Goal: Task Accomplishment & Management: Manage account settings

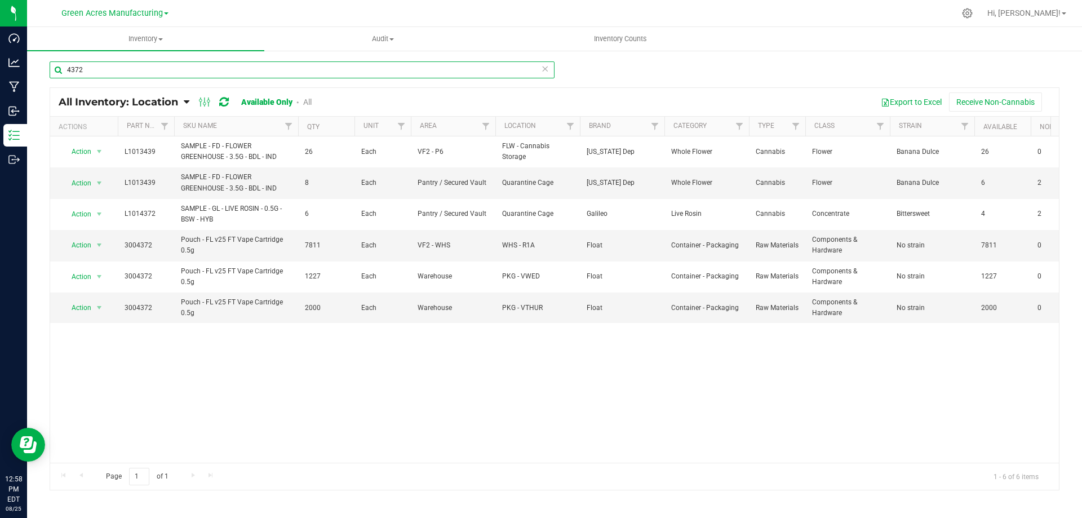
click at [157, 63] on input "4372" at bounding box center [302, 69] width 505 height 17
type input "4400"
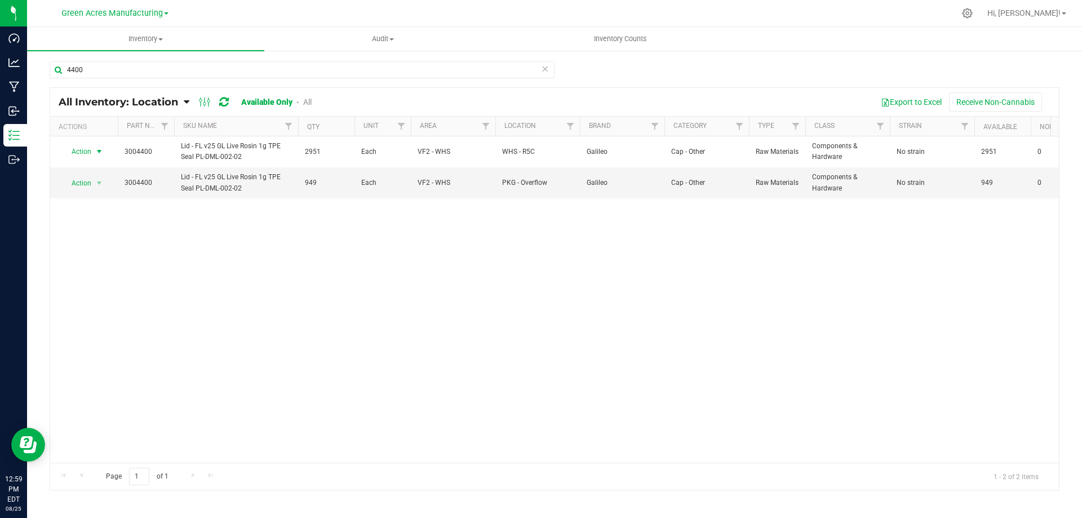
click at [96, 151] on span "select" at bounding box center [99, 151] width 9 height 9
click at [107, 222] on li "Locate inventory" at bounding box center [98, 221] width 72 height 17
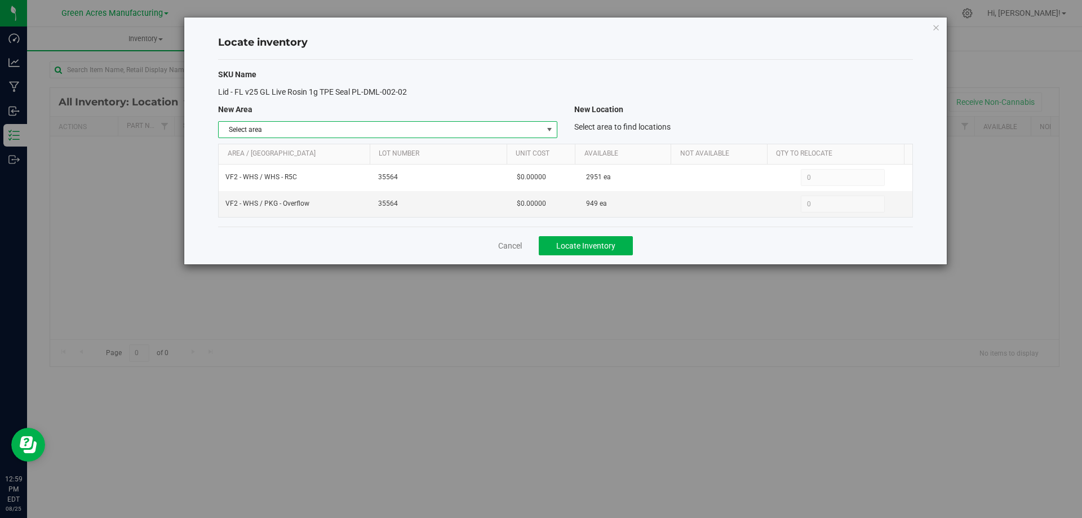
click at [546, 132] on span "select" at bounding box center [549, 129] width 9 height 9
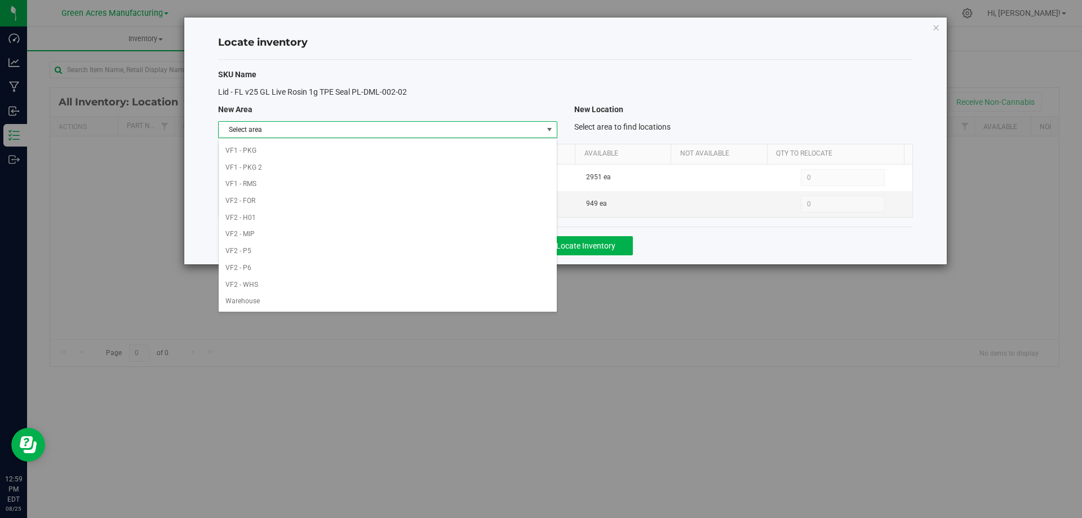
scroll to position [551, 0]
drag, startPoint x: 418, startPoint y: 305, endPoint x: 423, endPoint y: 298, distance: 8.5
click at [419, 304] on li "Warehouse" at bounding box center [388, 301] width 338 height 17
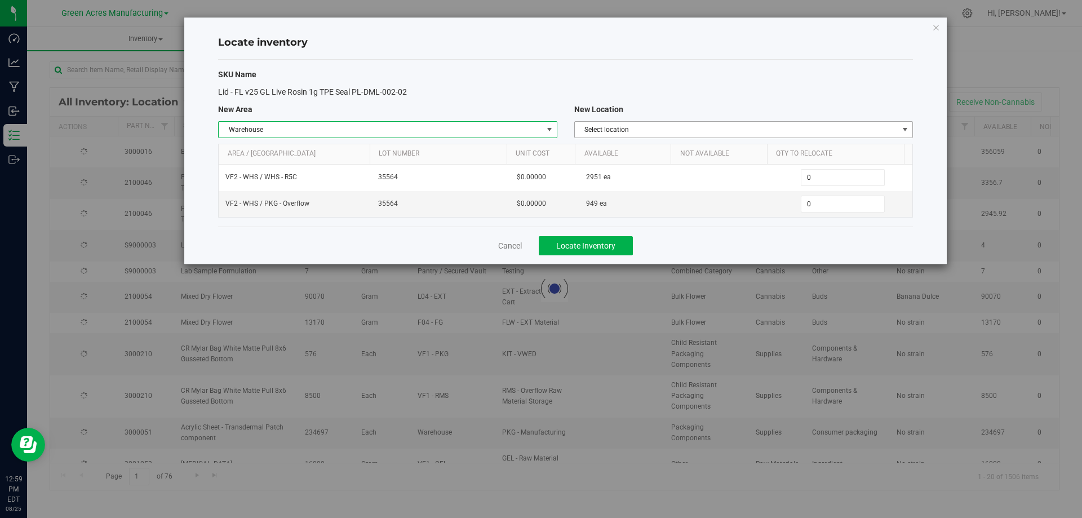
click at [783, 125] on span "Select location" at bounding box center [737, 130] width 324 height 16
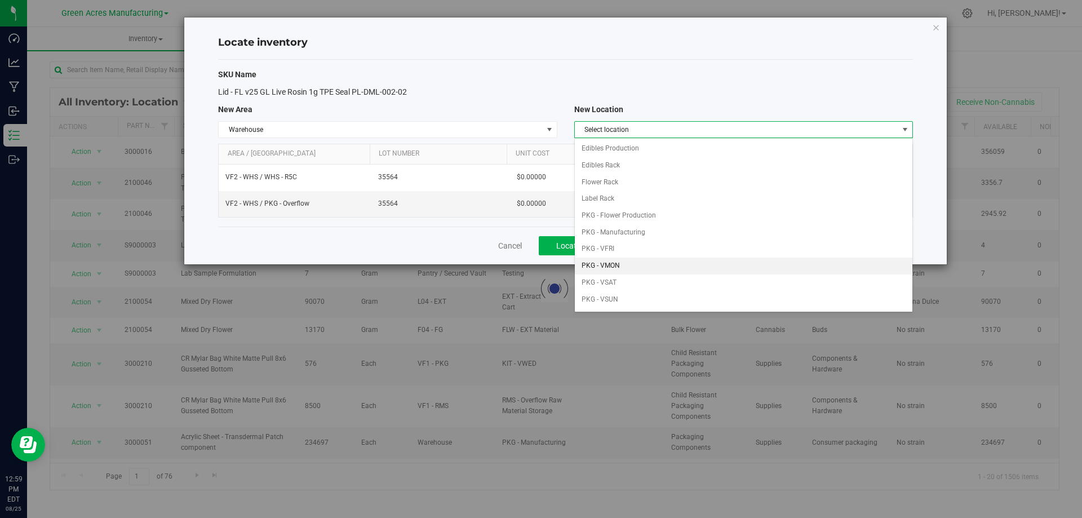
click at [695, 262] on li "PKG - VMON" at bounding box center [744, 266] width 338 height 17
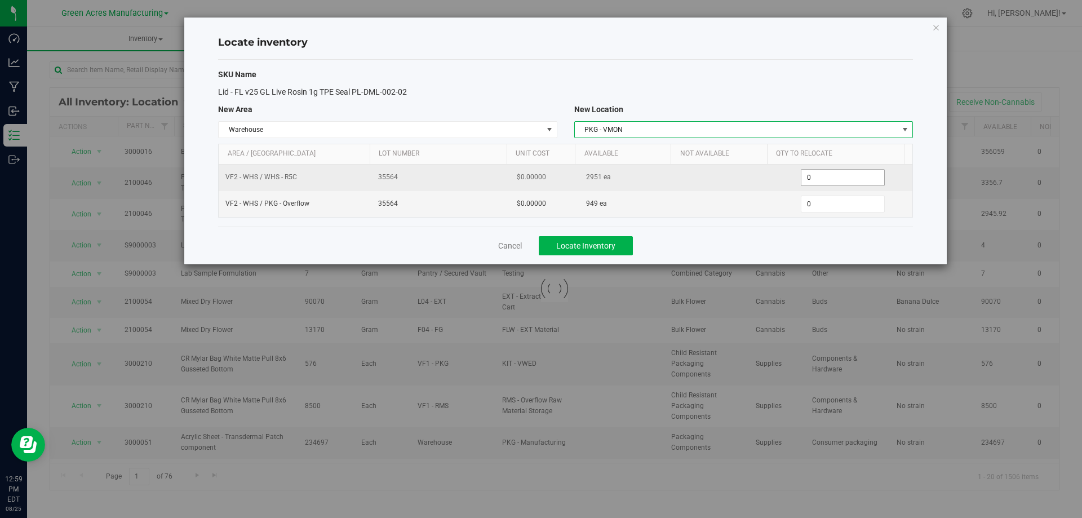
click at [842, 171] on span "0 0" at bounding box center [843, 177] width 84 height 17
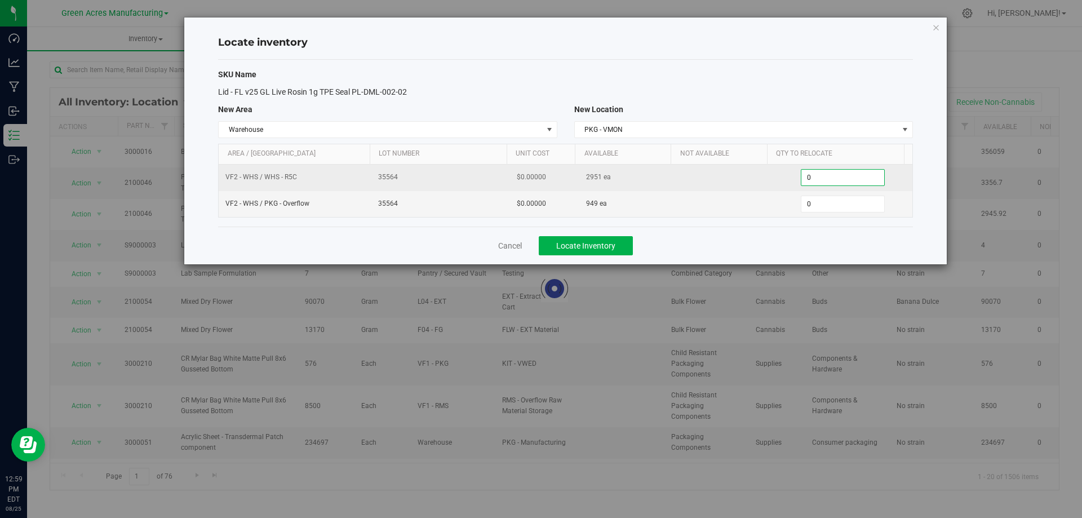
click at [842, 171] on input "0" at bounding box center [843, 178] width 83 height 16
click at [846, 180] on input "0" at bounding box center [843, 178] width 83 height 16
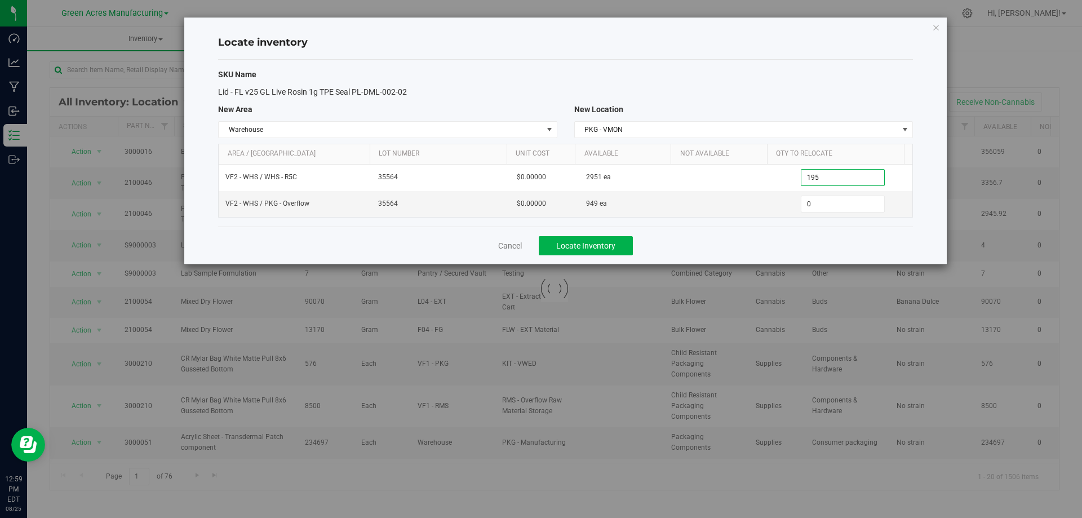
type input "1951"
type input "1,951"
click at [693, 246] on div "Cancel Locate Inventory" at bounding box center [565, 246] width 695 height 38
click at [593, 241] on span "Locate Inventory" at bounding box center [585, 245] width 59 height 9
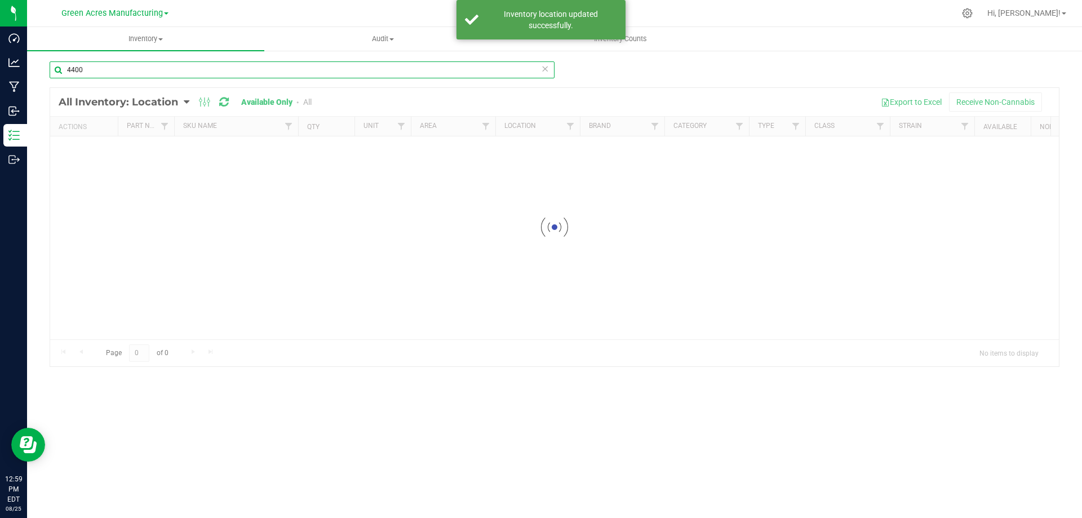
click at [232, 65] on input "4400" at bounding box center [302, 69] width 505 height 17
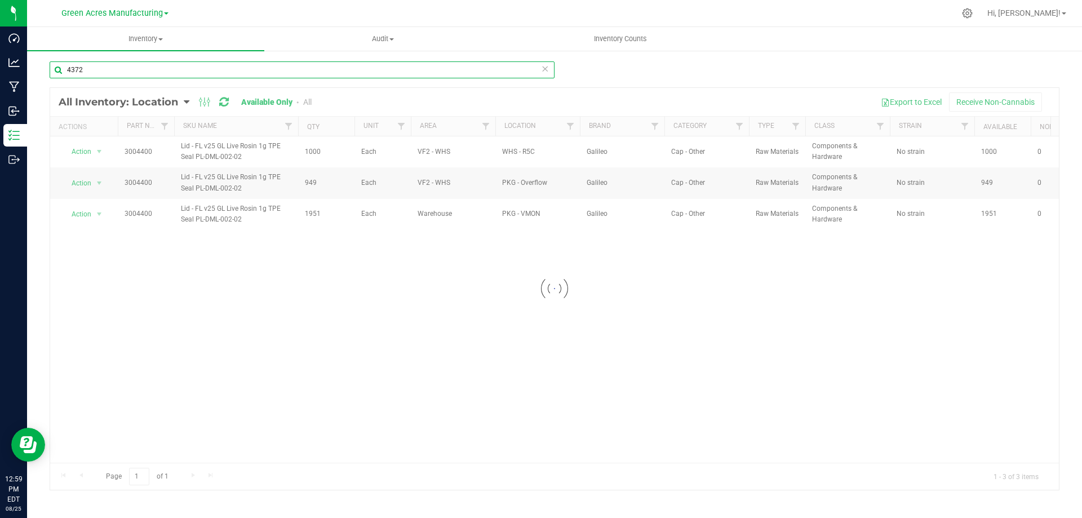
type input "4372"
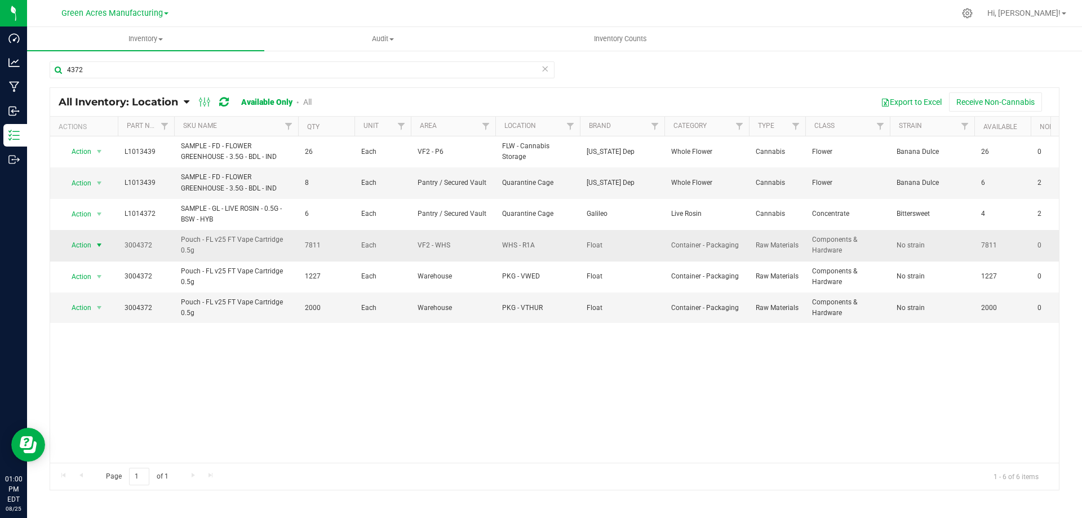
click at [87, 245] on span "Action" at bounding box center [76, 245] width 30 height 16
click at [108, 312] on li "Locate inventory" at bounding box center [98, 314] width 72 height 17
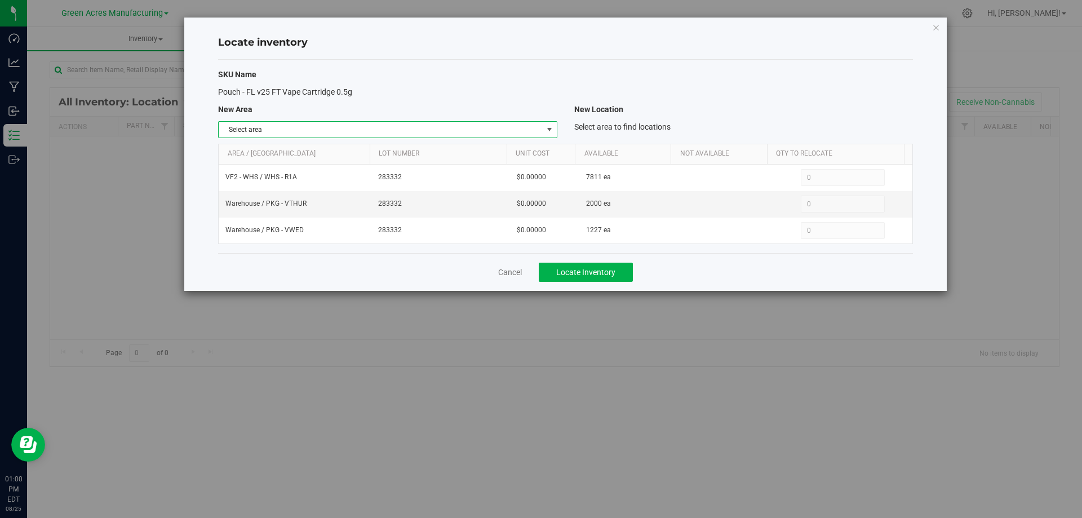
click at [512, 134] on span "Select area" at bounding box center [381, 130] width 324 height 16
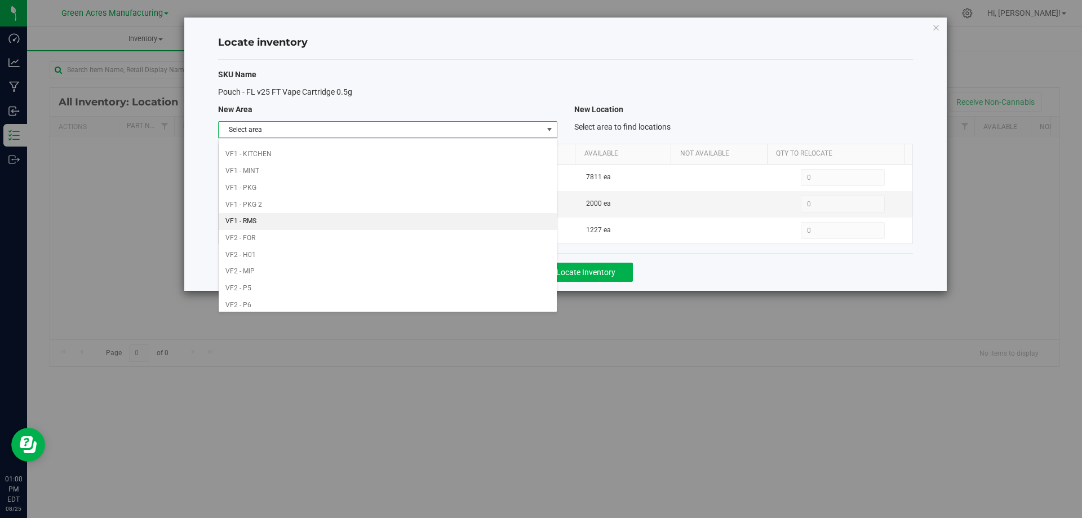
scroll to position [551, 0]
drag, startPoint x: 419, startPoint y: 285, endPoint x: 743, endPoint y: 145, distance: 353.0
click at [419, 285] on li "VF2 - WHS" at bounding box center [388, 284] width 338 height 17
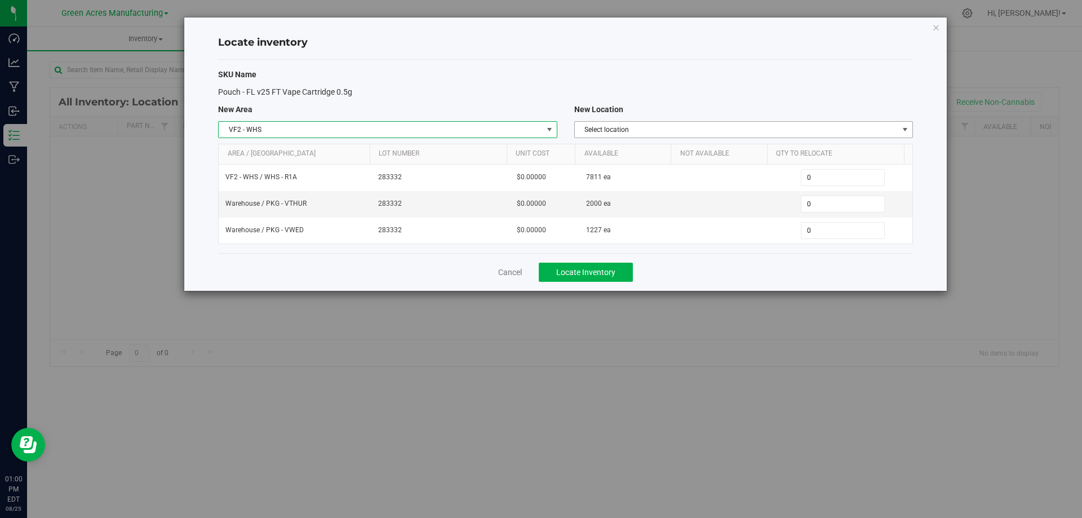
click at [793, 129] on span "Select location" at bounding box center [737, 130] width 324 height 16
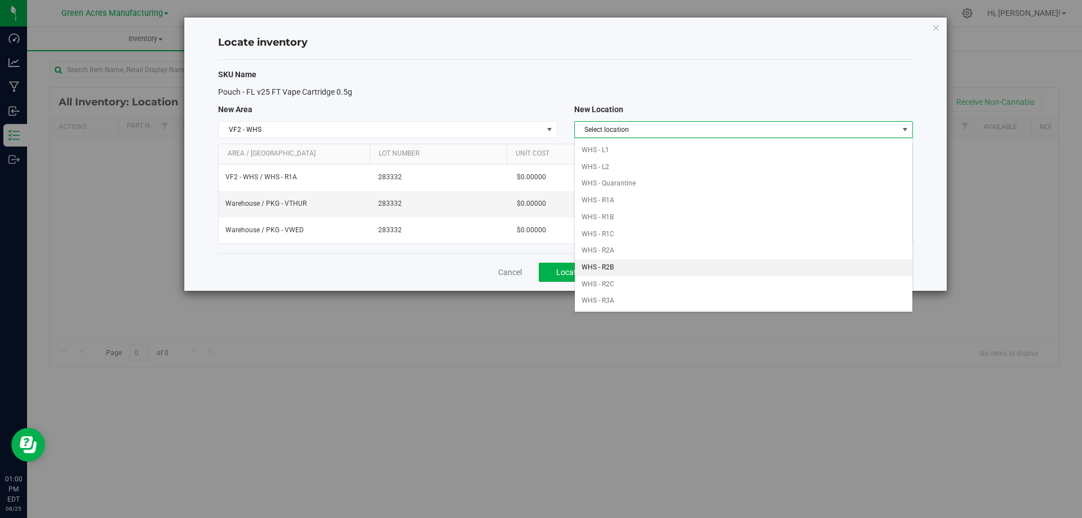
scroll to position [113, 0]
click at [640, 145] on li "WHS - R1A" at bounding box center [744, 153] width 338 height 17
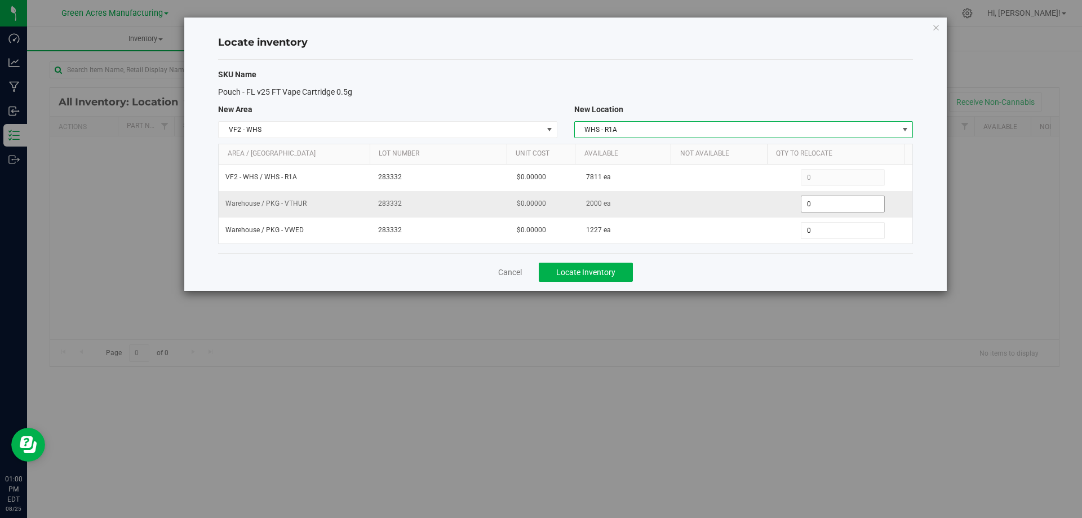
click at [818, 201] on span "0 0" at bounding box center [843, 204] width 84 height 17
click at [818, 201] on input "0" at bounding box center [843, 204] width 83 height 16
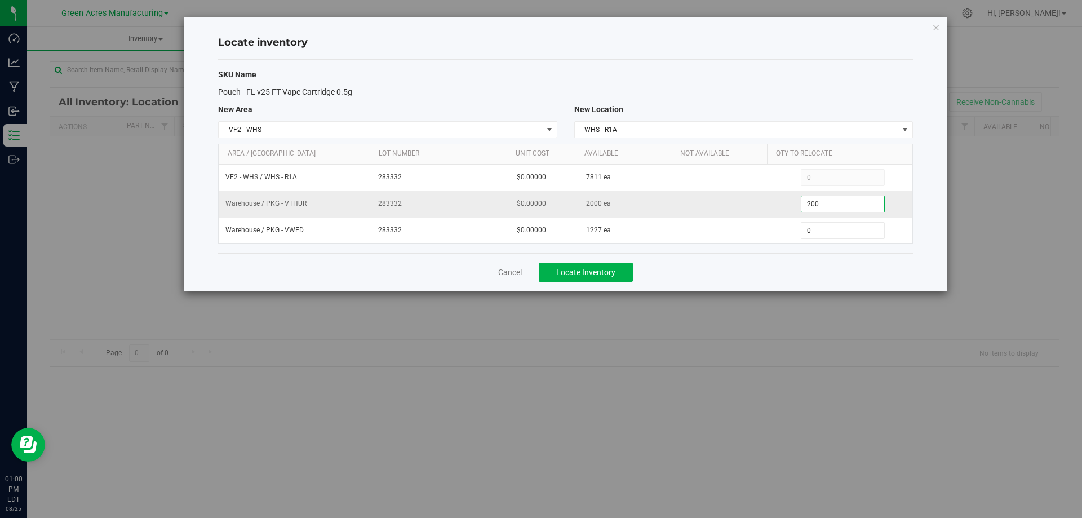
type input "2000"
type input "2,000"
type input "1220"
type input "1,227"
click at [777, 268] on div "Cancel Locate Inventory" at bounding box center [565, 272] width 695 height 38
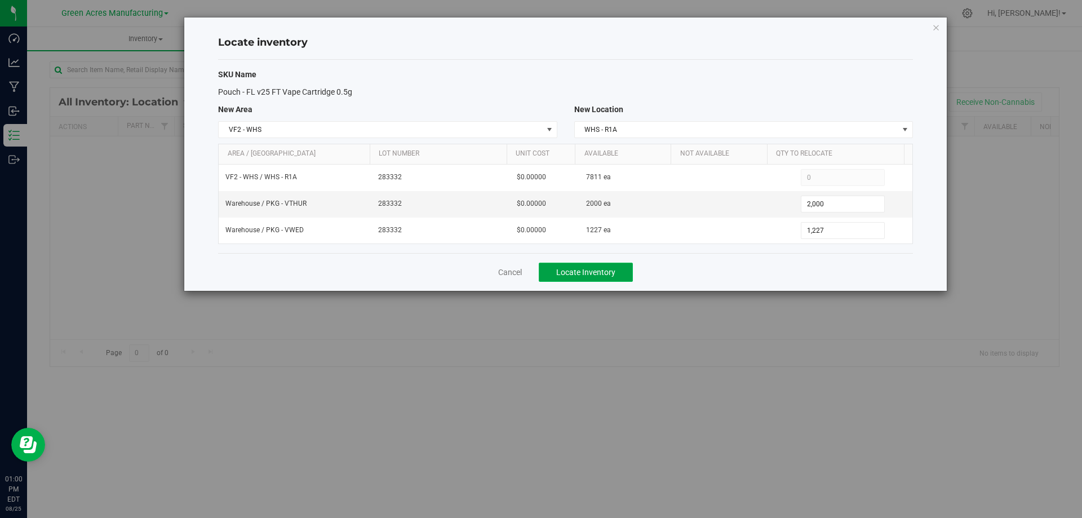
click at [611, 268] on span "Locate Inventory" at bounding box center [585, 272] width 59 height 9
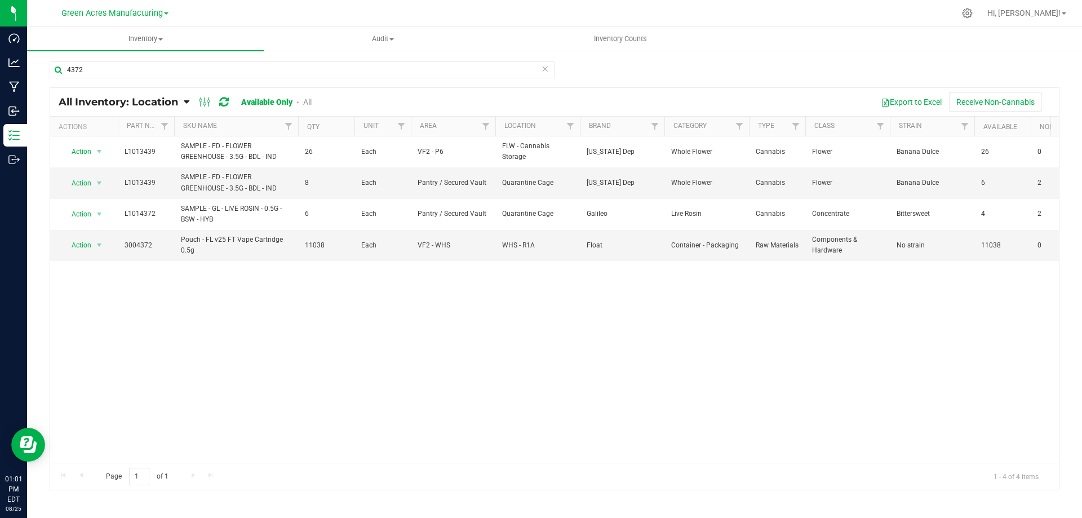
click at [327, 289] on div "Action Action Global inventory View packages L1013439 SAMPLE - FD - FLOWER GREE…" at bounding box center [554, 299] width 1009 height 326
click at [98, 245] on span "select" at bounding box center [99, 245] width 9 height 9
click at [115, 309] on li "Locate inventory" at bounding box center [98, 314] width 72 height 17
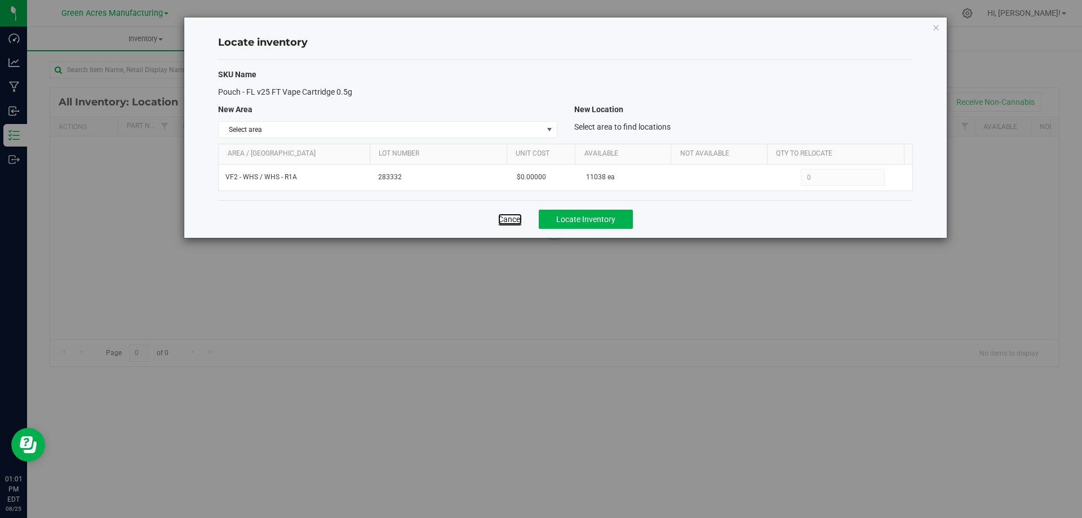
click at [512, 222] on link "Cancel" at bounding box center [510, 219] width 24 height 11
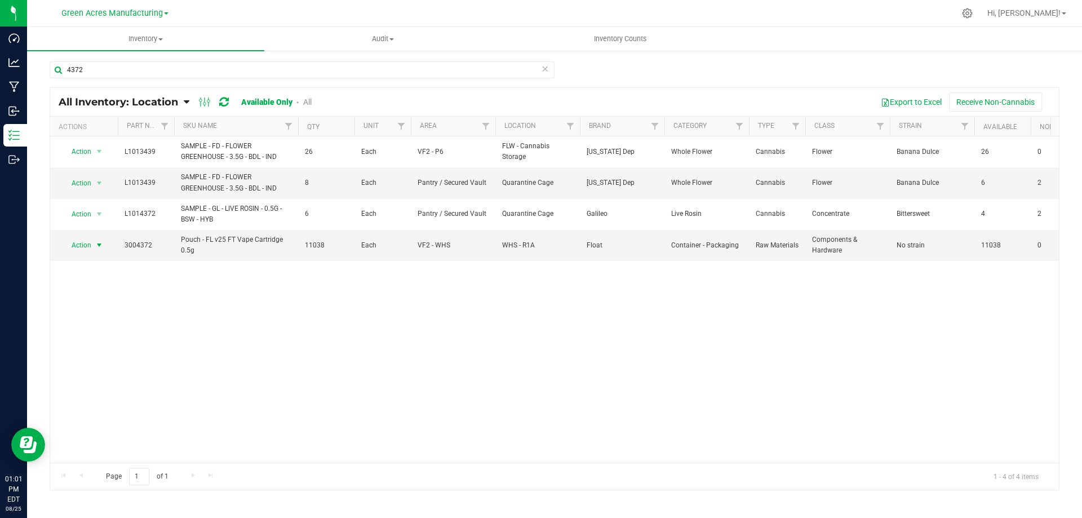
click at [98, 246] on span "select" at bounding box center [99, 245] width 9 height 9
click at [108, 263] on li "Adjust qty" at bounding box center [98, 264] width 72 height 17
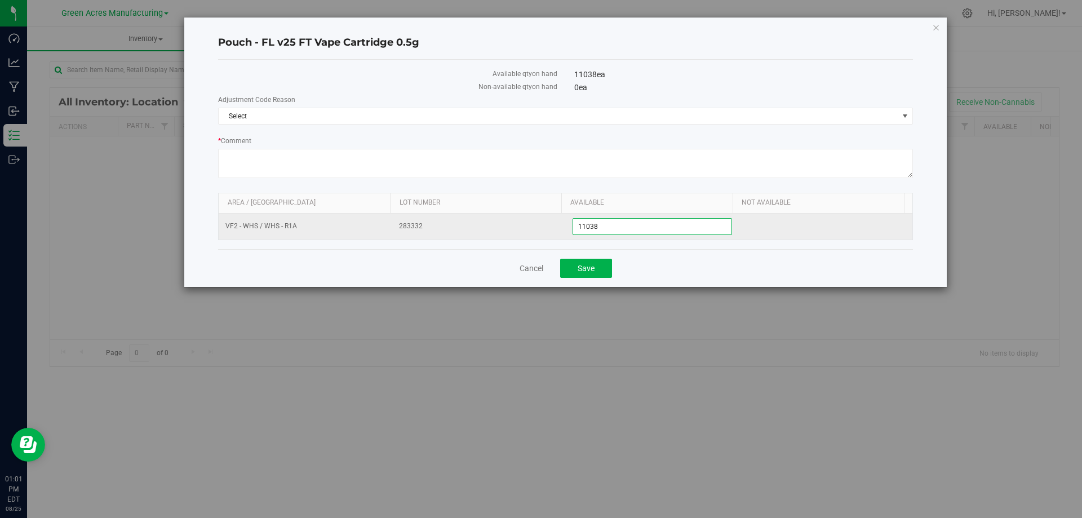
click at [630, 229] on span "11,038 11038" at bounding box center [653, 226] width 160 height 17
click at [630, 229] on input "11038" at bounding box center [652, 227] width 159 height 16
type input "11799"
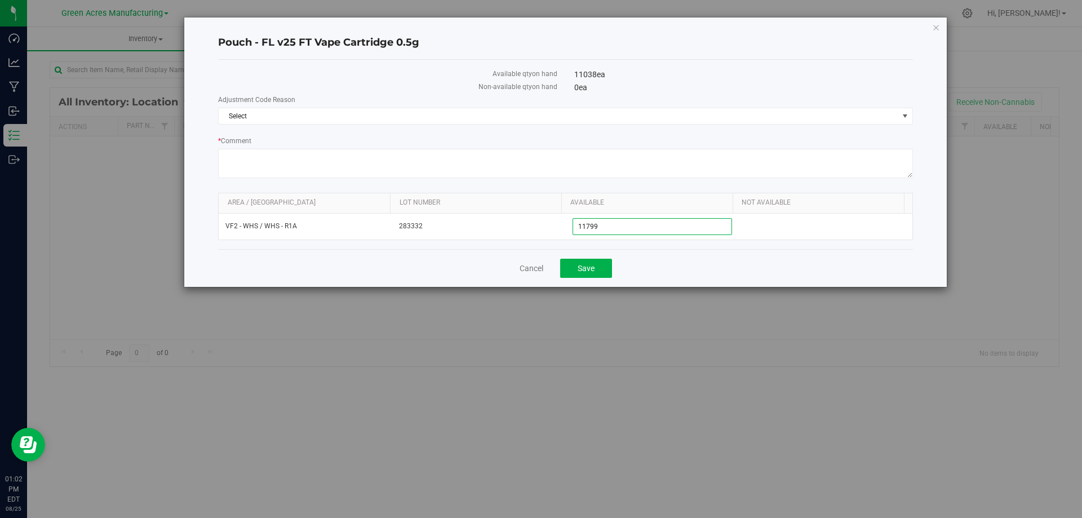
type input "11,799"
drag, startPoint x: 706, startPoint y: 282, endPoint x: 684, endPoint y: 279, distance: 22.8
click at [700, 282] on div "Cancel Save" at bounding box center [565, 268] width 695 height 38
click at [603, 270] on button "Save" at bounding box center [586, 268] width 52 height 19
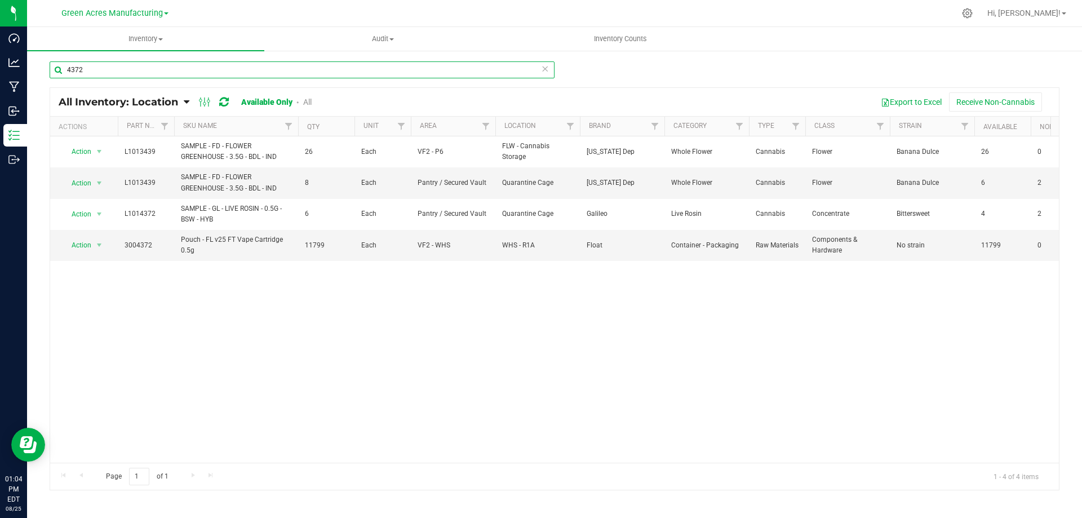
click at [216, 67] on input "4372" at bounding box center [302, 69] width 505 height 17
drag, startPoint x: 216, startPoint y: 67, endPoint x: 225, endPoint y: 66, distance: 8.5
click at [217, 67] on input "4372" at bounding box center [302, 69] width 505 height 17
type input "4373"
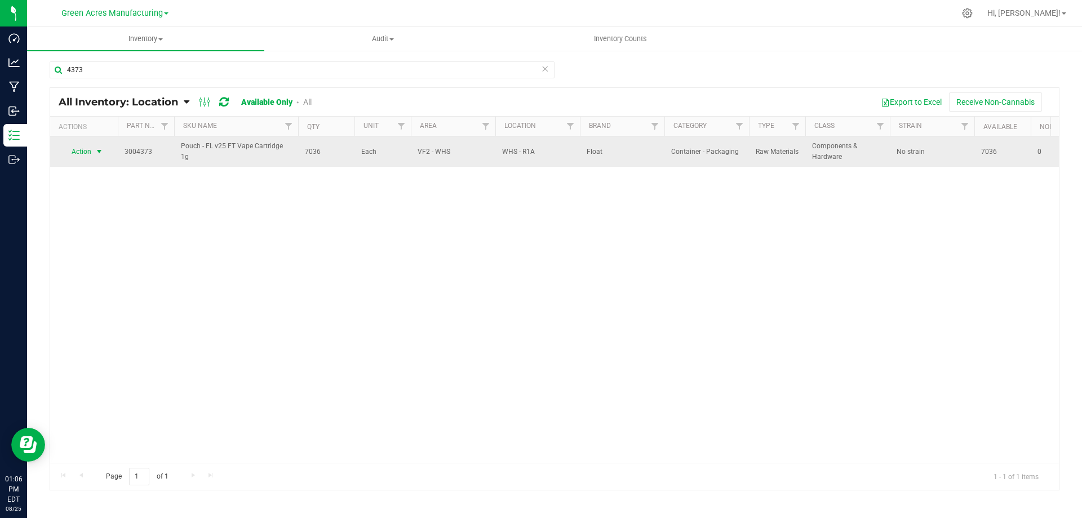
click at [94, 148] on span "select" at bounding box center [99, 152] width 14 height 16
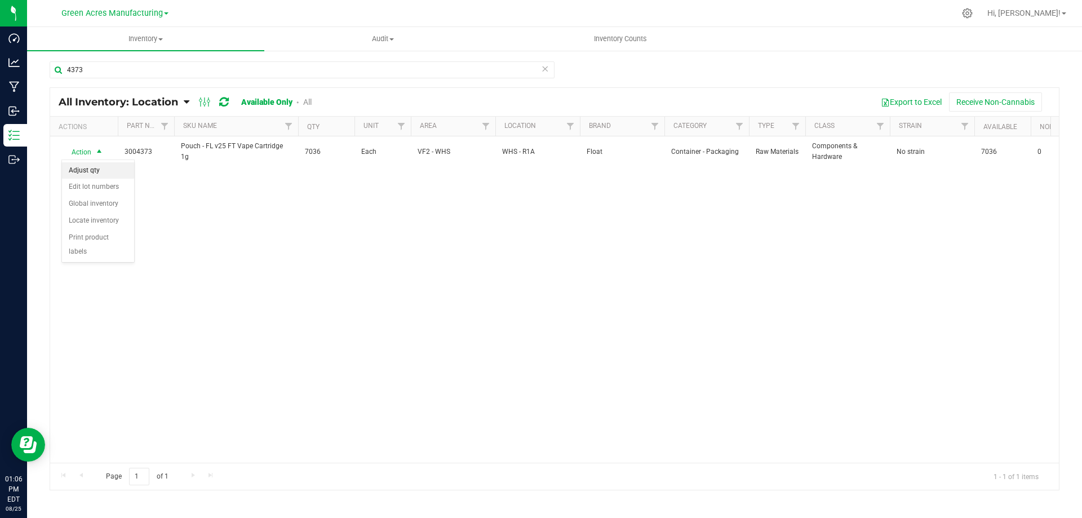
click at [112, 173] on li "Adjust qty" at bounding box center [98, 170] width 72 height 17
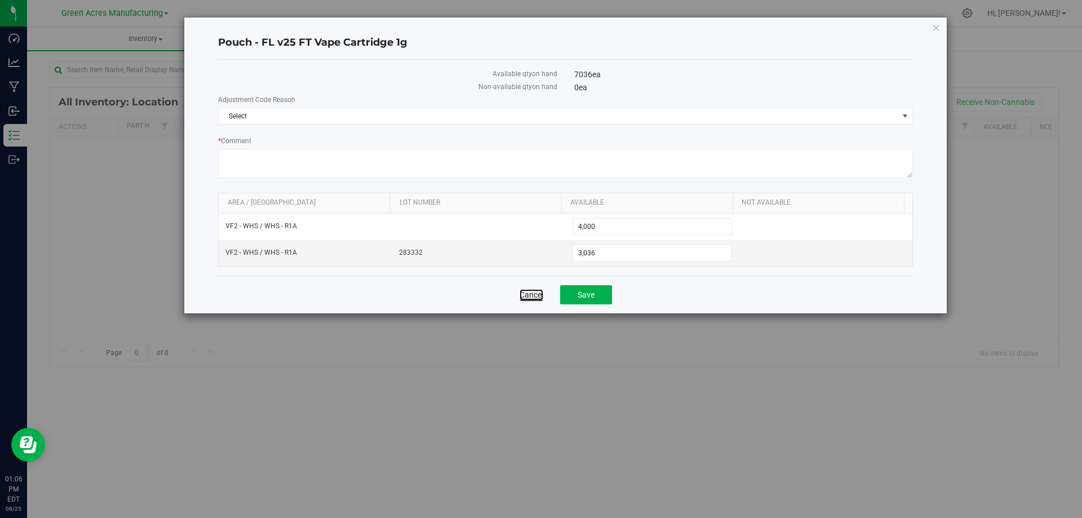
click at [537, 290] on link "Cancel" at bounding box center [532, 294] width 24 height 11
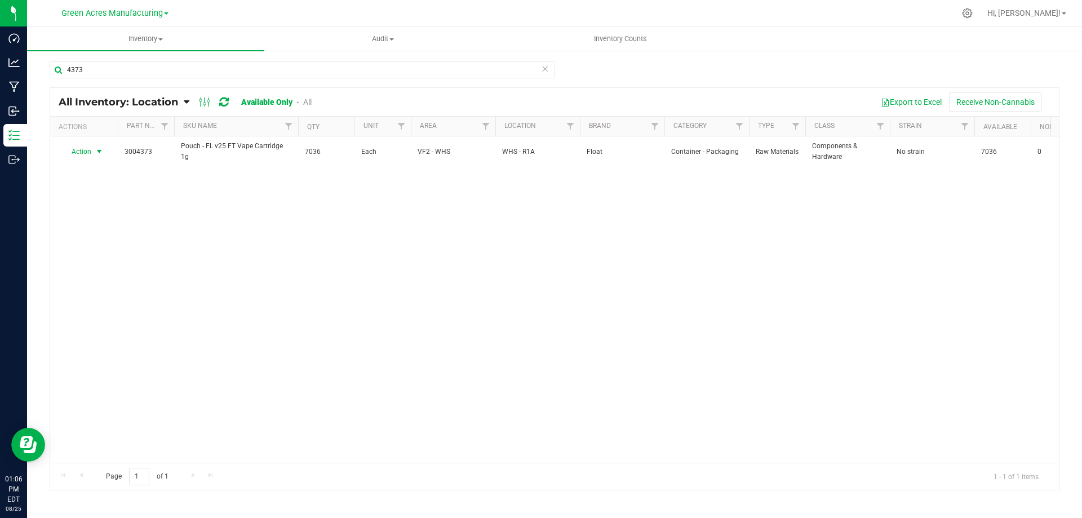
click at [92, 151] on span "select" at bounding box center [99, 152] width 14 height 16
click at [120, 168] on li "Adjust qty" at bounding box center [98, 170] width 72 height 17
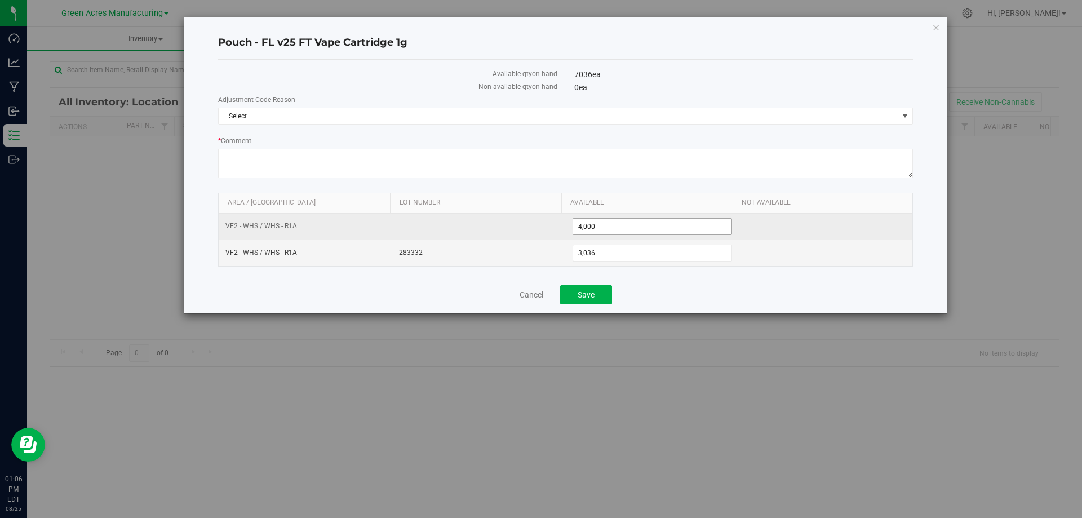
click at [633, 231] on span "4,000 4000" at bounding box center [653, 226] width 160 height 17
click at [633, 231] on input "4000" at bounding box center [652, 227] width 159 height 16
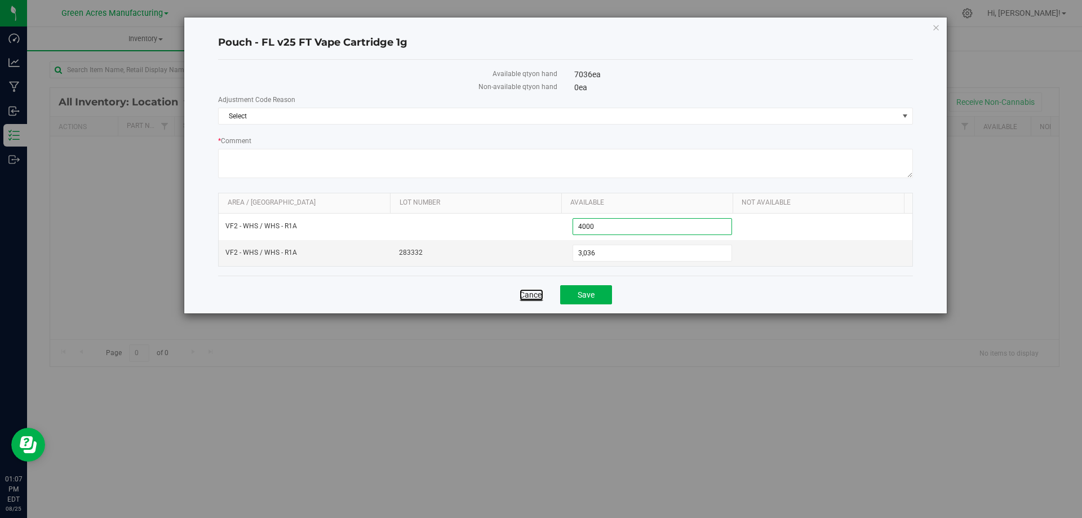
click at [532, 296] on link "Cancel" at bounding box center [532, 294] width 24 height 11
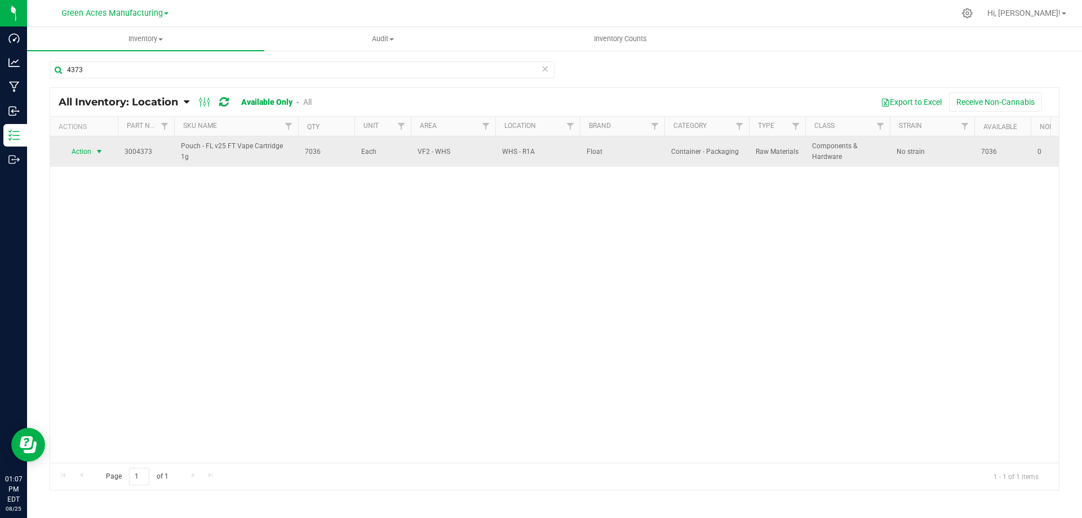
click at [95, 149] on span "select" at bounding box center [99, 151] width 9 height 9
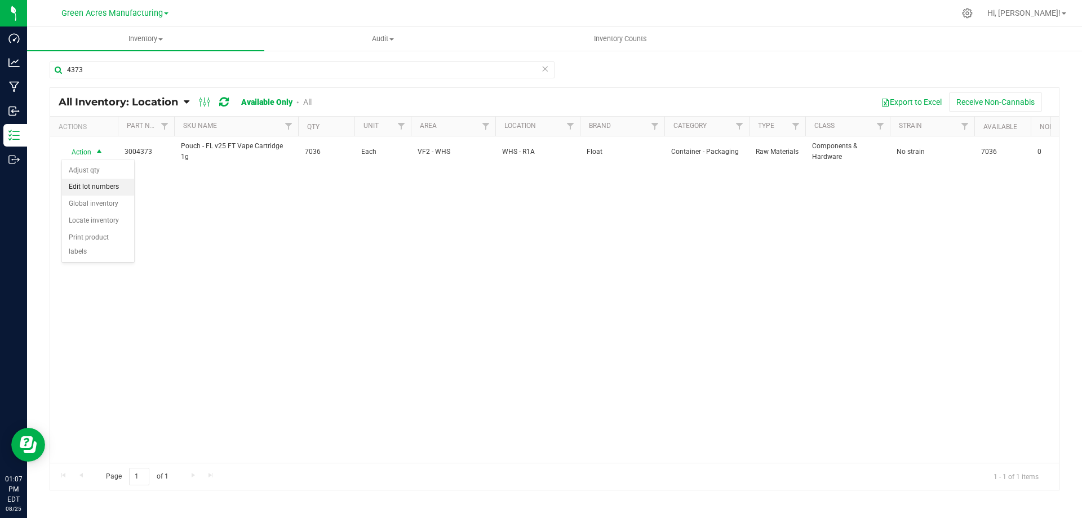
click at [112, 187] on li "Edit lot numbers" at bounding box center [98, 187] width 72 height 17
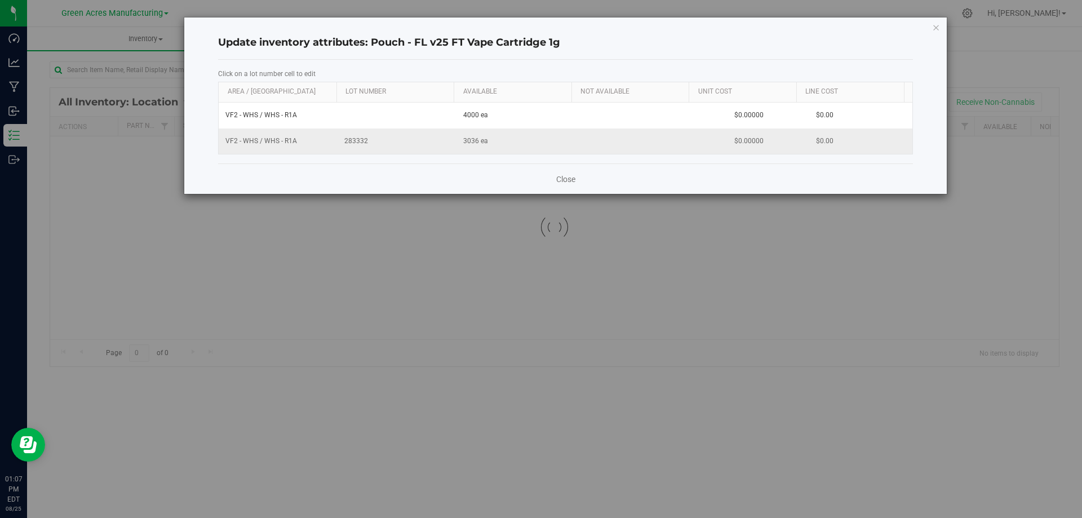
click at [356, 140] on span "283332" at bounding box center [396, 141] width 105 height 11
click at [356, 140] on input "283332" at bounding box center [395, 140] width 108 height 17
click at [614, 172] on div "Close" at bounding box center [565, 178] width 695 height 30
click at [562, 178] on link "Close" at bounding box center [565, 179] width 19 height 11
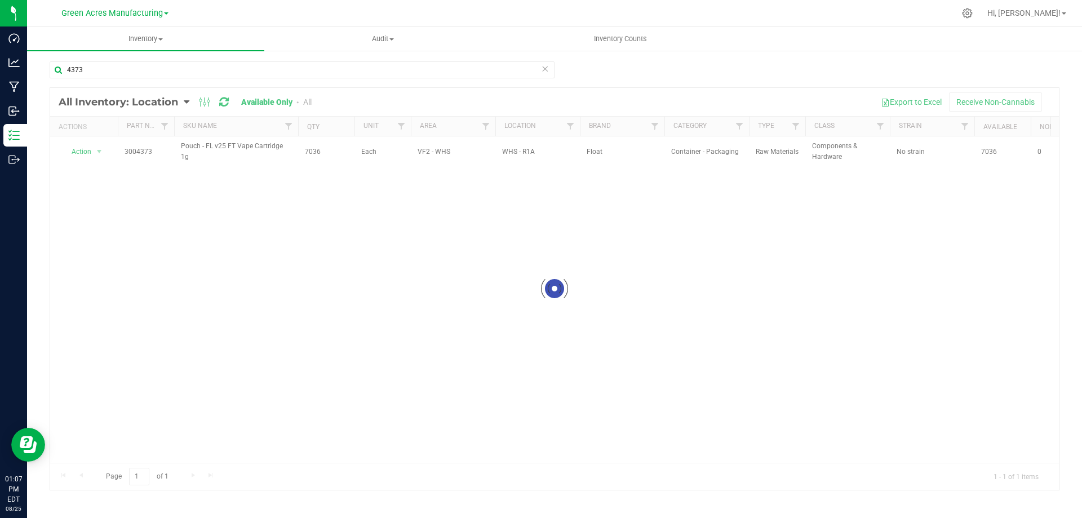
click at [167, 200] on div at bounding box center [554, 289] width 1009 height 402
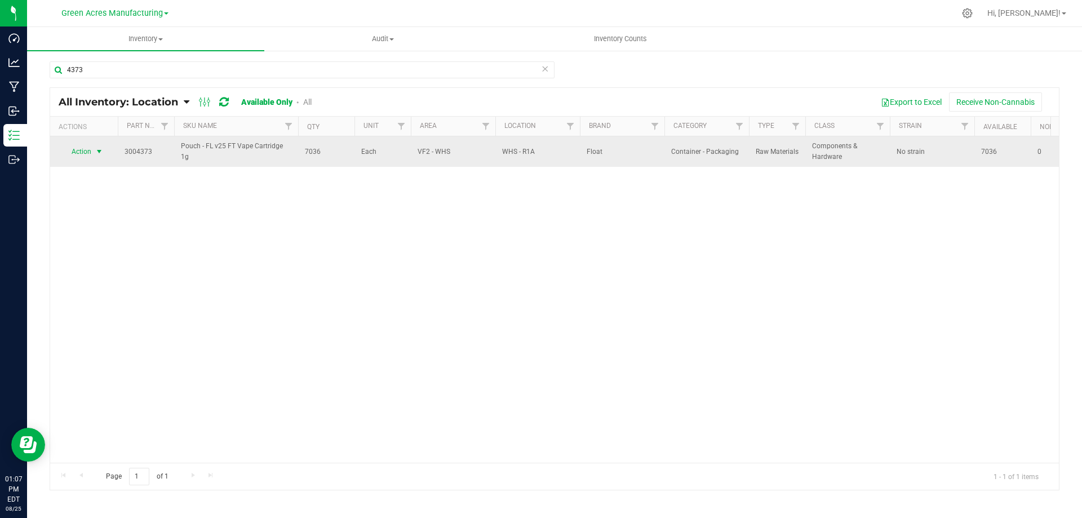
click at [91, 151] on span "Action" at bounding box center [76, 152] width 30 height 16
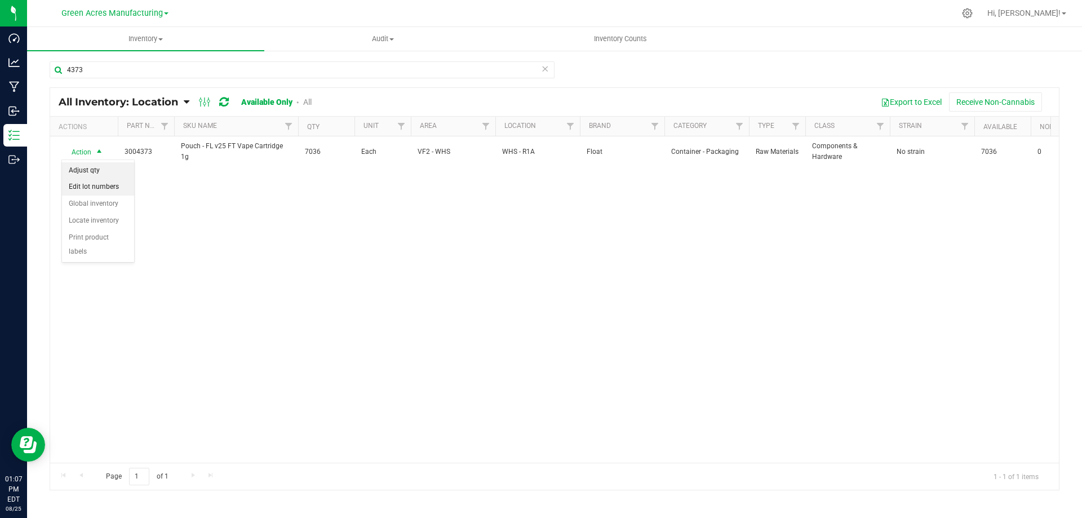
click at [95, 170] on li "Adjust qty" at bounding box center [98, 170] width 72 height 17
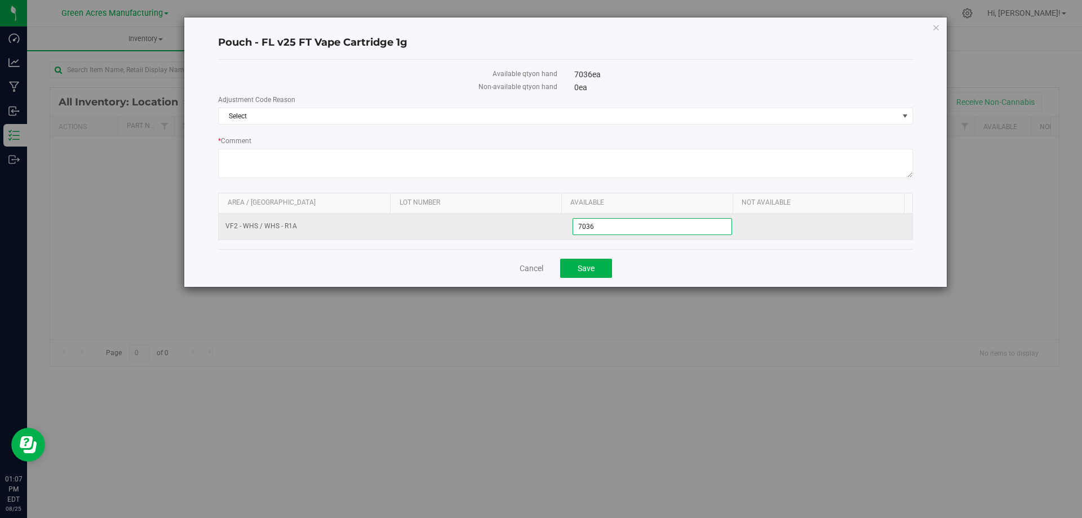
click at [652, 227] on span "7,036 7036" at bounding box center [653, 226] width 160 height 17
click at [652, 227] on input "7036" at bounding box center [652, 227] width 159 height 16
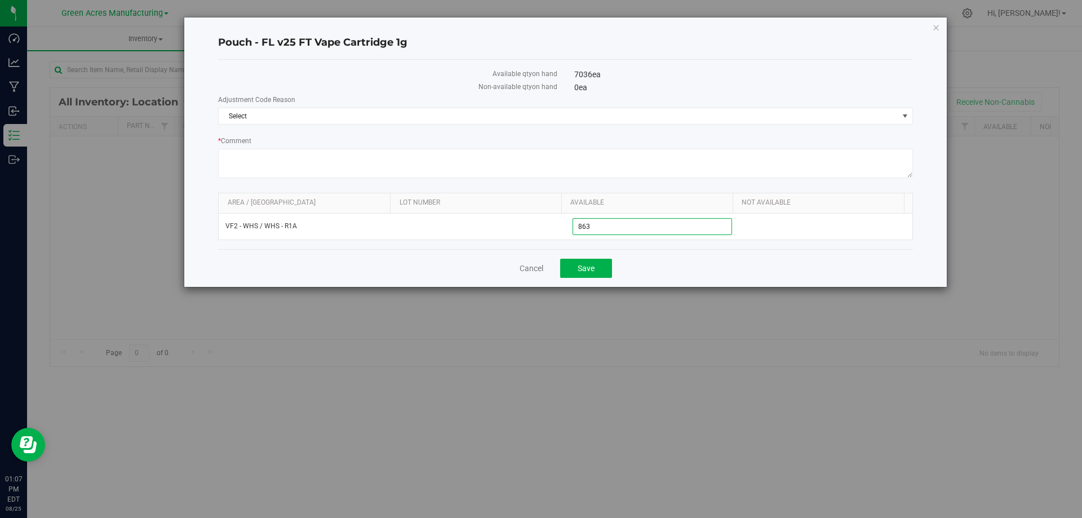
type input "8638"
type input "8,638"
drag, startPoint x: 686, startPoint y: 114, endPoint x: 511, endPoint y: 156, distance: 180.4
click at [686, 114] on span "Select" at bounding box center [559, 116] width 680 height 16
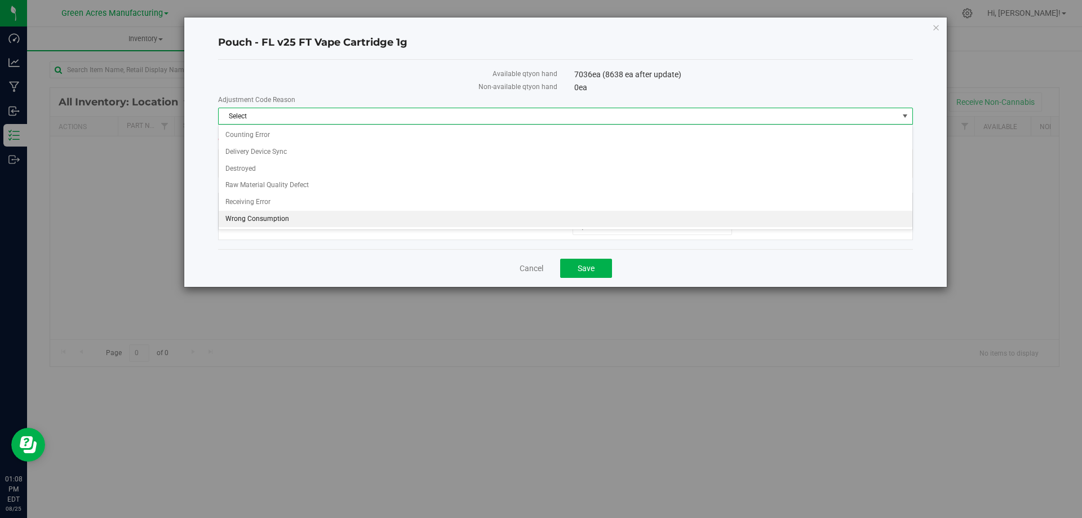
click at [316, 215] on li "Wrong Consumption" at bounding box center [566, 219] width 694 height 17
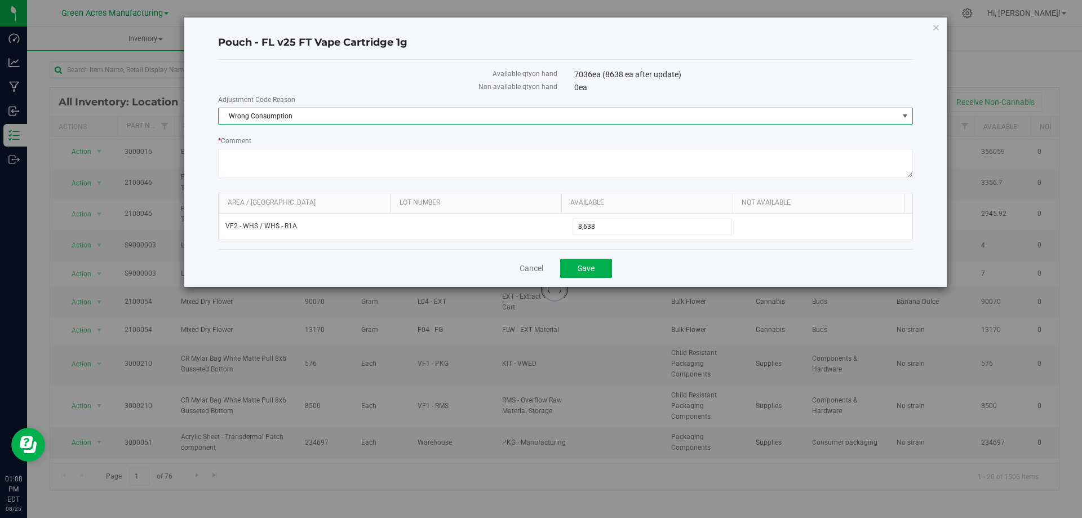
click at [672, 266] on div "Cancel Save" at bounding box center [565, 268] width 695 height 38
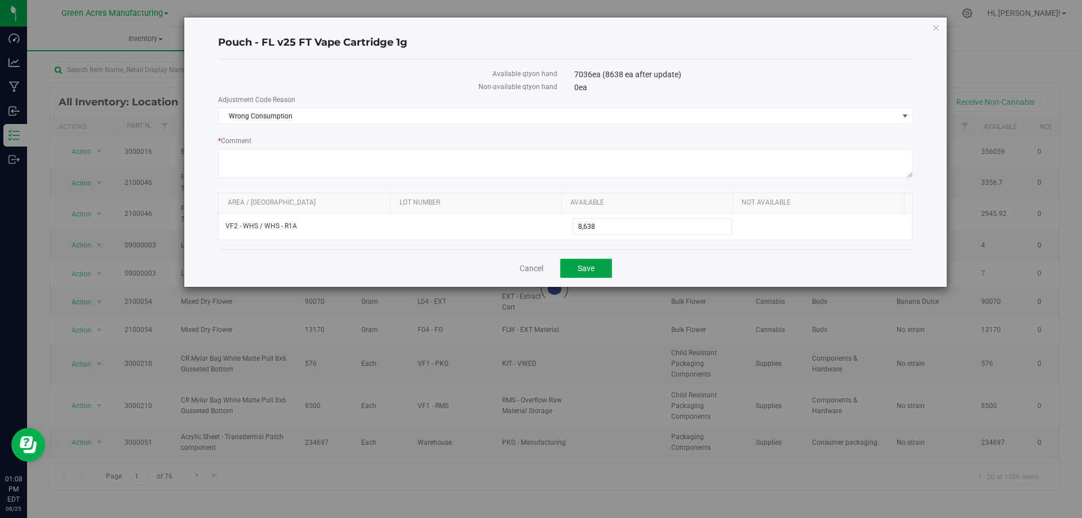
click at [591, 272] on span "Save" at bounding box center [586, 268] width 17 height 9
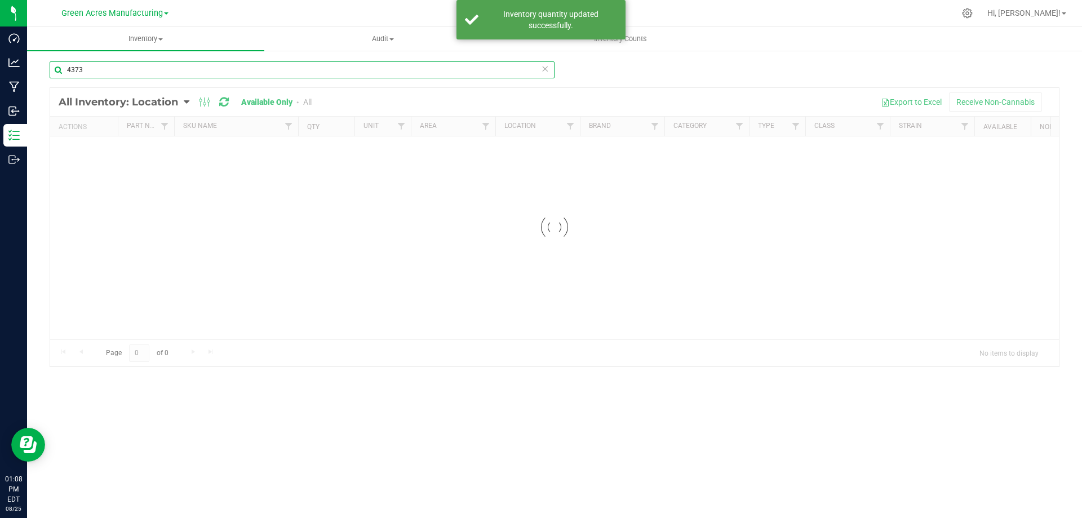
click at [276, 72] on input "4373" at bounding box center [302, 69] width 505 height 17
drag, startPoint x: 276, startPoint y: 72, endPoint x: 1082, endPoint y: 94, distance: 805.9
click at [281, 71] on input "4373" at bounding box center [302, 69] width 505 height 17
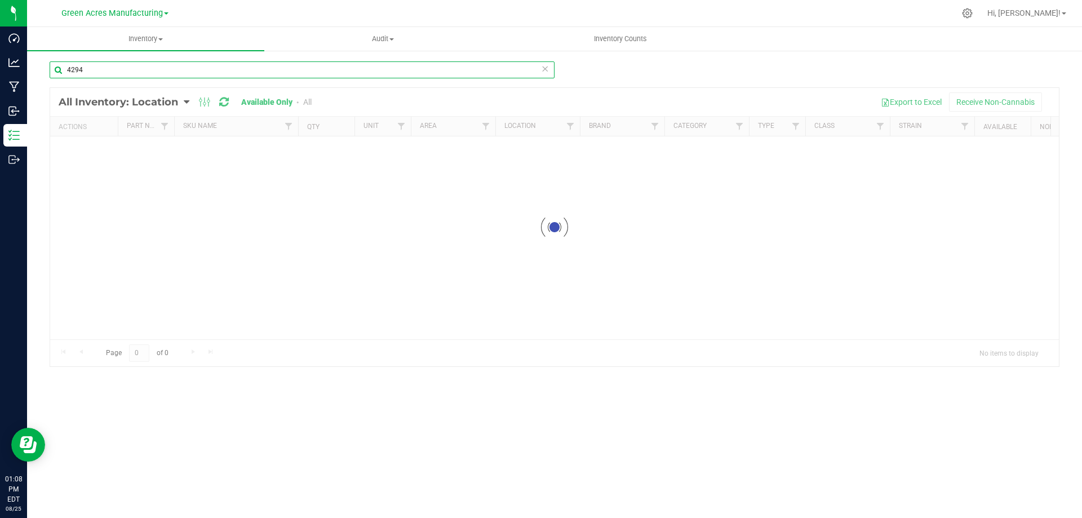
type input "4294"
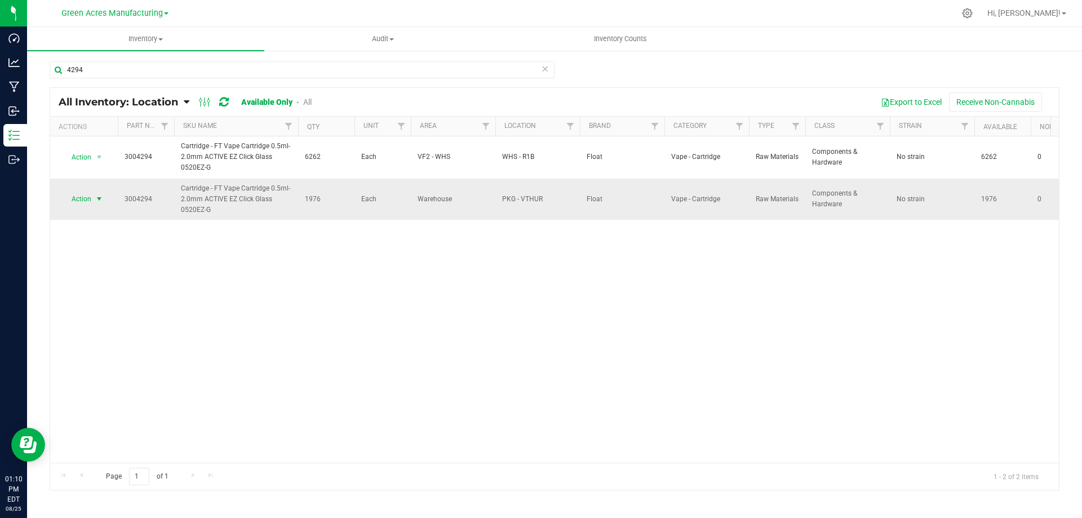
click at [96, 201] on span "select" at bounding box center [99, 198] width 9 height 9
click at [101, 262] on li "Locate inventory" at bounding box center [98, 268] width 72 height 17
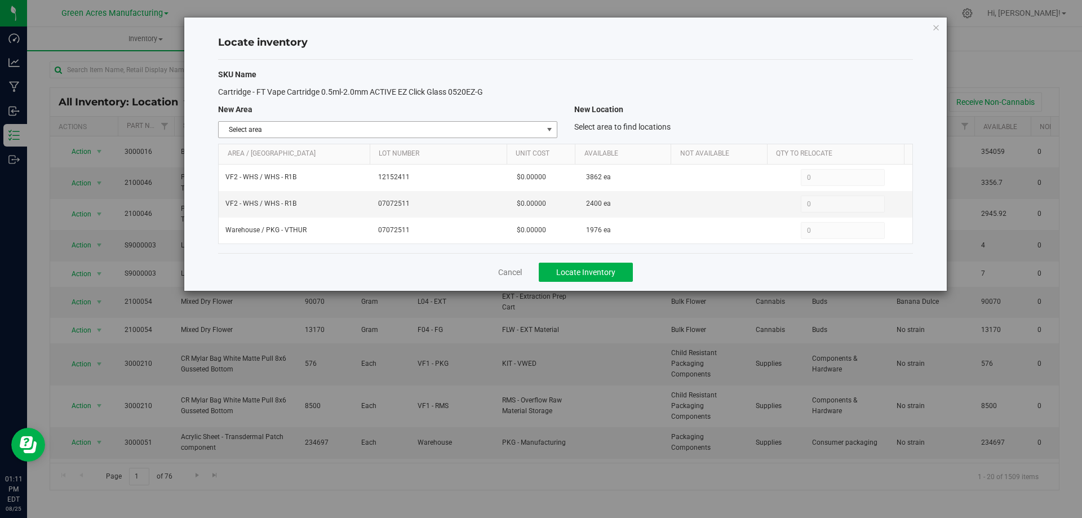
click at [525, 126] on span "Select area" at bounding box center [381, 130] width 324 height 16
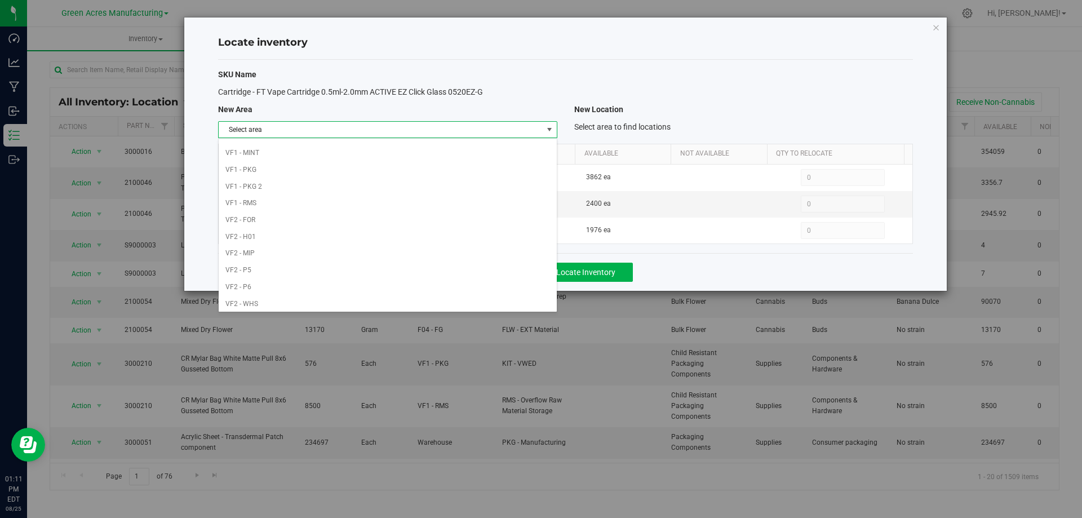
scroll to position [551, 0]
click at [354, 286] on li "VF2 - WHS" at bounding box center [388, 284] width 338 height 17
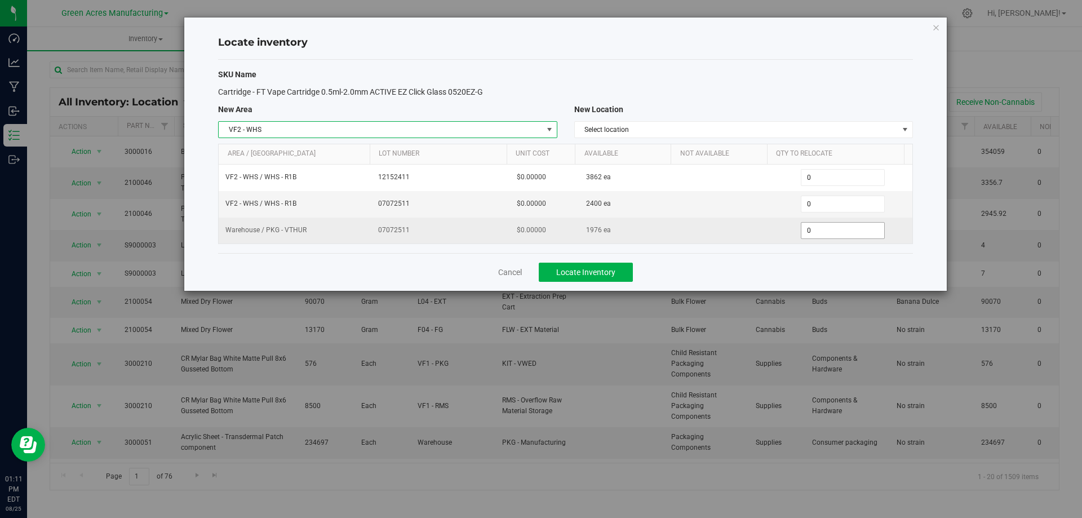
click at [827, 226] on span "0 0" at bounding box center [843, 230] width 84 height 17
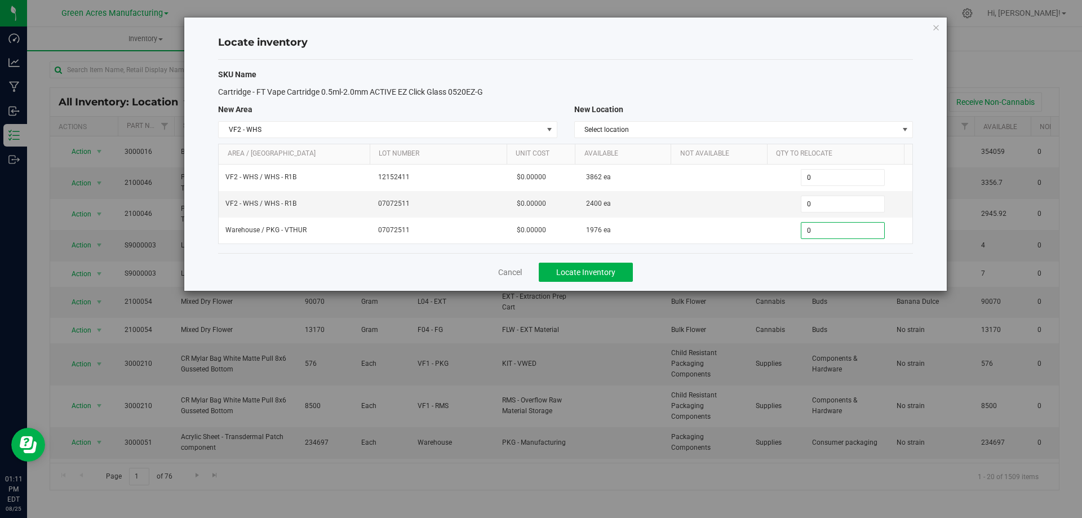
drag, startPoint x: 827, startPoint y: 226, endPoint x: 815, endPoint y: 257, distance: 33.9
click at [827, 225] on input "0" at bounding box center [843, 231] width 83 height 16
paste input "938"
type input "938"
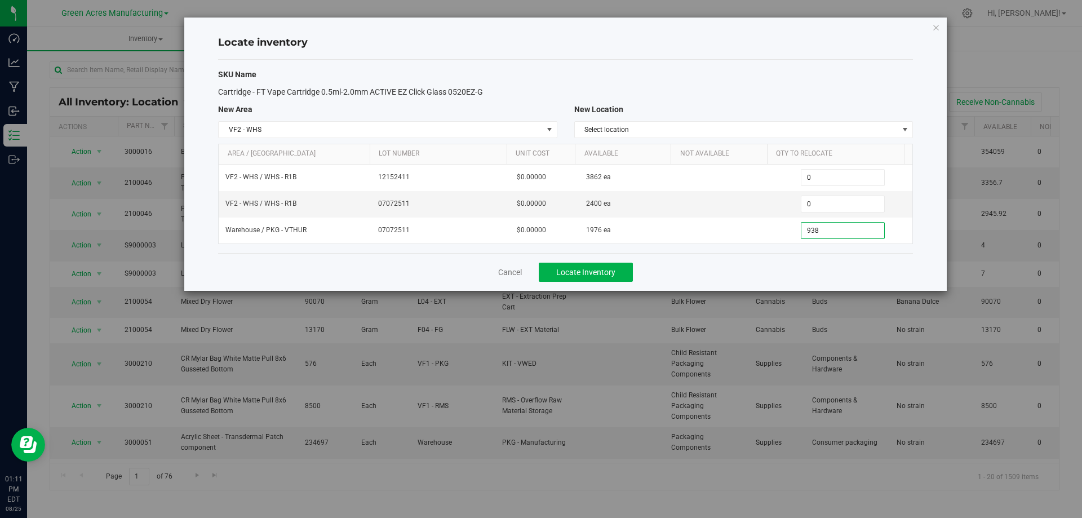
click at [808, 262] on div "Cancel Locate Inventory" at bounding box center [565, 272] width 695 height 38
click at [618, 273] on button "Locate Inventory" at bounding box center [586, 272] width 94 height 19
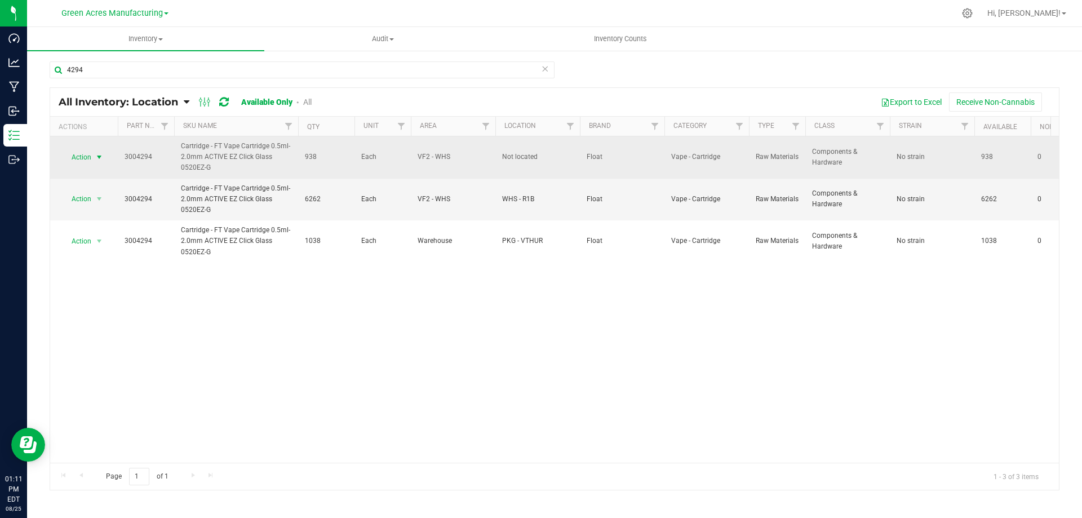
click at [96, 157] on span "select" at bounding box center [99, 157] width 9 height 9
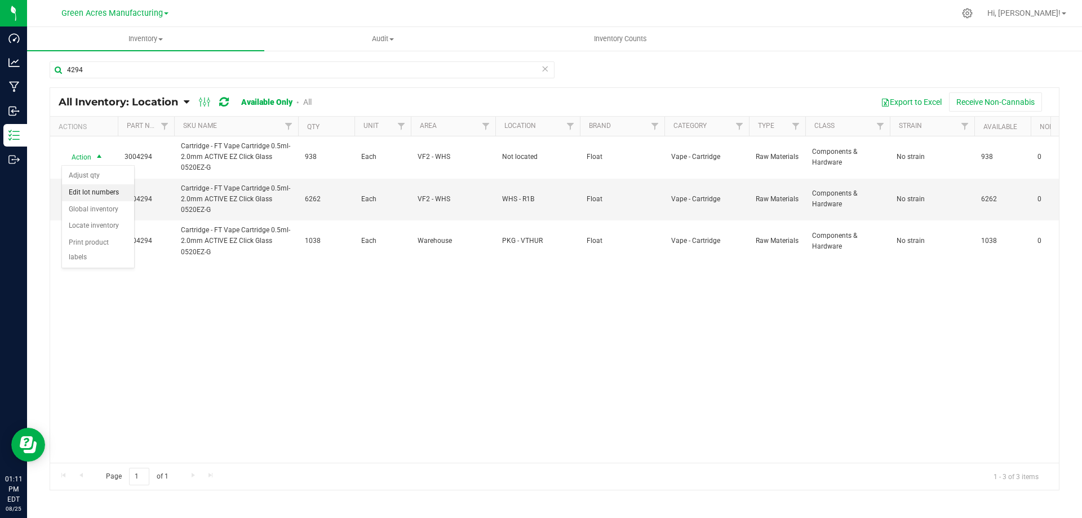
click at [107, 191] on li "Edit lot numbers" at bounding box center [98, 192] width 72 height 17
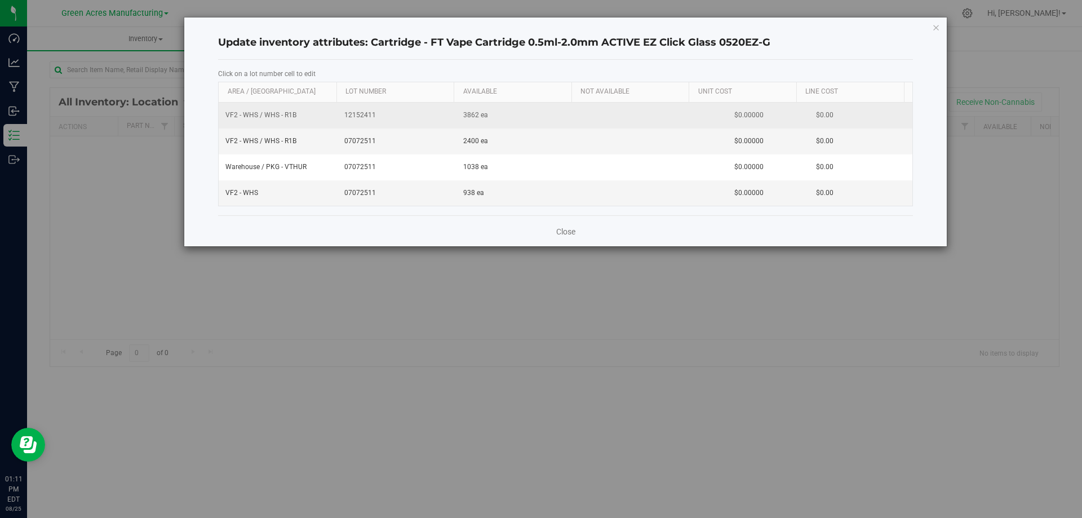
click at [351, 113] on span "12152411" at bounding box center [396, 115] width 105 height 11
click at [359, 192] on span "07072511" at bounding box center [396, 193] width 105 height 11
click at [359, 192] on input "07072511" at bounding box center [395, 192] width 108 height 17
type input "12152411"
click at [387, 227] on div "Close" at bounding box center [565, 230] width 695 height 30
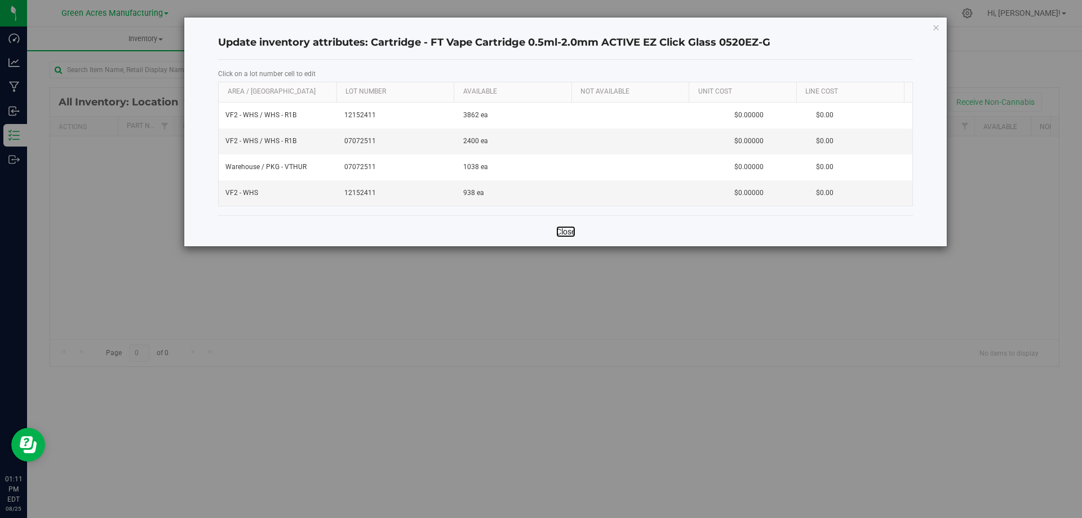
click at [571, 232] on link "Close" at bounding box center [565, 231] width 19 height 11
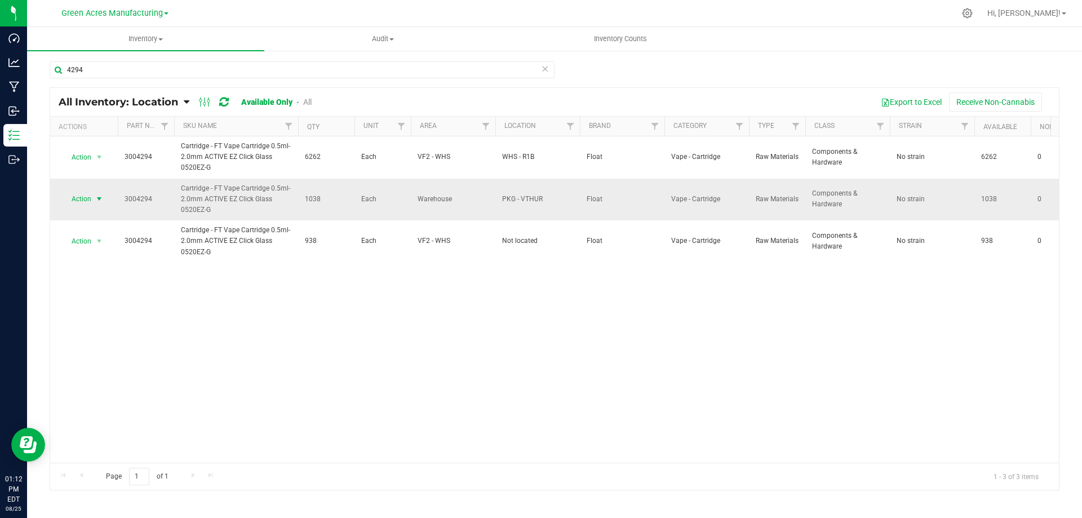
click at [102, 196] on span "select" at bounding box center [99, 198] width 9 height 9
click at [107, 265] on li "Locate inventory" at bounding box center [98, 268] width 72 height 17
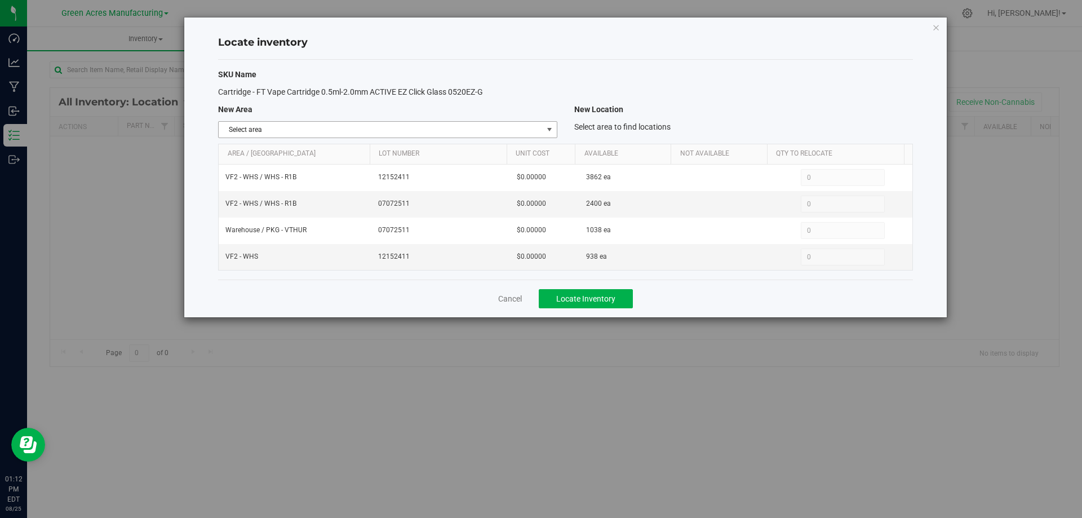
click at [544, 132] on span "select" at bounding box center [549, 130] width 14 height 16
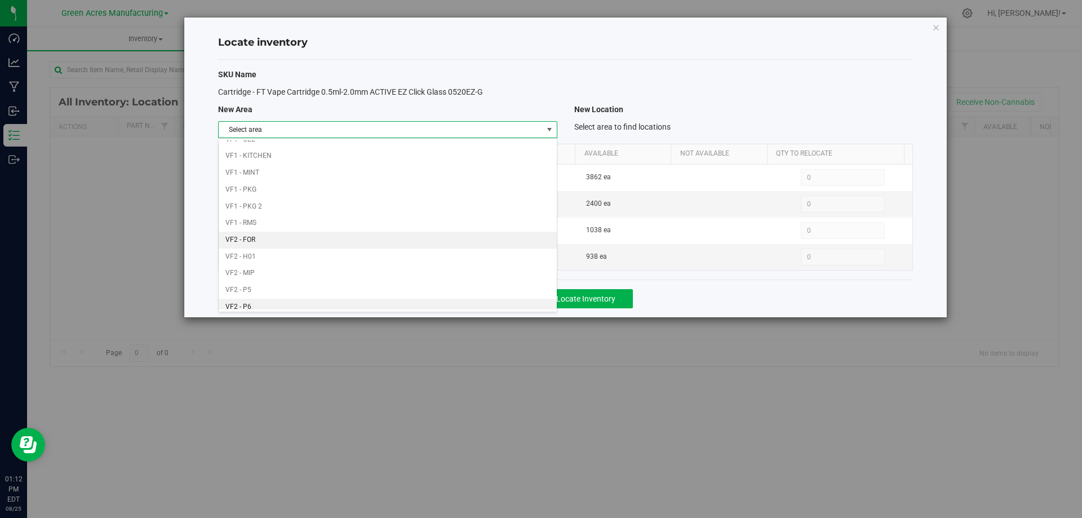
scroll to position [551, 0]
click at [424, 279] on li "VF2 - WHS" at bounding box center [388, 284] width 338 height 17
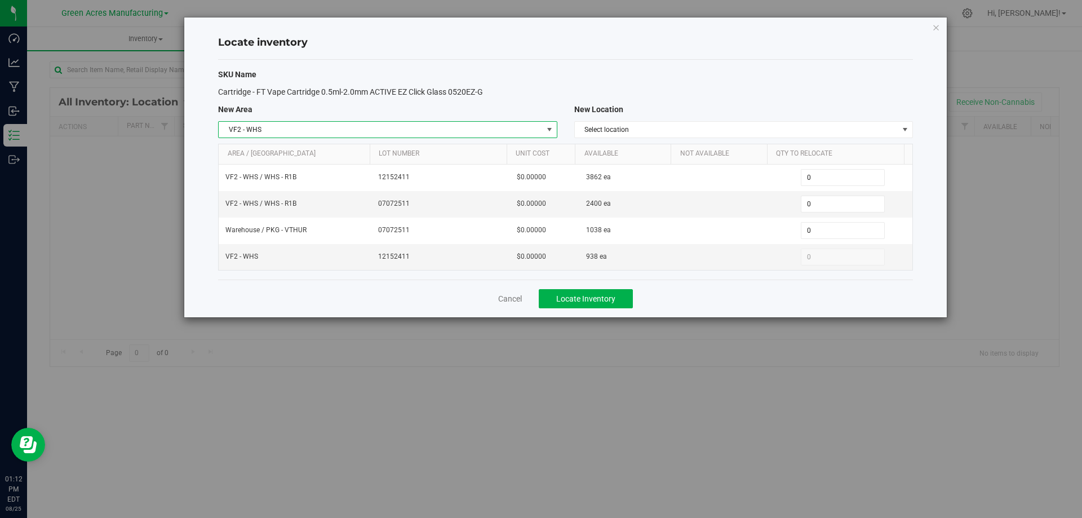
click at [727, 115] on div "New Location" at bounding box center [744, 110] width 356 height 12
click at [732, 129] on span "Select location" at bounding box center [737, 130] width 324 height 16
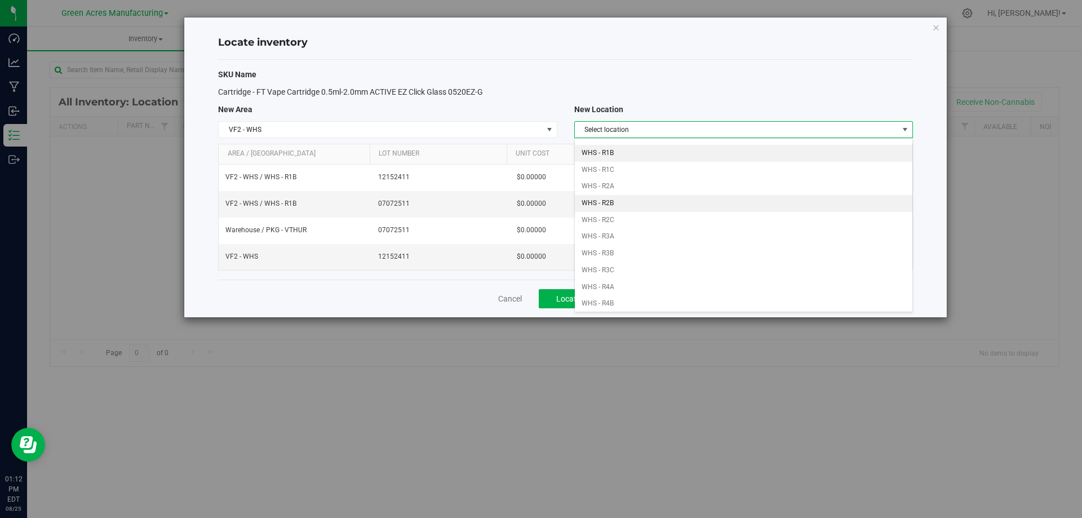
scroll to position [113, 0]
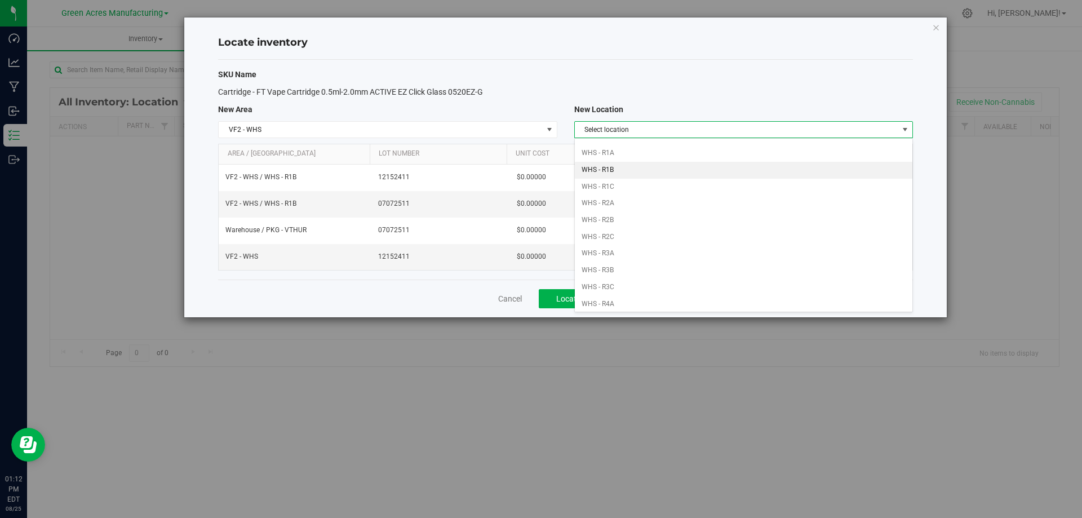
click at [643, 167] on li "WHS - R1B" at bounding box center [744, 170] width 338 height 17
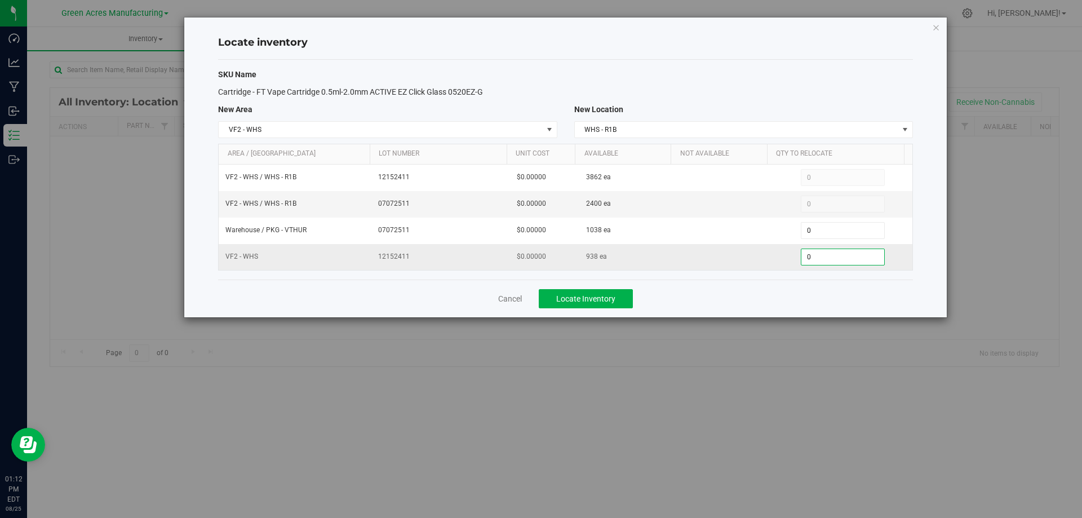
click at [841, 262] on span "0 0" at bounding box center [843, 257] width 84 height 17
click at [841, 262] on input "0" at bounding box center [843, 257] width 83 height 16
click at [834, 259] on input "0" at bounding box center [843, 257] width 83 height 16
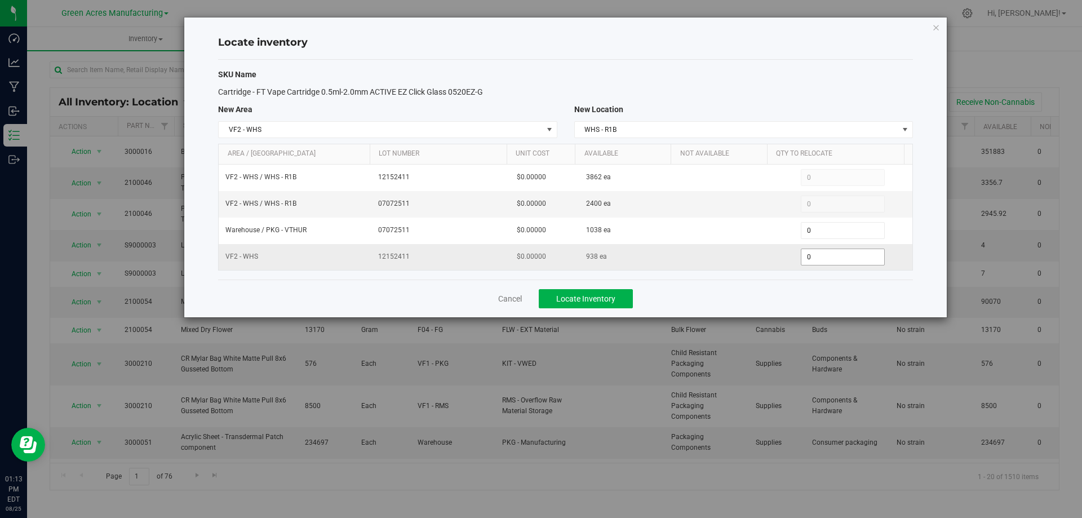
click at [812, 258] on span "0 0" at bounding box center [843, 257] width 84 height 17
click at [812, 258] on input "0" at bounding box center [843, 257] width 83 height 16
paste input "209"
type input "209"
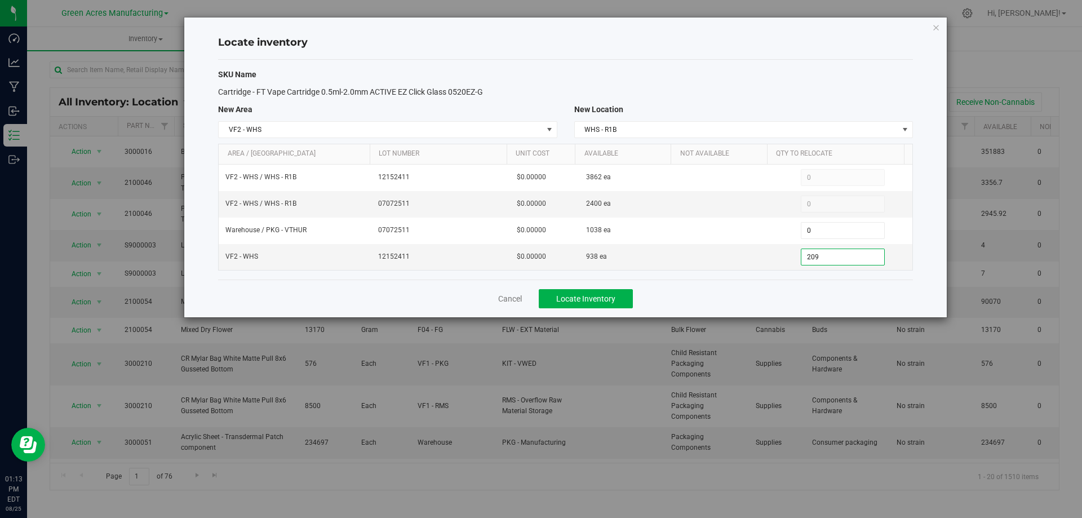
click at [817, 290] on div "Cancel Locate Inventory" at bounding box center [565, 299] width 695 height 38
click at [610, 298] on span "Locate Inventory" at bounding box center [585, 298] width 59 height 9
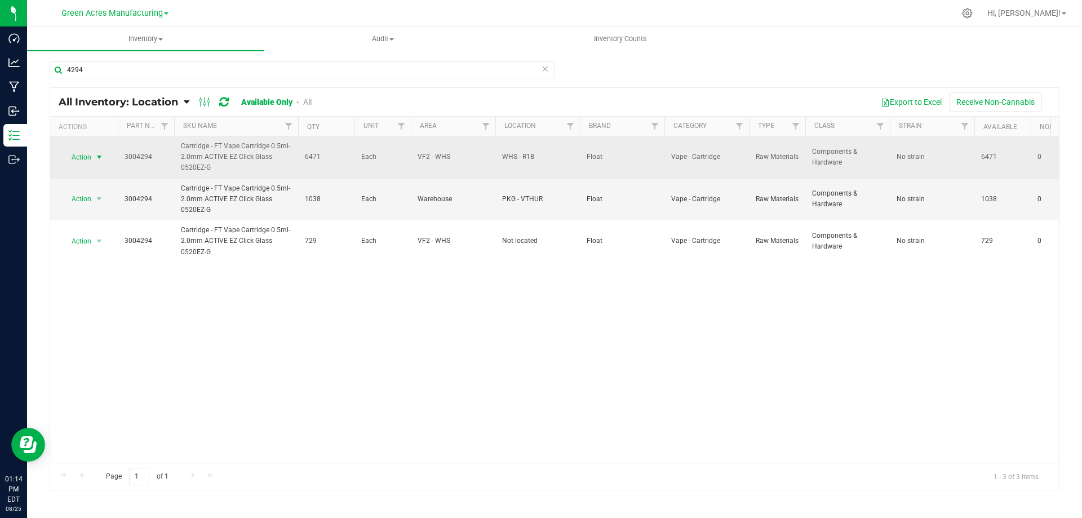
click at [99, 156] on span "select" at bounding box center [99, 157] width 9 height 9
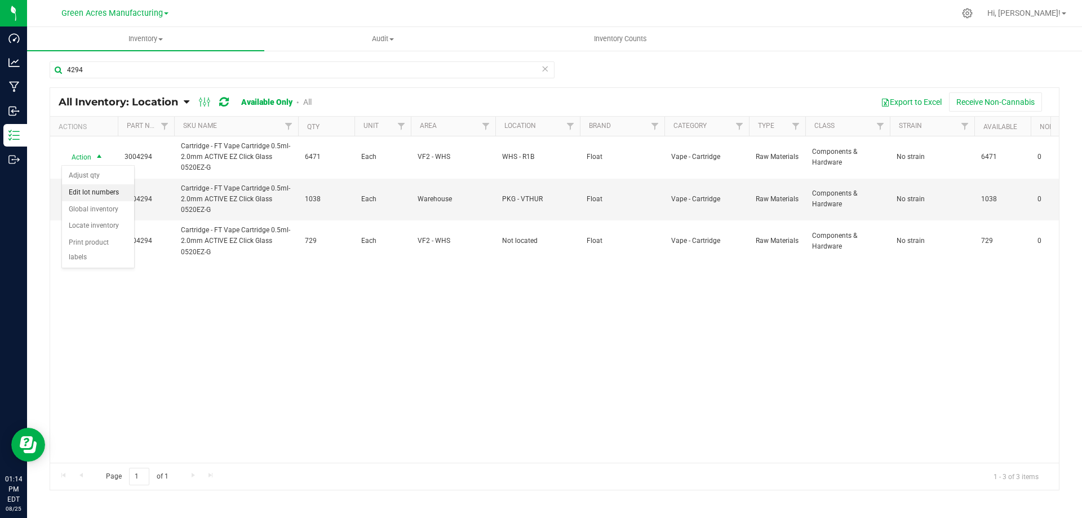
click at [114, 188] on li "Edit lot numbers" at bounding box center [98, 192] width 72 height 17
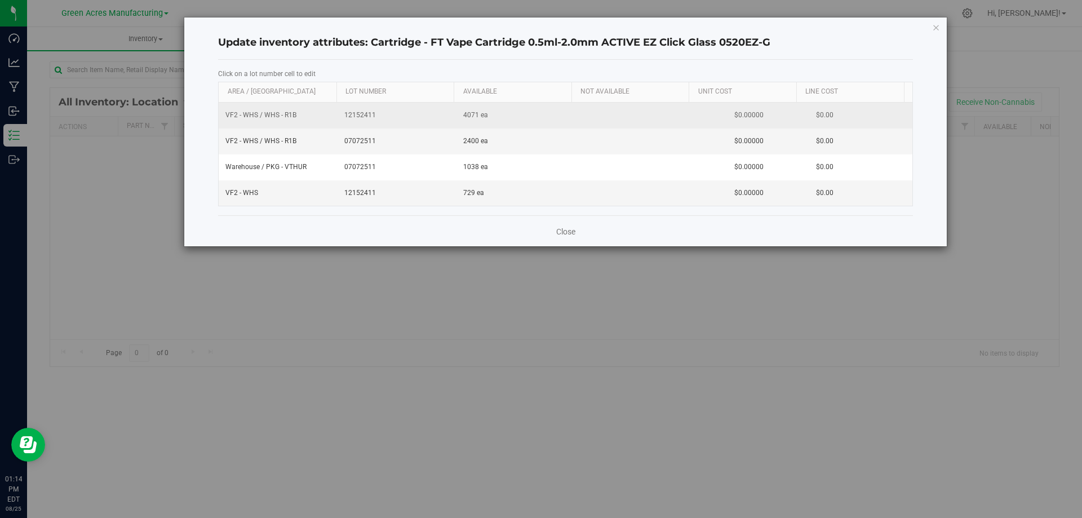
click at [358, 114] on span "12152411" at bounding box center [396, 115] width 105 height 11
click at [366, 136] on span "07072511" at bounding box center [396, 141] width 105 height 11
click at [366, 136] on input "07072511" at bounding box center [395, 140] width 108 height 17
click at [361, 192] on span "12152411" at bounding box center [396, 193] width 105 height 11
click at [361, 192] on input "12152411" at bounding box center [395, 192] width 108 height 17
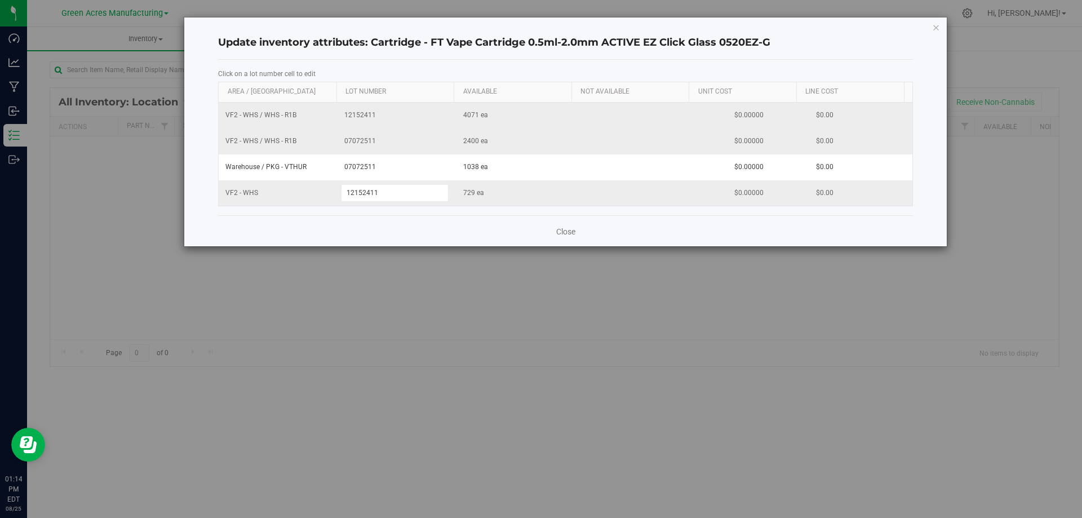
type input "07072511"
click at [379, 226] on div "Close" at bounding box center [565, 230] width 695 height 30
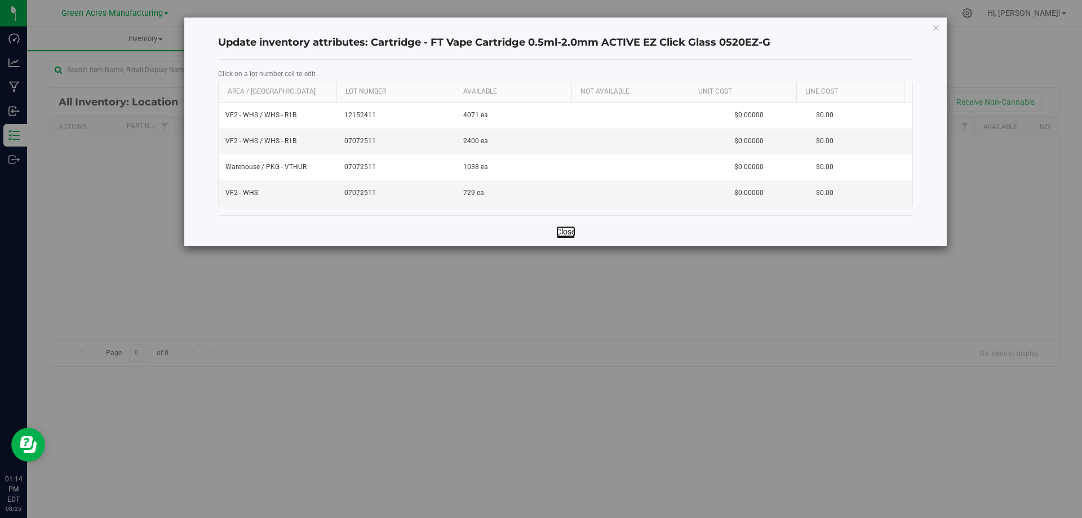
click at [569, 232] on link "Close" at bounding box center [565, 231] width 19 height 11
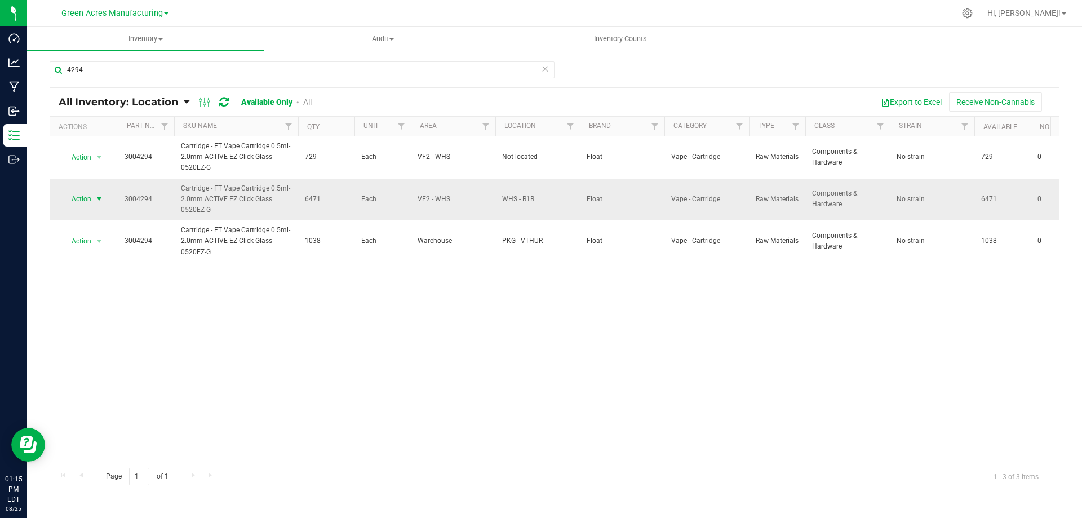
click at [98, 201] on span "select" at bounding box center [99, 198] width 9 height 9
click at [108, 271] on li "Locate inventory" at bounding box center [98, 268] width 72 height 17
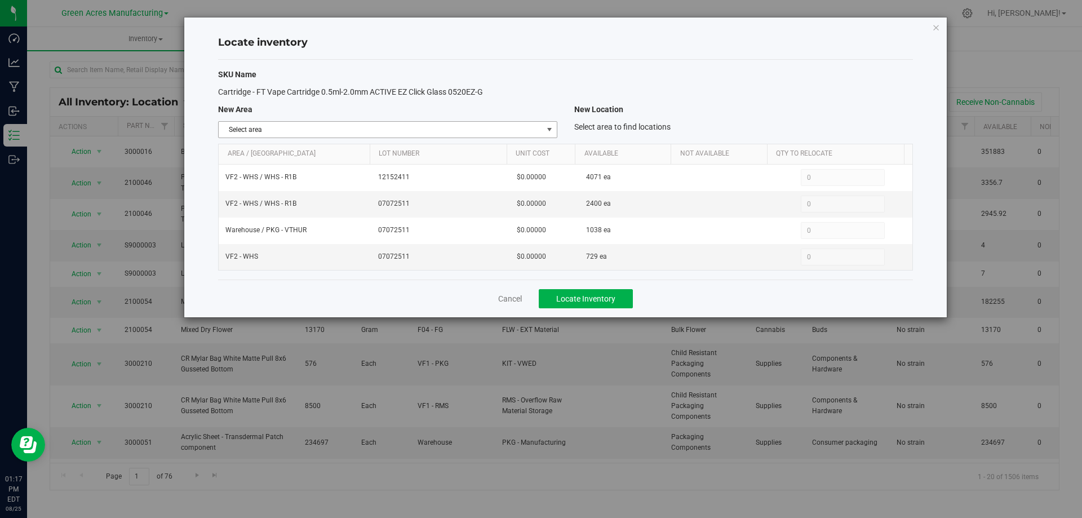
click at [546, 127] on span "select" at bounding box center [549, 129] width 9 height 9
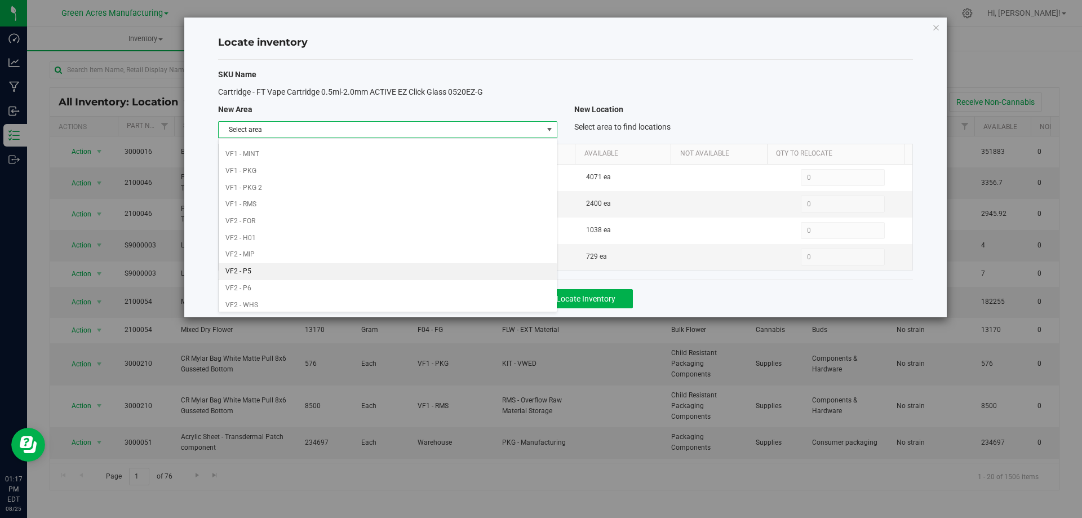
scroll to position [551, 0]
click at [476, 280] on li "VF2 - WHS" at bounding box center [388, 284] width 338 height 17
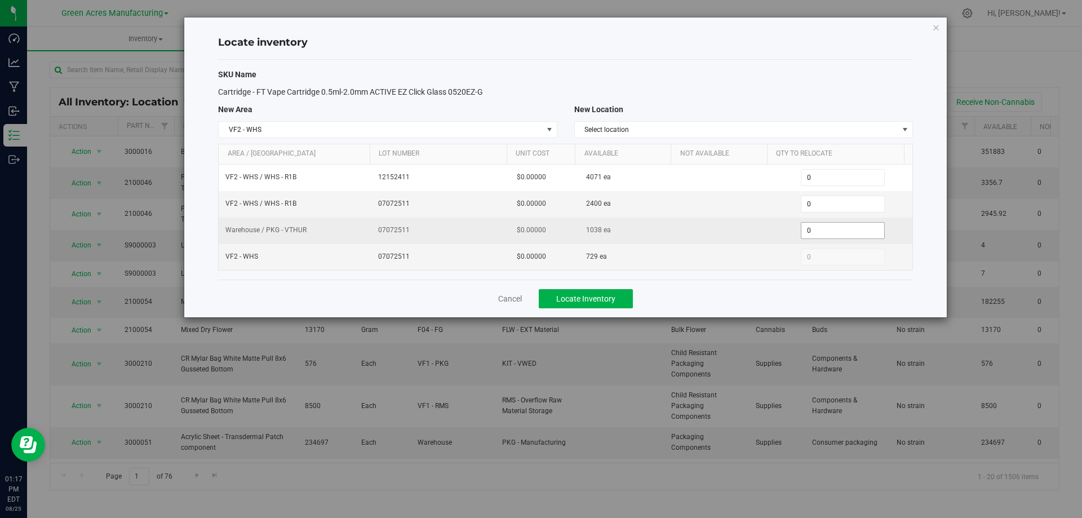
click at [838, 231] on span "0 0" at bounding box center [843, 230] width 84 height 17
click at [838, 231] on input "0" at bounding box center [843, 231] width 83 height 16
type input "1361"
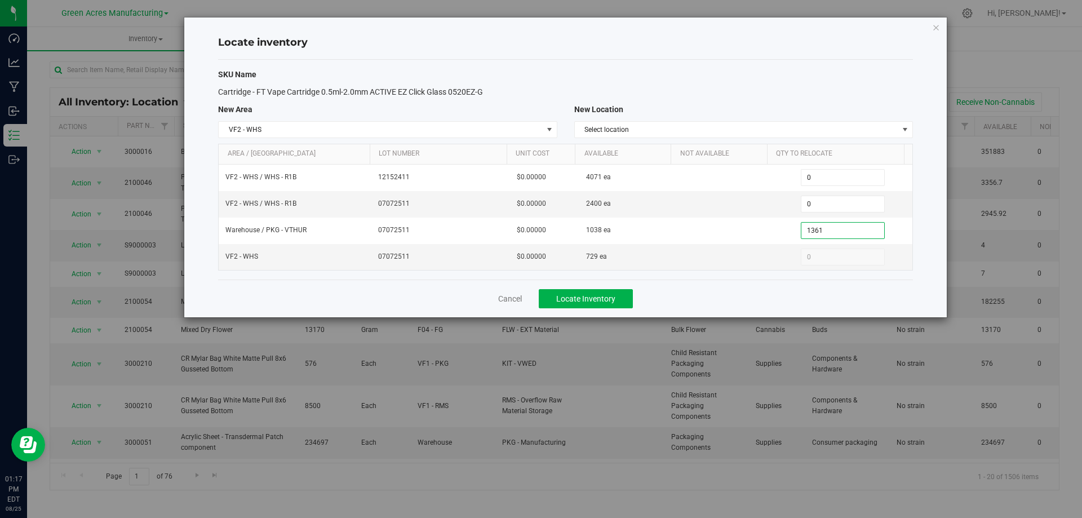
type input "1,038"
click at [780, 301] on div "Cancel Locate Inventory" at bounding box center [565, 299] width 695 height 38
click at [608, 301] on span "Locate Inventory" at bounding box center [585, 298] width 59 height 9
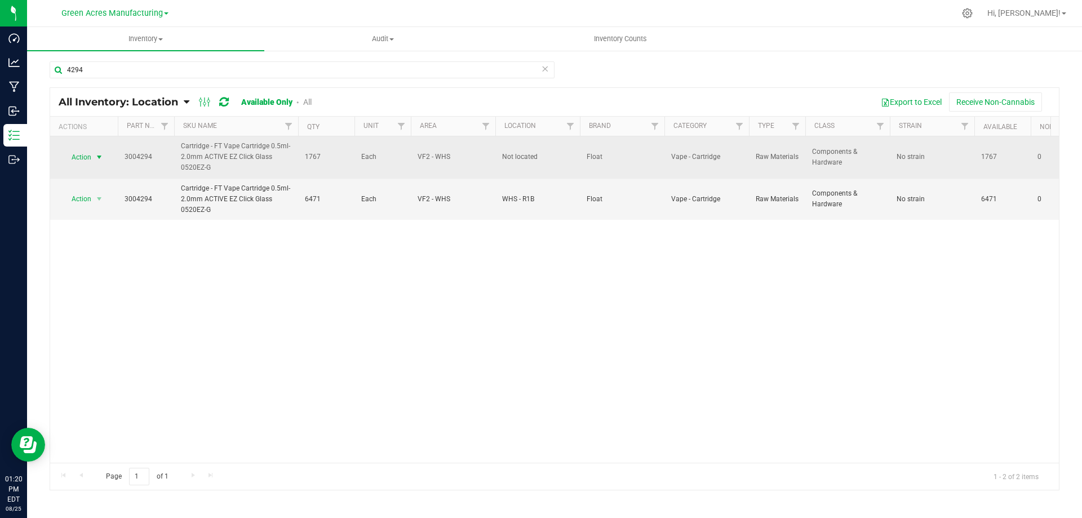
click at [96, 156] on span "select" at bounding box center [99, 157] width 9 height 9
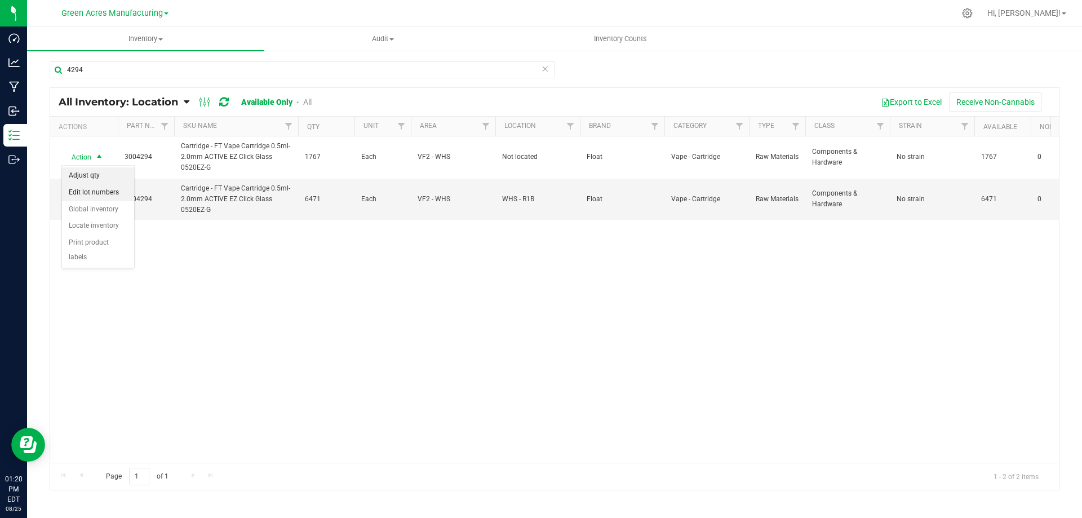
click at [98, 178] on li "Adjust qty" at bounding box center [98, 175] width 72 height 17
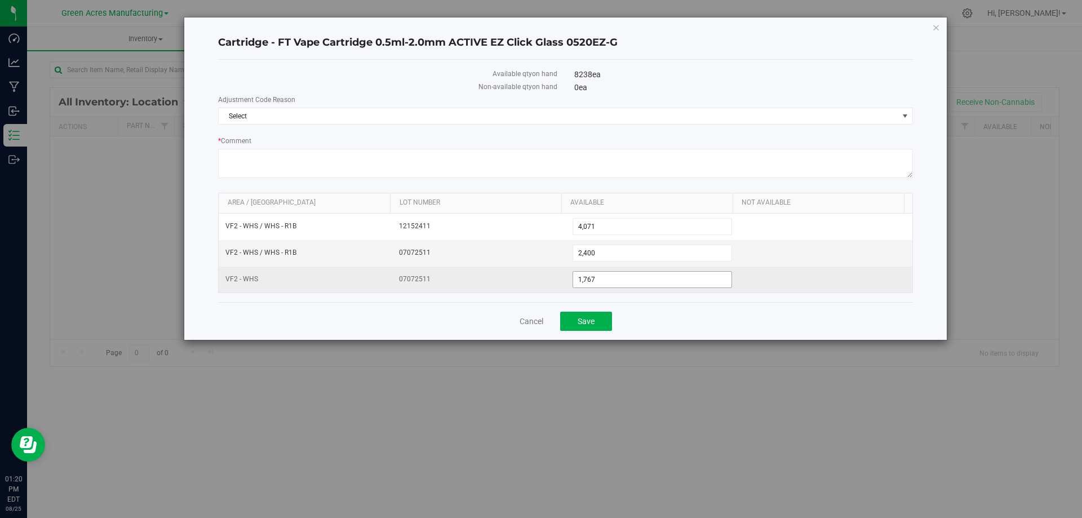
click at [709, 278] on span "1,767 1767" at bounding box center [653, 279] width 160 height 17
click at [709, 278] on input "1767" at bounding box center [652, 280] width 159 height 16
type input "2400"
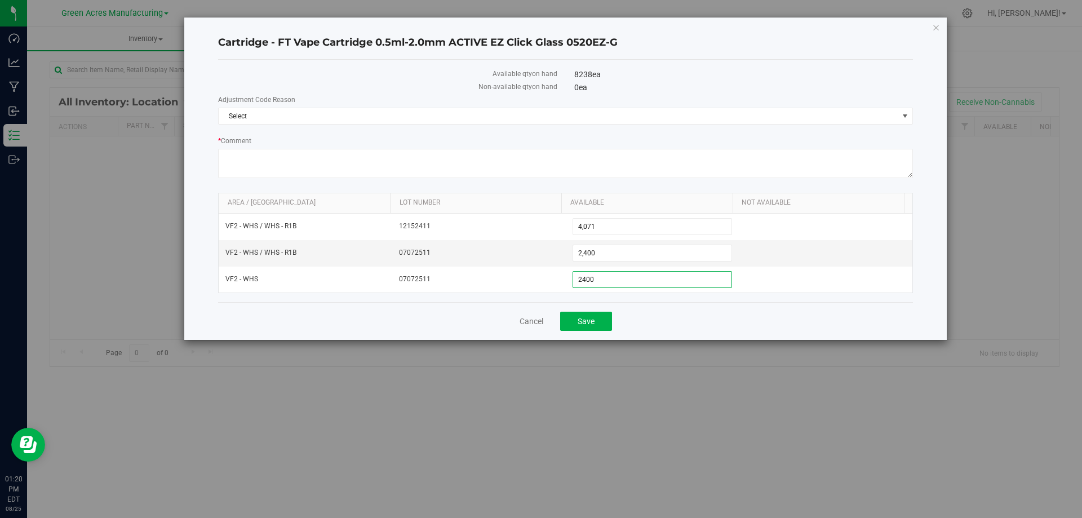
type input "2,400"
click at [766, 332] on div "Cancel Save" at bounding box center [565, 321] width 695 height 38
click at [749, 110] on span "Select" at bounding box center [559, 116] width 680 height 16
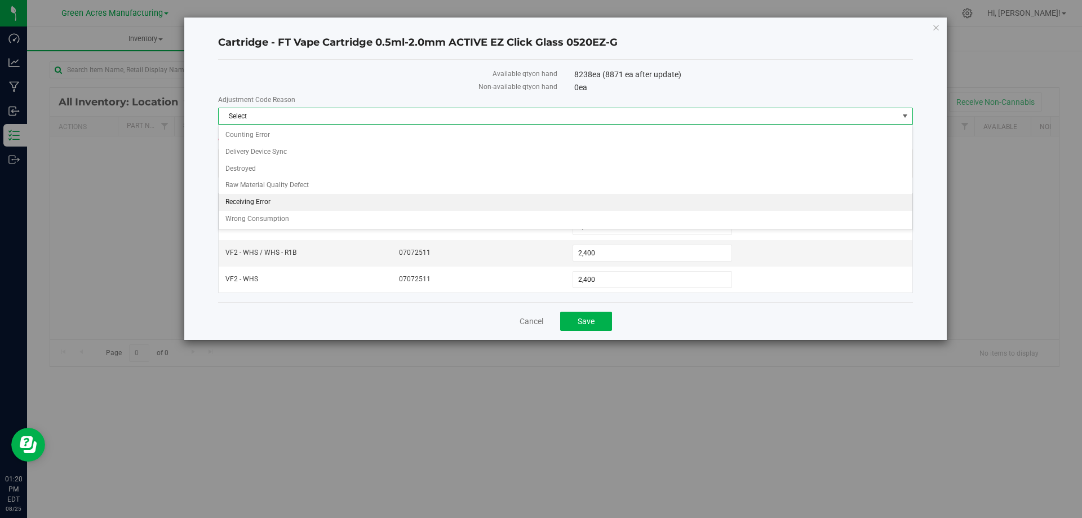
click at [387, 209] on li "Receiving Error" at bounding box center [566, 202] width 694 height 17
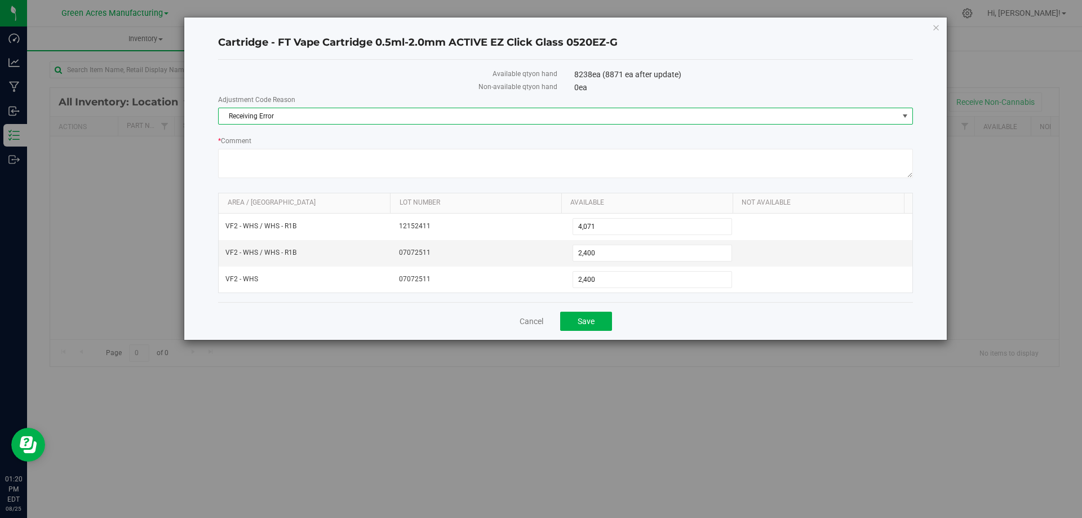
click at [641, 116] on span "Receiving Error" at bounding box center [559, 116] width 680 height 16
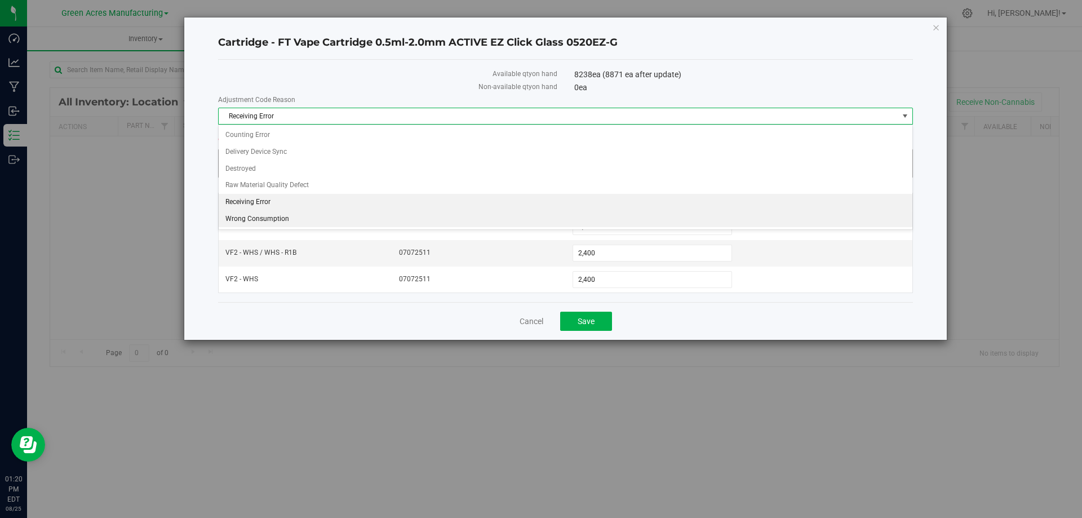
drag, startPoint x: 375, startPoint y: 215, endPoint x: 414, endPoint y: 158, distance: 68.5
click at [375, 214] on li "Wrong Consumption" at bounding box center [566, 219] width 694 height 17
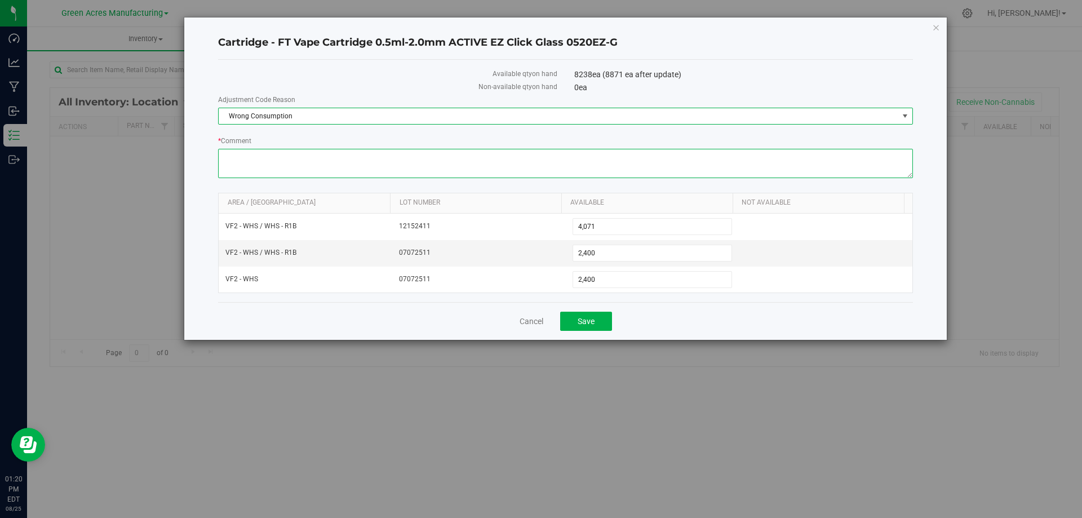
click at [425, 165] on textarea "* Comment" at bounding box center [565, 163] width 695 height 29
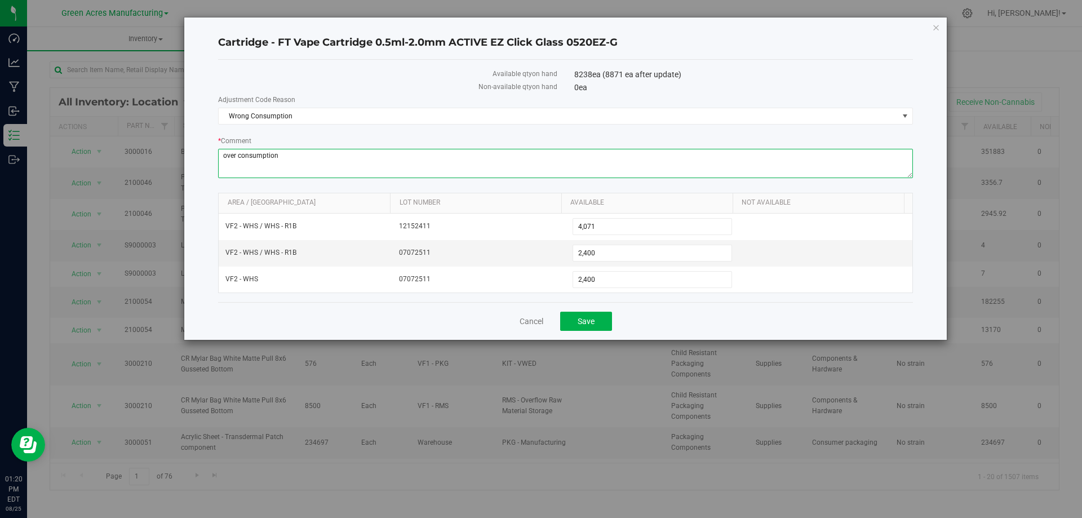
type textarea "over consumption"
drag, startPoint x: 622, startPoint y: 308, endPoint x: 612, endPoint y: 316, distance: 12.4
click at [622, 308] on div "Cancel Save" at bounding box center [565, 321] width 695 height 38
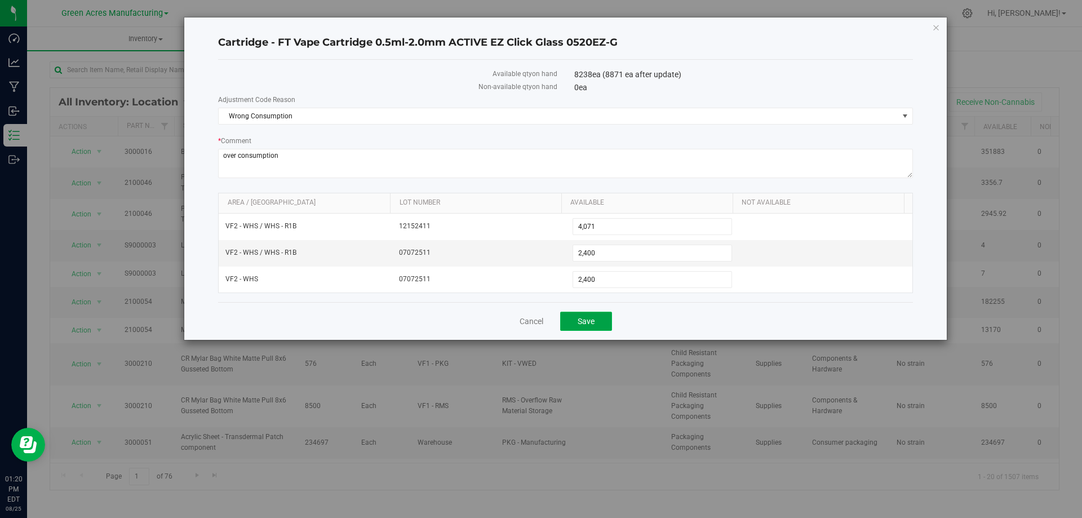
click at [599, 320] on button "Save" at bounding box center [586, 321] width 52 height 19
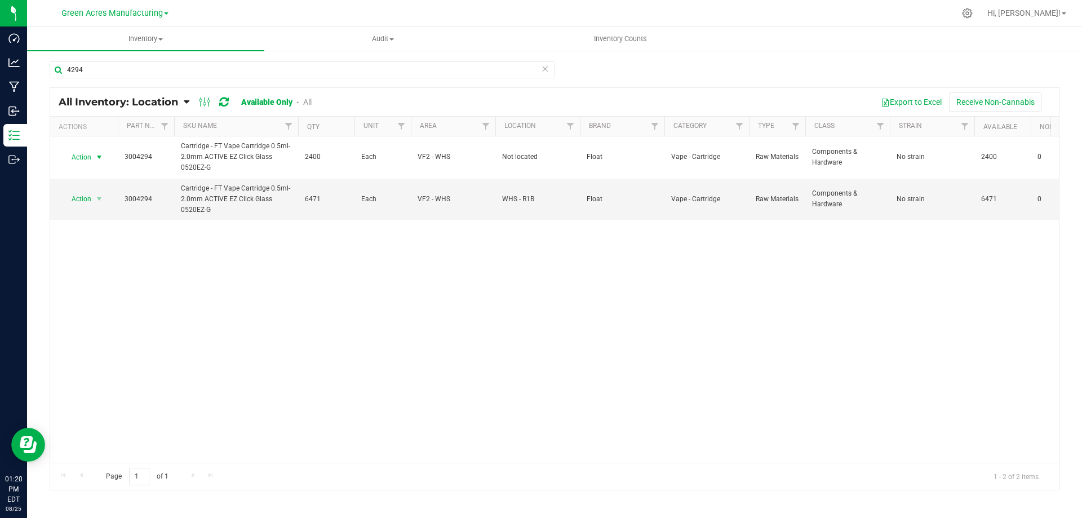
drag, startPoint x: 91, startPoint y: 153, endPoint x: 91, endPoint y: 175, distance: 22.0
click at [91, 153] on span "Action" at bounding box center [76, 157] width 30 height 16
click at [95, 224] on li "Locate inventory" at bounding box center [98, 226] width 72 height 17
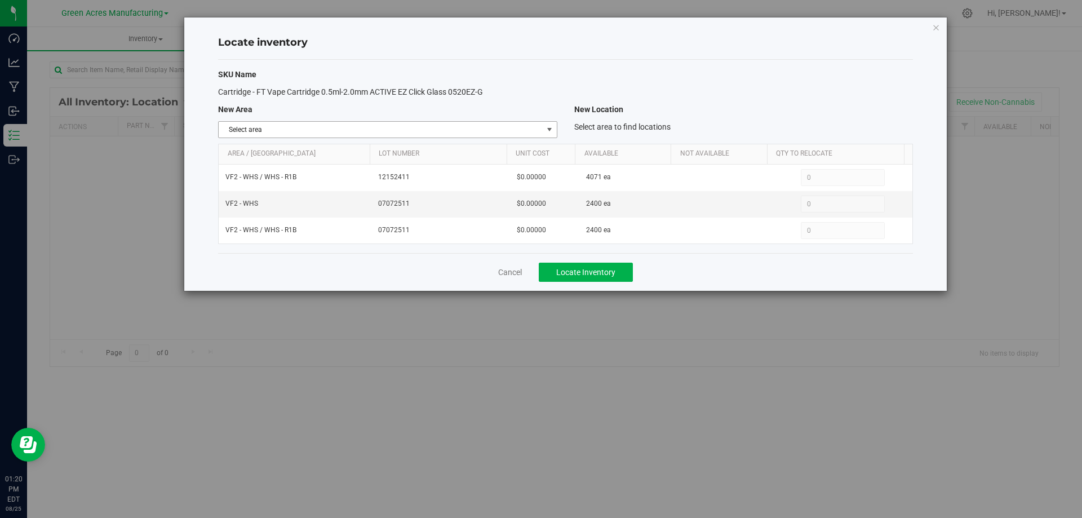
click at [546, 129] on span "select" at bounding box center [549, 129] width 9 height 9
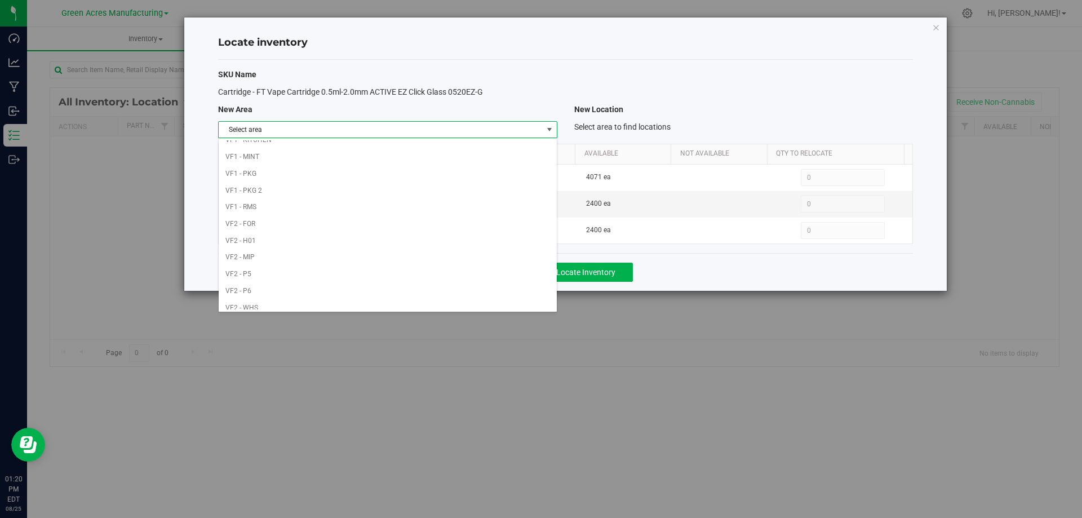
scroll to position [551, 0]
click at [451, 282] on li "VF2 - WHS" at bounding box center [388, 284] width 338 height 17
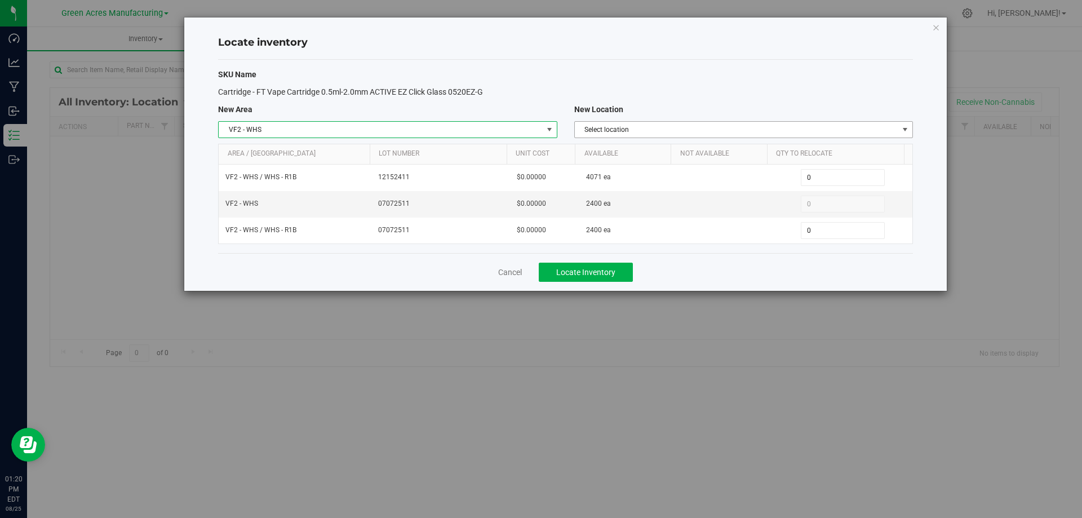
click at [721, 130] on span "Select location" at bounding box center [737, 130] width 324 height 16
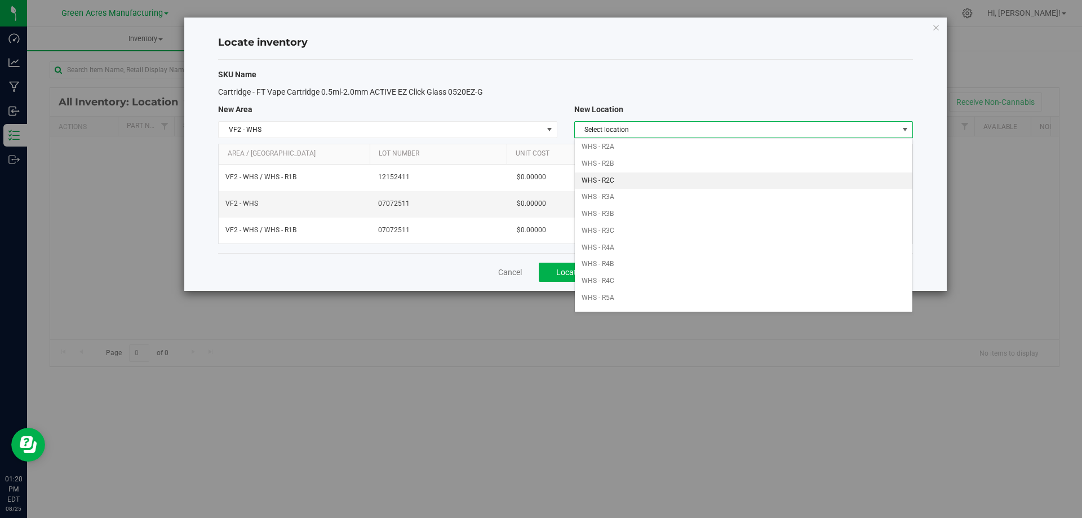
scroll to position [113, 0]
click at [666, 166] on li "WHS - R1B" at bounding box center [744, 170] width 338 height 17
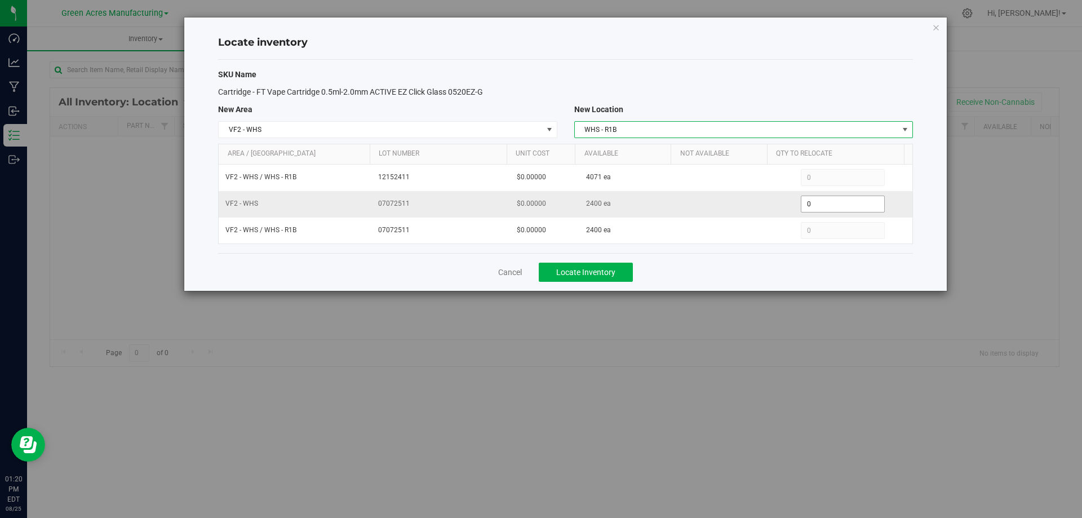
click at [852, 201] on span "0 0" at bounding box center [843, 204] width 84 height 17
click at [852, 201] on input "0" at bounding box center [843, 204] width 83 height 16
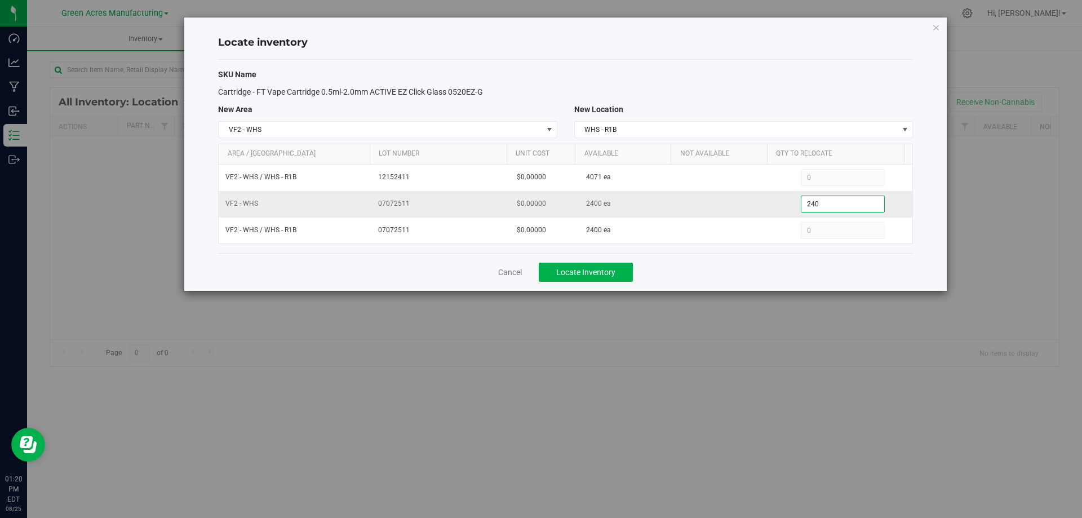
type input "2400"
type input "2,400"
click at [744, 278] on div "Cancel Locate Inventory" at bounding box center [565, 272] width 695 height 38
click at [620, 269] on button "Locate Inventory" at bounding box center [586, 272] width 94 height 19
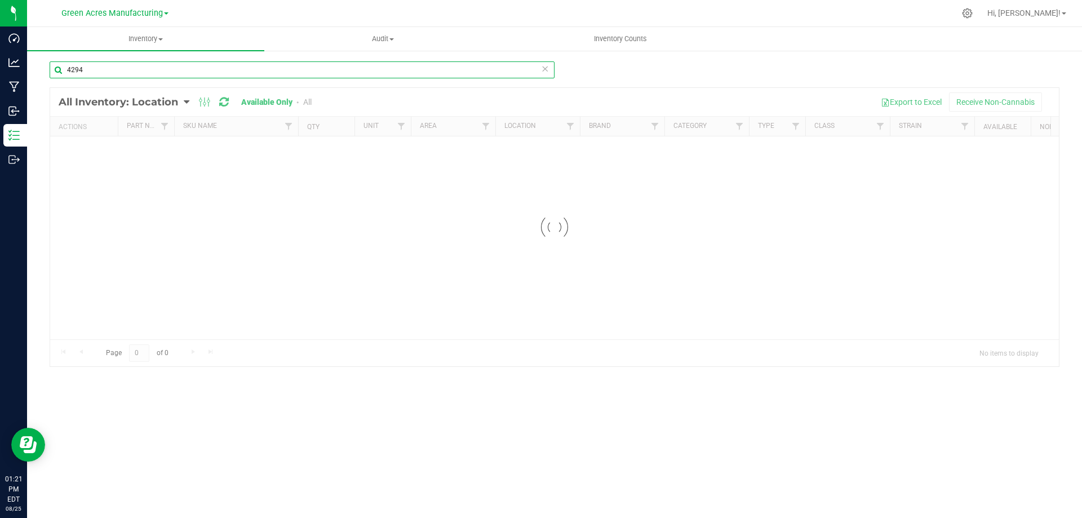
click at [147, 68] on input "4294" at bounding box center [302, 69] width 505 height 17
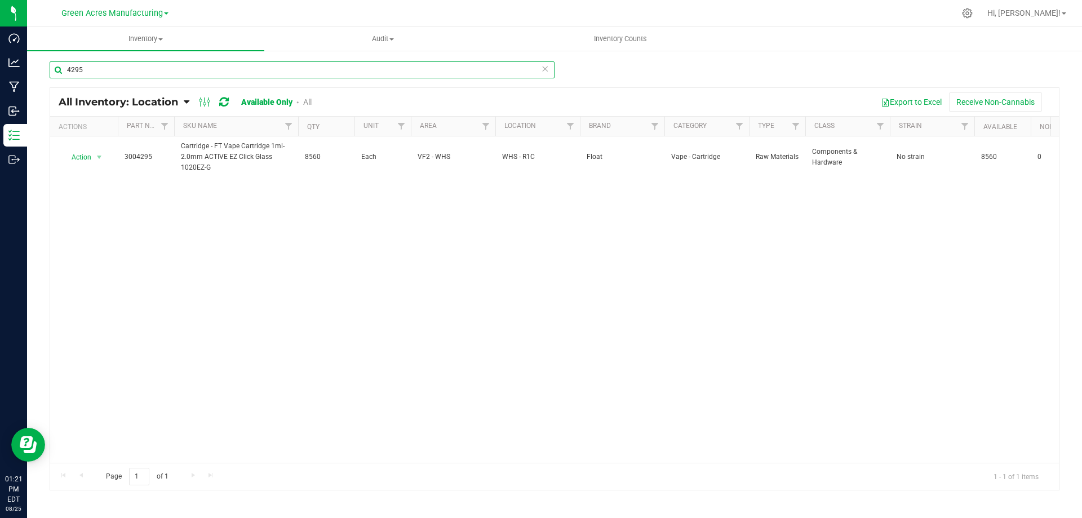
click at [118, 70] on input "4295" at bounding box center [302, 69] width 505 height 17
type input "4378"
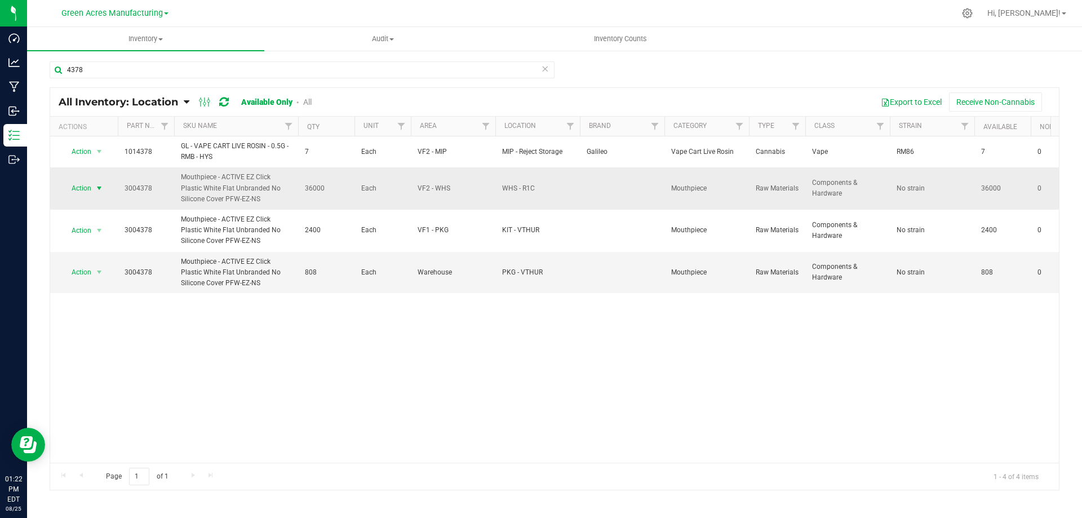
click at [96, 193] on span "select" at bounding box center [99, 188] width 9 height 9
click at [110, 258] on li "Locate inventory" at bounding box center [98, 257] width 72 height 17
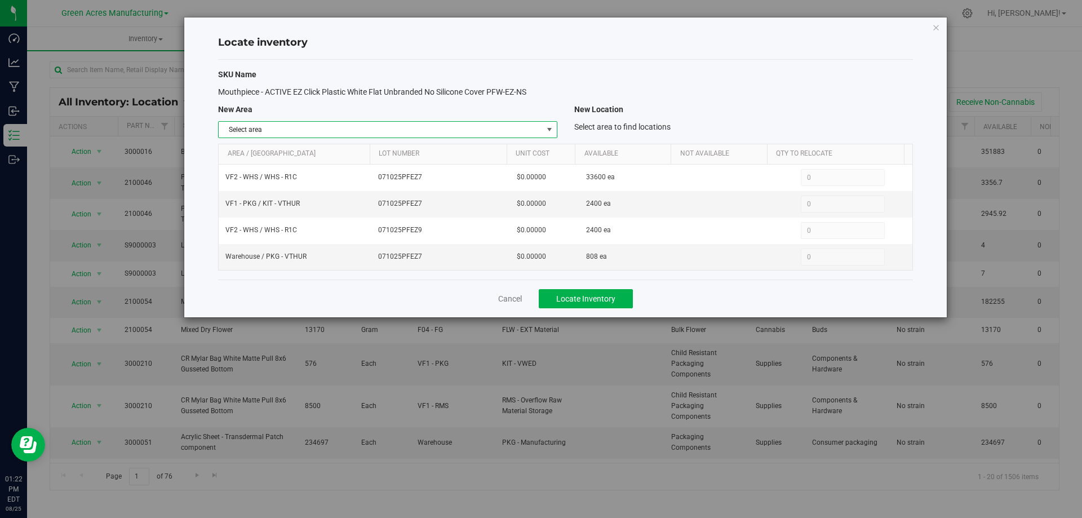
click at [546, 132] on span "select" at bounding box center [549, 129] width 9 height 9
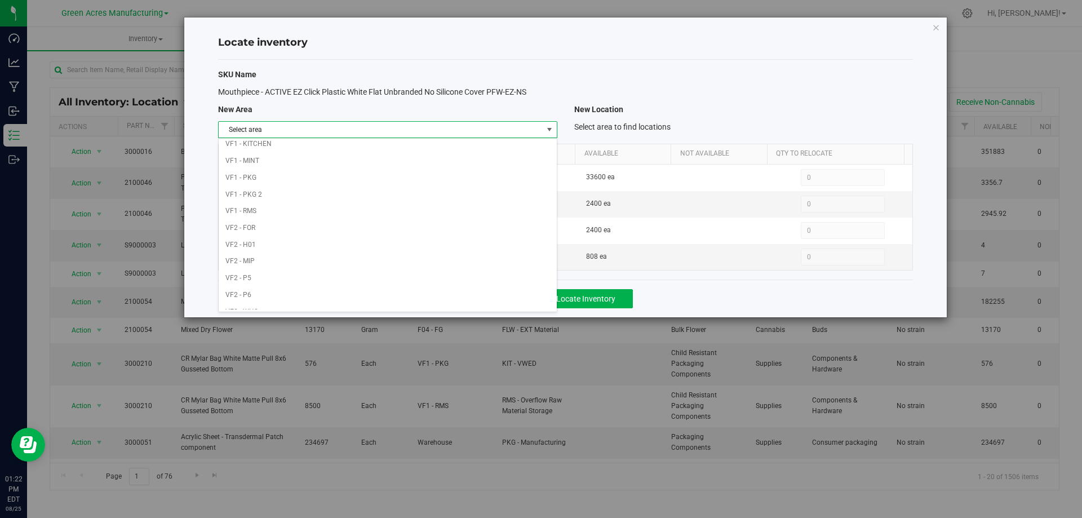
scroll to position [551, 0]
click at [447, 285] on li "VF2 - WHS" at bounding box center [388, 284] width 338 height 17
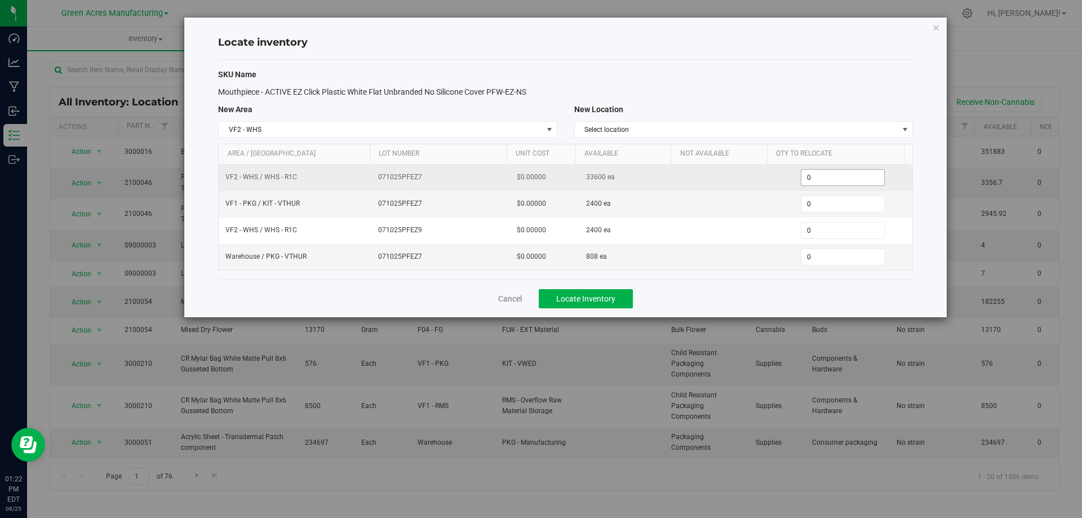
click at [828, 178] on span "0 0" at bounding box center [843, 177] width 84 height 17
click at [0, 0] on input "0" at bounding box center [0, 0] width 0 height 0
type input "2400"
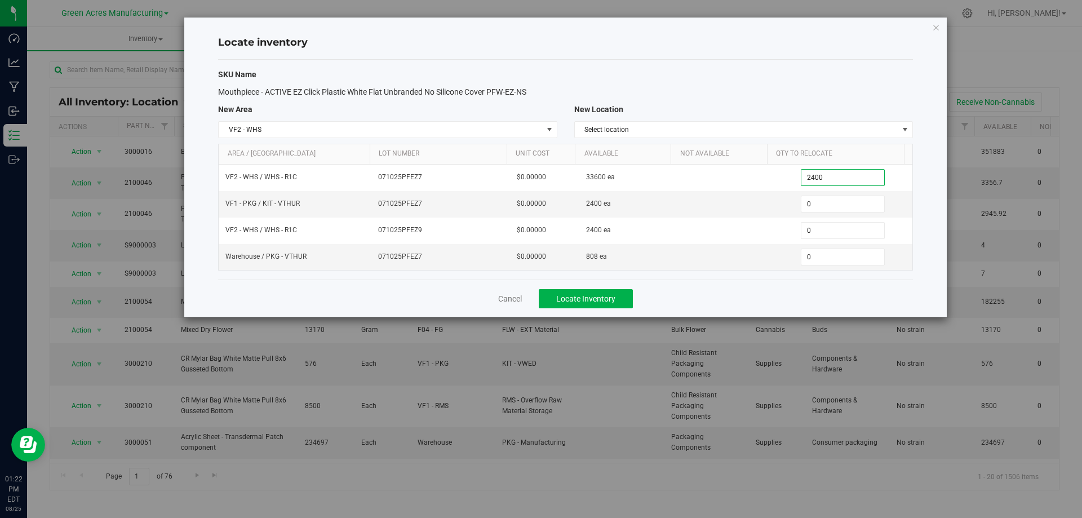
type input "2,400"
click at [711, 288] on div "Cancel Locate Inventory" at bounding box center [565, 299] width 695 height 38
click at [594, 299] on span "Locate Inventory" at bounding box center [585, 298] width 59 height 9
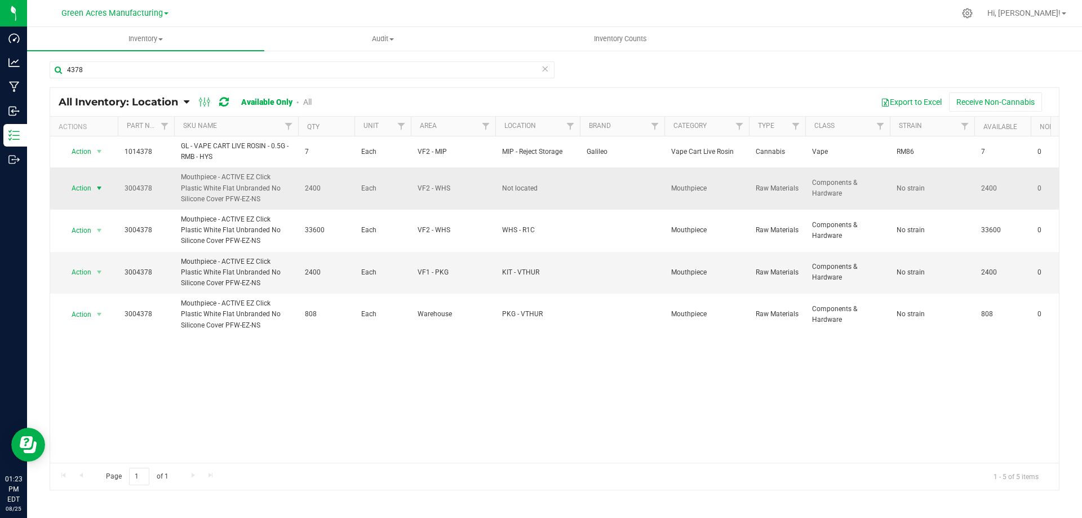
click at [100, 189] on span "select" at bounding box center [99, 188] width 9 height 9
click at [109, 223] on li "Edit lot numbers" at bounding box center [98, 223] width 72 height 17
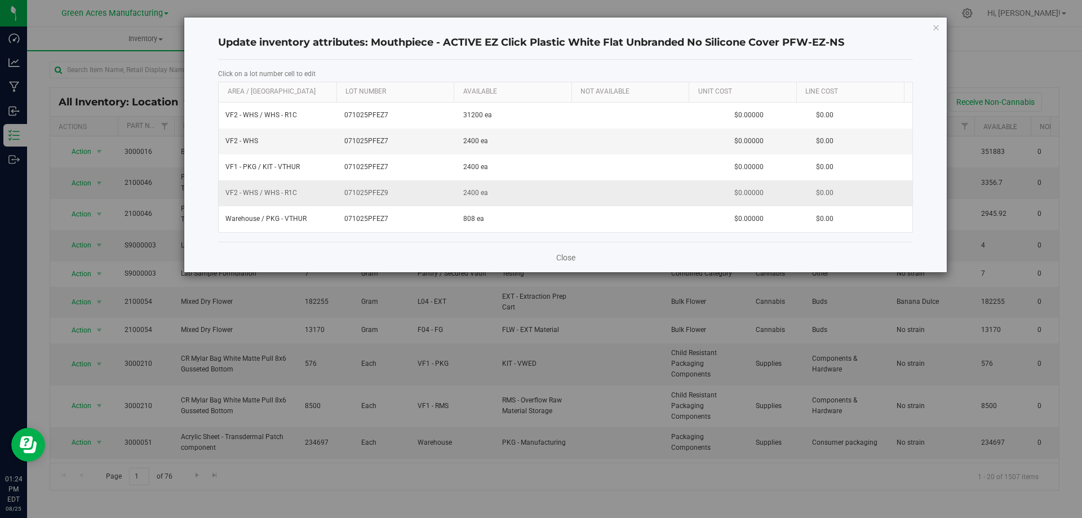
click at [368, 192] on span "071025PFEZ9" at bounding box center [396, 193] width 105 height 11
click at [368, 192] on input "071025PFEZ9" at bounding box center [395, 192] width 108 height 17
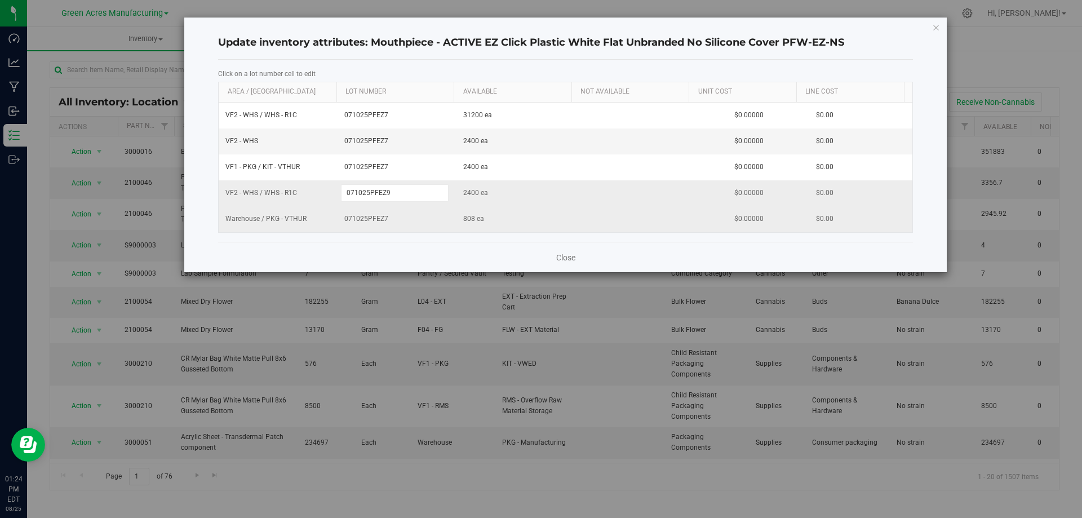
click at [372, 218] on span "071025PFEZ7" at bounding box center [396, 219] width 105 height 11
click at [372, 218] on input "071025PFEZ7" at bounding box center [395, 218] width 108 height 17
type input "071025PFEZ9"
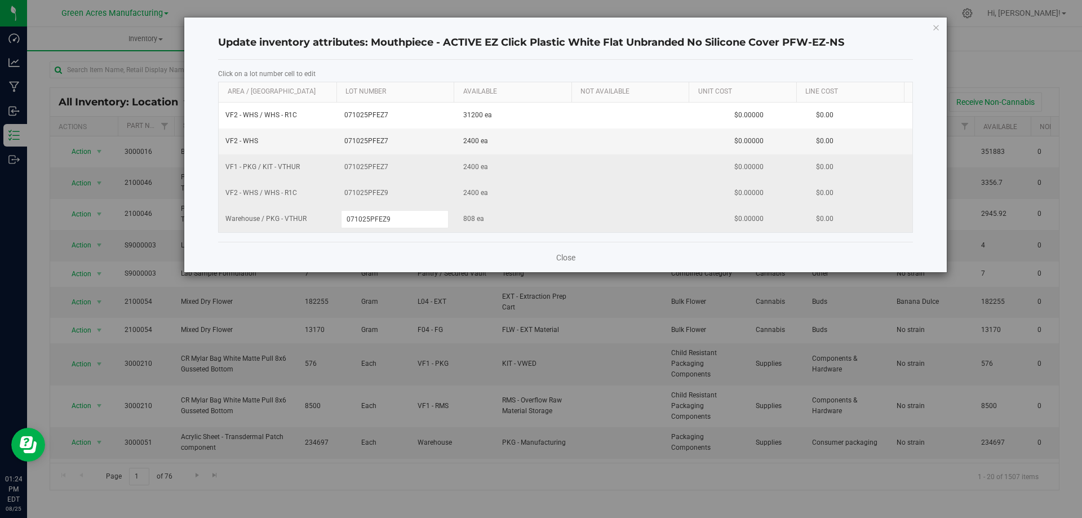
click at [372, 166] on div "VF2 - WHS / WHS - R1C 071025PFEZ7 31200 ea $0.00000 $0.00 VF2 - WHS 071025PFEZ7…" at bounding box center [566, 168] width 694 height 130
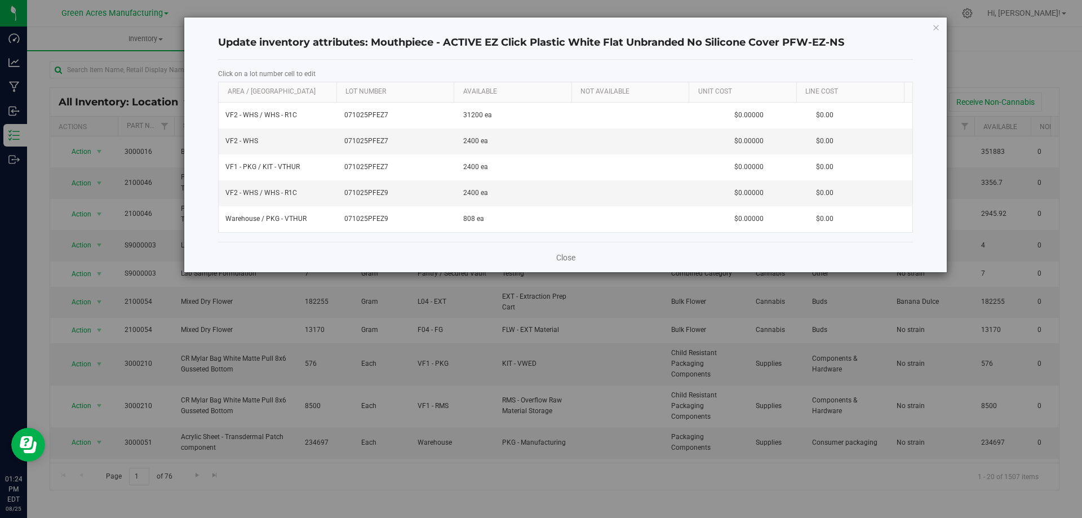
click at [372, 166] on span "071025PFEZ7" at bounding box center [396, 167] width 105 height 11
click at [372, 188] on span "071025PFEZ9" at bounding box center [396, 193] width 105 height 11
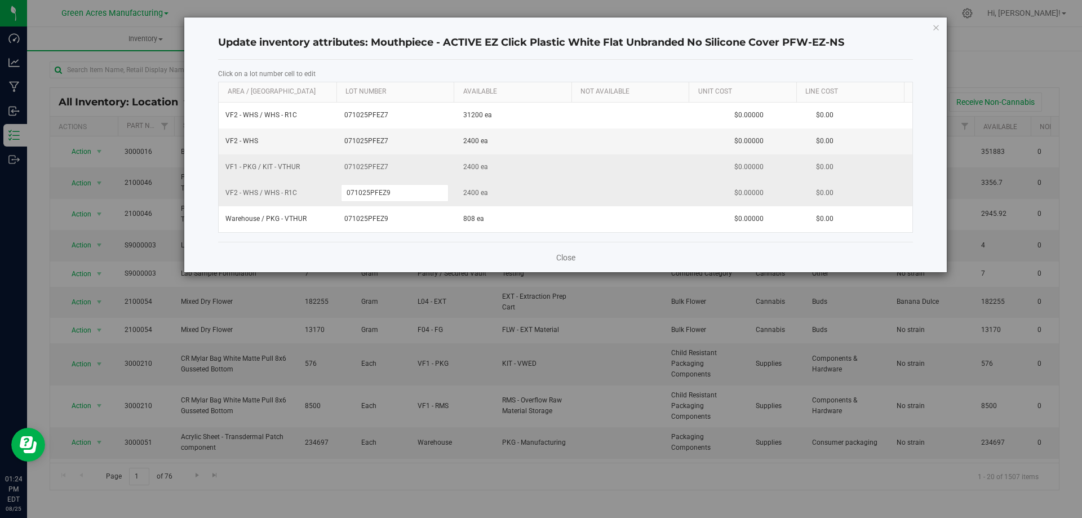
click at [368, 167] on span "071025PFEZ7" at bounding box center [396, 167] width 105 height 11
click at [368, 167] on input "071025PFEZ7" at bounding box center [395, 166] width 108 height 17
type input "071025PFEZ9"
click at [392, 244] on div "Close" at bounding box center [565, 257] width 695 height 30
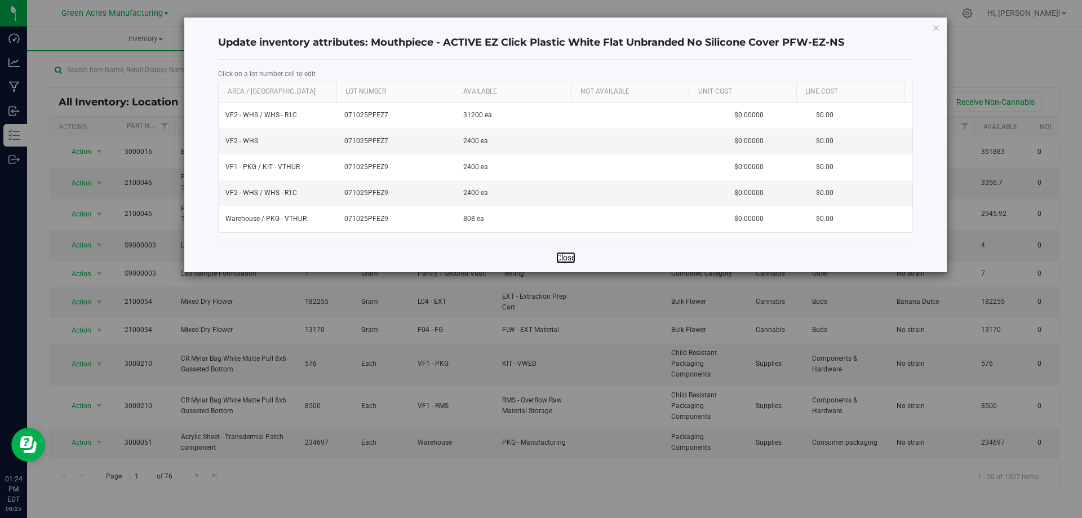
click at [563, 259] on link "Close" at bounding box center [565, 257] width 19 height 11
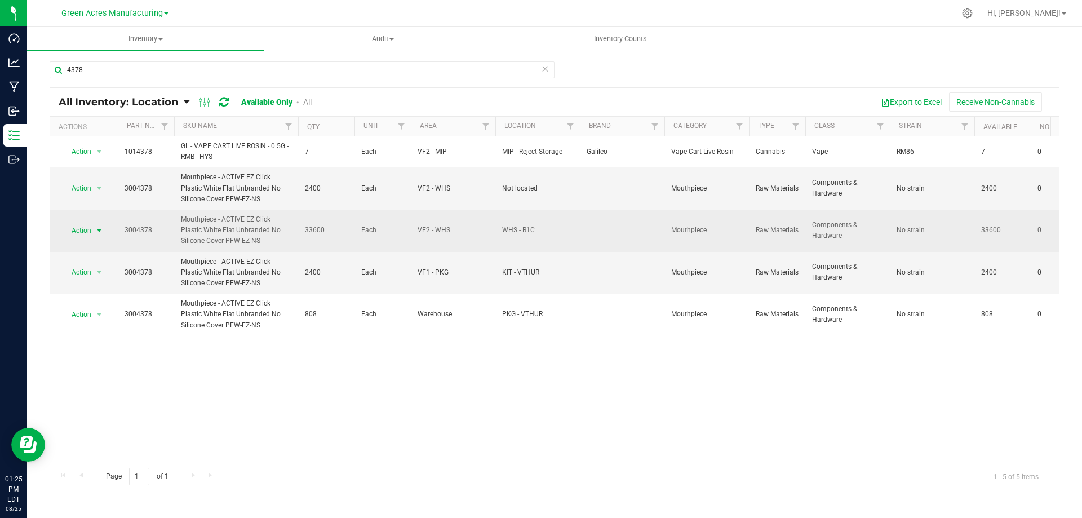
click at [93, 224] on span "select" at bounding box center [99, 231] width 14 height 16
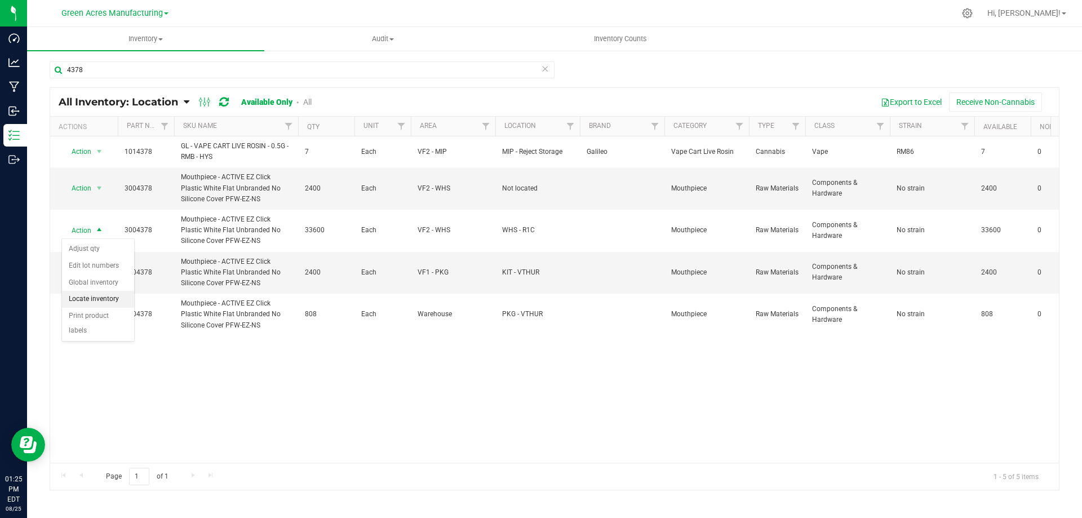
click at [101, 300] on li "Locate inventory" at bounding box center [98, 299] width 72 height 17
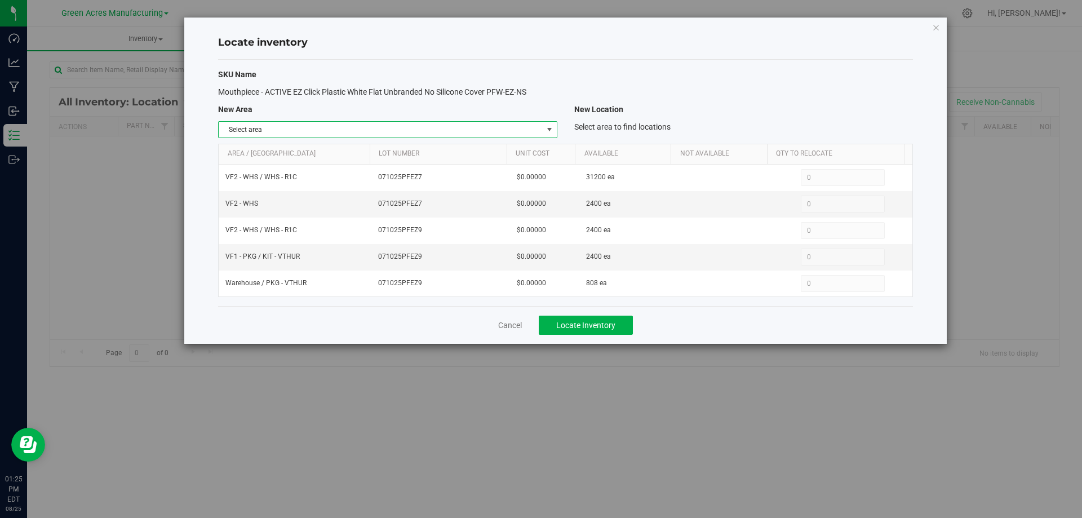
click at [552, 129] on span "select" at bounding box center [549, 129] width 9 height 9
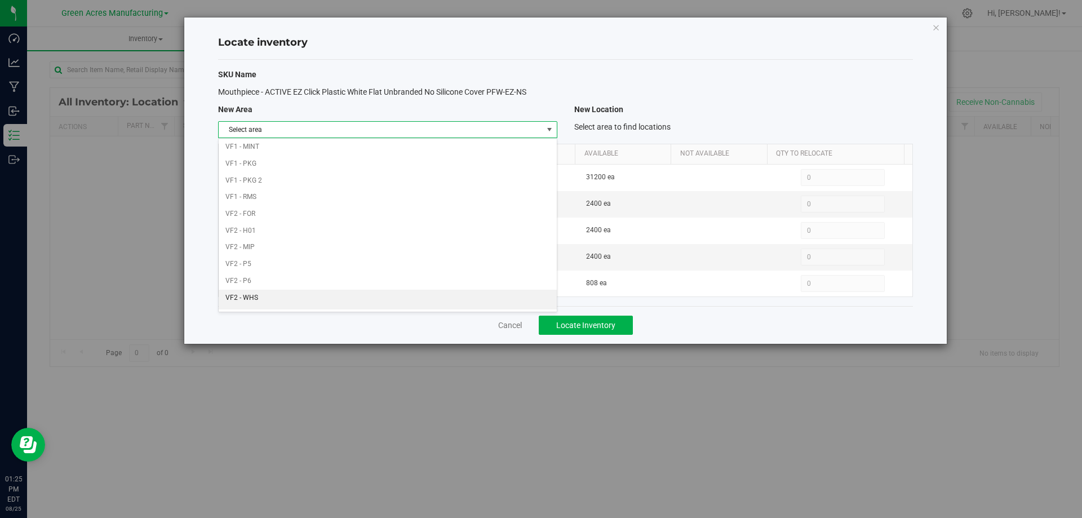
scroll to position [551, 0]
click at [386, 286] on li "VF2 - WHS" at bounding box center [388, 284] width 338 height 17
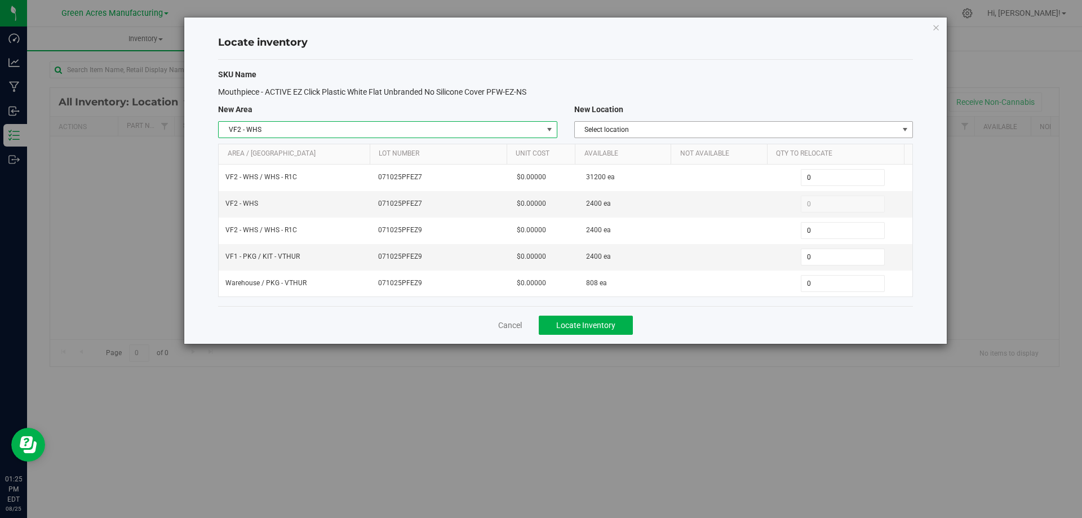
click at [798, 126] on span "Select location" at bounding box center [737, 130] width 324 height 16
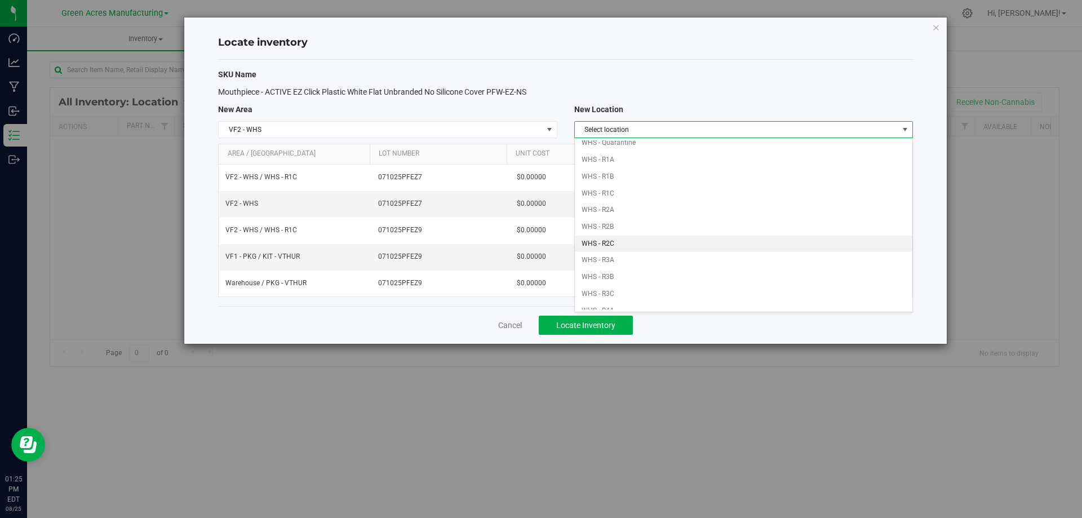
scroll to position [113, 0]
click at [636, 180] on li "WHS - R1C" at bounding box center [744, 187] width 338 height 17
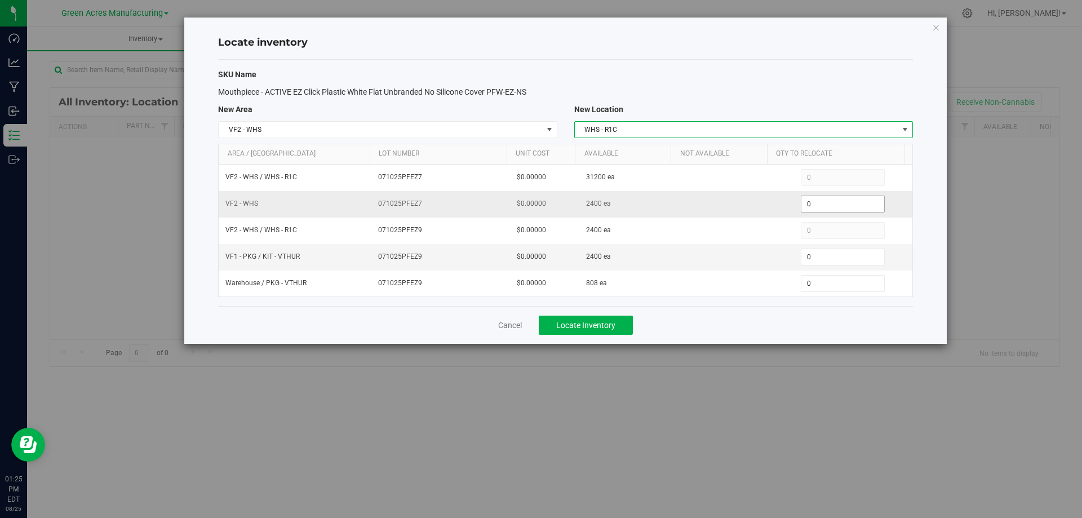
click at [841, 204] on span "0 0" at bounding box center [843, 204] width 84 height 17
drag, startPoint x: 841, startPoint y: 204, endPoint x: 851, endPoint y: 202, distance: 10.4
click at [0, 0] on input "0" at bounding box center [0, 0] width 0 height 0
type input "1800"
type input "1,800"
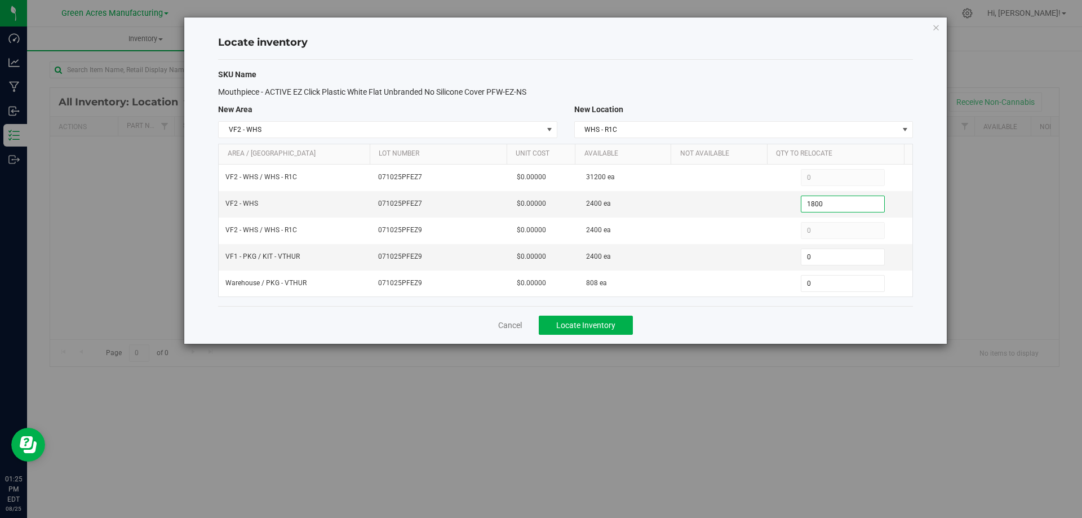
click at [807, 331] on div "Cancel Locate Inventory" at bounding box center [565, 325] width 695 height 38
click at [603, 325] on span "Locate Inventory" at bounding box center [585, 325] width 59 height 9
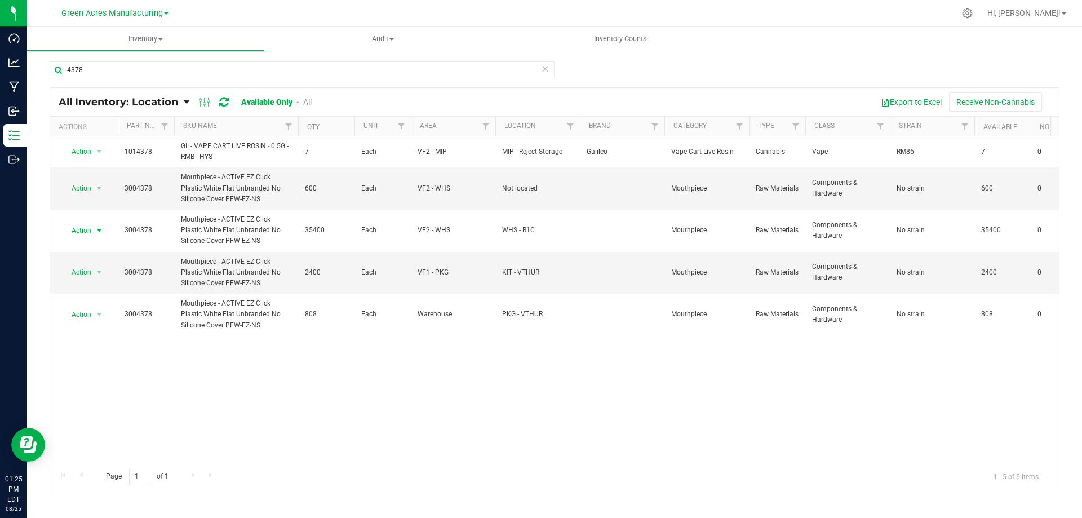
click at [96, 229] on span "select" at bounding box center [99, 230] width 9 height 9
click at [119, 301] on li "Locate inventory" at bounding box center [98, 299] width 72 height 17
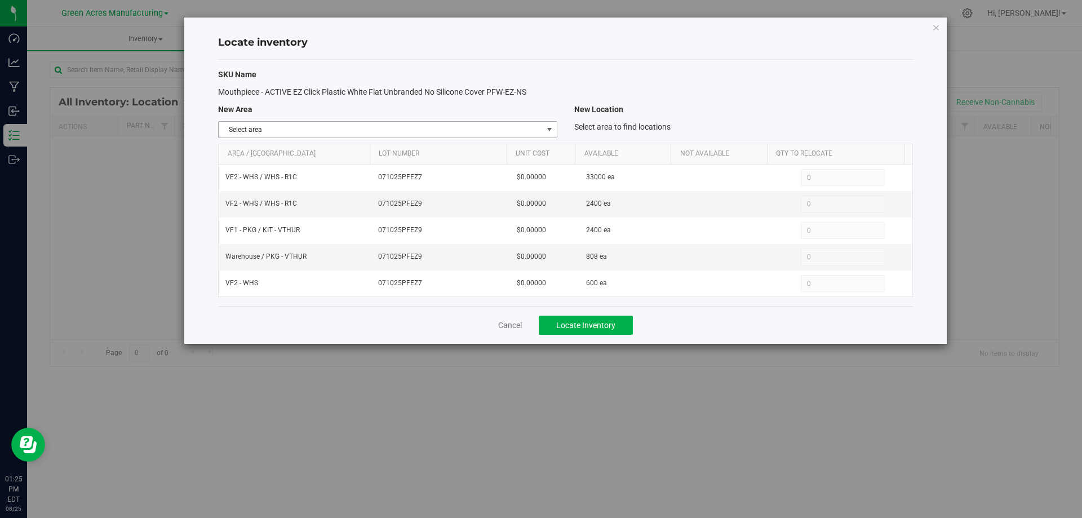
click at [551, 124] on span "select" at bounding box center [549, 130] width 14 height 16
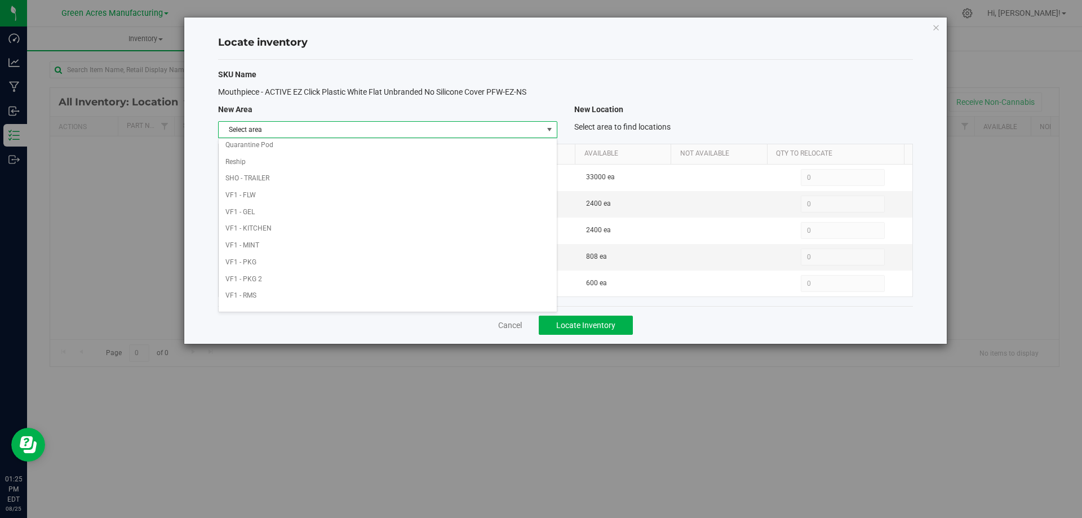
scroll to position [551, 0]
drag, startPoint x: 456, startPoint y: 302, endPoint x: 615, endPoint y: 207, distance: 185.5
click at [456, 302] on li "Warehouse" at bounding box center [388, 301] width 338 height 17
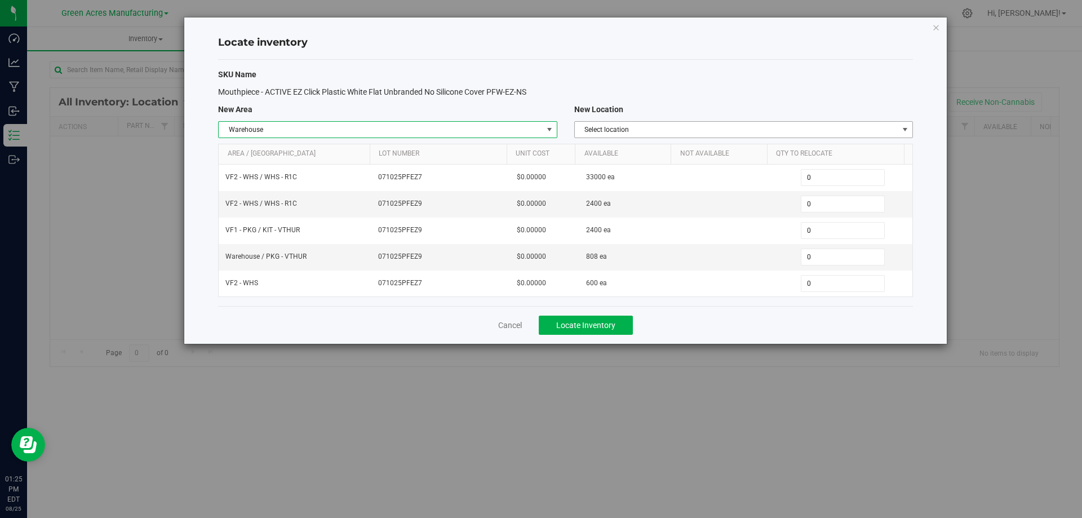
click at [781, 126] on span "Select location" at bounding box center [737, 130] width 324 height 16
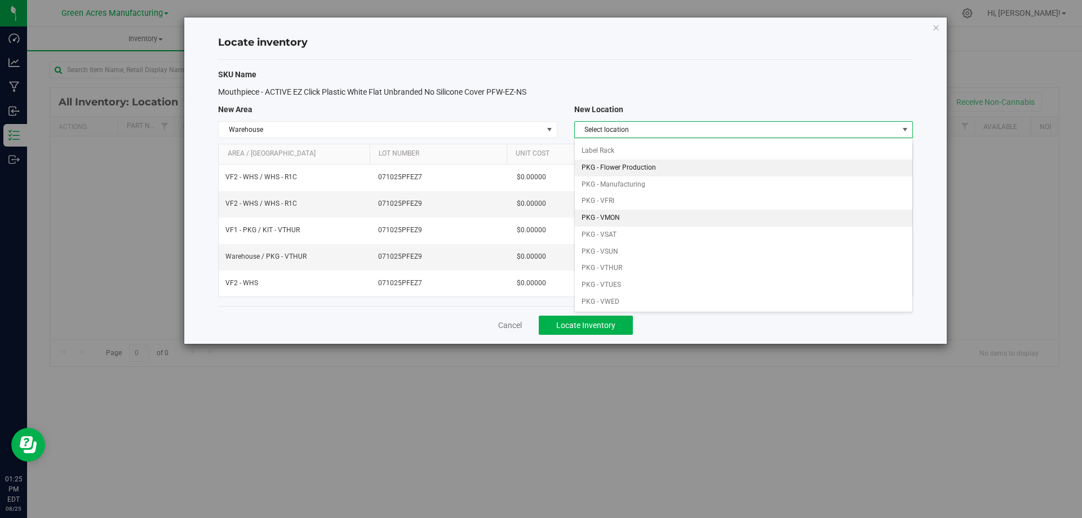
scroll to position [56, 0]
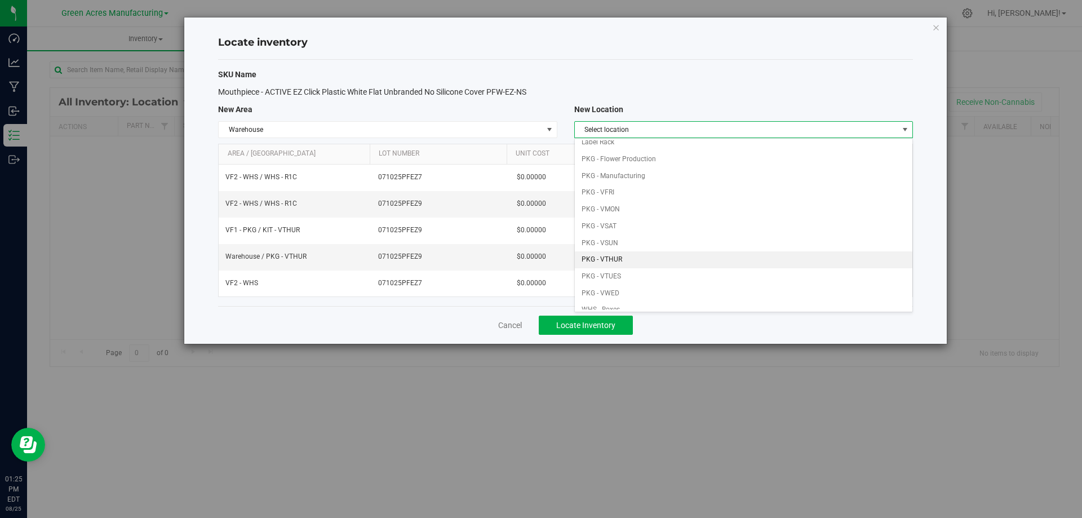
click at [667, 257] on li "PKG - VTHUR" at bounding box center [744, 259] width 338 height 17
click at [805, 128] on span "PKG - VTHUR" at bounding box center [737, 130] width 324 height 16
click at [814, 127] on span "PKG - VTHUR" at bounding box center [737, 130] width 324 height 16
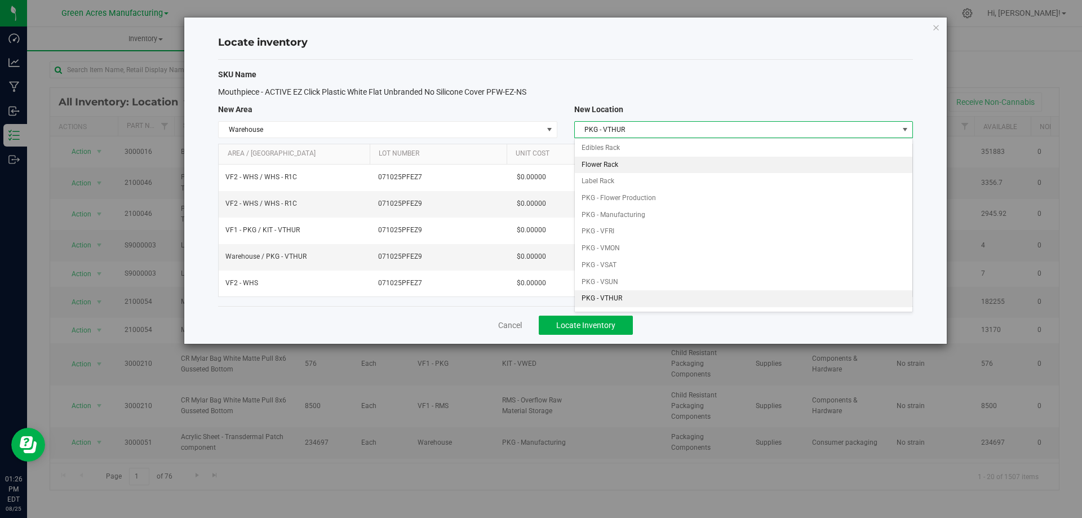
scroll to position [0, 0]
click at [489, 130] on span "Warehouse" at bounding box center [381, 130] width 324 height 16
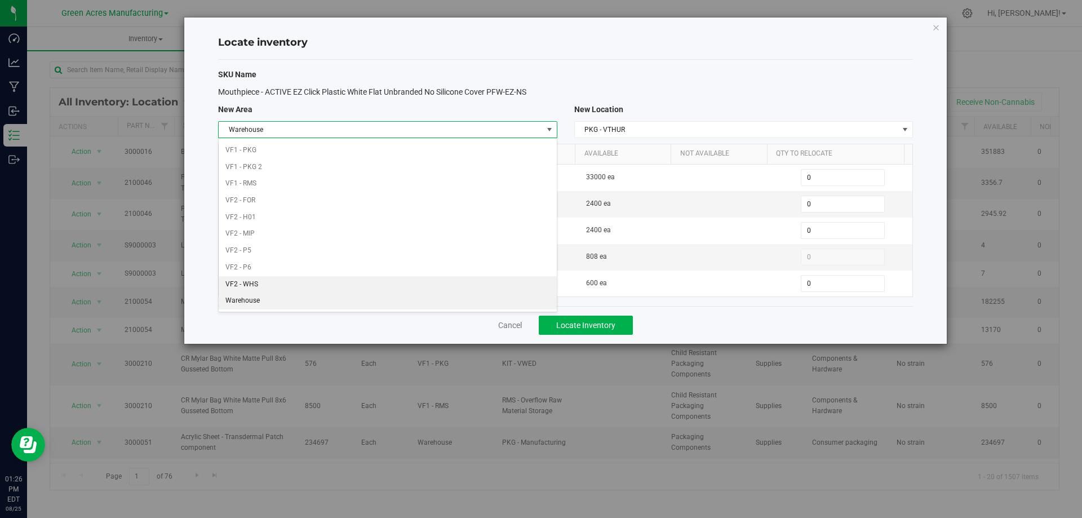
click at [387, 283] on li "VF2 - WHS" at bounding box center [388, 284] width 338 height 17
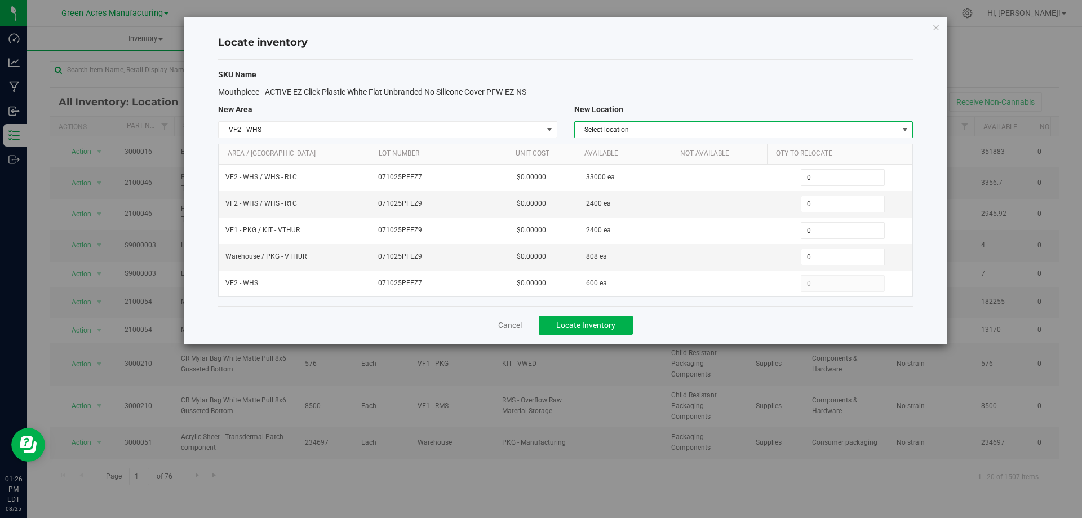
click at [753, 122] on span "Select location" at bounding box center [737, 130] width 324 height 16
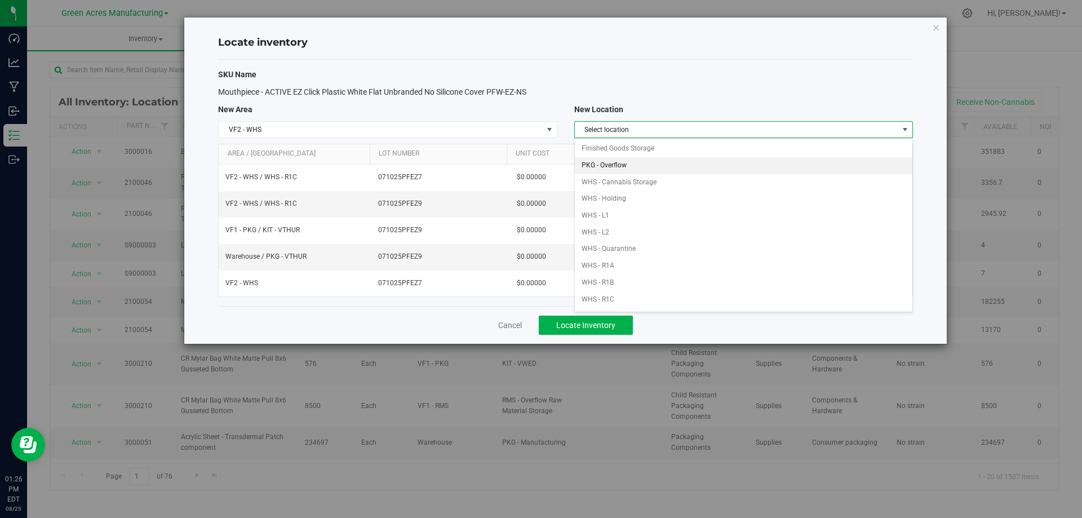
click at [682, 163] on li "PKG - Overflow" at bounding box center [744, 165] width 338 height 17
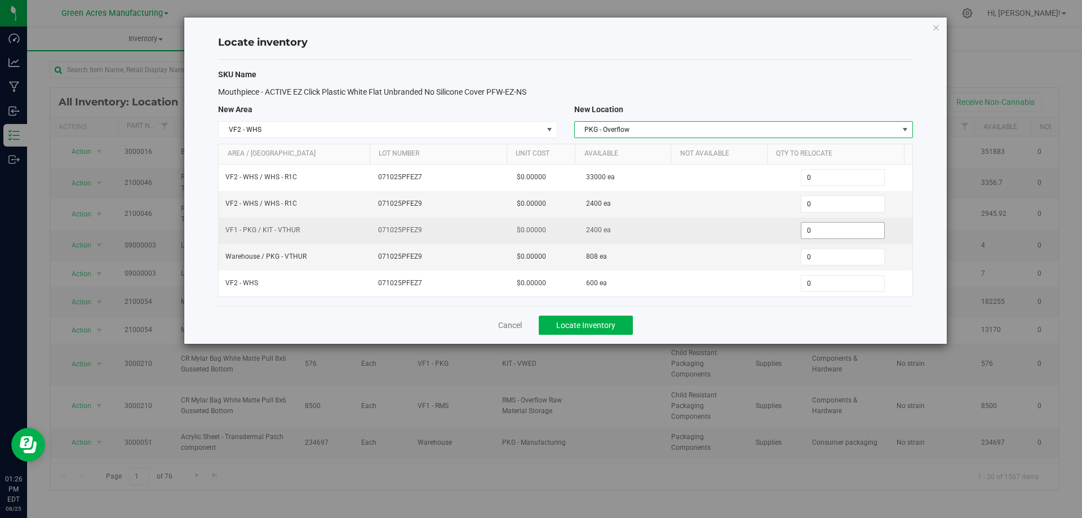
click at [860, 235] on span "0 0" at bounding box center [843, 230] width 84 height 17
click at [860, 235] on input "0" at bounding box center [843, 231] width 83 height 16
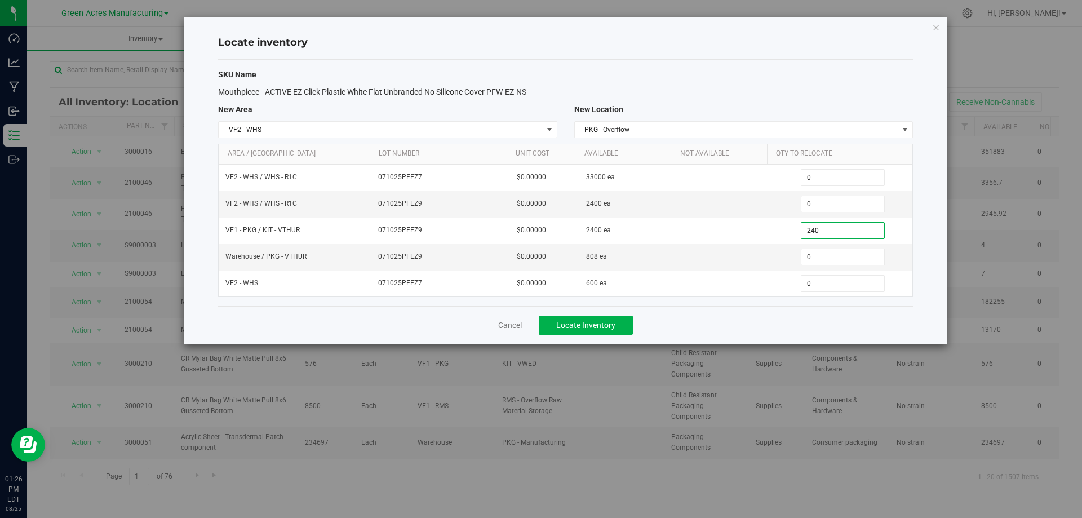
type input "2400"
type input "2,400"
click at [829, 260] on span "0 0" at bounding box center [843, 257] width 84 height 17
click at [829, 260] on input "0" at bounding box center [843, 257] width 83 height 16
type input "808"
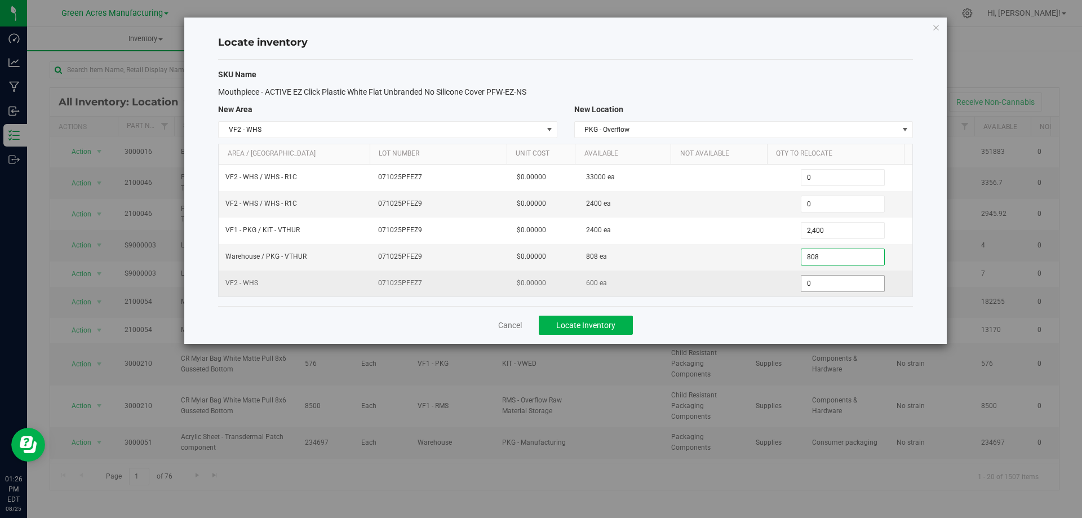
type input "808"
click at [835, 289] on span "0 0" at bounding box center [843, 283] width 84 height 17
click at [835, 289] on input "0" at bounding box center [843, 284] width 83 height 16
type input "600"
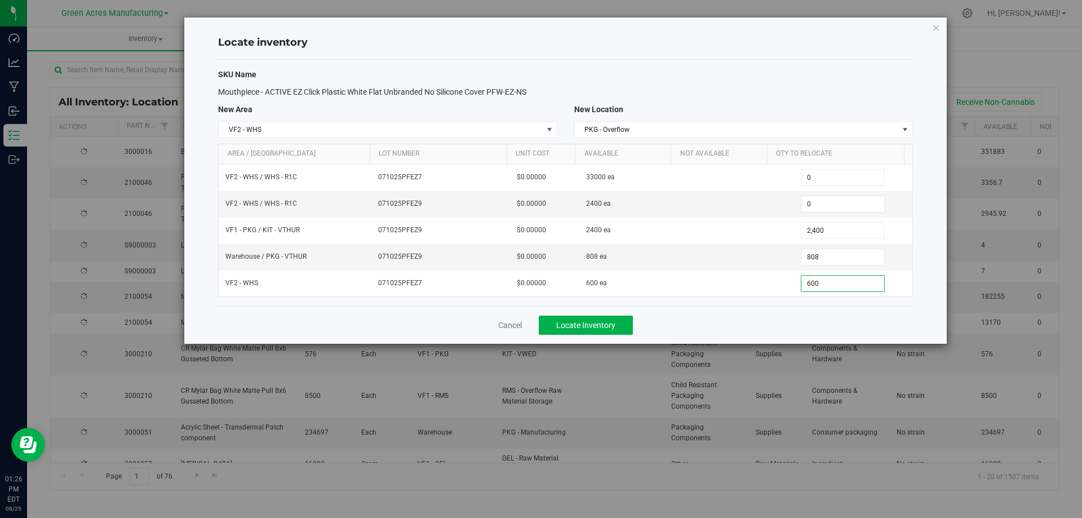
click at [766, 321] on div "Cancel Locate Inventory" at bounding box center [565, 325] width 695 height 38
type input "600"
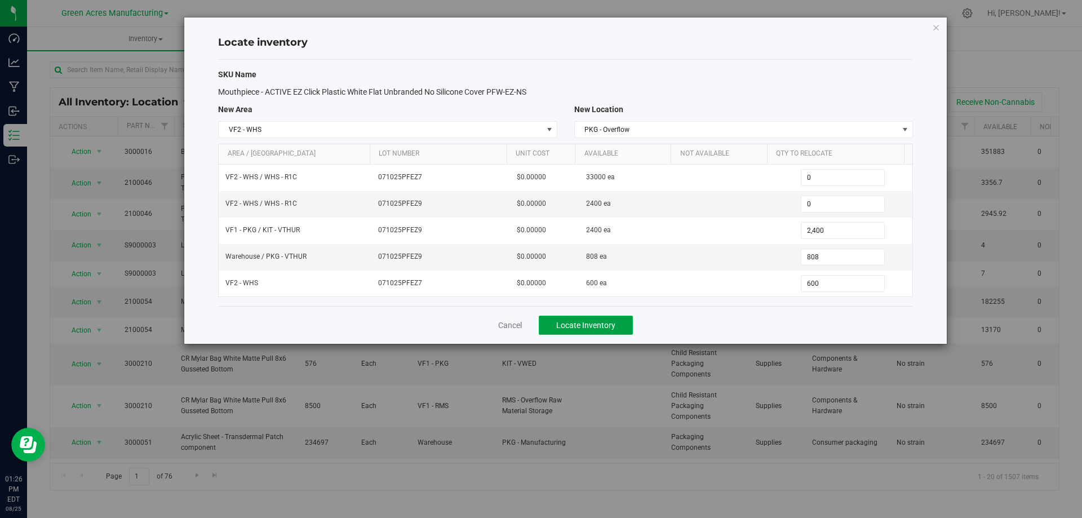
click at [599, 317] on button "Locate Inventory" at bounding box center [586, 325] width 94 height 19
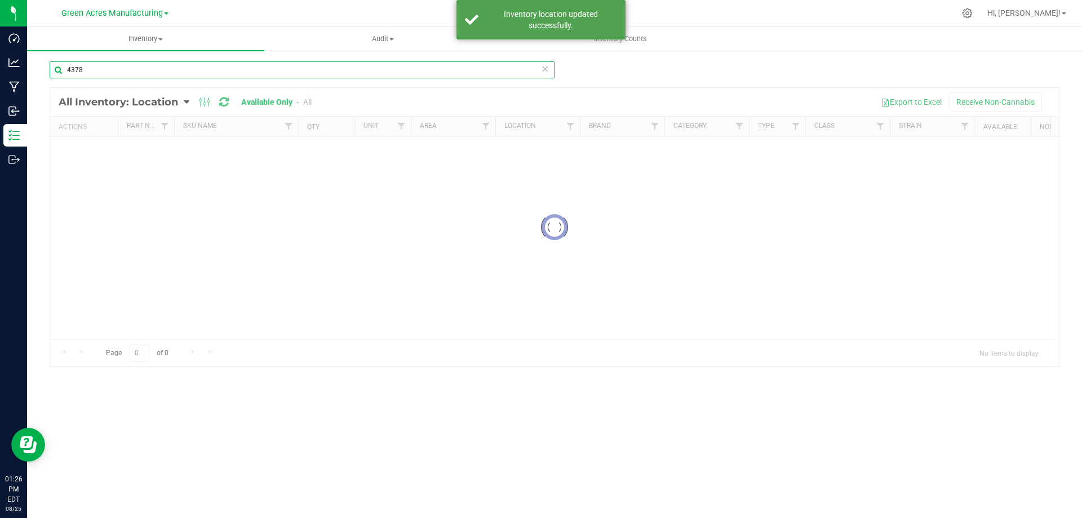
click at [130, 67] on input "4378" at bounding box center [302, 69] width 505 height 17
click at [131, 67] on input "4378" at bounding box center [302, 69] width 505 height 17
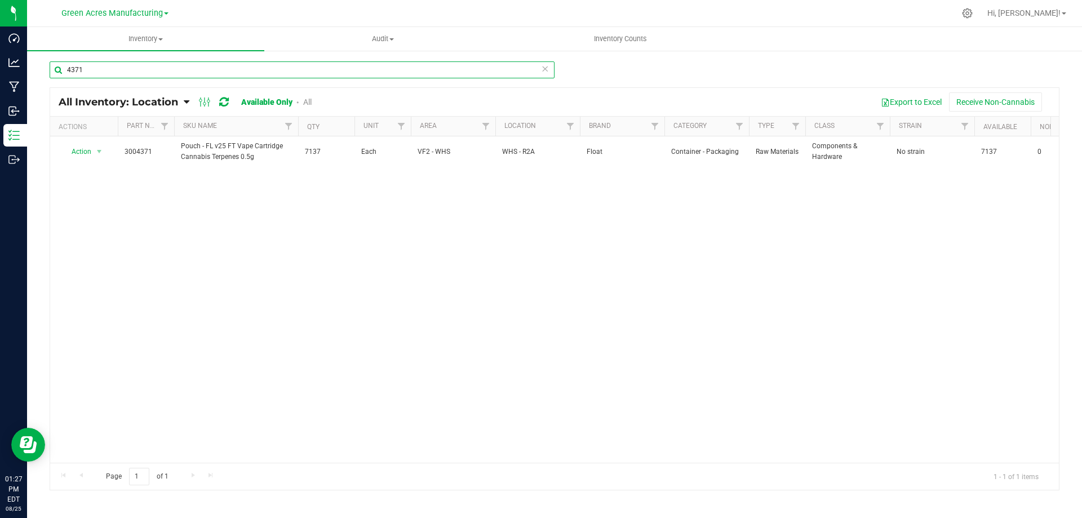
click at [112, 67] on input "4371" at bounding box center [302, 69] width 505 height 17
drag, startPoint x: 112, startPoint y: 67, endPoint x: 237, endPoint y: 101, distance: 129.2
click at [113, 67] on input "4371" at bounding box center [302, 69] width 505 height 17
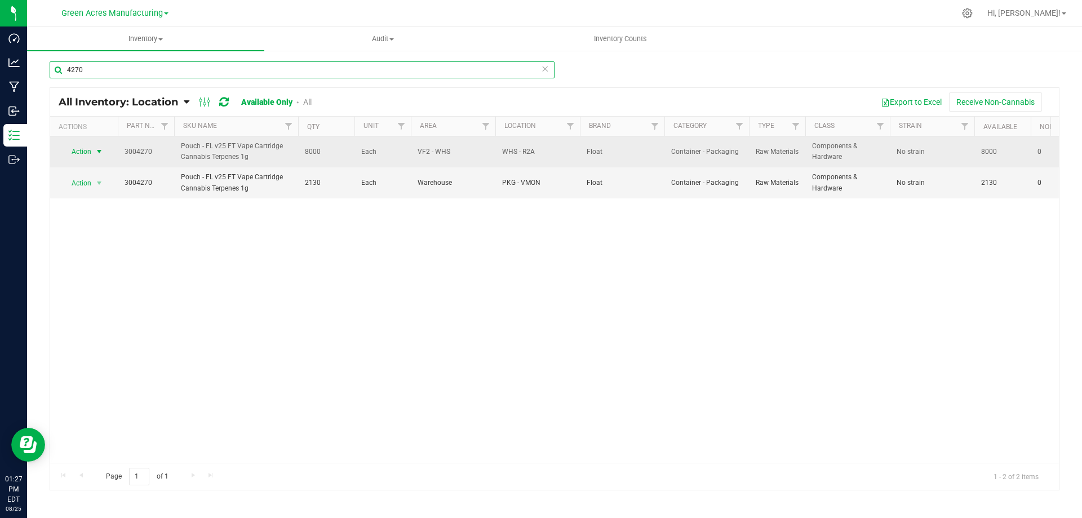
type input "4270"
click at [91, 150] on span "Action" at bounding box center [76, 152] width 30 height 16
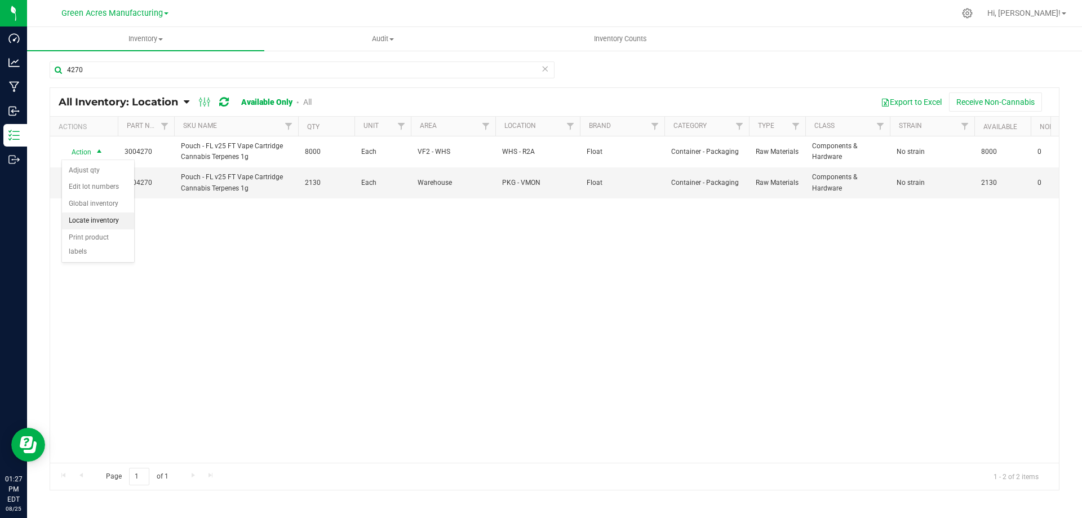
click at [101, 223] on li "Locate inventory" at bounding box center [98, 221] width 72 height 17
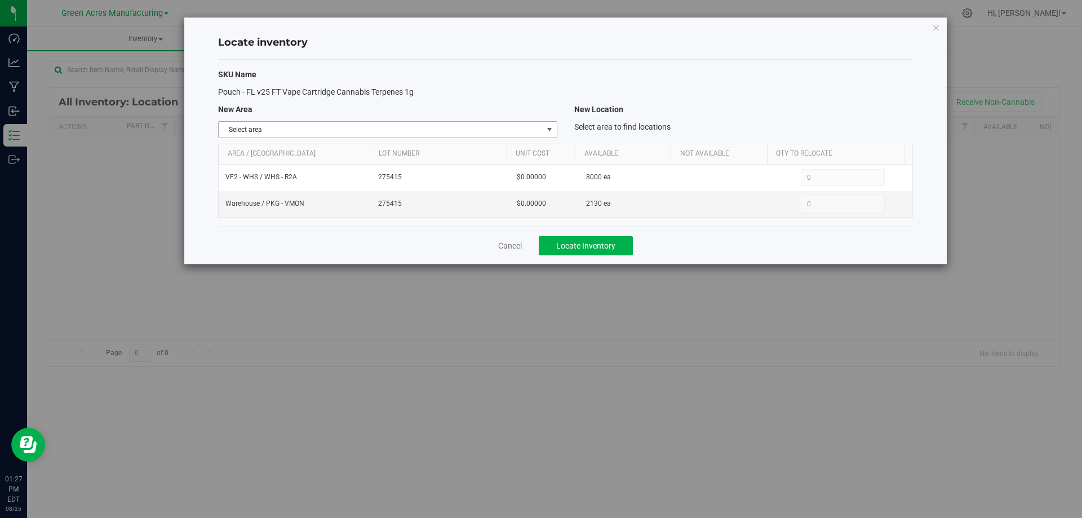
click at [541, 130] on span "Select area" at bounding box center [381, 130] width 324 height 16
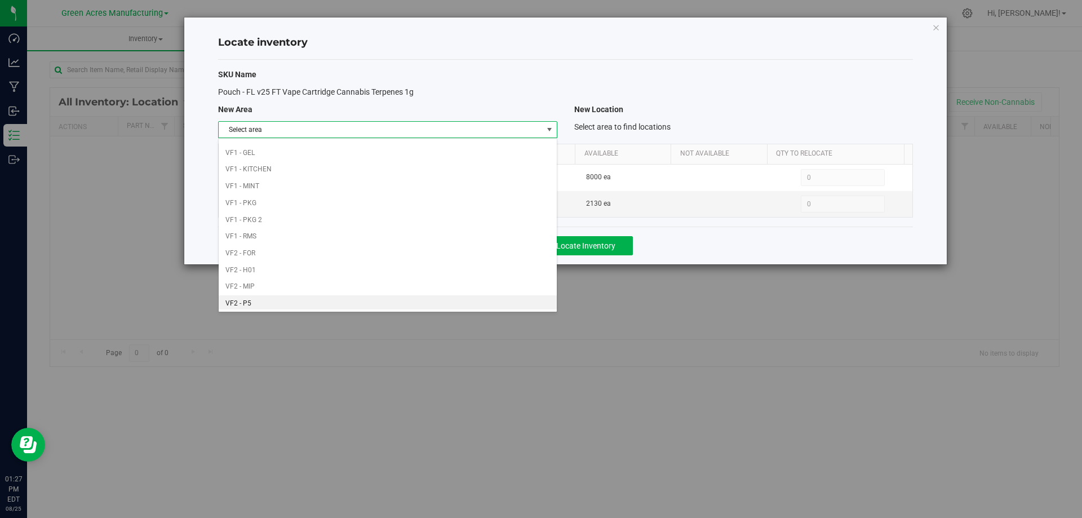
scroll to position [551, 0]
click at [424, 304] on li "Warehouse" at bounding box center [388, 301] width 338 height 17
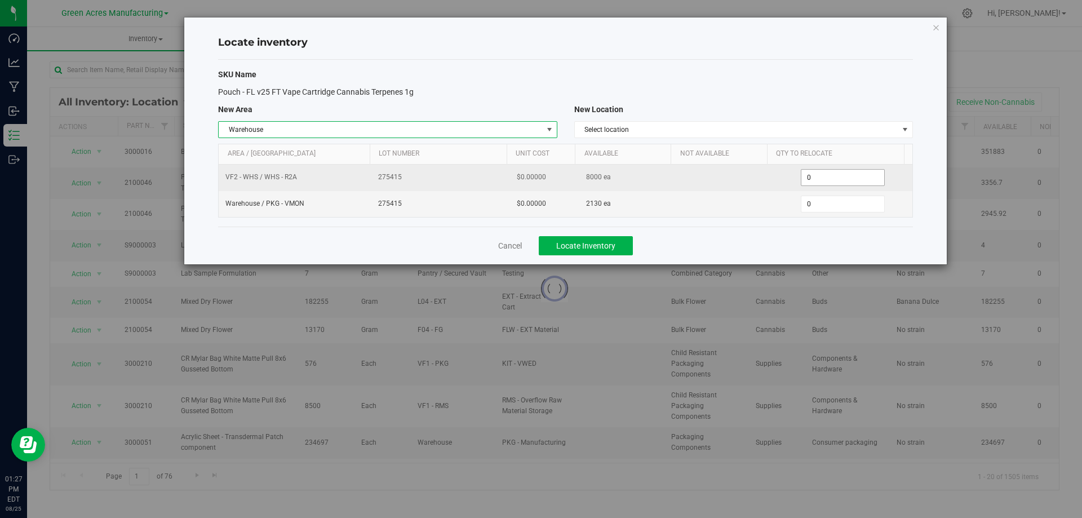
click at [817, 176] on span "0 0" at bounding box center [843, 177] width 84 height 17
click at [817, 177] on input "0" at bounding box center [843, 178] width 83 height 16
type input "4000"
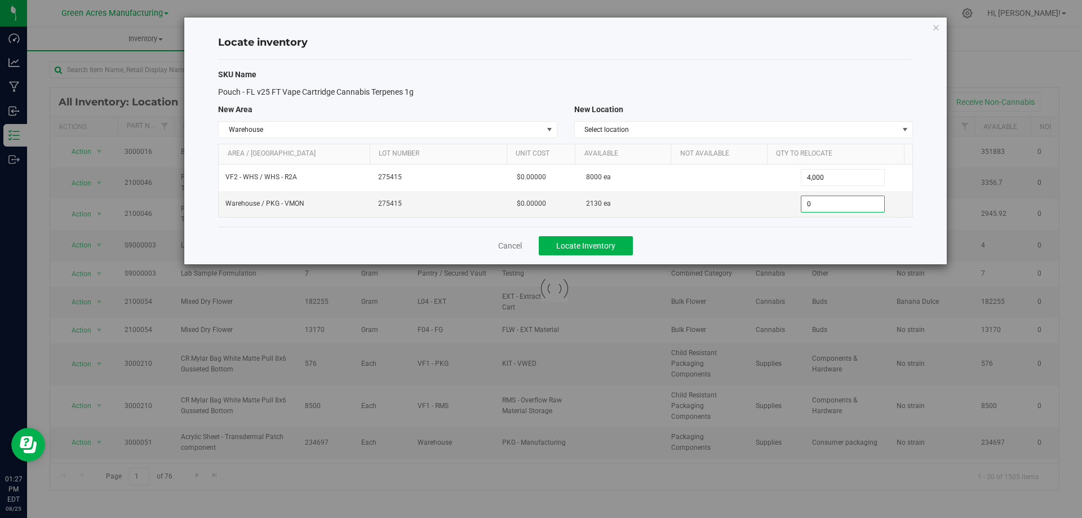
click at [837, 119] on div "SKU Name Pouch - FL v25 FT Vape Cartridge Cannabis Terpenes 1g New Area New Loc…" at bounding box center [565, 143] width 695 height 167
click at [801, 137] on span "Select location" at bounding box center [737, 130] width 324 height 16
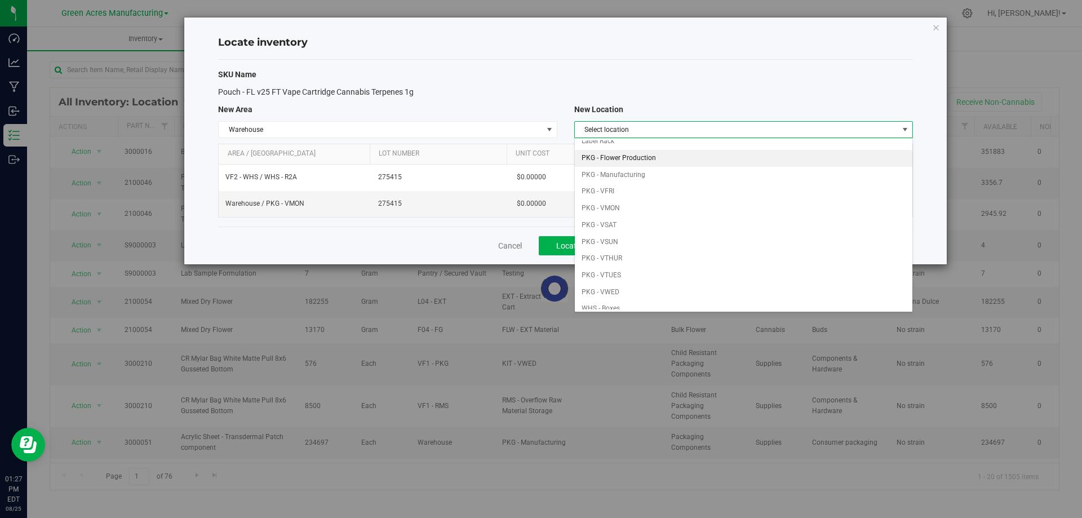
scroll to position [113, 0]
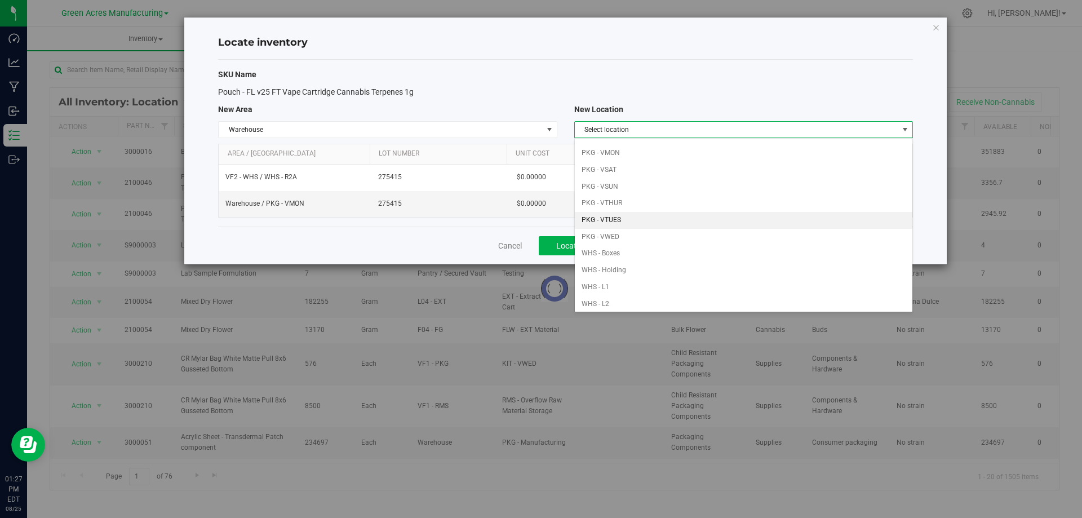
click at [636, 220] on li "PKG - VTUES" at bounding box center [744, 220] width 338 height 17
type input "0"
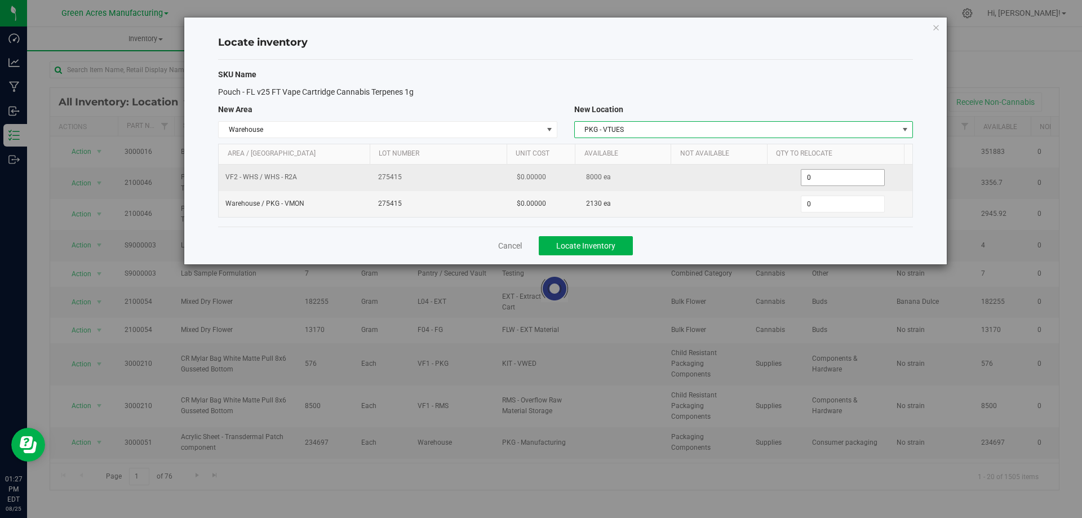
click at [836, 176] on span "0 0" at bounding box center [843, 177] width 84 height 17
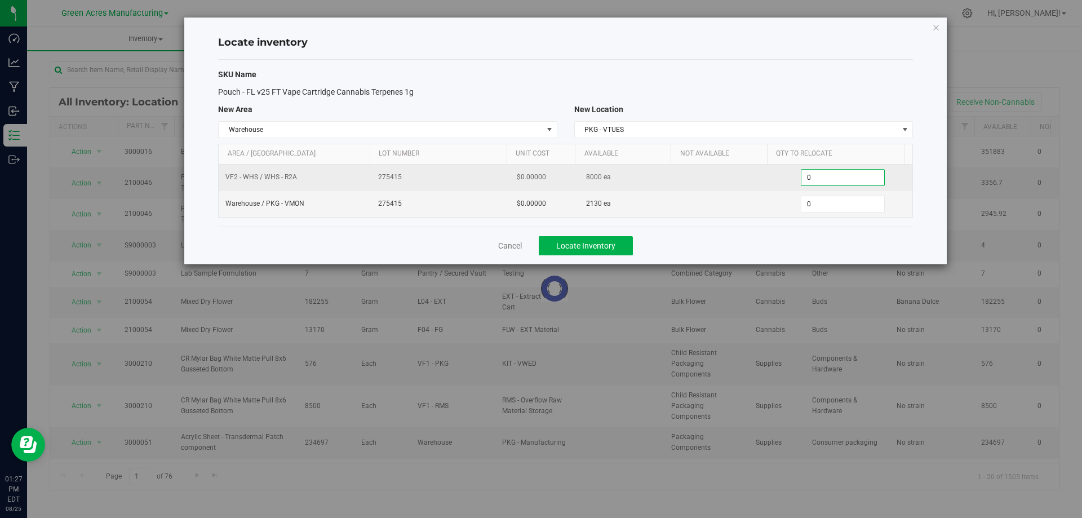
click at [837, 177] on input "0" at bounding box center [843, 178] width 83 height 16
type input "4000"
type input "4,000"
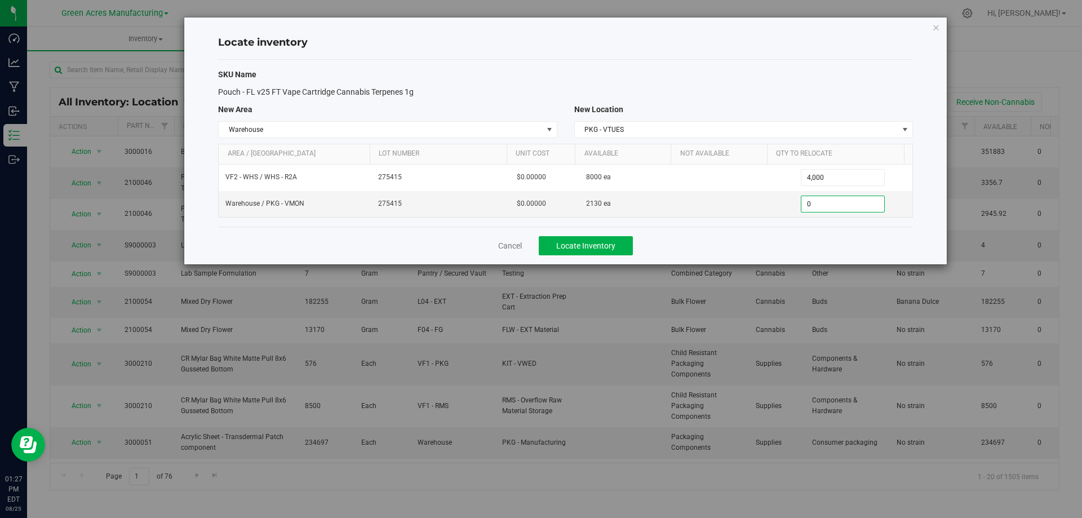
click at [774, 242] on div "Cancel Locate Inventory" at bounding box center [565, 246] width 695 height 38
click at [608, 244] on span "Locate Inventory" at bounding box center [585, 245] width 59 height 9
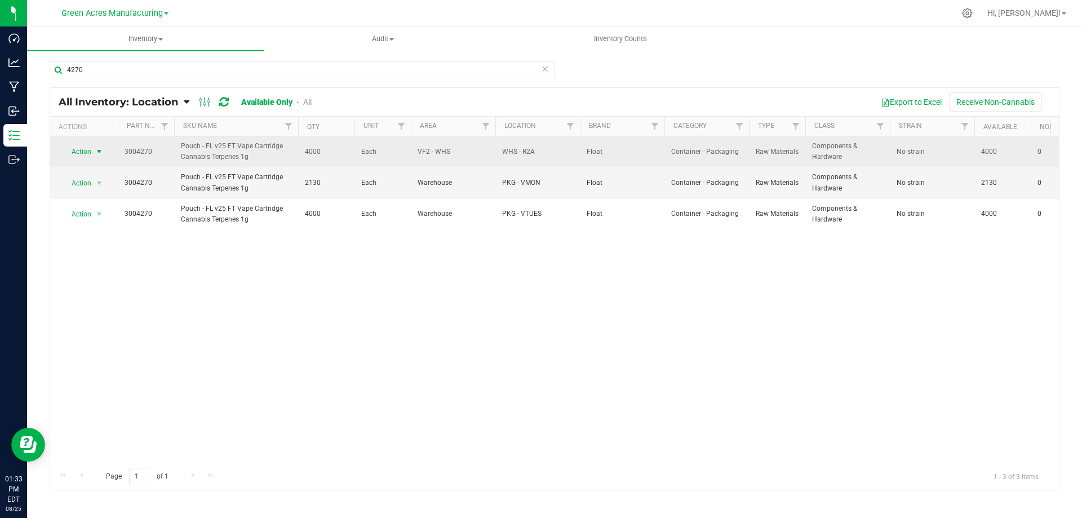
click at [96, 148] on span "select" at bounding box center [99, 151] width 9 height 9
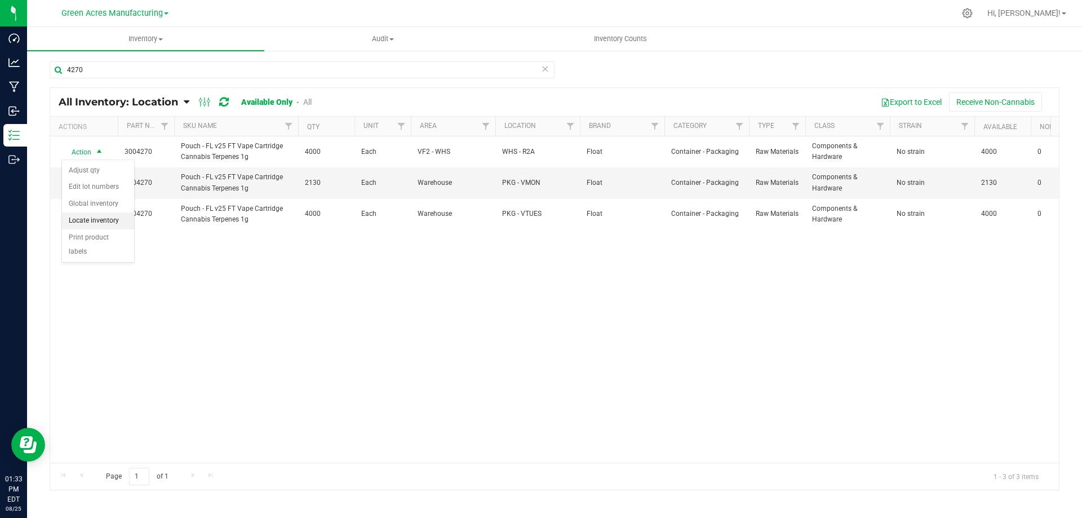
click at [117, 223] on li "Locate inventory" at bounding box center [98, 221] width 72 height 17
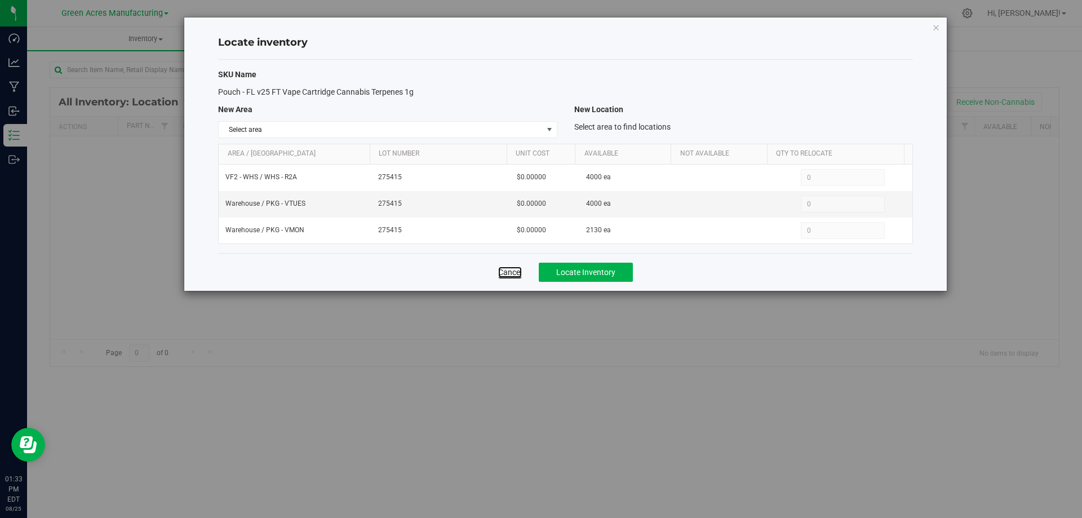
click at [505, 271] on link "Cancel" at bounding box center [510, 272] width 24 height 11
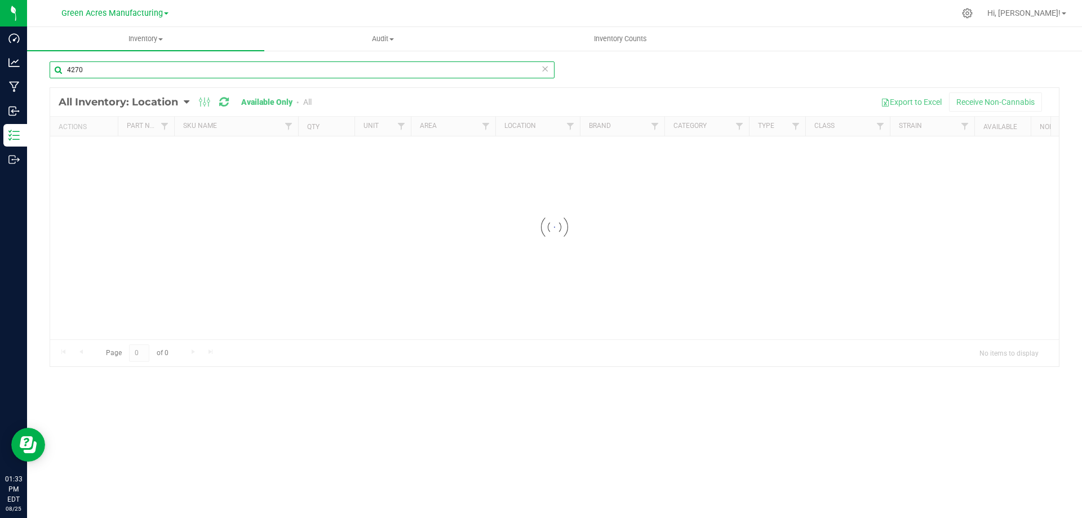
click at [197, 72] on input "4270" at bounding box center [302, 69] width 505 height 17
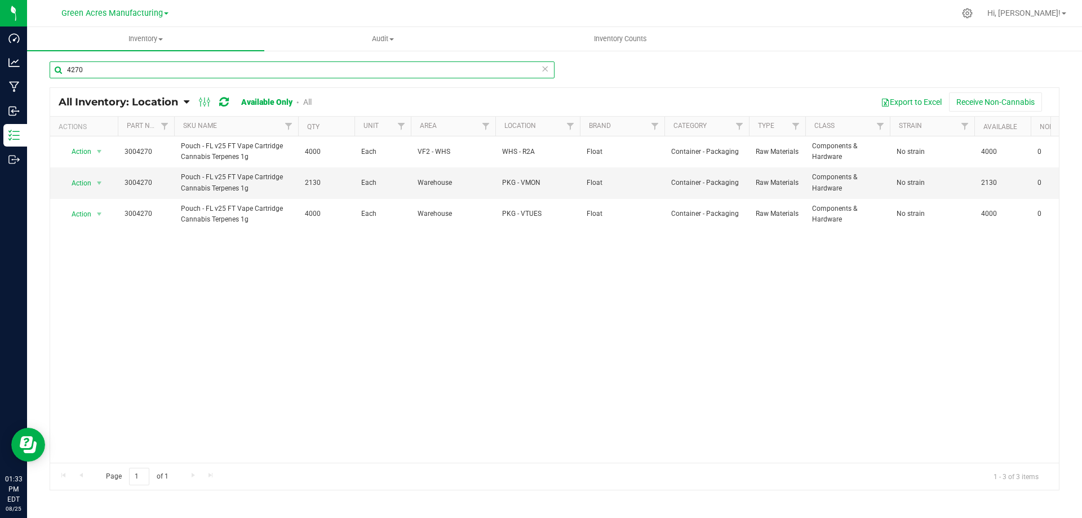
click at [160, 73] on input "4270" at bounding box center [302, 69] width 505 height 17
click at [163, 71] on input "4270" at bounding box center [302, 69] width 505 height 17
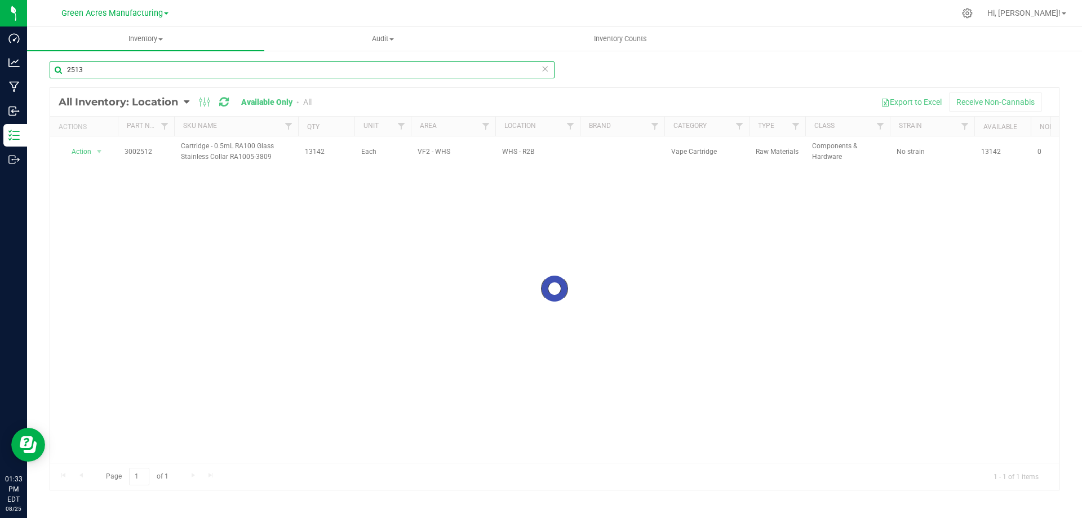
type input "2513"
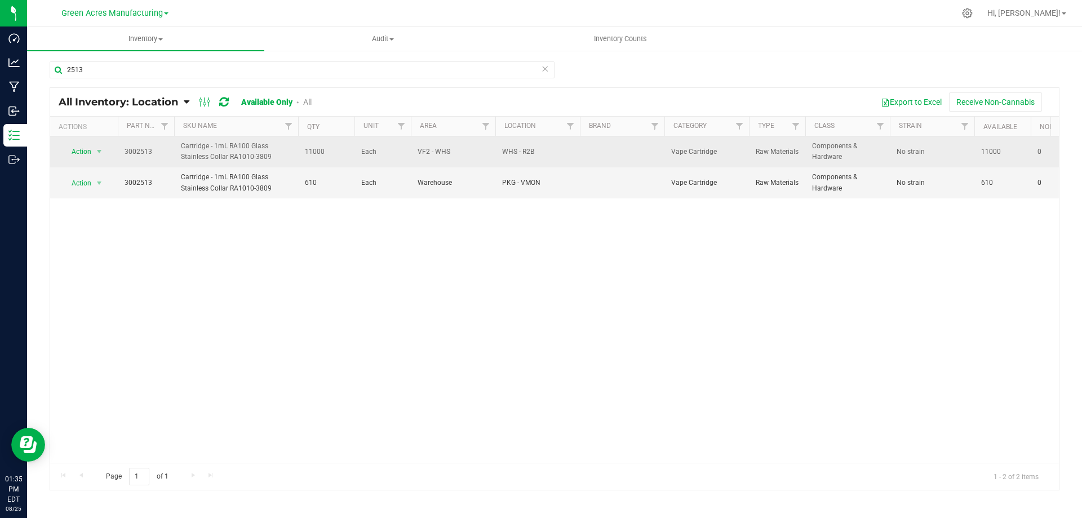
click at [315, 152] on span "11000" at bounding box center [326, 152] width 43 height 11
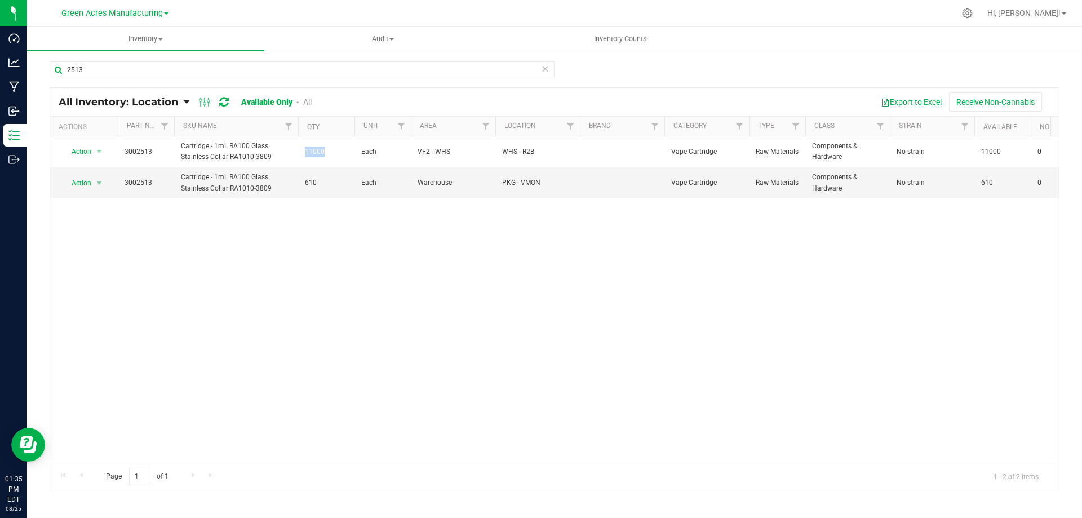
copy span "11000"
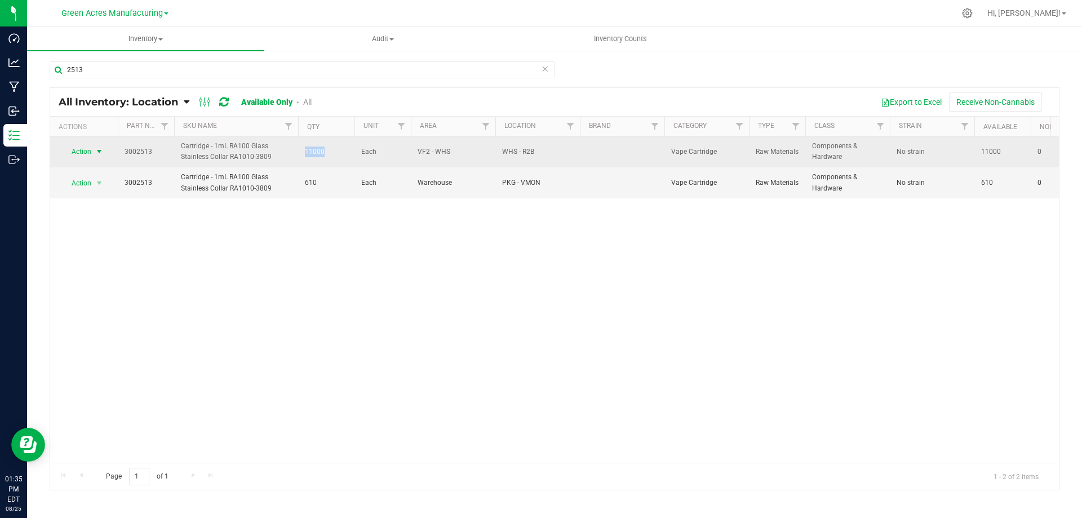
click at [98, 151] on span "select" at bounding box center [99, 151] width 9 height 9
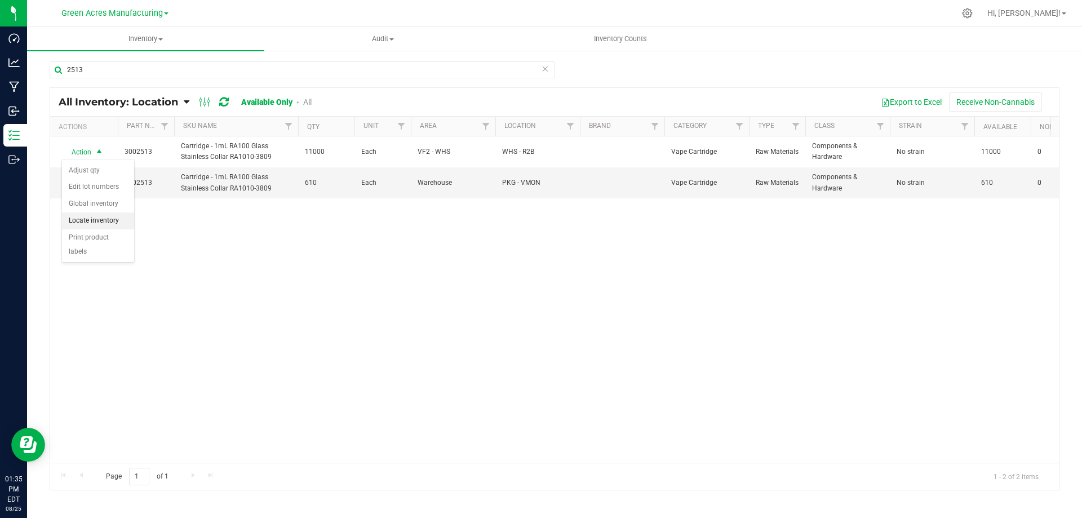
click at [117, 221] on li "Locate inventory" at bounding box center [98, 221] width 72 height 17
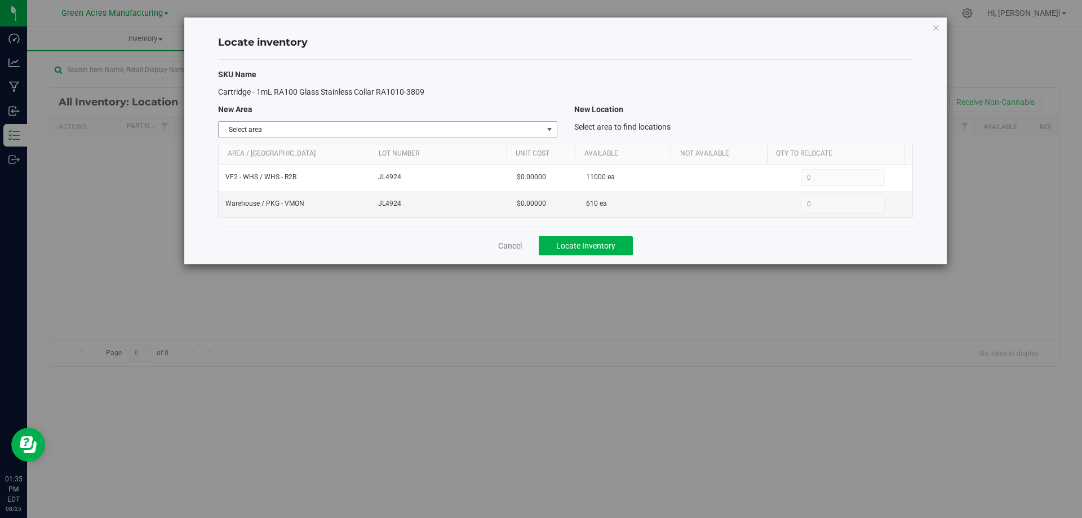
click at [549, 129] on span "select" at bounding box center [549, 129] width 9 height 9
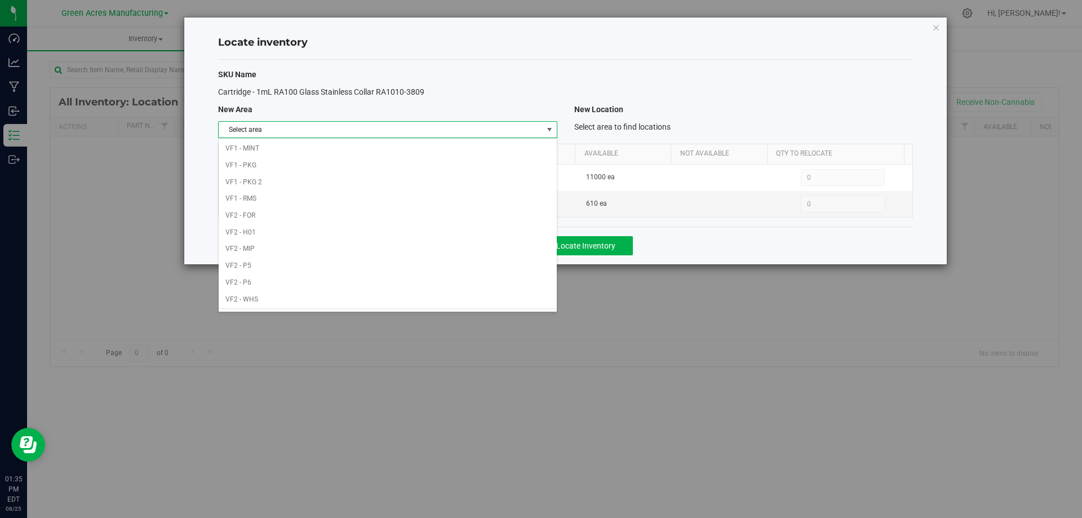
scroll to position [551, 0]
click at [428, 300] on li "Warehouse" at bounding box center [388, 301] width 338 height 17
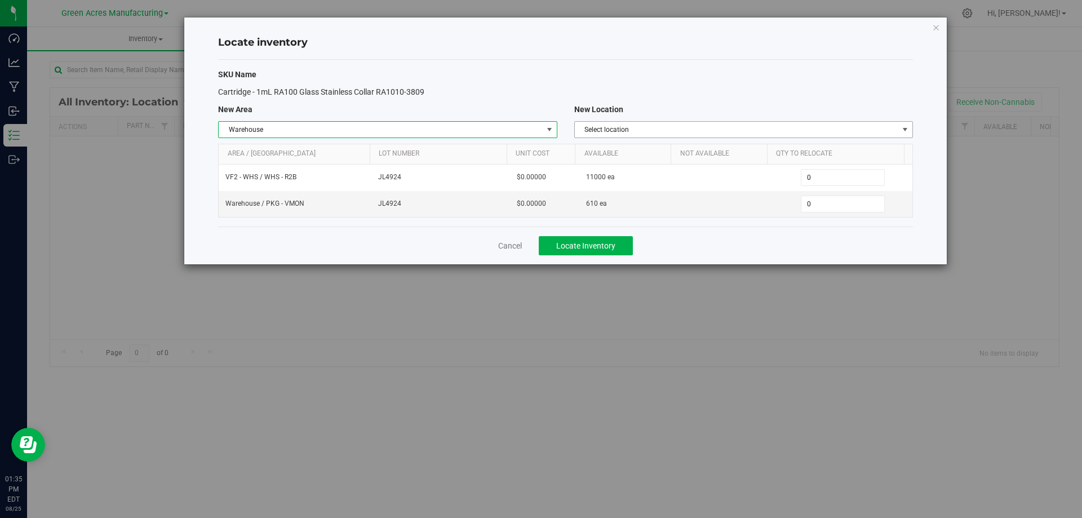
click at [838, 135] on span "Select location" at bounding box center [737, 130] width 324 height 16
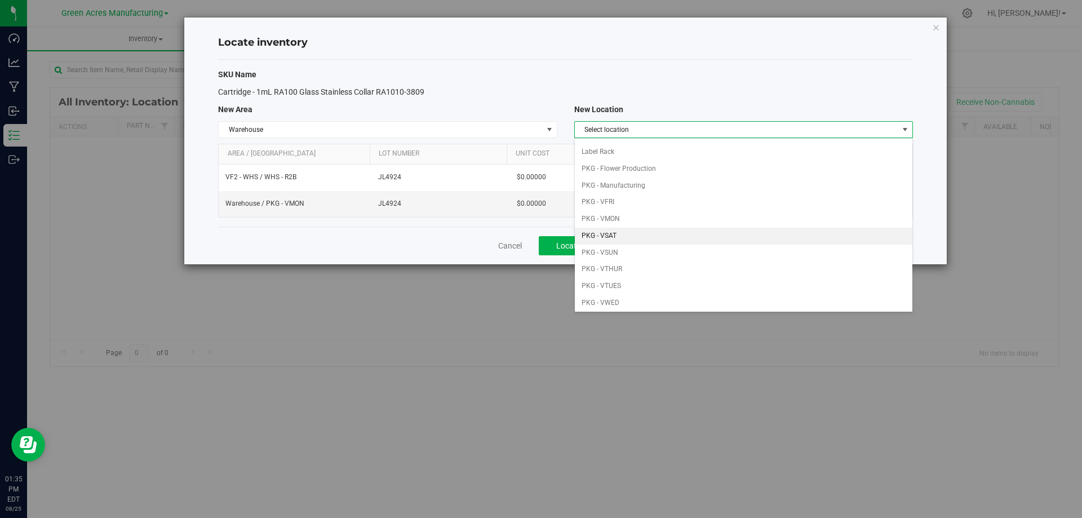
scroll to position [56, 0]
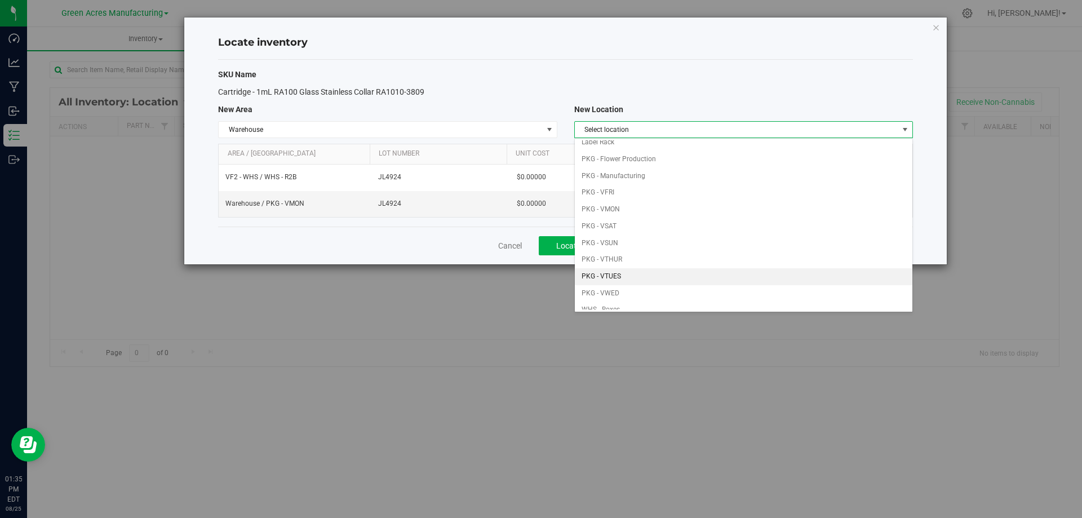
click at [653, 269] on li "PKG - VTUES" at bounding box center [744, 276] width 338 height 17
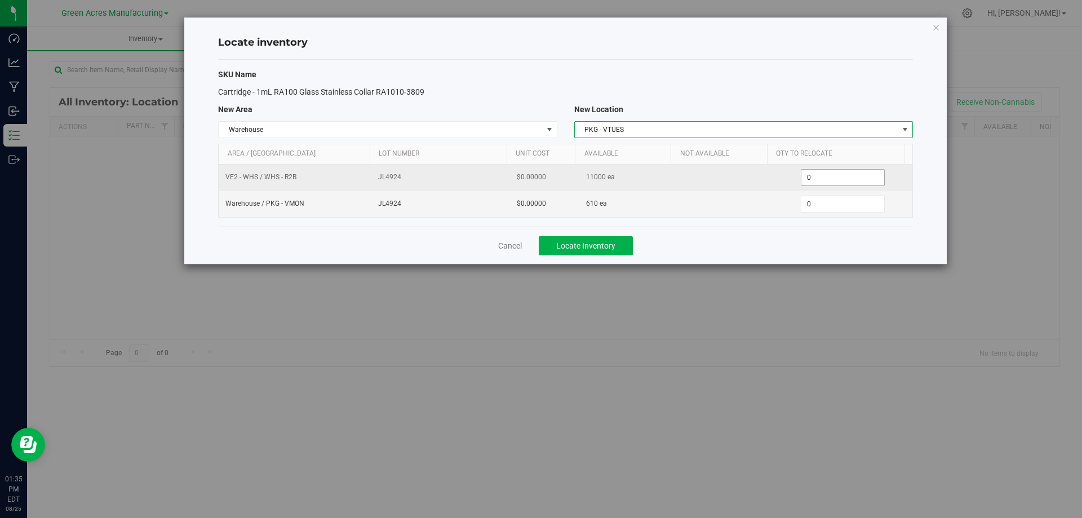
click at [842, 182] on span "0 0" at bounding box center [843, 177] width 84 height 17
click at [842, 182] on input "0" at bounding box center [843, 178] width 83 height 16
type input "3000"
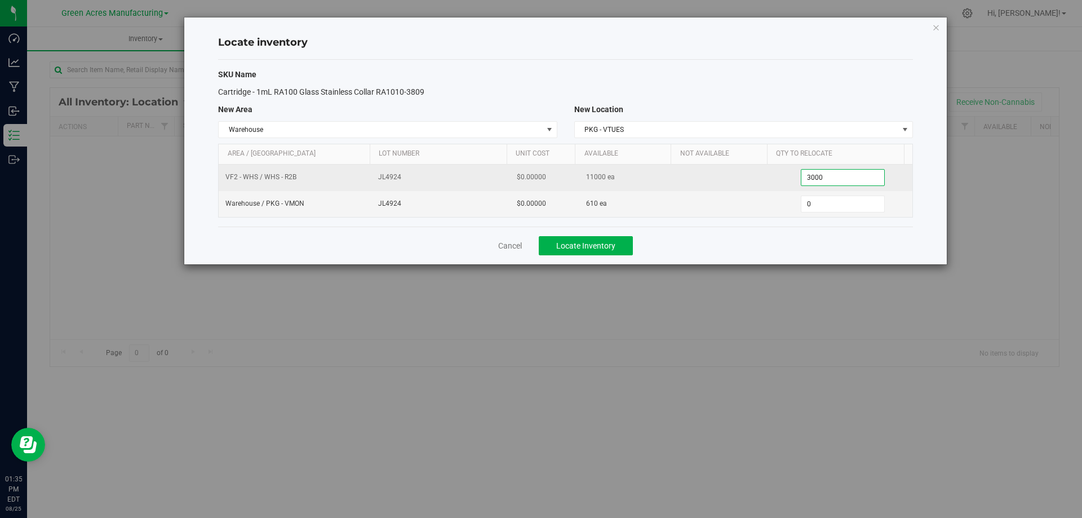
type input "3,000"
type input "6100"
type input "610"
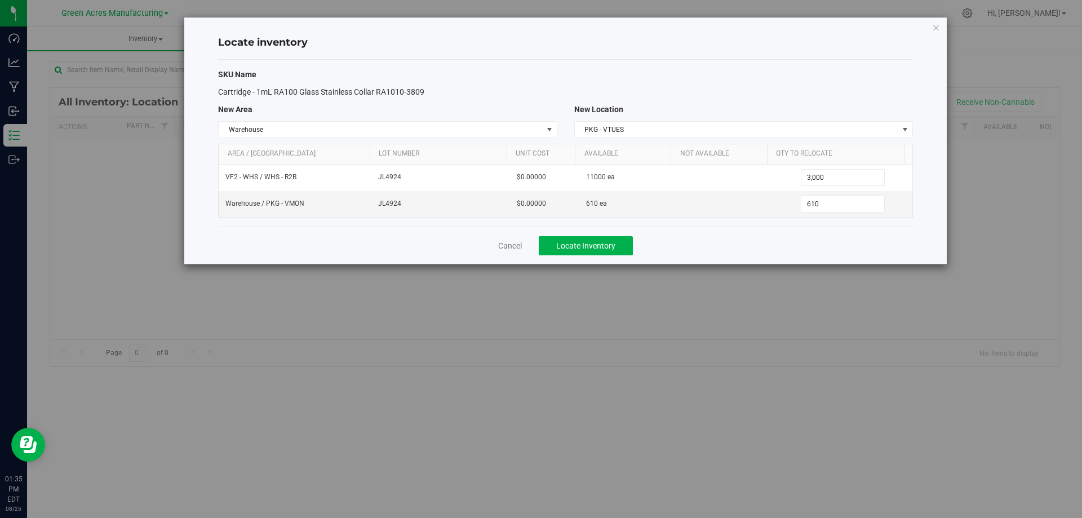
click at [736, 246] on div "Cancel Locate Inventory" at bounding box center [565, 246] width 695 height 38
click at [582, 247] on span "Locate Inventory" at bounding box center [585, 245] width 59 height 9
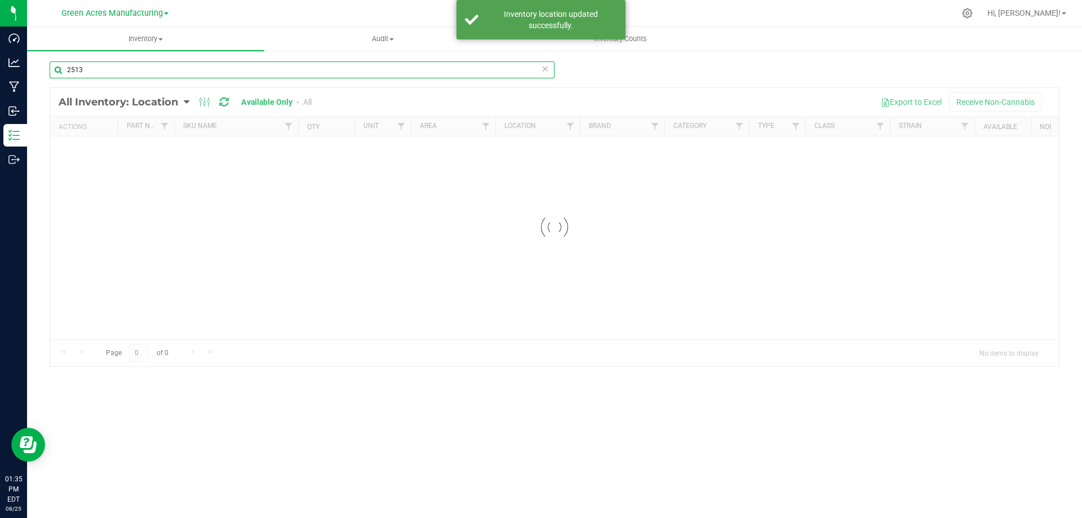
click at [247, 76] on input "2513" at bounding box center [302, 69] width 505 height 17
drag, startPoint x: 247, startPoint y: 76, endPoint x: 1082, endPoint y: 57, distance: 835.1
click at [250, 76] on input "2513" at bounding box center [302, 69] width 505 height 17
type input "0673"
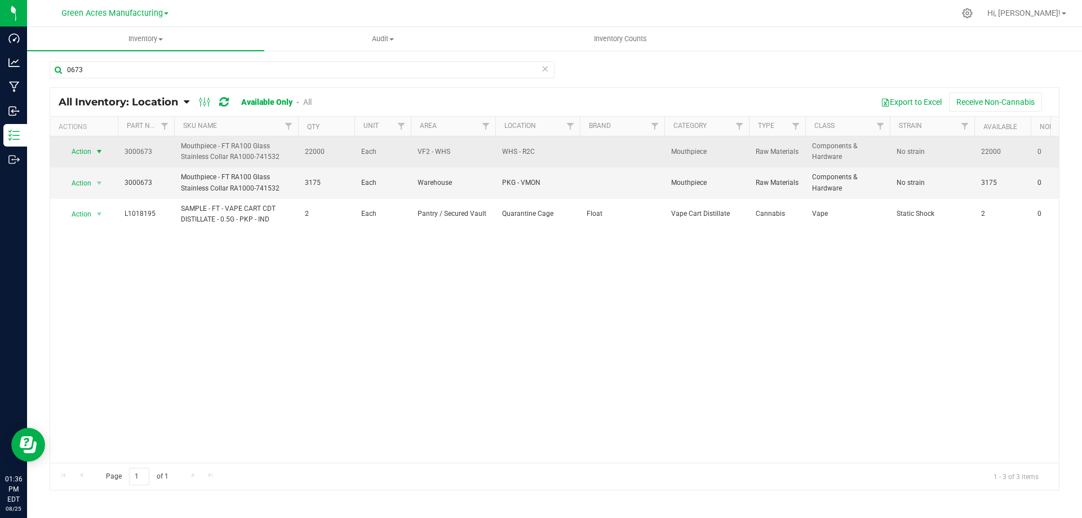
click at [97, 152] on span "select" at bounding box center [99, 151] width 9 height 9
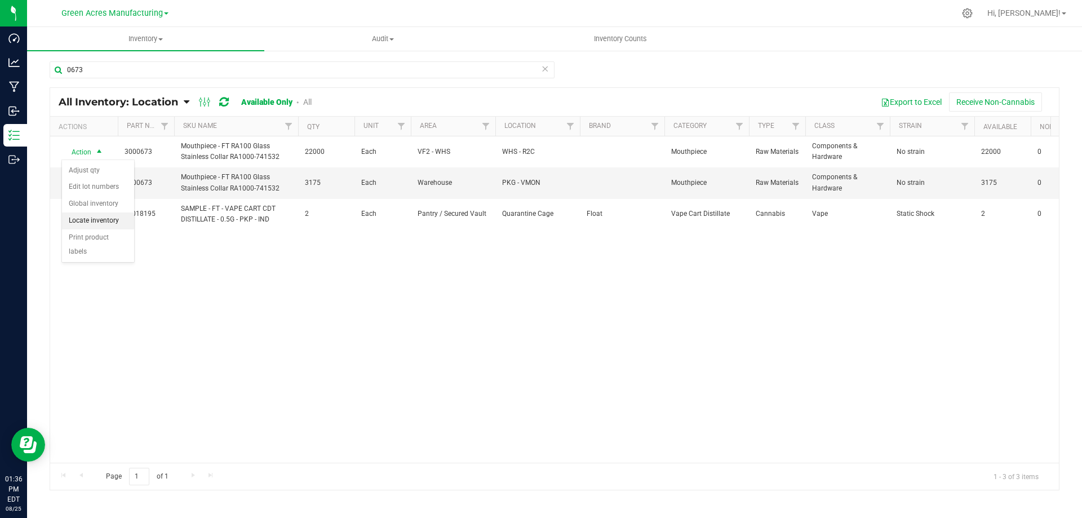
click at [114, 222] on li "Locate inventory" at bounding box center [98, 221] width 72 height 17
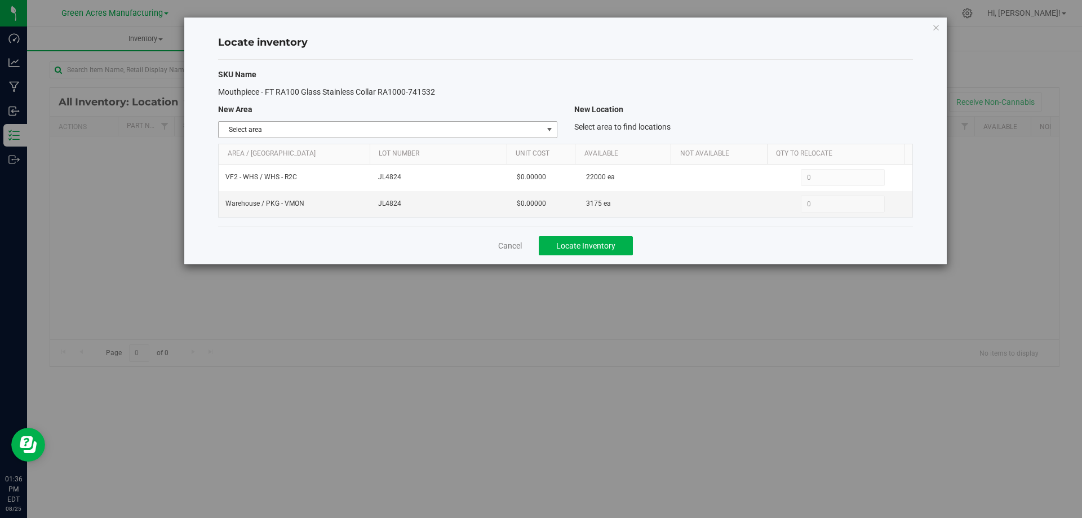
click at [546, 132] on span "select" at bounding box center [549, 129] width 9 height 9
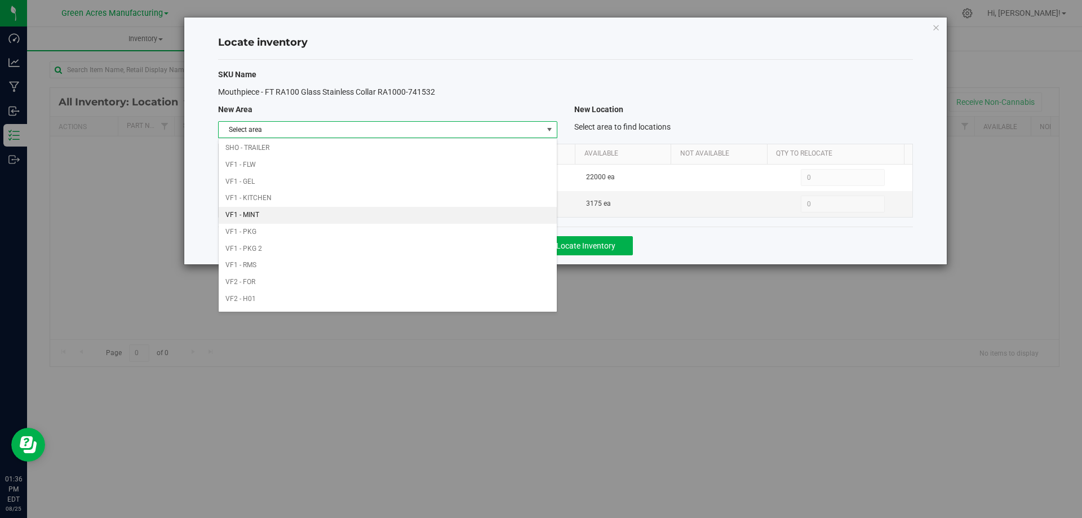
scroll to position [551, 0]
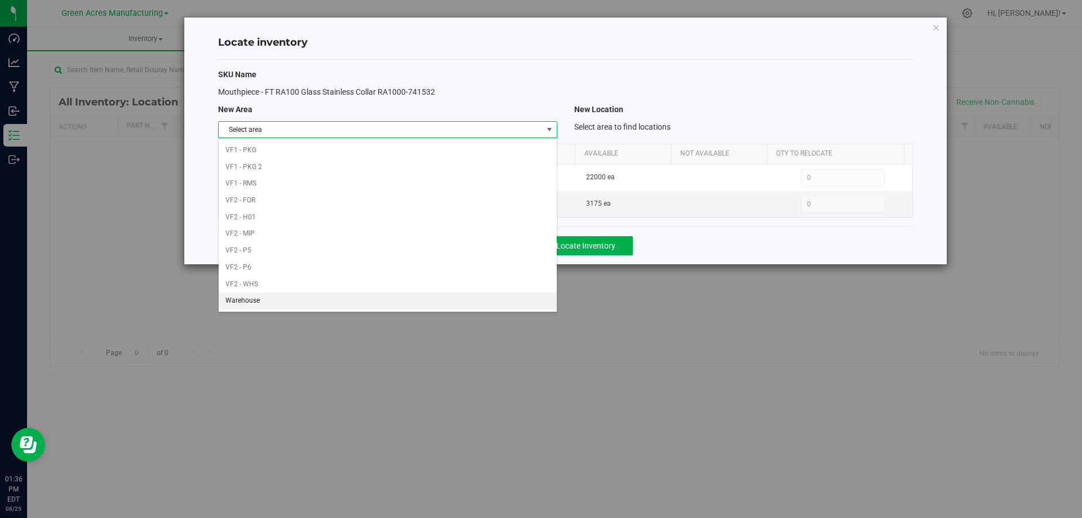
drag, startPoint x: 450, startPoint y: 296, endPoint x: 711, endPoint y: 148, distance: 300.2
click at [451, 296] on li "Warehouse" at bounding box center [388, 301] width 338 height 17
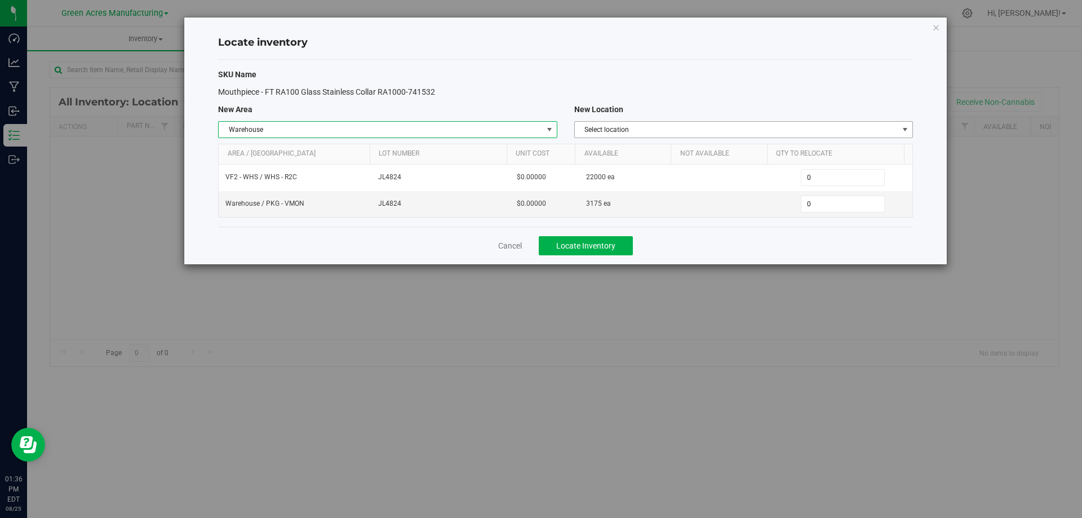
click at [815, 129] on span "Select location" at bounding box center [737, 130] width 324 height 16
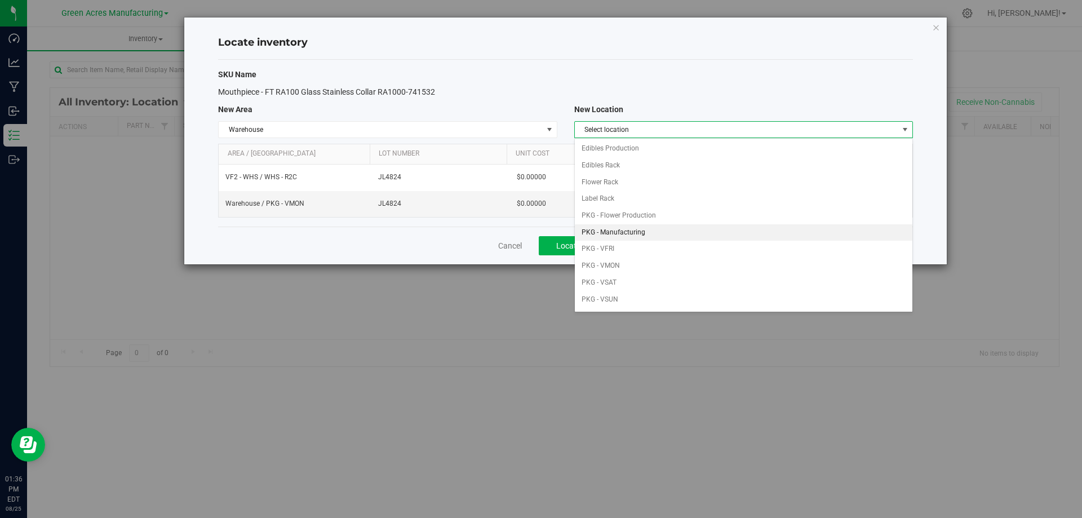
scroll to position [56, 0]
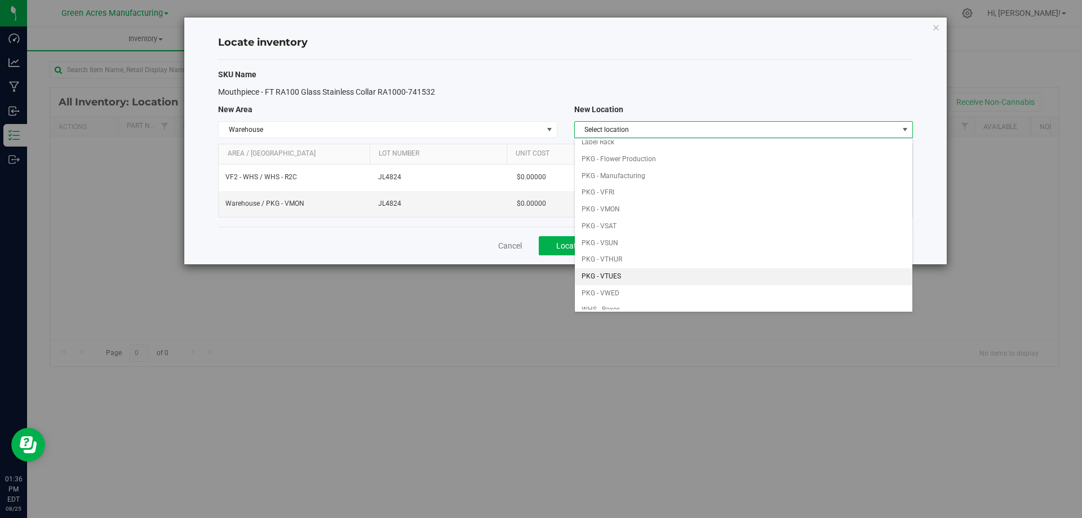
click at [629, 276] on li "PKG - VTUES" at bounding box center [744, 276] width 338 height 17
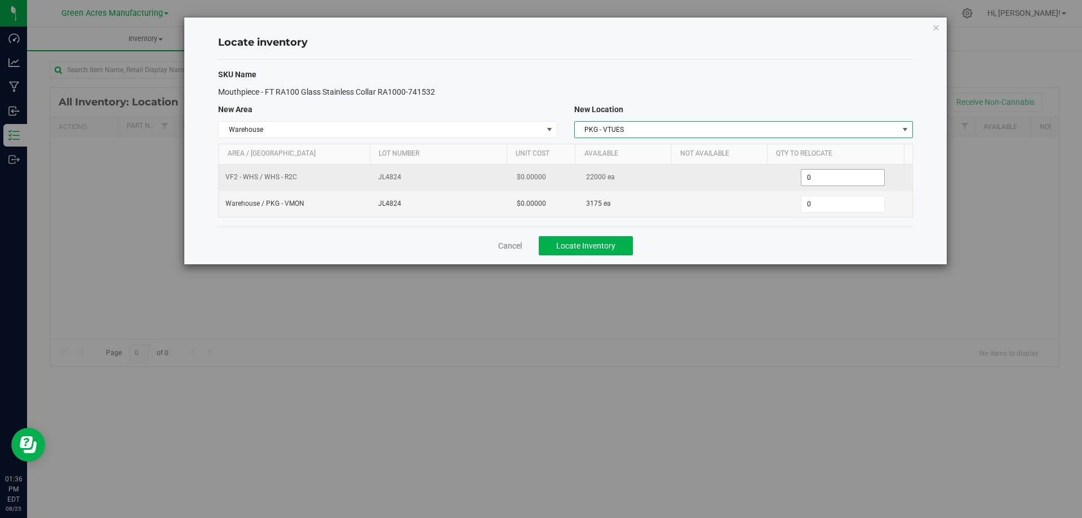
click at [833, 181] on span "0 0" at bounding box center [843, 177] width 84 height 17
click at [0, 0] on input "0" at bounding box center [0, 0] width 0 height 0
type input "3000"
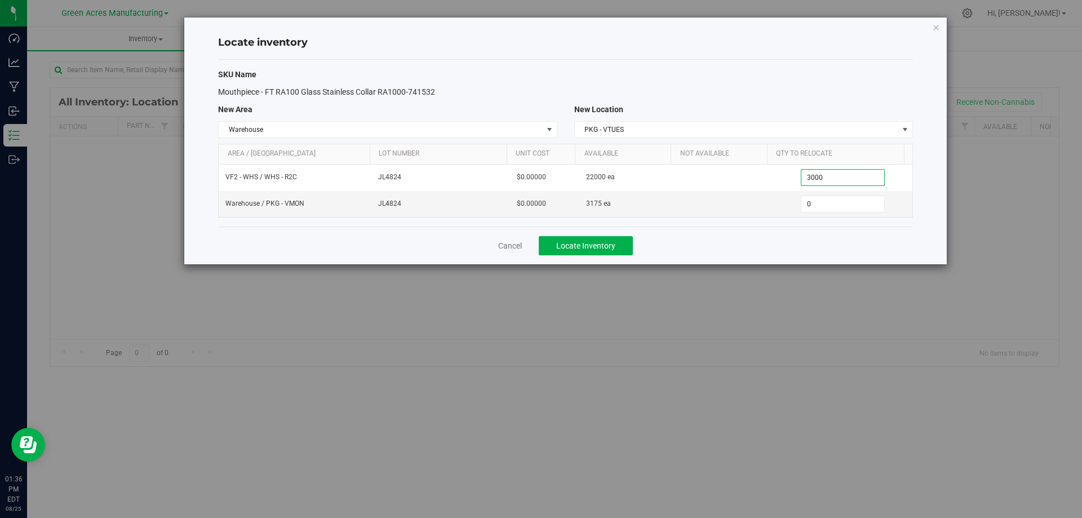
type input "3,000"
click at [766, 236] on div "Cancel Locate Inventory" at bounding box center [565, 246] width 695 height 38
click at [578, 244] on span "Locate Inventory" at bounding box center [585, 245] width 59 height 9
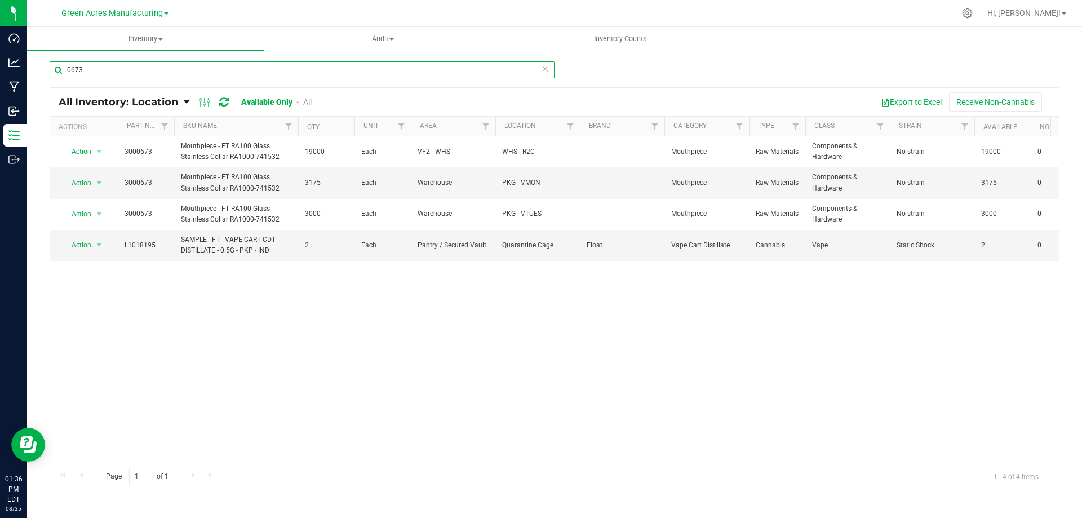
click at [105, 70] on input "0673" at bounding box center [302, 69] width 505 height 17
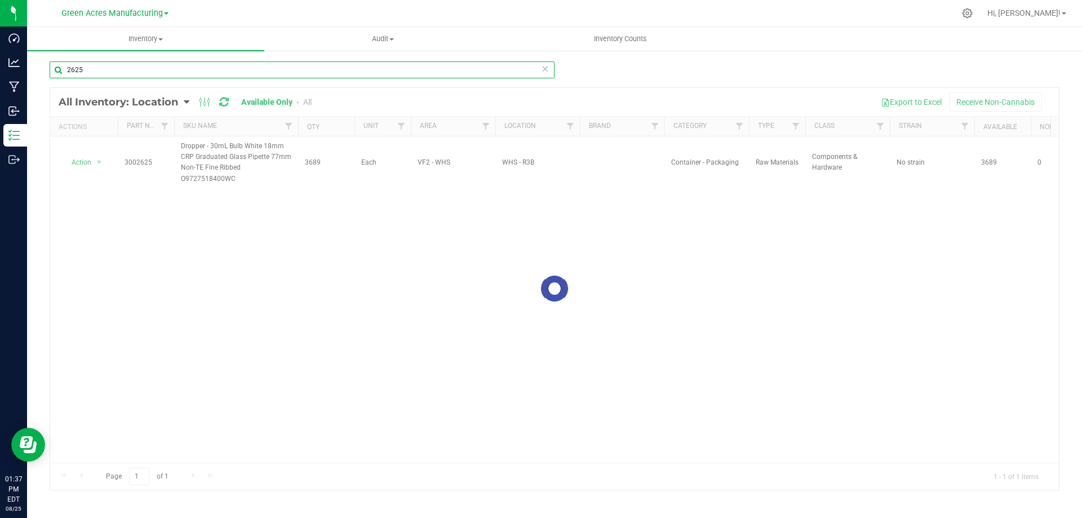
click at [122, 68] on input "2625" at bounding box center [302, 69] width 505 height 17
drag, startPoint x: 122, startPoint y: 68, endPoint x: 228, endPoint y: 54, distance: 106.9
click at [125, 65] on input "2625" at bounding box center [302, 69] width 505 height 17
type input "2928"
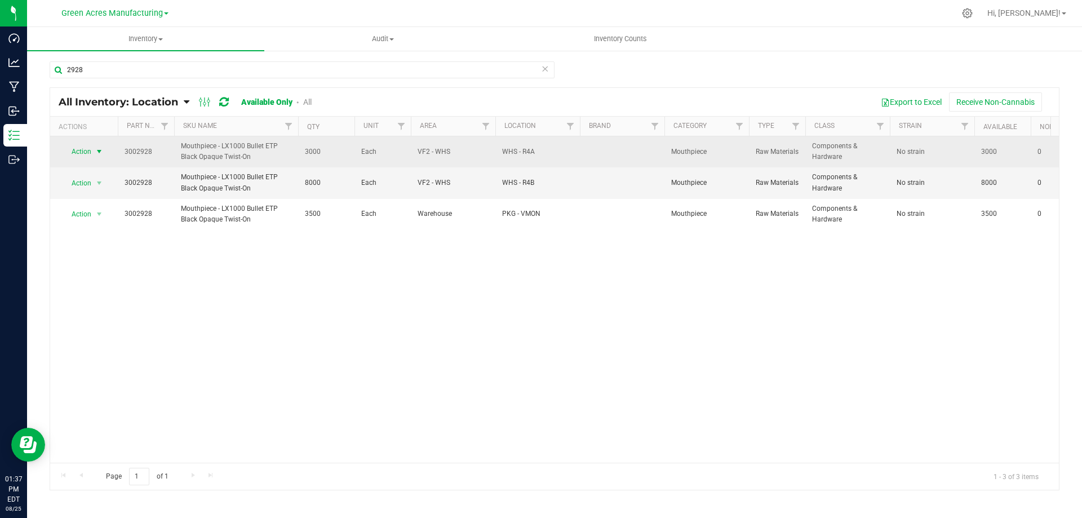
click at [98, 145] on span "select" at bounding box center [99, 152] width 14 height 16
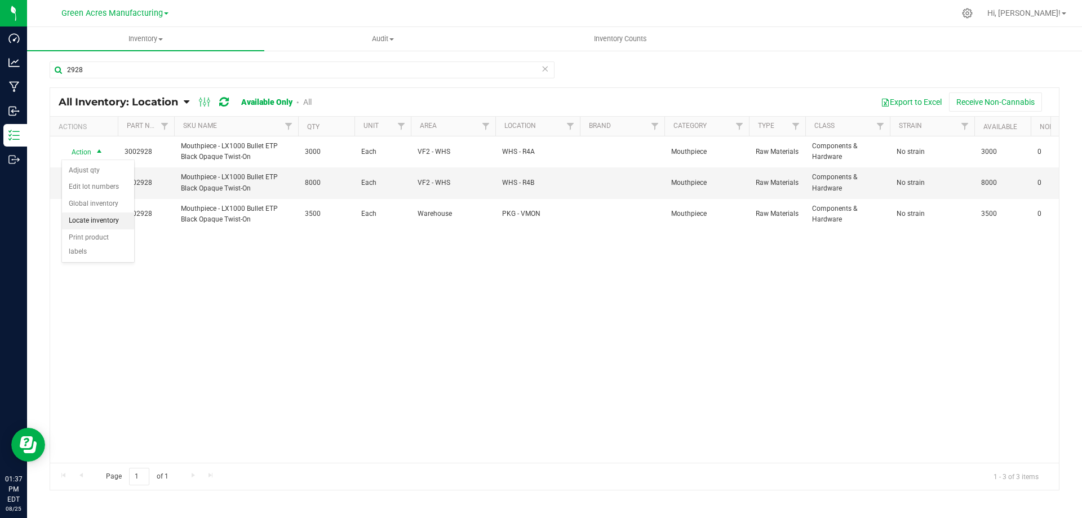
click at [98, 216] on li "Locate inventory" at bounding box center [98, 221] width 72 height 17
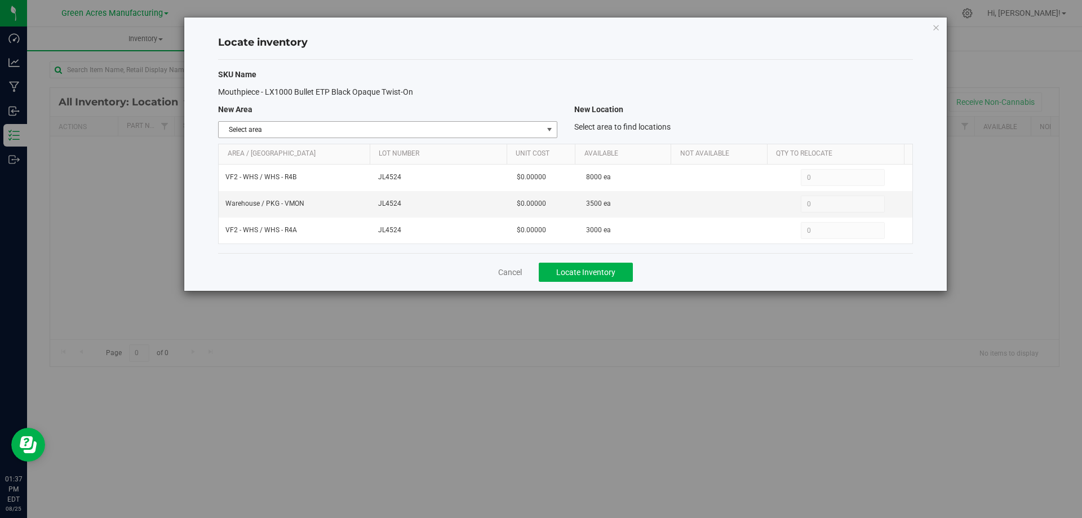
click at [548, 134] on span "select" at bounding box center [549, 130] width 14 height 16
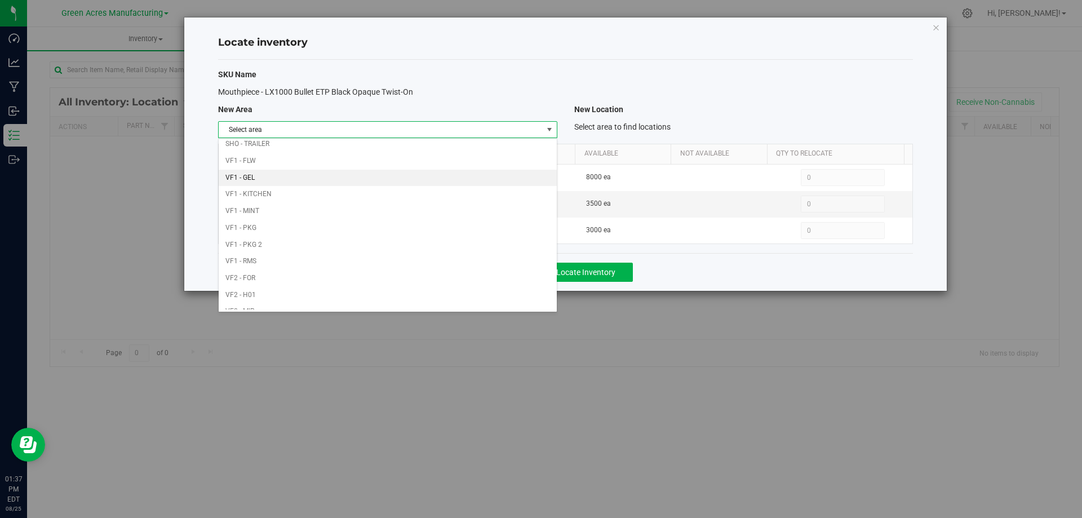
scroll to position [551, 0]
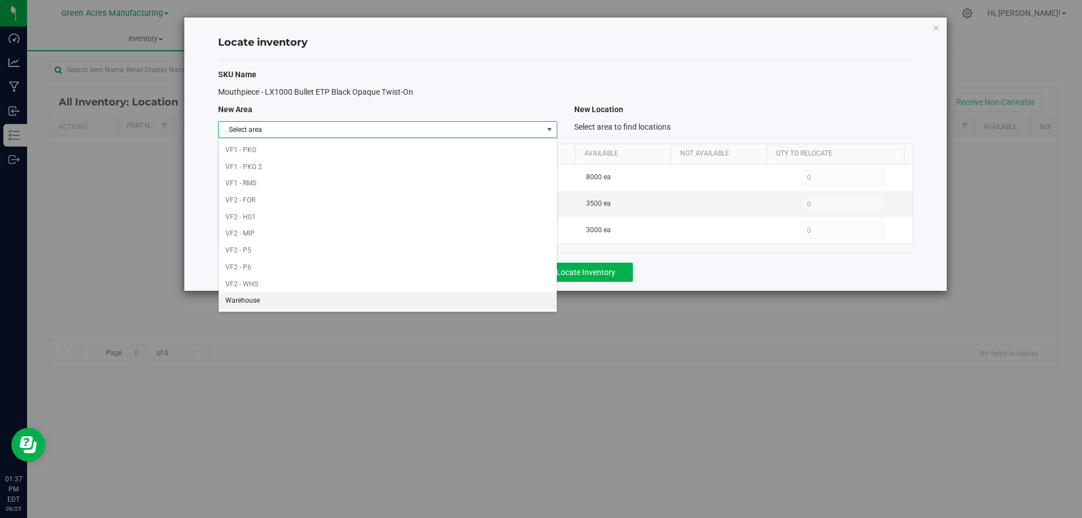
drag, startPoint x: 477, startPoint y: 299, endPoint x: 490, endPoint y: 279, distance: 23.6
click at [477, 298] on li "Warehouse" at bounding box center [388, 301] width 338 height 17
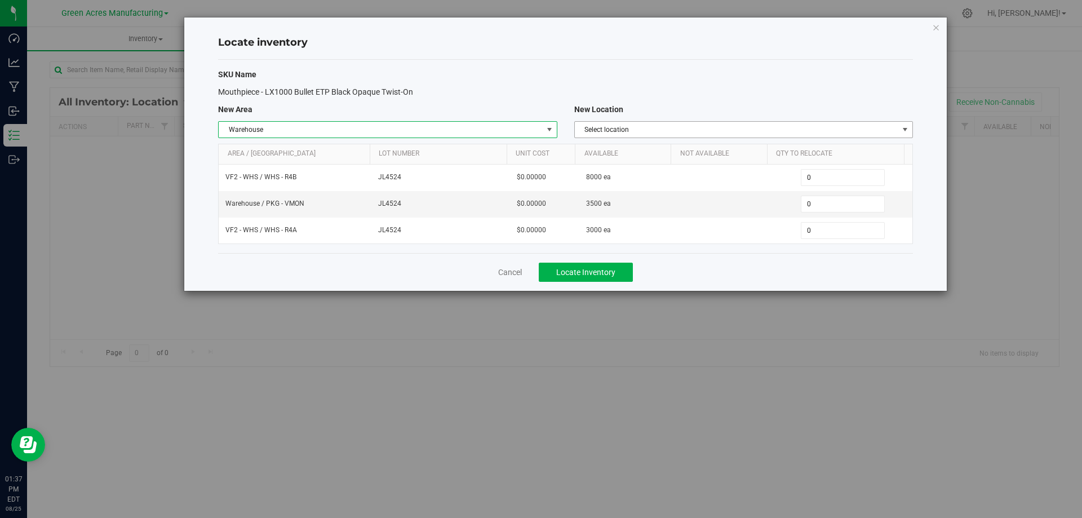
click at [835, 134] on span "Select location" at bounding box center [737, 130] width 324 height 16
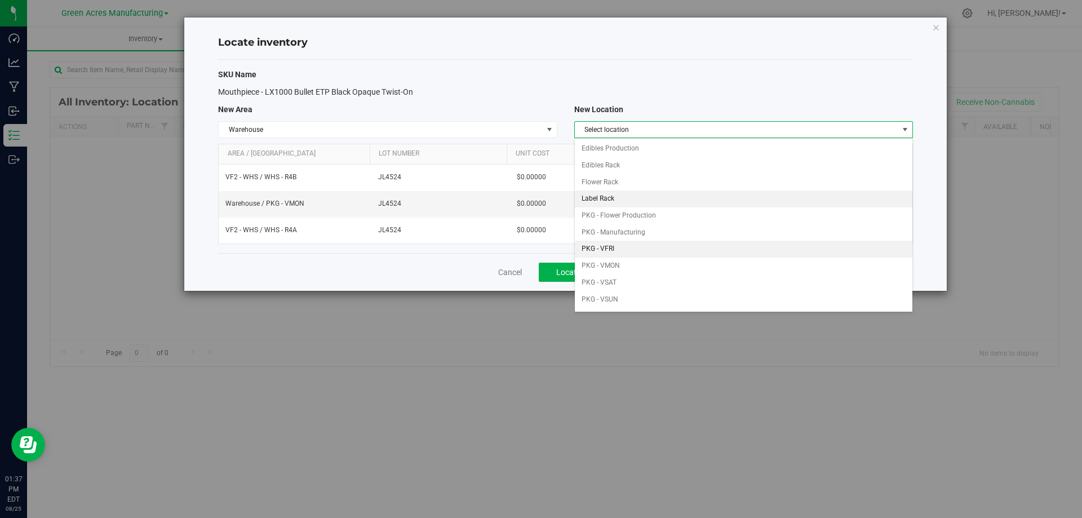
scroll to position [56, 0]
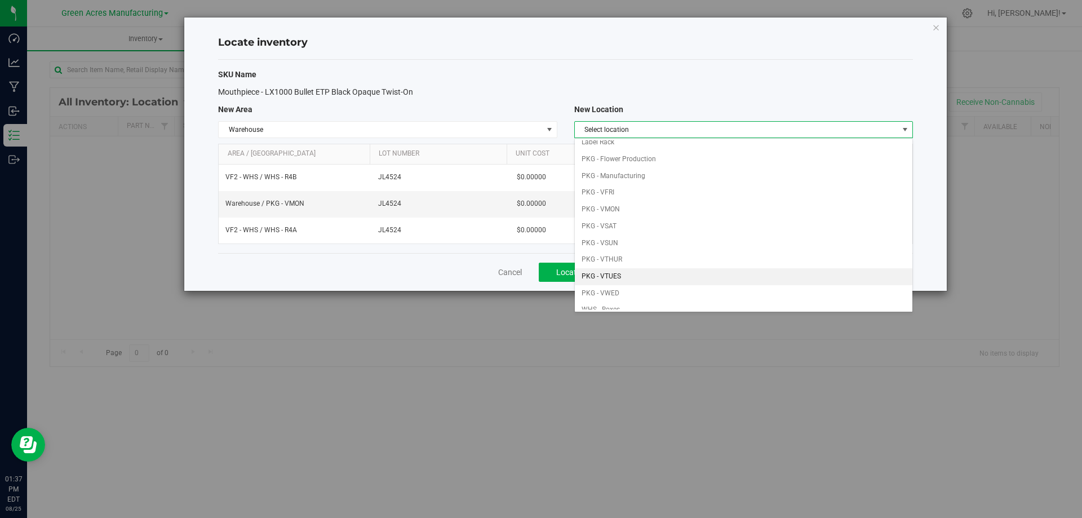
drag, startPoint x: 633, startPoint y: 276, endPoint x: 724, endPoint y: 252, distance: 94.5
click at [633, 276] on li "PKG - VTUES" at bounding box center [744, 276] width 338 height 17
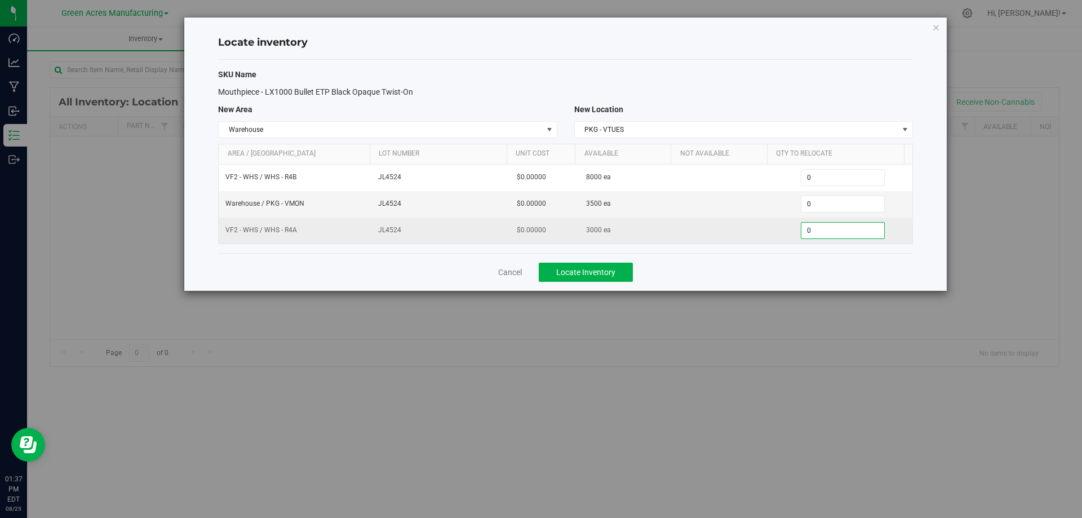
click at [840, 232] on span "0 0" at bounding box center [843, 230] width 84 height 17
click at [840, 232] on input "0" at bounding box center [843, 231] width 83 height 16
type input "3000"
type input "3,000"
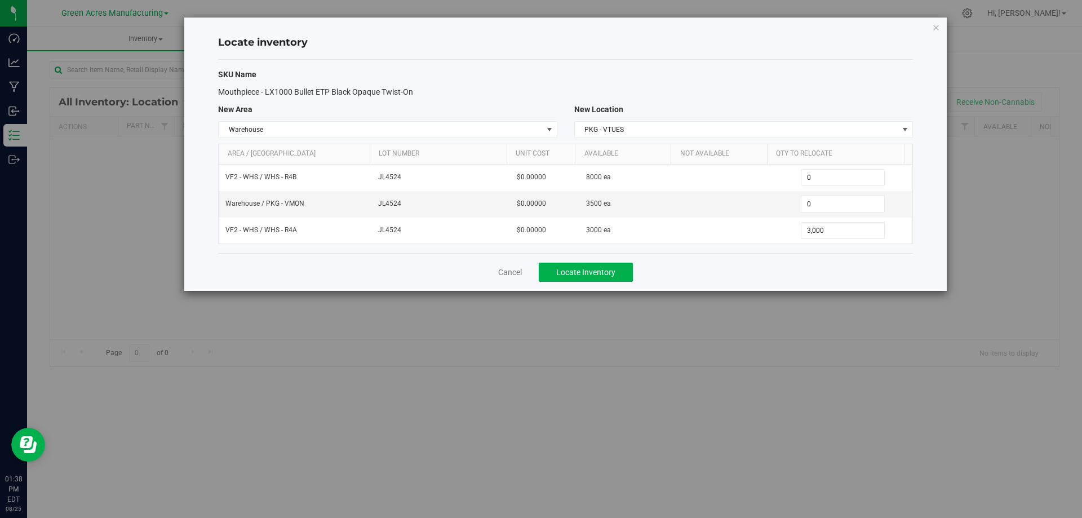
drag, startPoint x: 739, startPoint y: 278, endPoint x: 701, endPoint y: 276, distance: 38.4
click at [737, 277] on div "Cancel Locate Inventory" at bounding box center [565, 272] width 695 height 38
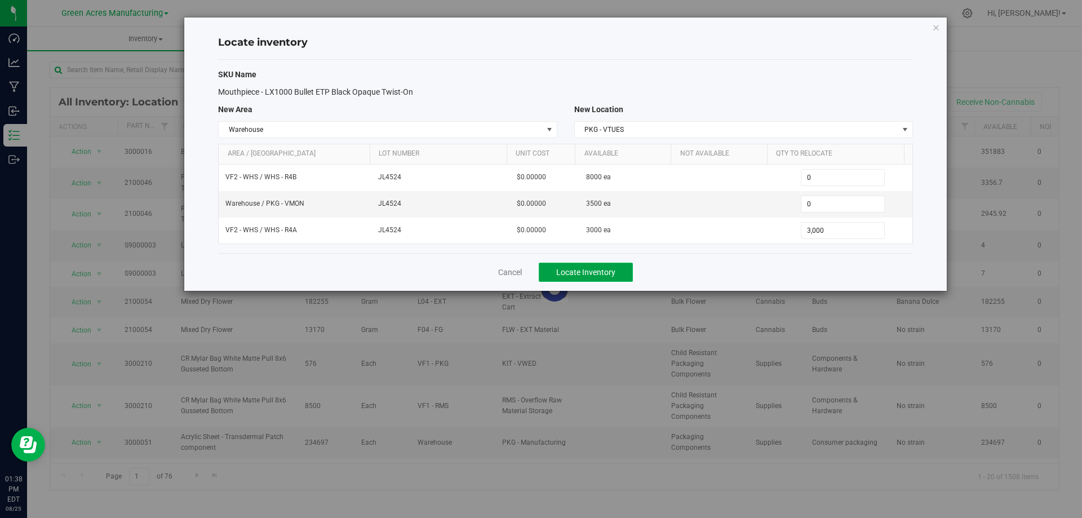
click at [600, 275] on span "Locate Inventory" at bounding box center [585, 272] width 59 height 9
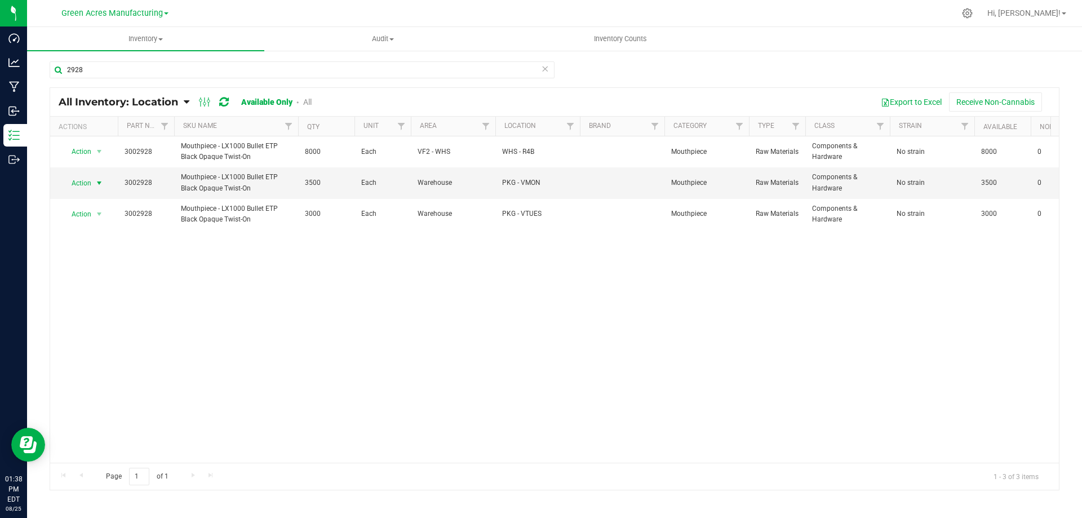
click at [98, 182] on span "select" at bounding box center [99, 183] width 9 height 9
click at [99, 256] on li "Locate inventory" at bounding box center [98, 252] width 72 height 17
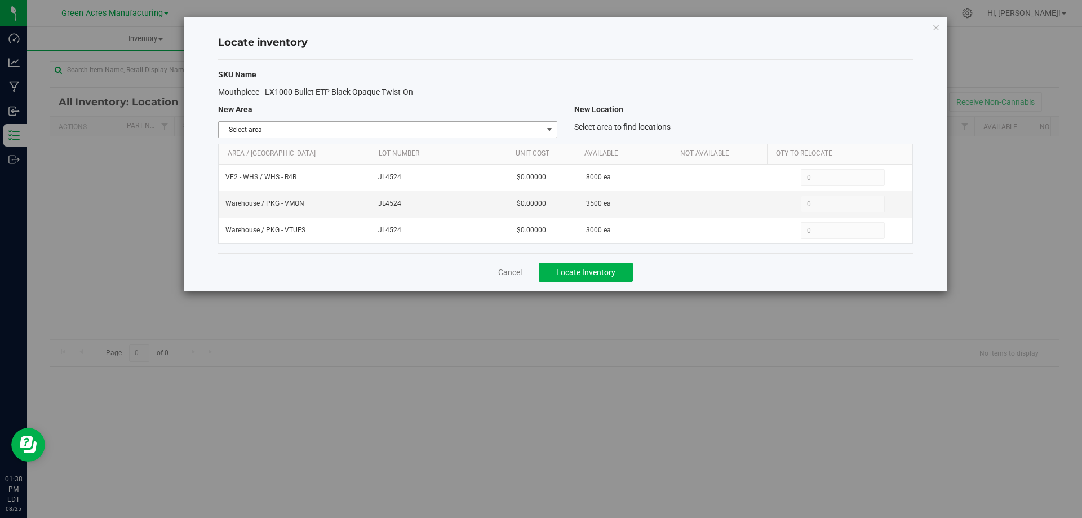
click at [530, 124] on span "Select area" at bounding box center [381, 130] width 324 height 16
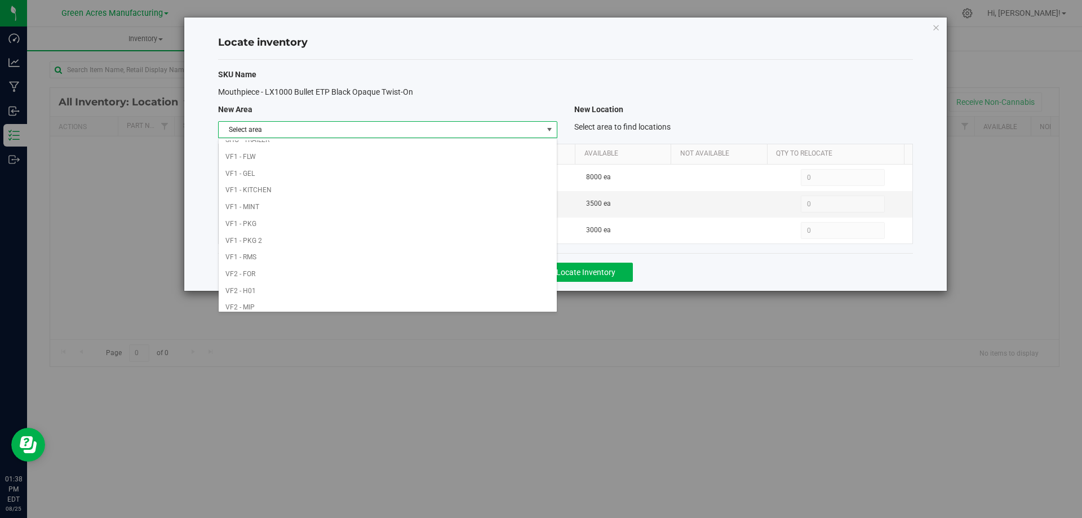
scroll to position [551, 0]
click at [693, 12] on div "Locate inventory SKU Name Mouthpiece - LX1000 Bullet ETP Black Opaque Twist-On …" at bounding box center [545, 259] width 1091 height 518
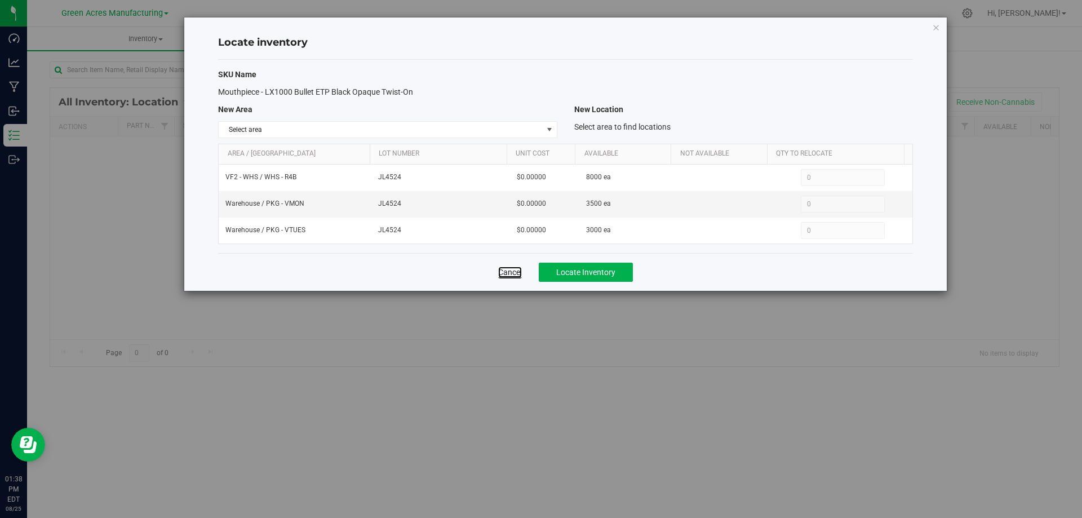
click at [511, 275] on link "Cancel" at bounding box center [510, 272] width 24 height 11
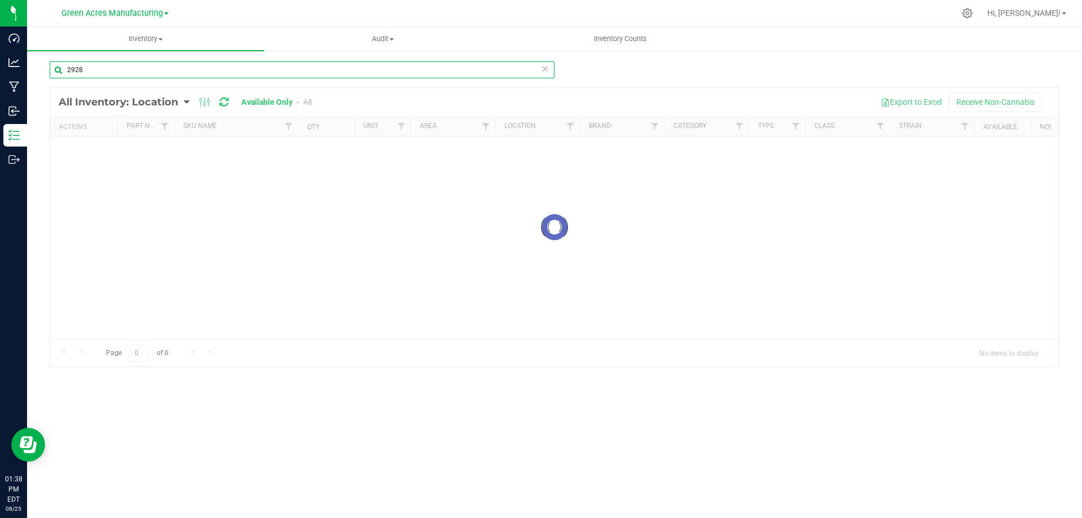
click at [216, 70] on input "2928" at bounding box center [302, 69] width 505 height 17
drag, startPoint x: 213, startPoint y: 72, endPoint x: 244, endPoint y: 67, distance: 30.8
click at [217, 69] on input "2928" at bounding box center [302, 69] width 505 height 17
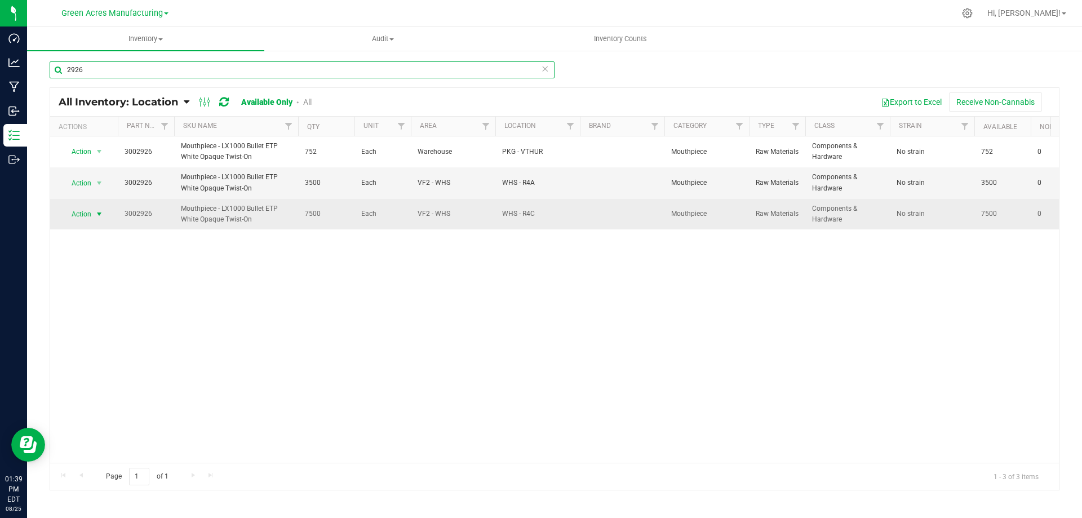
type input "2926"
click at [95, 210] on span "select" at bounding box center [99, 214] width 9 height 9
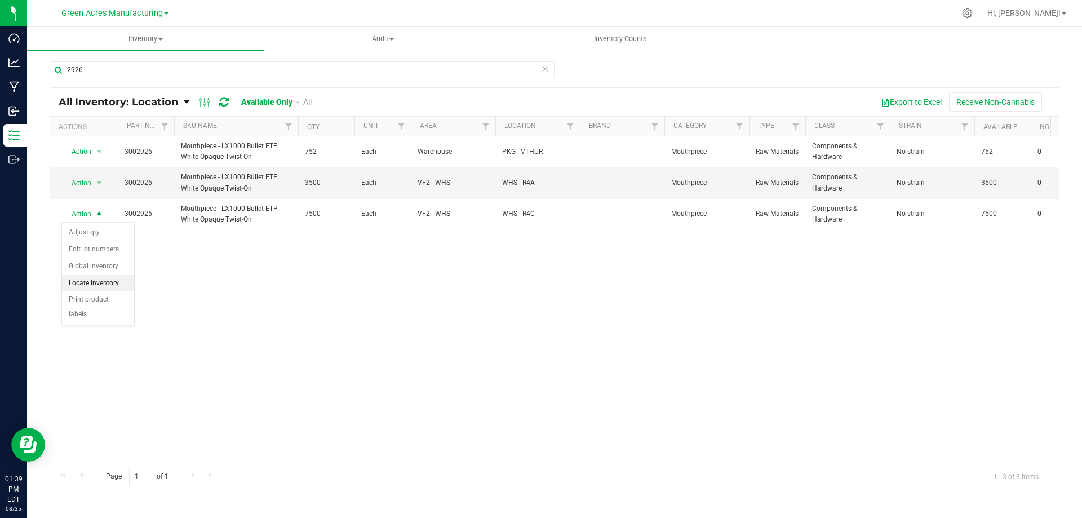
click at [99, 277] on li "Locate inventory" at bounding box center [98, 283] width 72 height 17
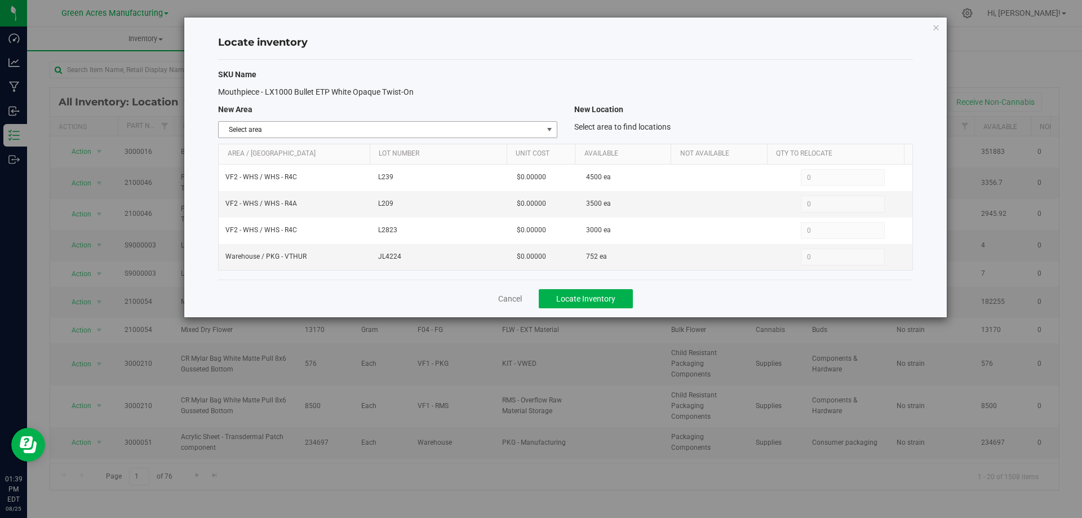
click at [543, 129] on span "select" at bounding box center [549, 130] width 14 height 16
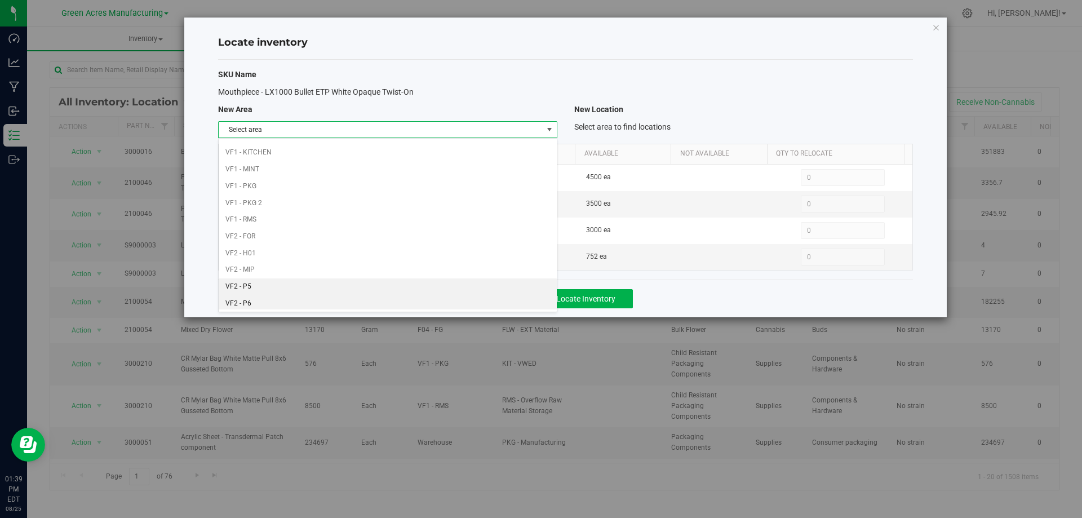
scroll to position [551, 0]
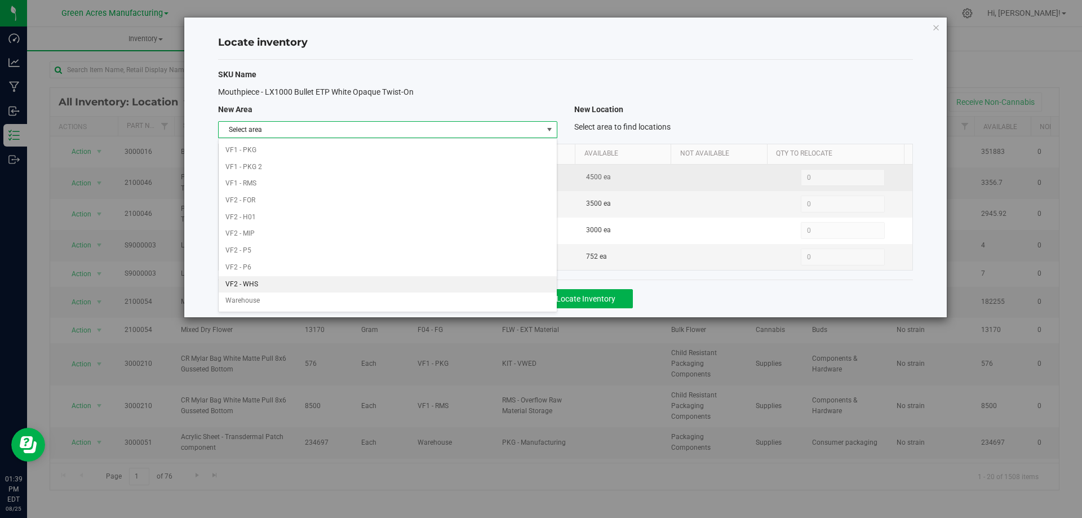
drag, startPoint x: 349, startPoint y: 282, endPoint x: 730, endPoint y: 169, distance: 397.6
click at [350, 281] on li "VF2 - WHS" at bounding box center [388, 284] width 338 height 17
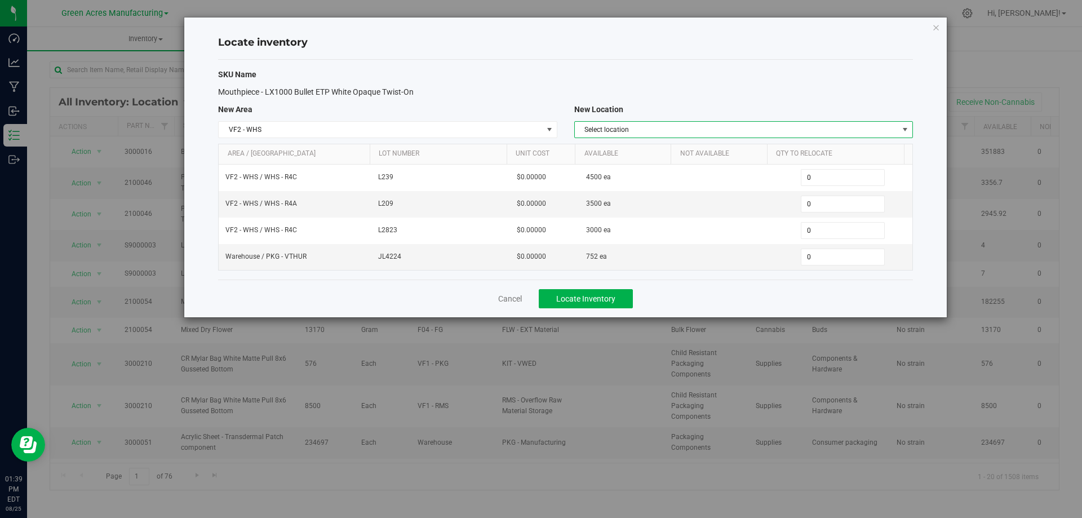
click at [810, 129] on span "Select location" at bounding box center [737, 130] width 324 height 16
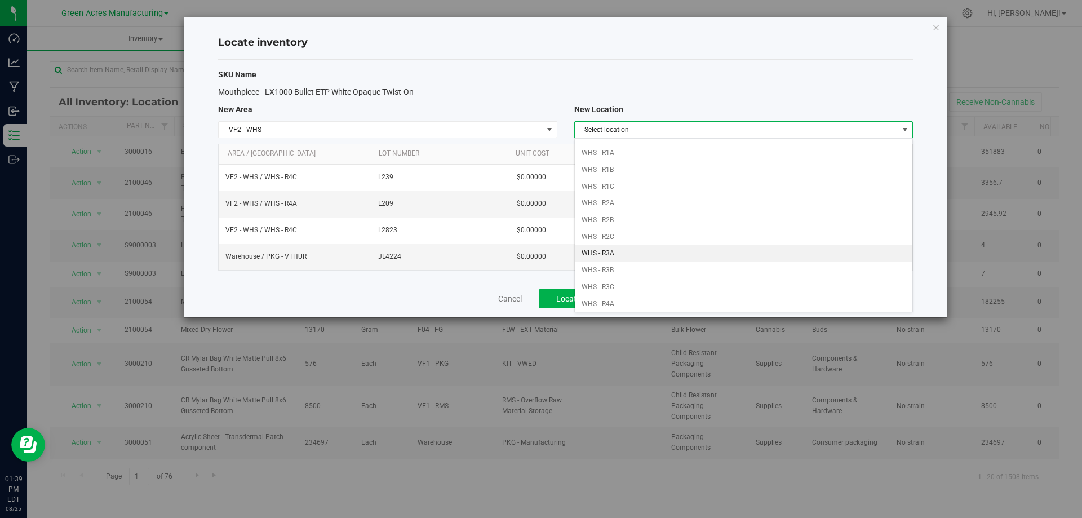
scroll to position [169, 0]
click at [643, 245] on li "WHS - R4A" at bounding box center [744, 248] width 338 height 17
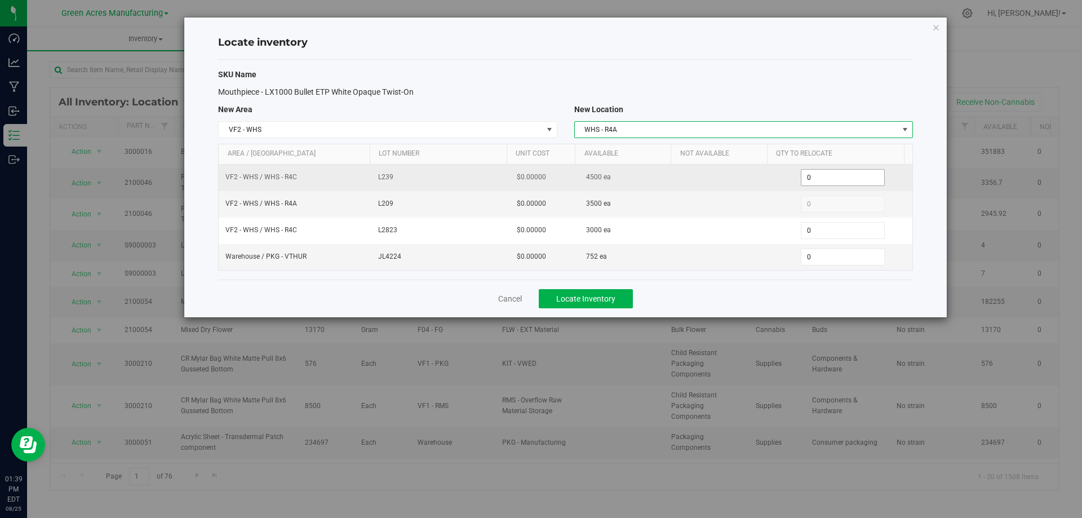
click at [839, 173] on span "0 0" at bounding box center [843, 177] width 84 height 17
click at [839, 173] on input "0" at bounding box center [843, 178] width 83 height 16
type input "4500"
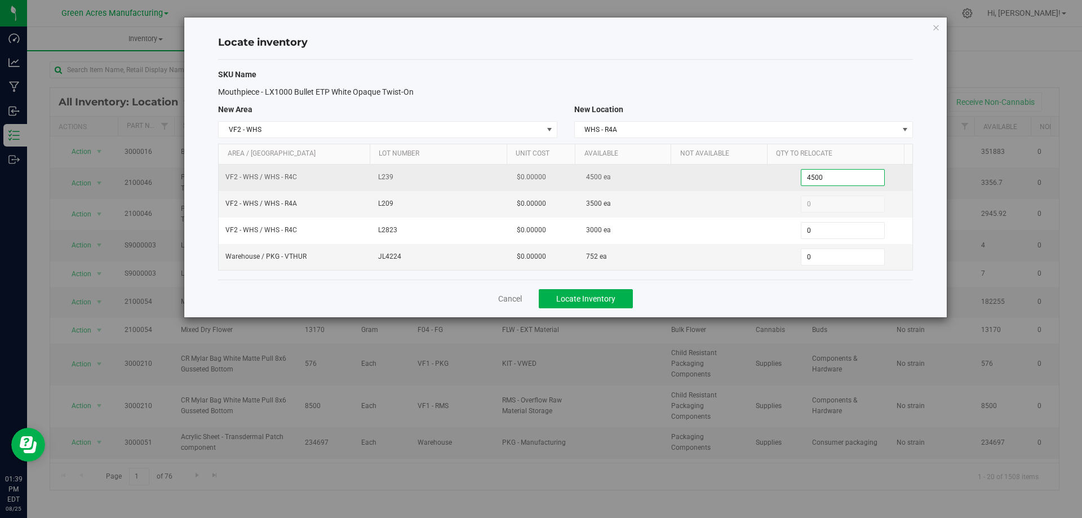
type input "4,500"
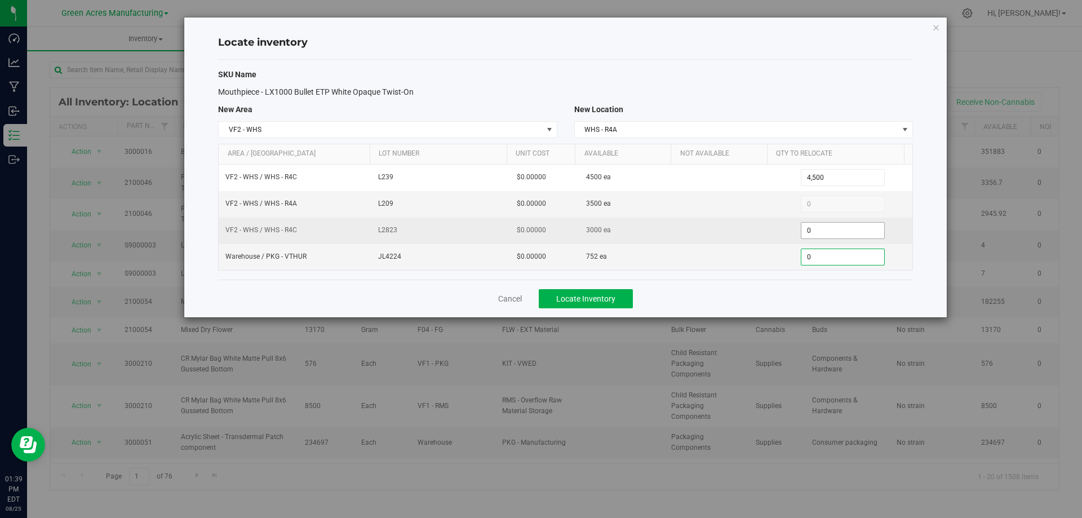
click at [818, 231] on span "0 0" at bounding box center [843, 230] width 84 height 17
drag, startPoint x: 818, startPoint y: 231, endPoint x: 829, endPoint y: 230, distance: 11.3
click at [821, 231] on input "0" at bounding box center [843, 231] width 83 height 16
type input "3000"
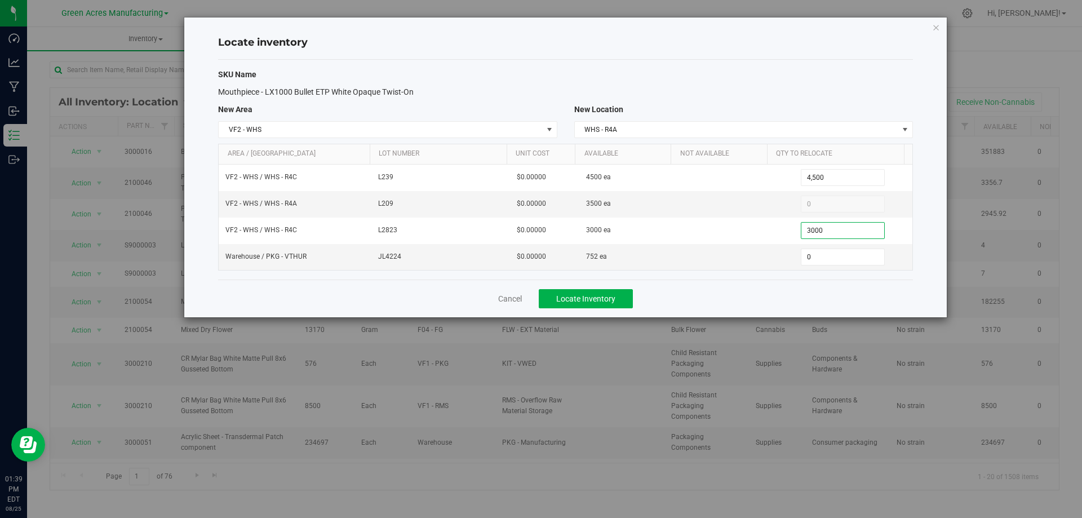
type input "3,000"
click at [741, 299] on div "Cancel Locate Inventory" at bounding box center [565, 299] width 695 height 38
click at [613, 299] on span "Locate Inventory" at bounding box center [585, 298] width 59 height 9
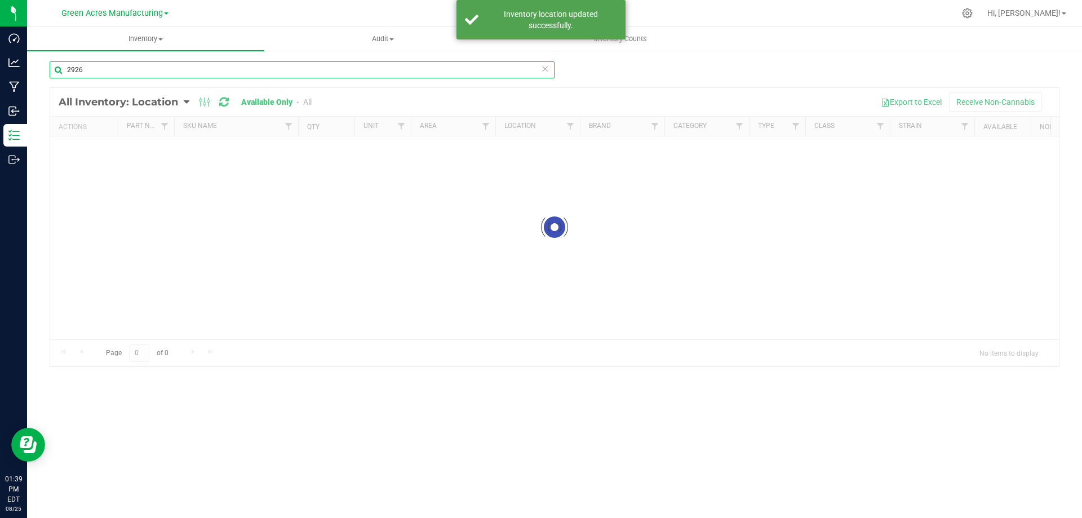
click at [126, 70] on input "2926" at bounding box center [302, 69] width 505 height 17
drag, startPoint x: 126, startPoint y: 70, endPoint x: 484, endPoint y: 72, distance: 357.4
click at [129, 70] on input "2926" at bounding box center [302, 69] width 505 height 17
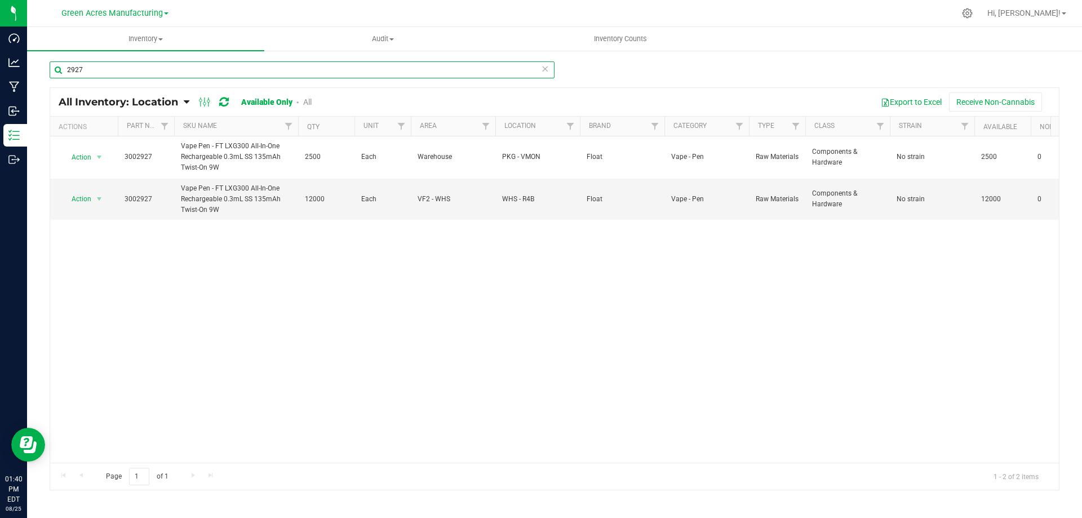
click at [360, 73] on input "2927" at bounding box center [302, 69] width 505 height 17
drag, startPoint x: 360, startPoint y: 73, endPoint x: 1082, endPoint y: 0, distance: 725.3
click at [363, 73] on input "2927" at bounding box center [302, 69] width 505 height 17
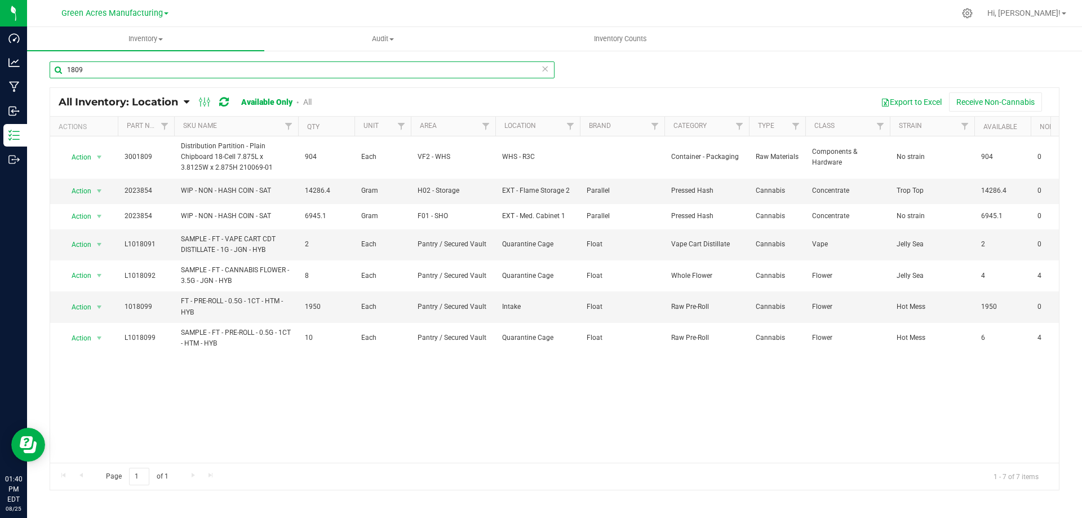
click at [144, 69] on input "1809" at bounding box center [302, 69] width 505 height 17
drag, startPoint x: 144, startPoint y: 69, endPoint x: 193, endPoint y: 54, distance: 51.9
click at [144, 69] on input "1809" at bounding box center [302, 69] width 505 height 17
click at [119, 70] on input "2928" at bounding box center [302, 69] width 505 height 17
click at [119, 69] on input "2928" at bounding box center [302, 69] width 505 height 17
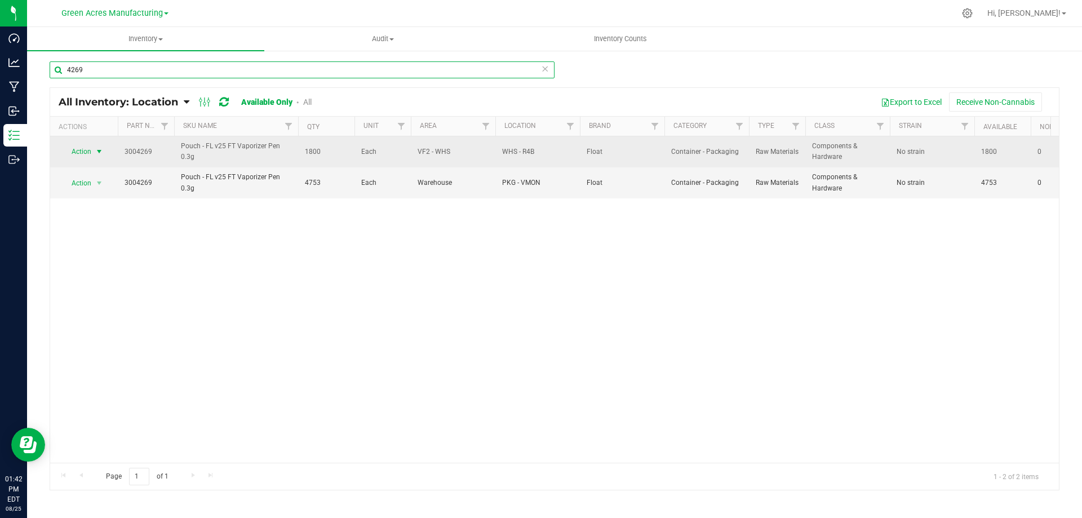
type input "4269"
click at [98, 152] on span "select" at bounding box center [99, 151] width 9 height 9
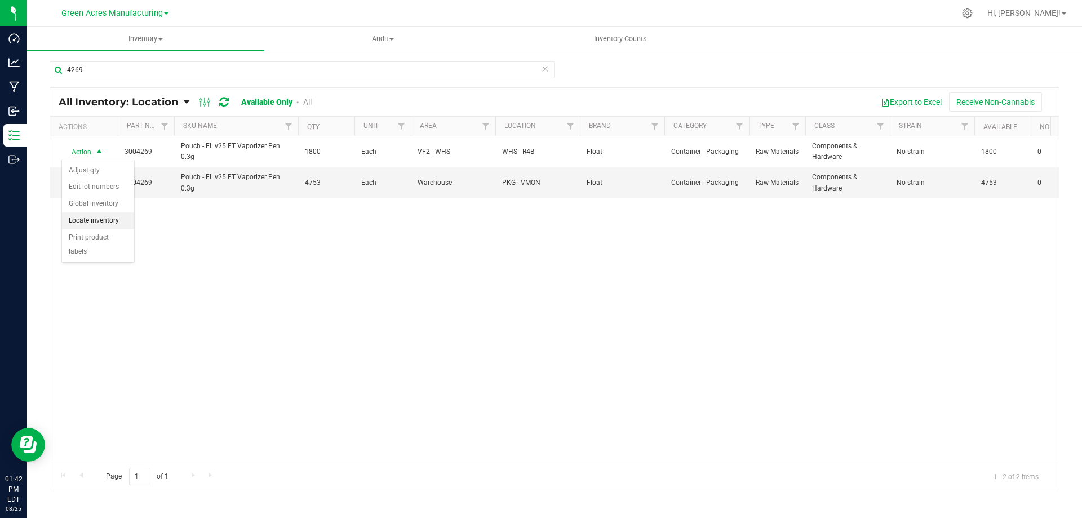
click at [107, 224] on li "Locate inventory" at bounding box center [98, 221] width 72 height 17
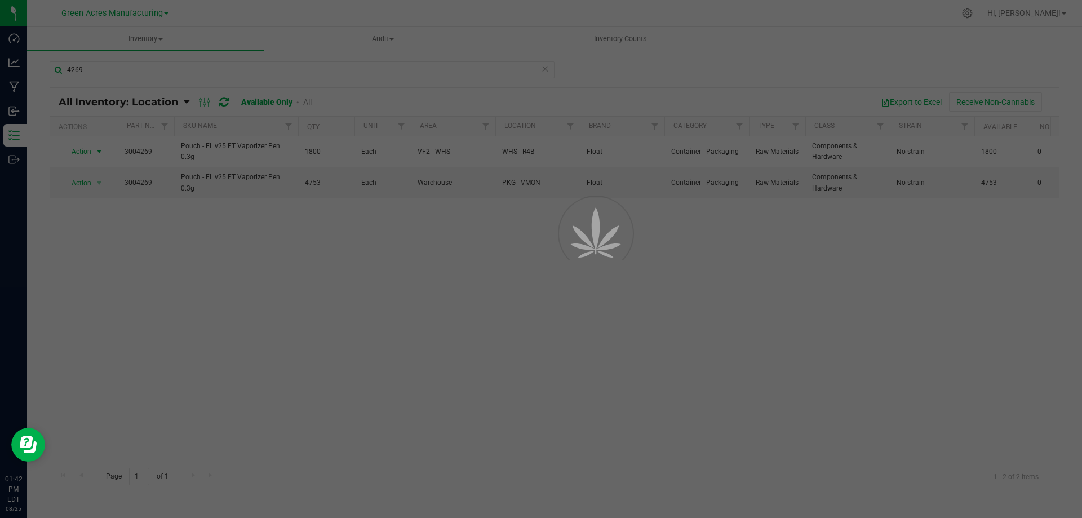
drag, startPoint x: 310, startPoint y: 120, endPoint x: 327, endPoint y: 159, distance: 43.2
click at [311, 118] on div at bounding box center [541, 259] width 1082 height 518
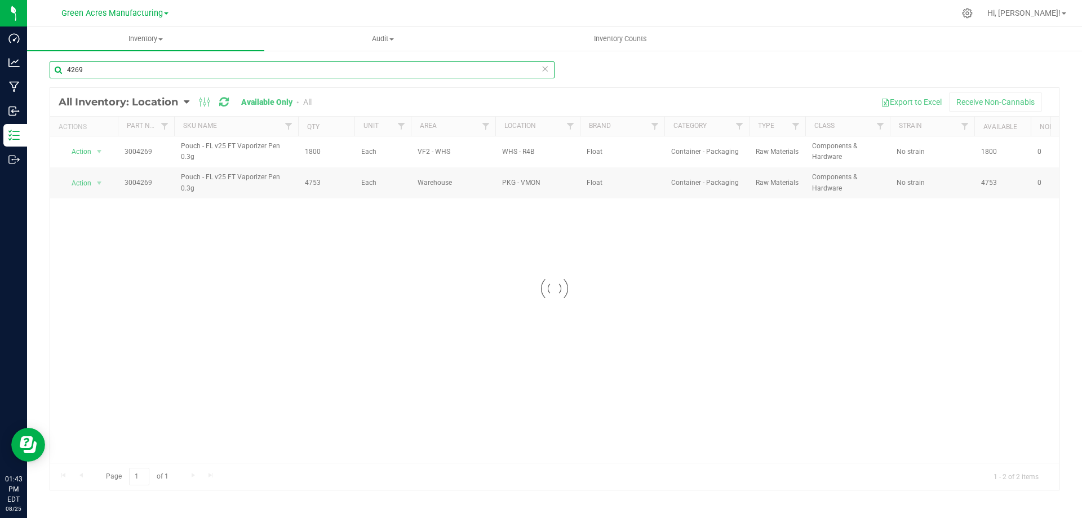
click at [145, 64] on input "4269" at bounding box center [302, 69] width 505 height 17
type input "2929"
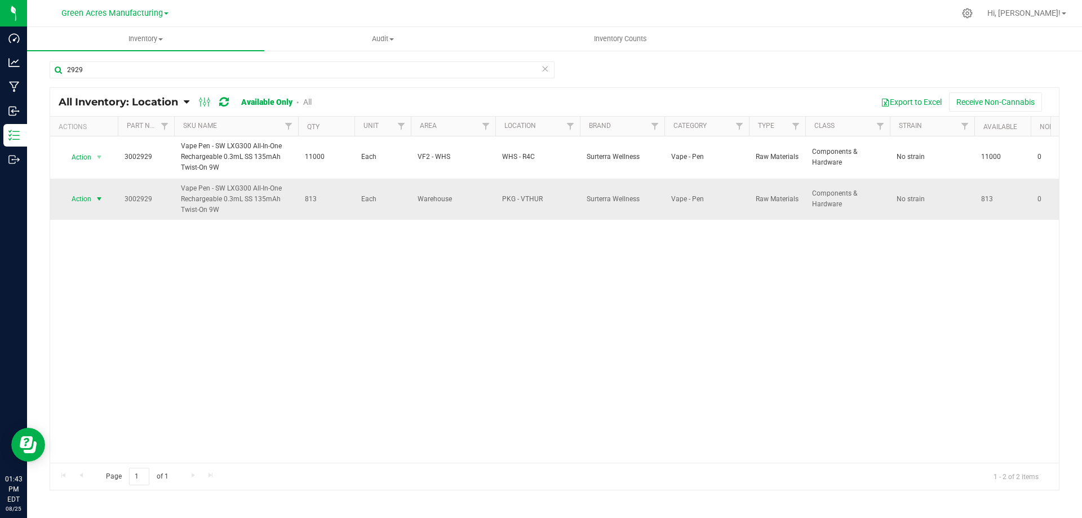
click at [95, 193] on span "select" at bounding box center [99, 199] width 14 height 16
click at [100, 219] on li "Adjust qty" at bounding box center [98, 218] width 72 height 17
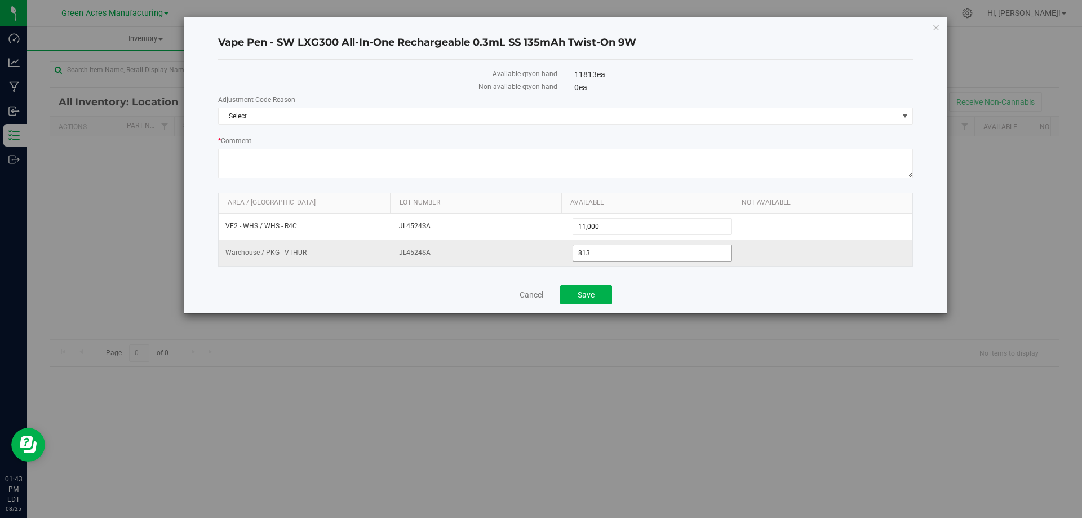
click at [634, 251] on span "813 813" at bounding box center [653, 253] width 160 height 17
click at [0, 0] on input "813" at bounding box center [0, 0] width 0 height 0
type input "900"
drag, startPoint x: 576, startPoint y: 118, endPoint x: 427, endPoint y: 162, distance: 155.9
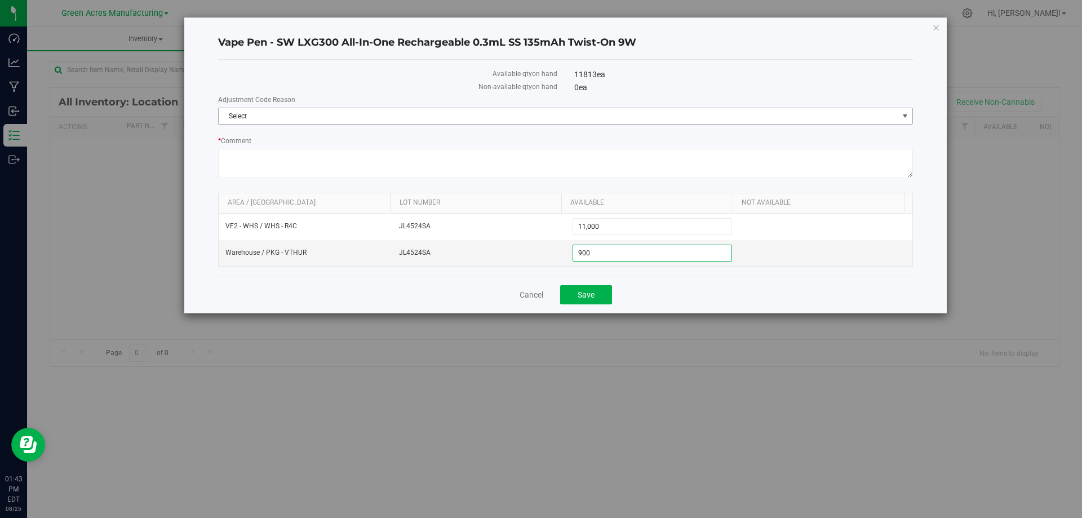
click at [575, 118] on span "Select" at bounding box center [559, 116] width 680 height 16
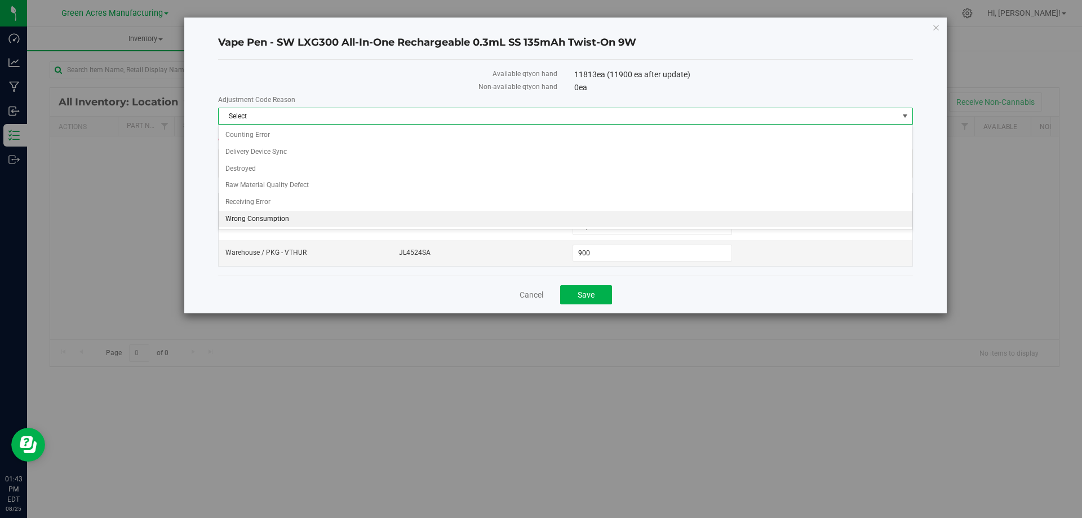
click at [312, 216] on li "Wrong Consumption" at bounding box center [566, 219] width 694 height 17
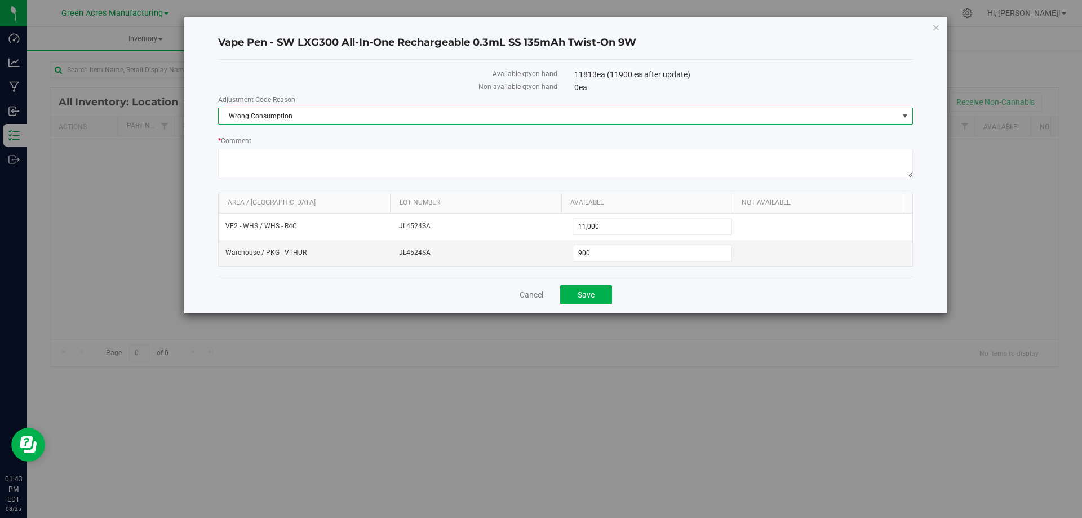
click at [709, 310] on div "Cancel Save" at bounding box center [565, 295] width 695 height 38
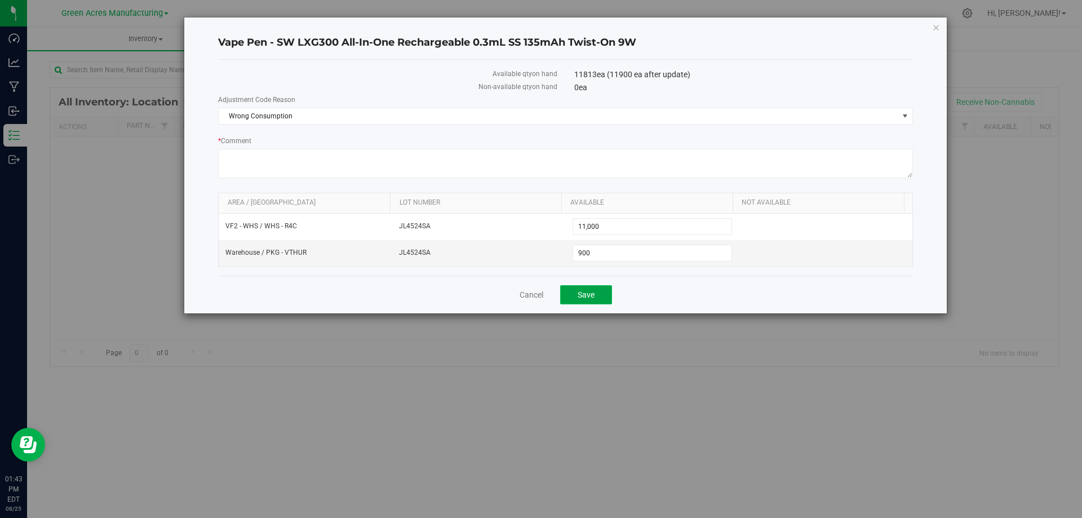
click at [602, 299] on button "Save" at bounding box center [586, 294] width 52 height 19
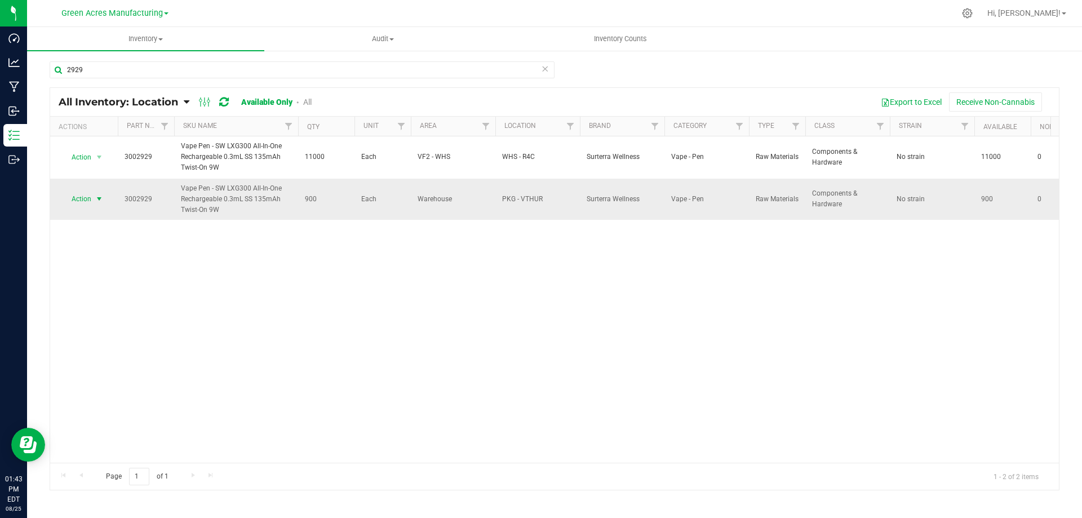
click at [98, 199] on span "select" at bounding box center [99, 198] width 9 height 9
click at [97, 268] on li "Locate inventory" at bounding box center [98, 268] width 72 height 17
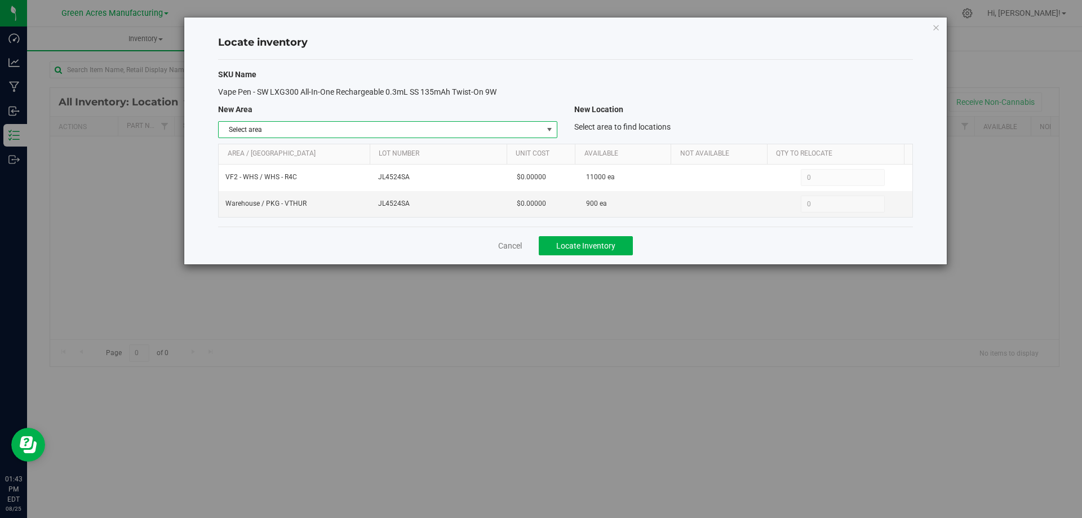
click at [505, 126] on span "Select area" at bounding box center [381, 130] width 324 height 16
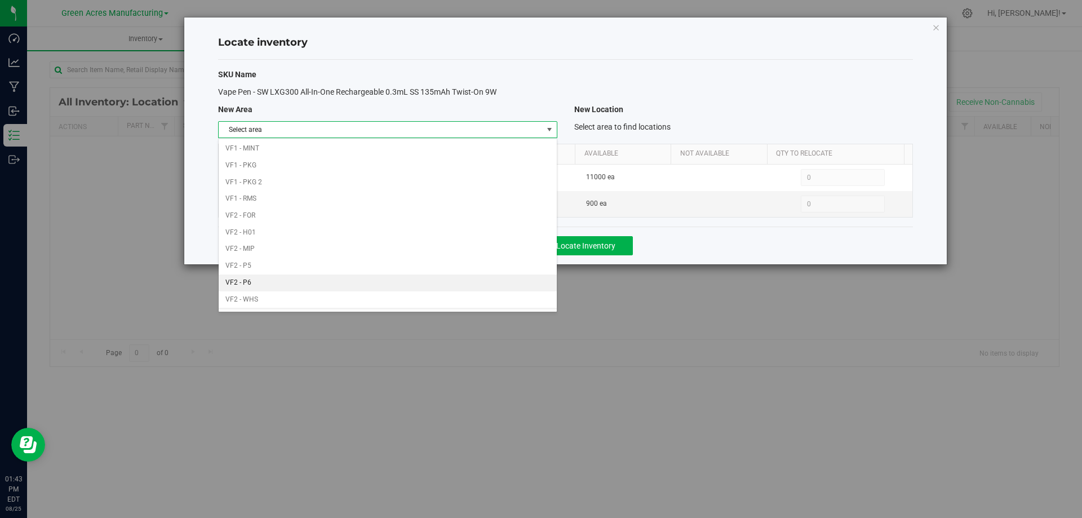
scroll to position [551, 0]
click at [401, 282] on li "VF2 - WHS" at bounding box center [388, 284] width 338 height 17
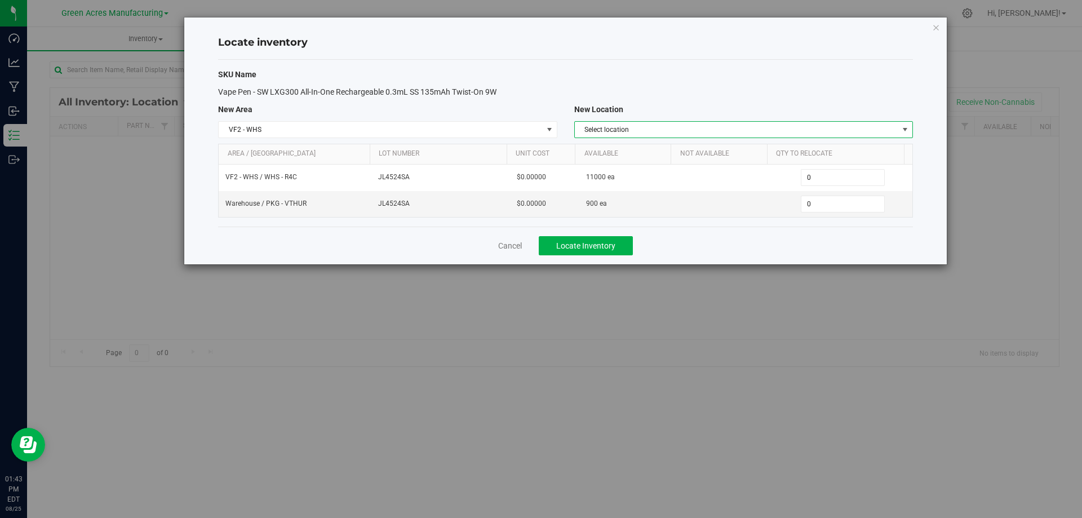
click at [777, 126] on span "Select location" at bounding box center [737, 130] width 324 height 16
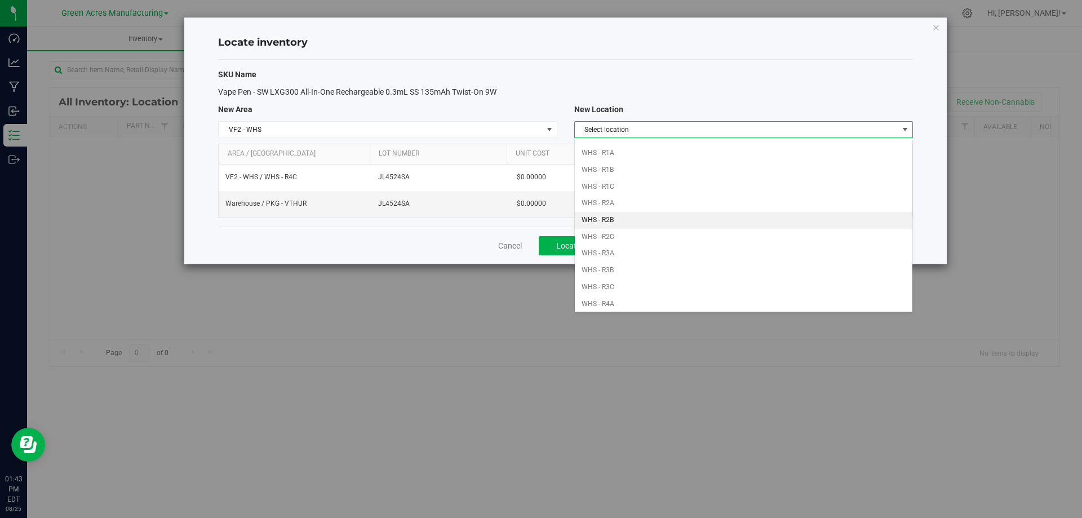
scroll to position [169, 0]
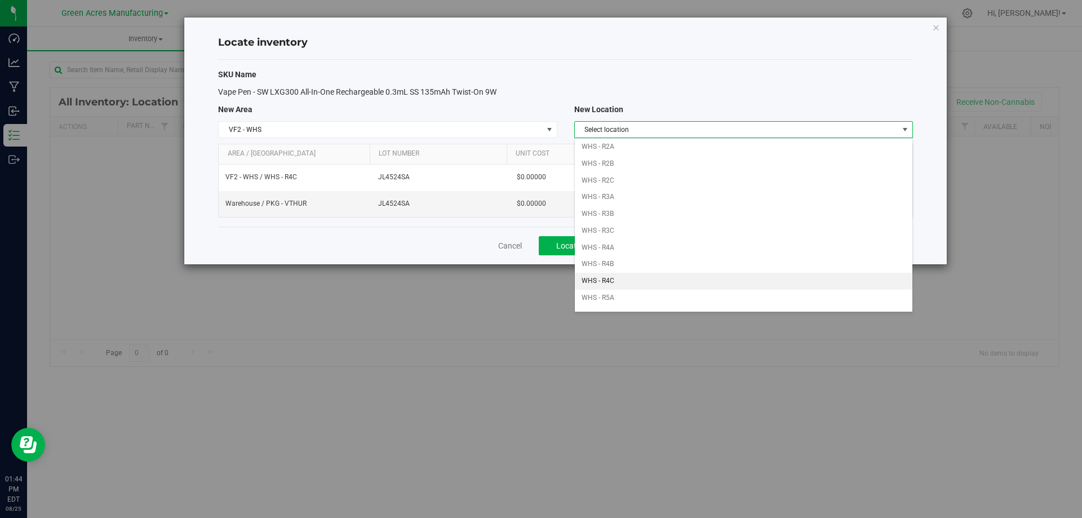
click at [632, 281] on li "WHS - R4C" at bounding box center [744, 281] width 338 height 17
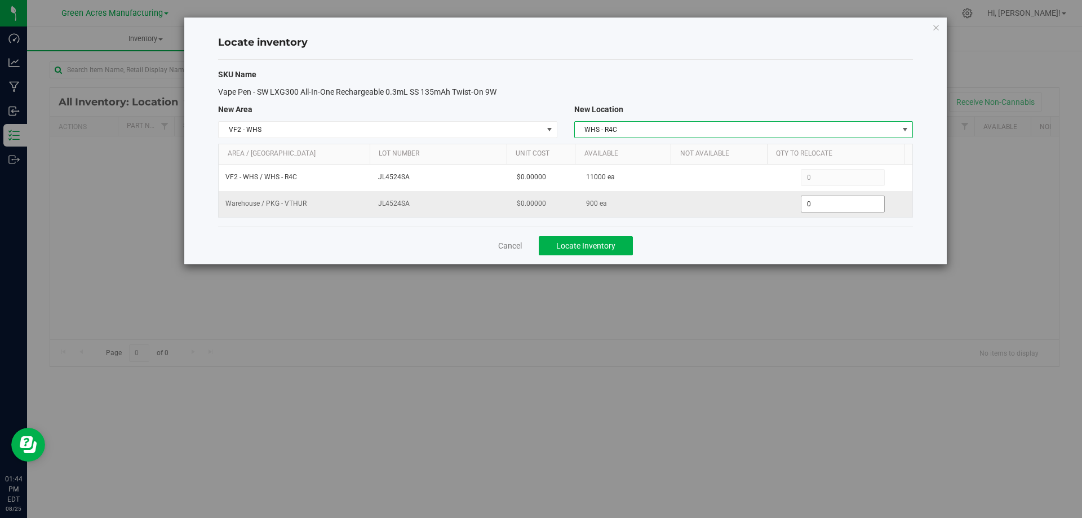
click at [823, 206] on span "0 0" at bounding box center [843, 204] width 84 height 17
drag, startPoint x: 823, startPoint y: 206, endPoint x: 1082, endPoint y: 178, distance: 260.3
click at [838, 202] on input "0" at bounding box center [843, 204] width 83 height 16
type input "900"
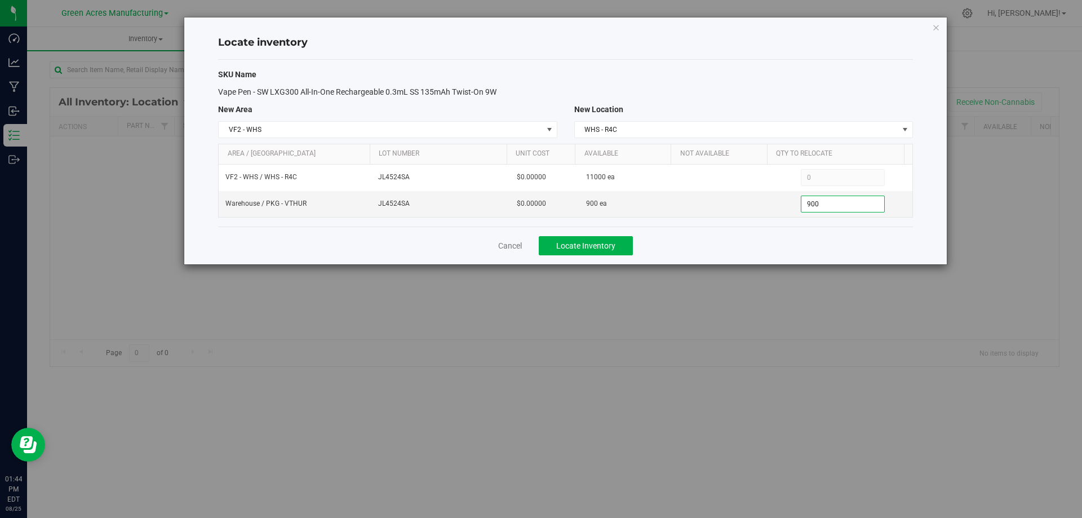
click at [709, 236] on div "Cancel Locate Inventory" at bounding box center [565, 246] width 695 height 38
click at [603, 248] on span "Locate Inventory" at bounding box center [585, 245] width 59 height 9
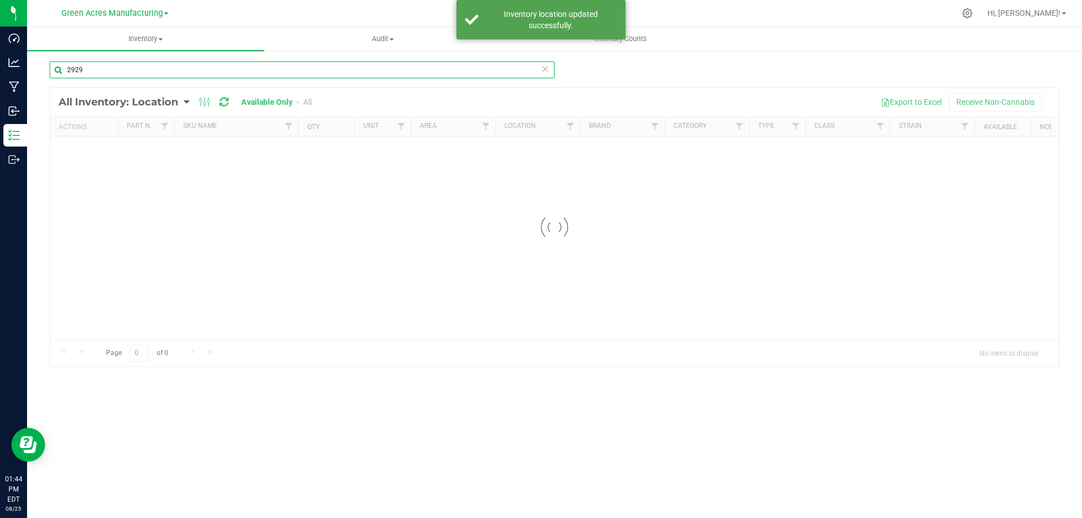
click at [102, 70] on input "2929" at bounding box center [302, 69] width 505 height 17
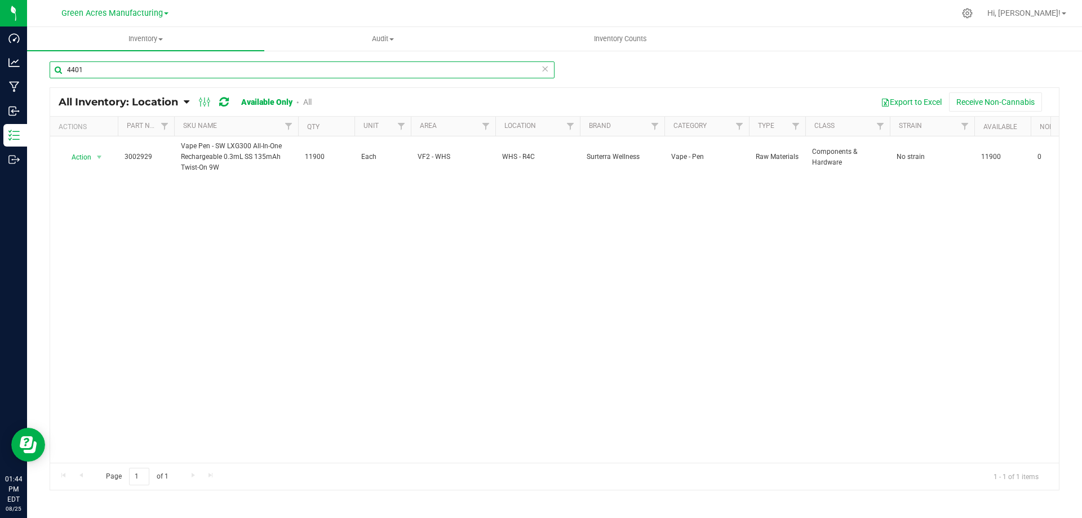
type input "4401"
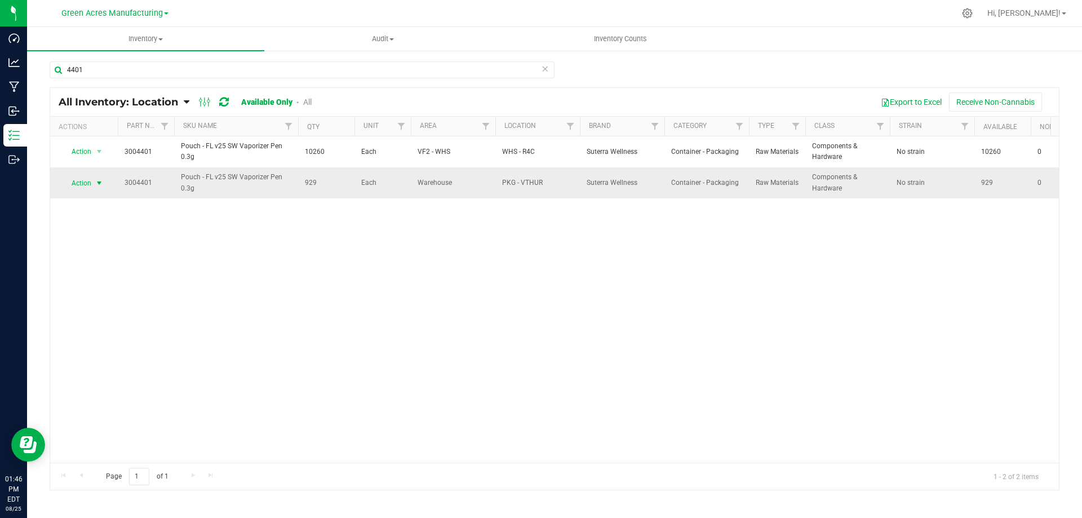
click at [82, 190] on span "Action" at bounding box center [76, 183] width 30 height 16
click at [120, 198] on li "Adjust qty" at bounding box center [98, 201] width 72 height 17
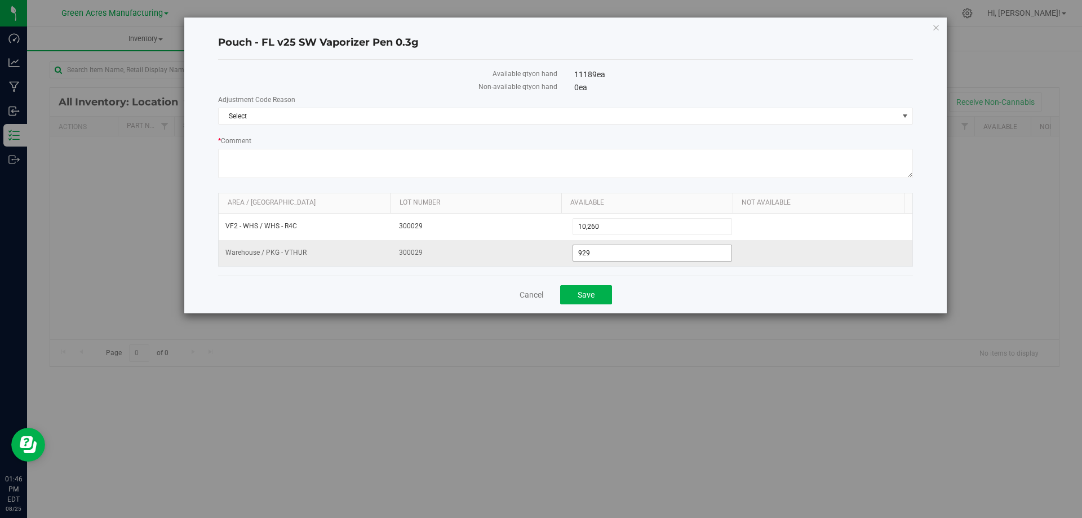
click at [589, 254] on span "929 929" at bounding box center [653, 253] width 160 height 17
drag, startPoint x: 589, startPoint y: 254, endPoint x: 633, endPoint y: 330, distance: 87.9
click at [589, 254] on input "929" at bounding box center [652, 253] width 159 height 16
paste input "53"
type input "953"
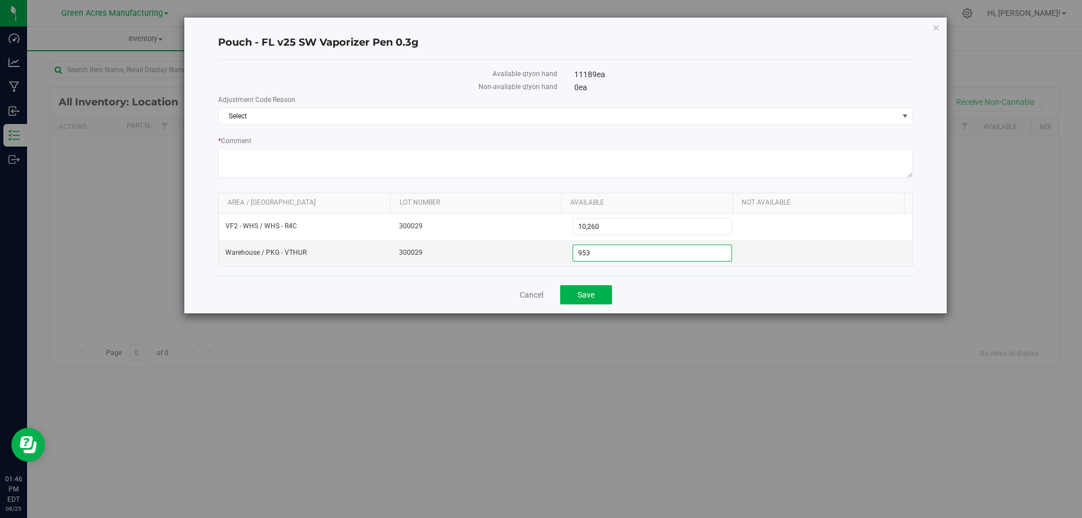
type input "953"
drag, startPoint x: 681, startPoint y: 298, endPoint x: 696, endPoint y: 252, distance: 48.0
click at [682, 297] on div "Cancel Save" at bounding box center [565, 295] width 695 height 38
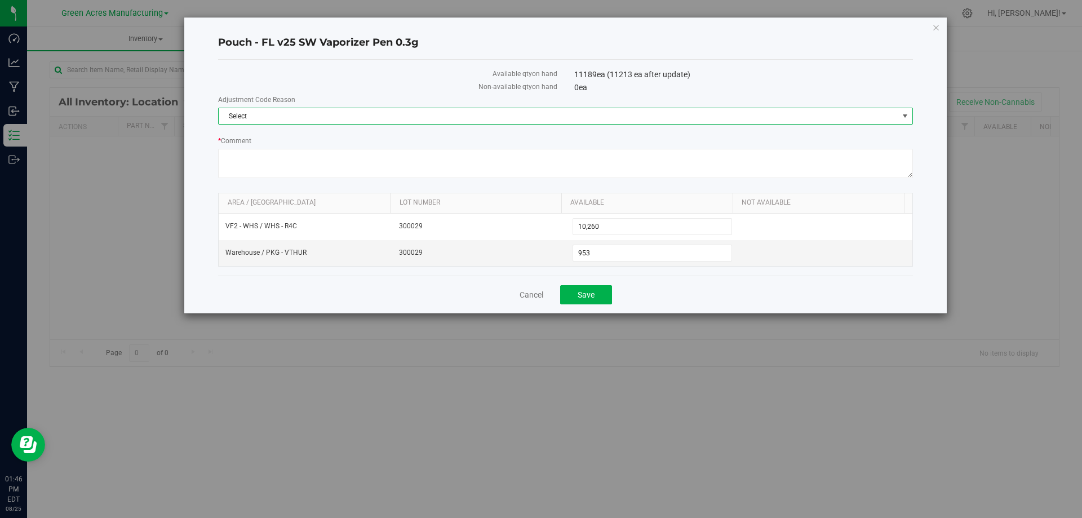
click at [724, 108] on span "Select" at bounding box center [559, 116] width 680 height 16
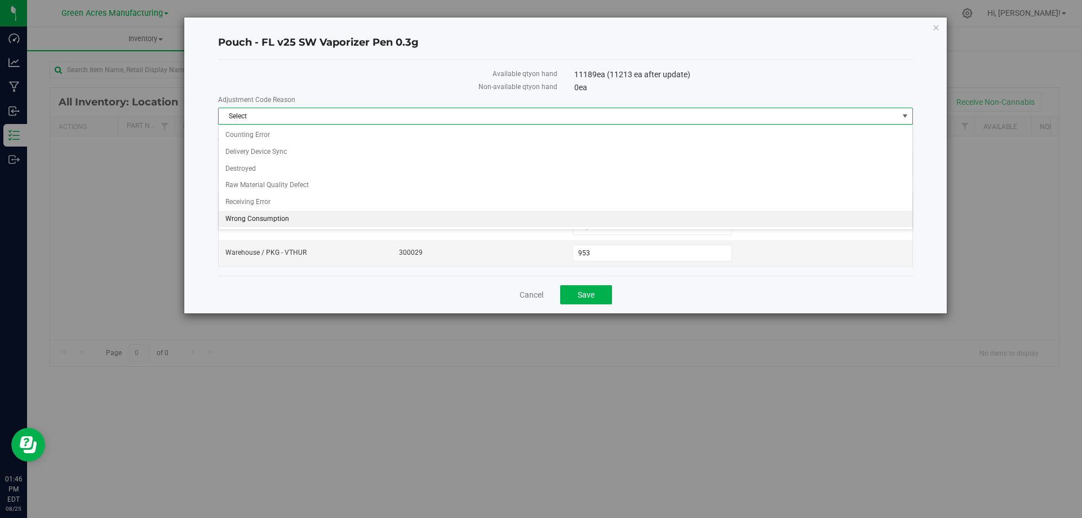
click at [396, 216] on li "Wrong Consumption" at bounding box center [566, 219] width 694 height 17
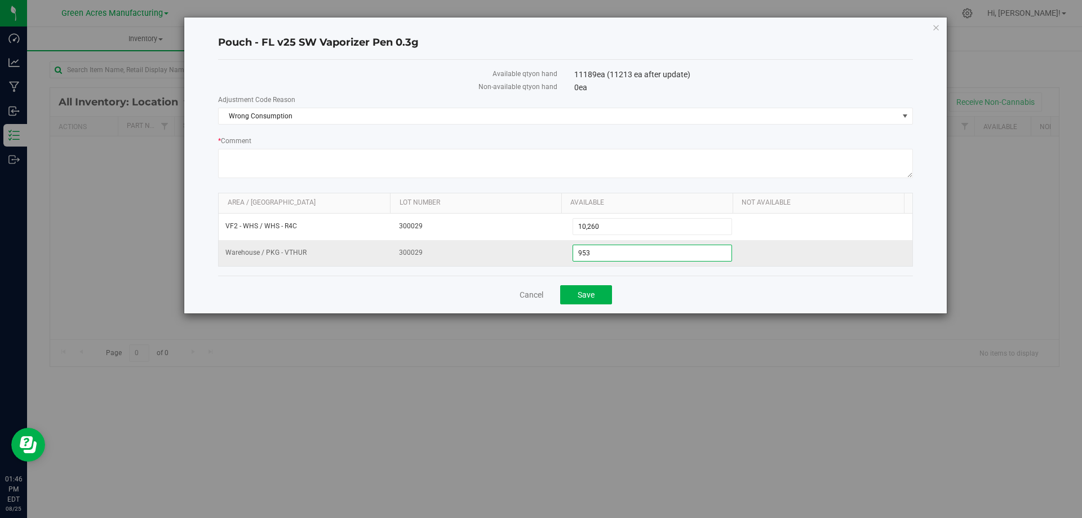
click at [701, 262] on td "953 953" at bounding box center [653, 253] width 174 height 26
click at [627, 293] on div "Cancel Save" at bounding box center [565, 295] width 695 height 38
click at [603, 294] on button "Save" at bounding box center [586, 294] width 52 height 19
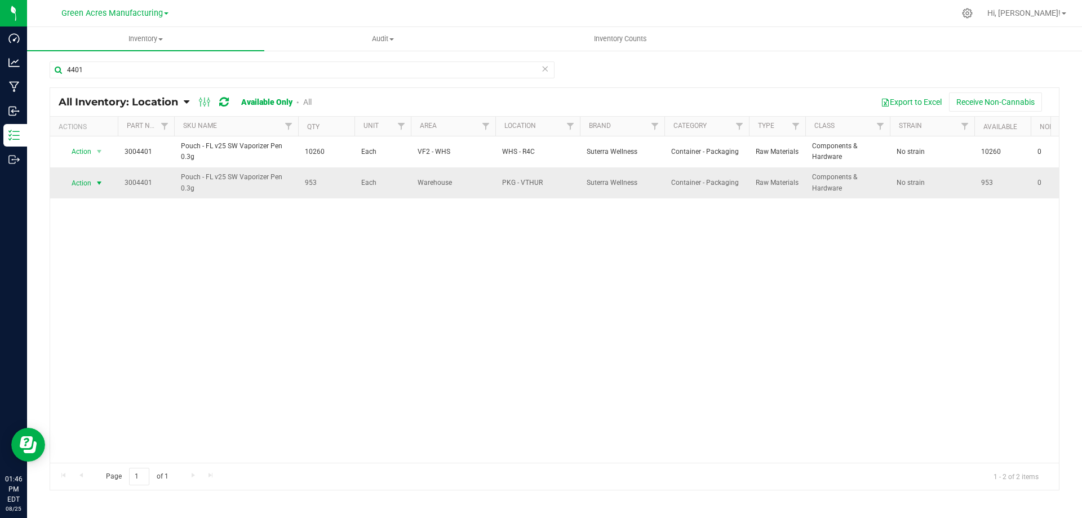
click at [105, 179] on span "select" at bounding box center [99, 183] width 14 height 16
click at [100, 250] on li "Locate inventory" at bounding box center [98, 252] width 72 height 17
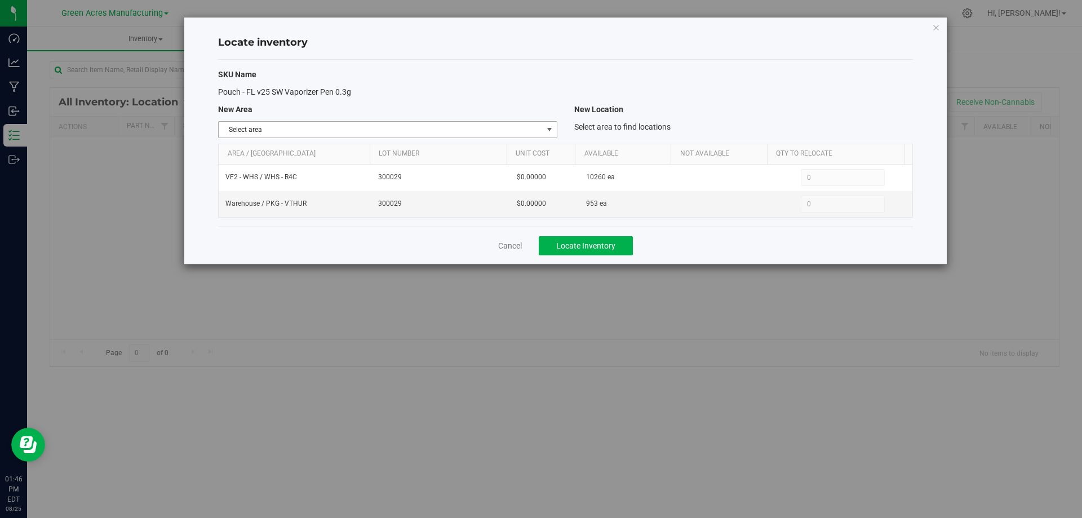
click at [537, 130] on span "Select area" at bounding box center [381, 130] width 324 height 16
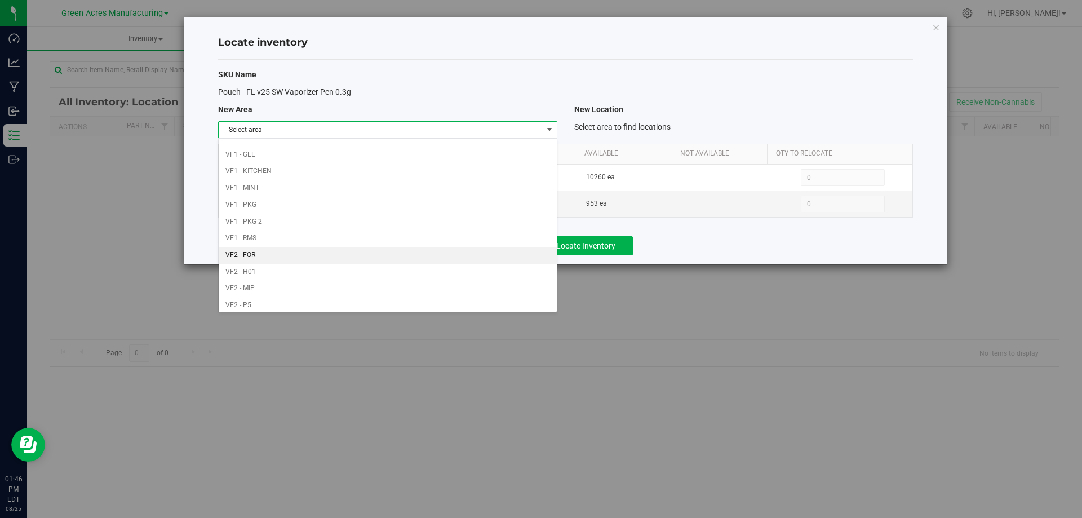
scroll to position [551, 0]
click at [426, 281] on li "VF2 - WHS" at bounding box center [388, 284] width 338 height 17
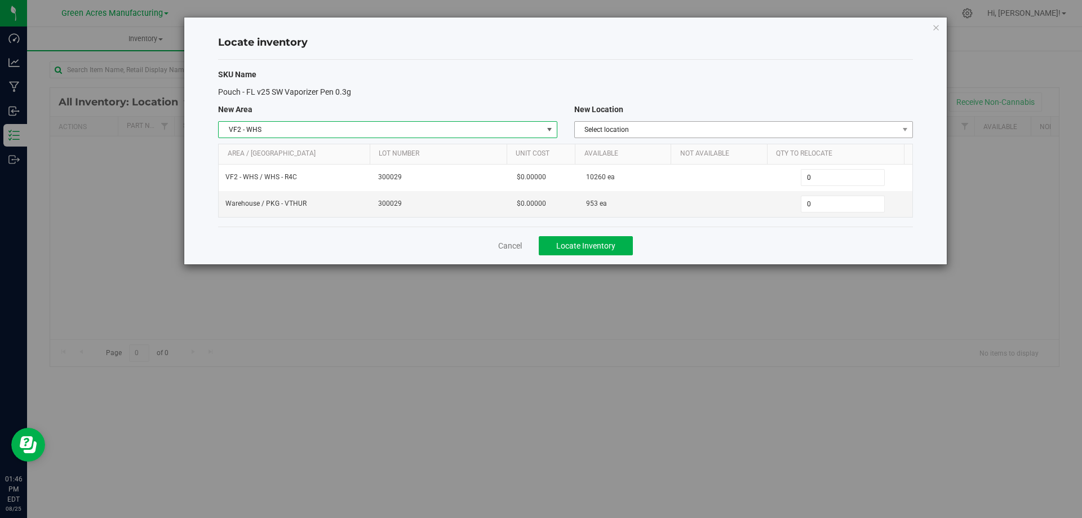
click at [724, 132] on span "Select location" at bounding box center [737, 130] width 324 height 16
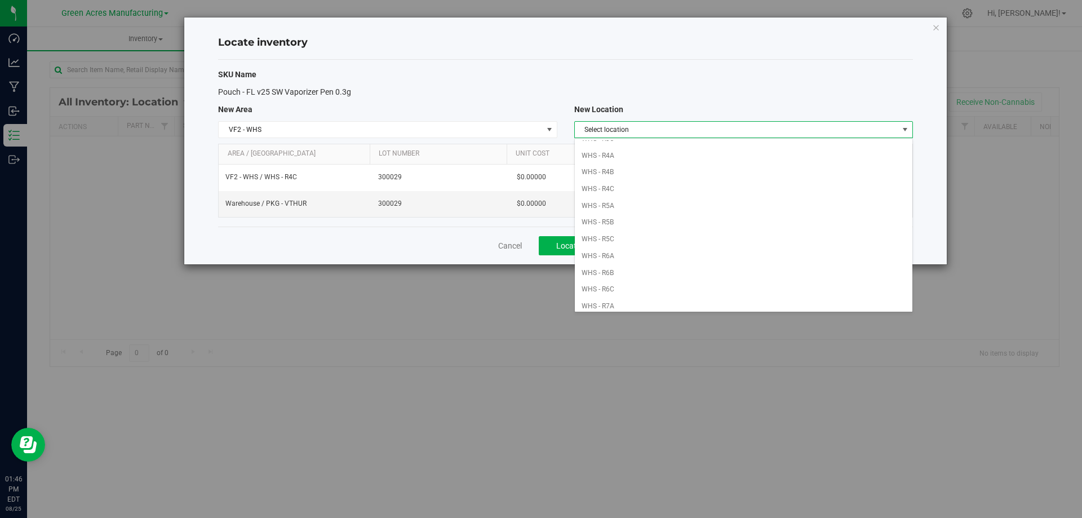
scroll to position [282, 0]
click at [648, 170] on li "WHS - R4C" at bounding box center [744, 168] width 338 height 17
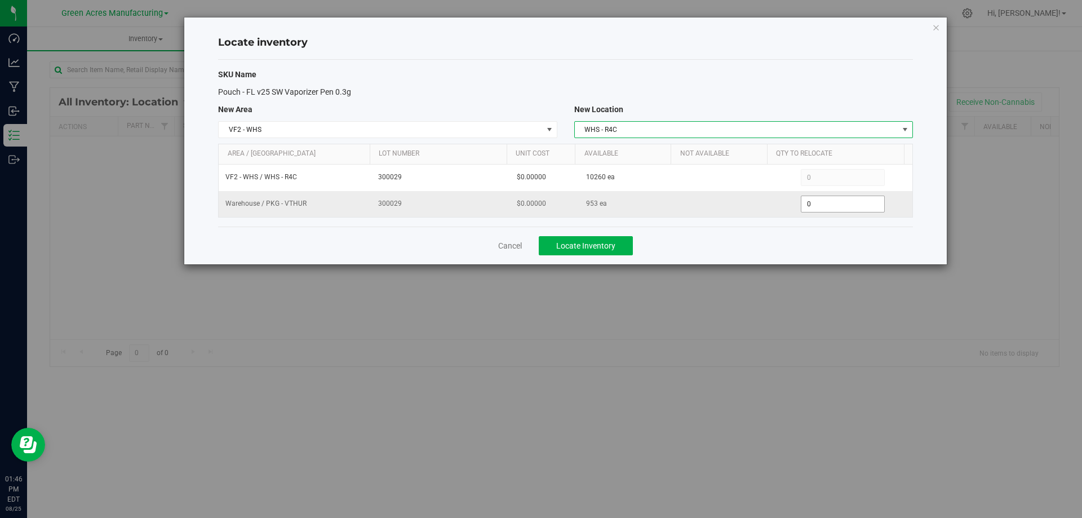
click at [812, 207] on span "0 0" at bounding box center [843, 204] width 84 height 17
click at [812, 206] on input "0" at bounding box center [843, 204] width 83 height 16
type input "953"
click at [815, 244] on div "Cancel Locate Inventory" at bounding box center [565, 246] width 695 height 38
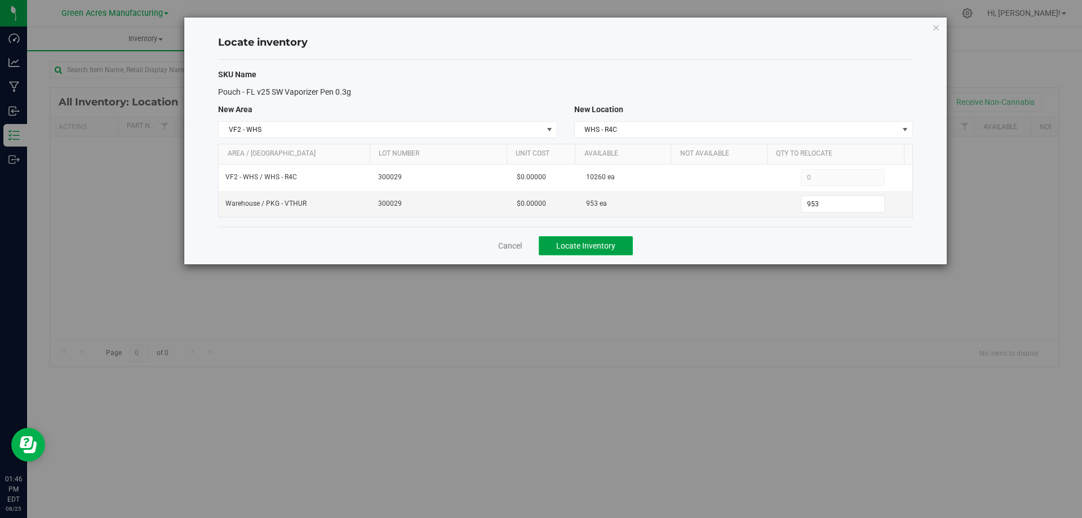
click at [565, 242] on span "Locate Inventory" at bounding box center [585, 245] width 59 height 9
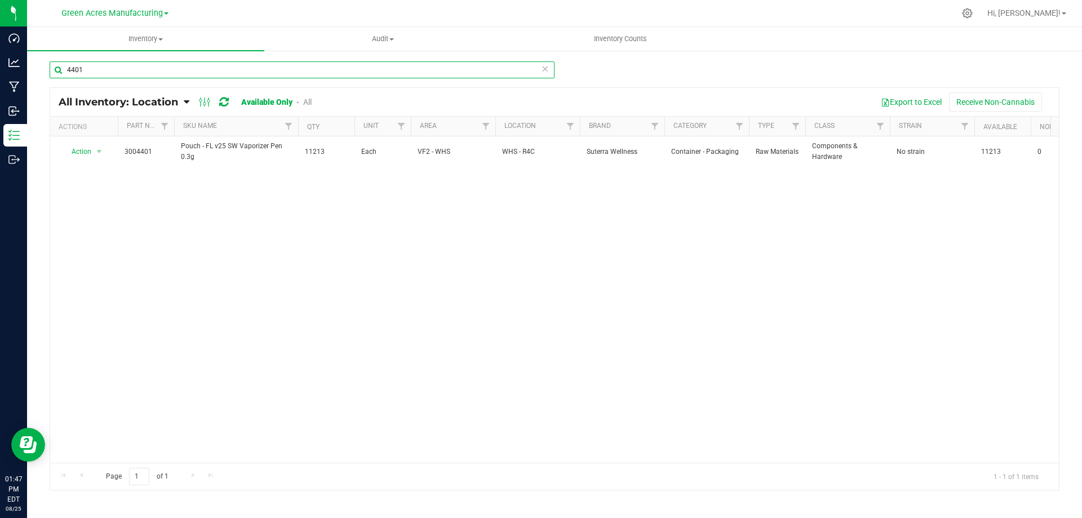
click at [161, 65] on input "4401" at bounding box center [302, 69] width 505 height 17
drag, startPoint x: 161, startPoint y: 65, endPoint x: 680, endPoint y: 73, distance: 519.3
click at [161, 65] on input "4401" at bounding box center [302, 69] width 505 height 17
click at [395, 69] on input "2903" at bounding box center [302, 69] width 505 height 17
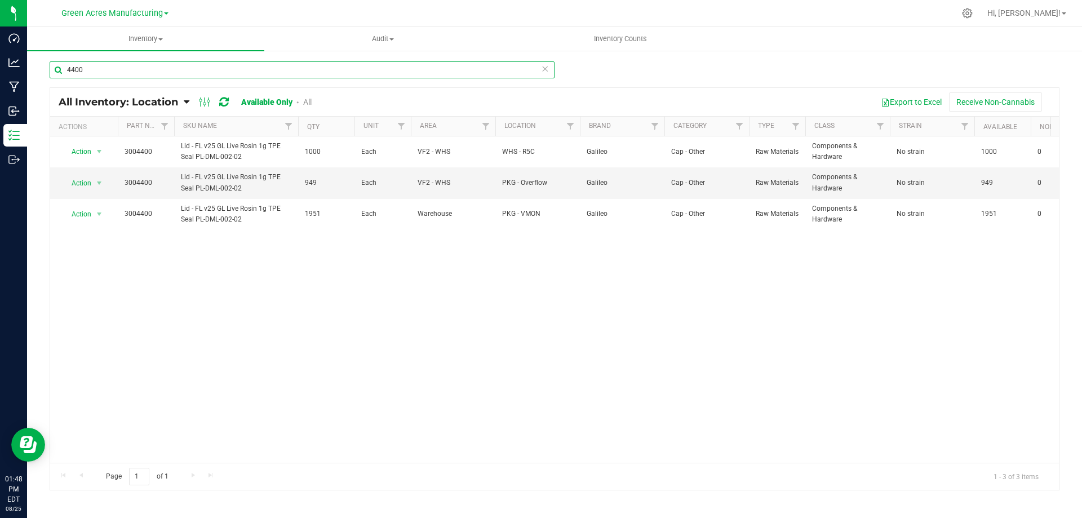
click at [98, 65] on input "4400" at bounding box center [302, 69] width 505 height 17
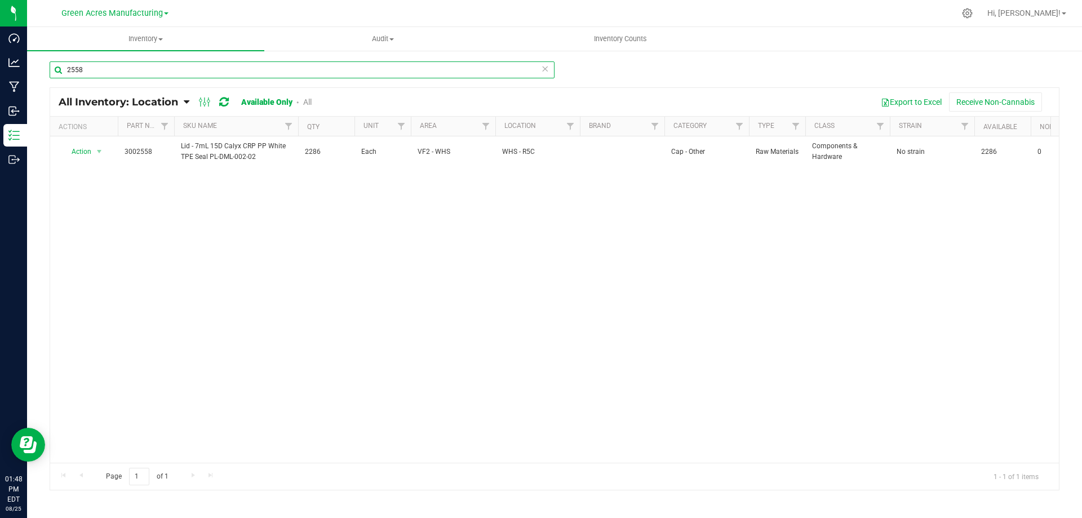
click at [414, 77] on input "2558" at bounding box center [302, 69] width 505 height 17
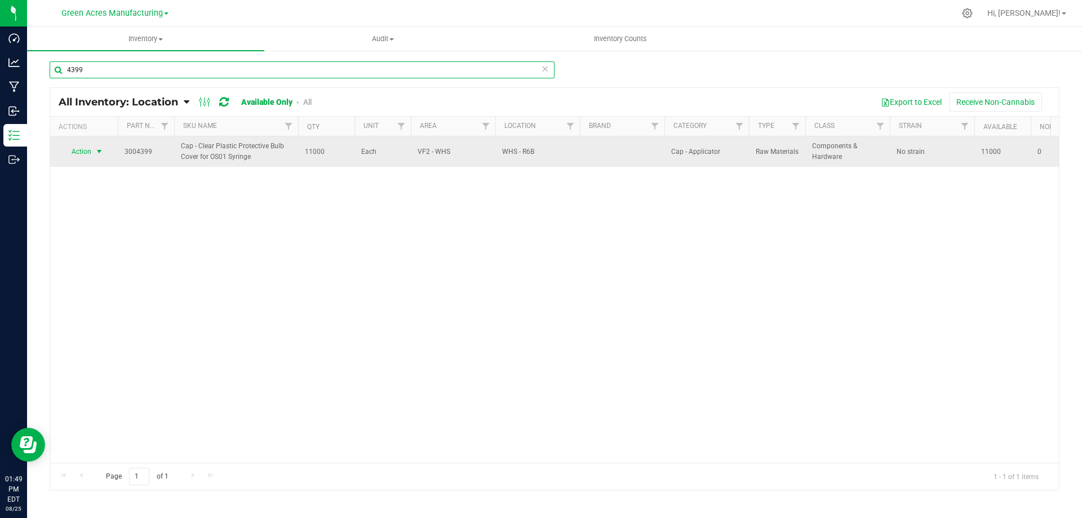
type input "4399"
click at [99, 153] on span "select" at bounding box center [99, 151] width 9 height 9
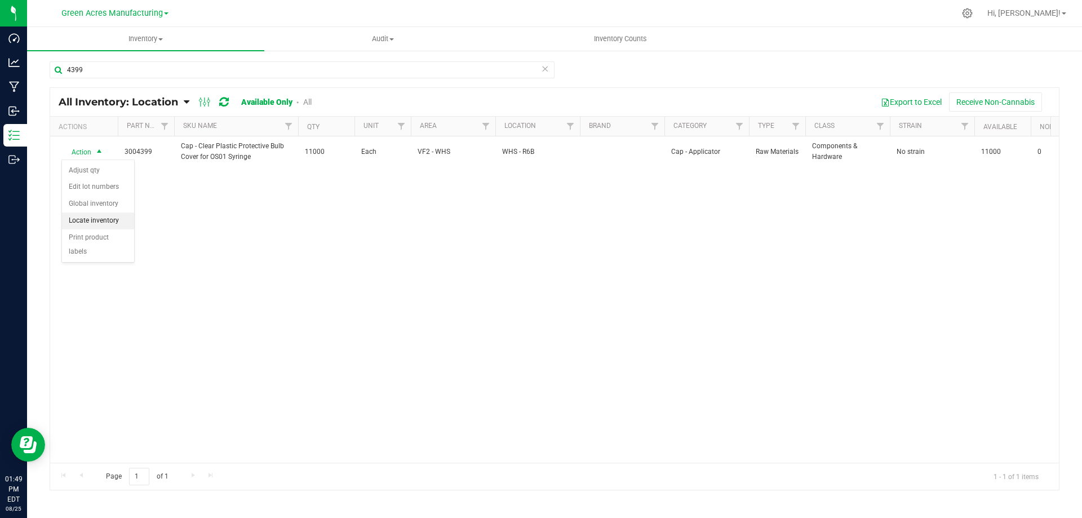
click at [102, 215] on li "Locate inventory" at bounding box center [98, 221] width 72 height 17
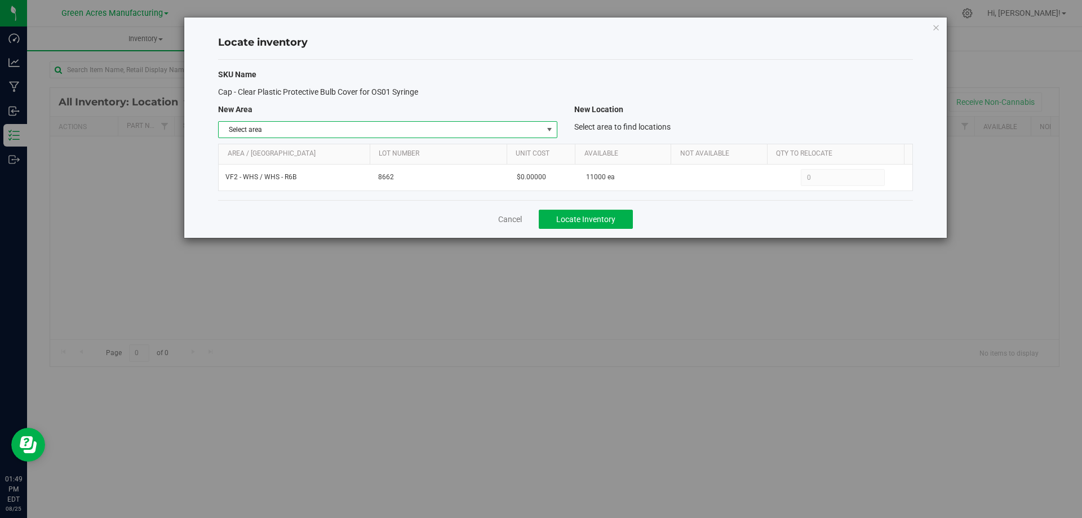
click at [544, 130] on span "select" at bounding box center [549, 130] width 14 height 16
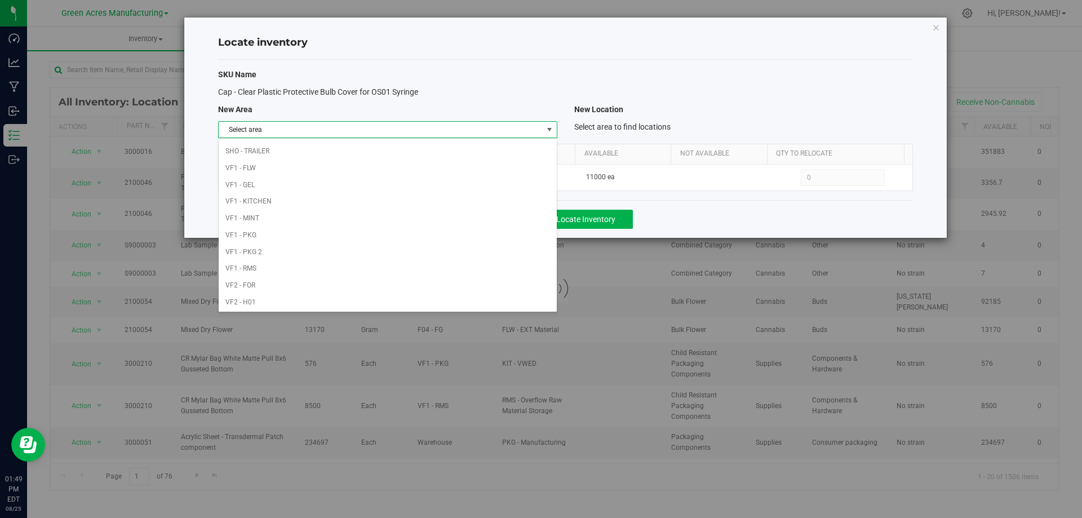
scroll to position [551, 0]
click at [476, 305] on li "Warehouse" at bounding box center [388, 301] width 338 height 17
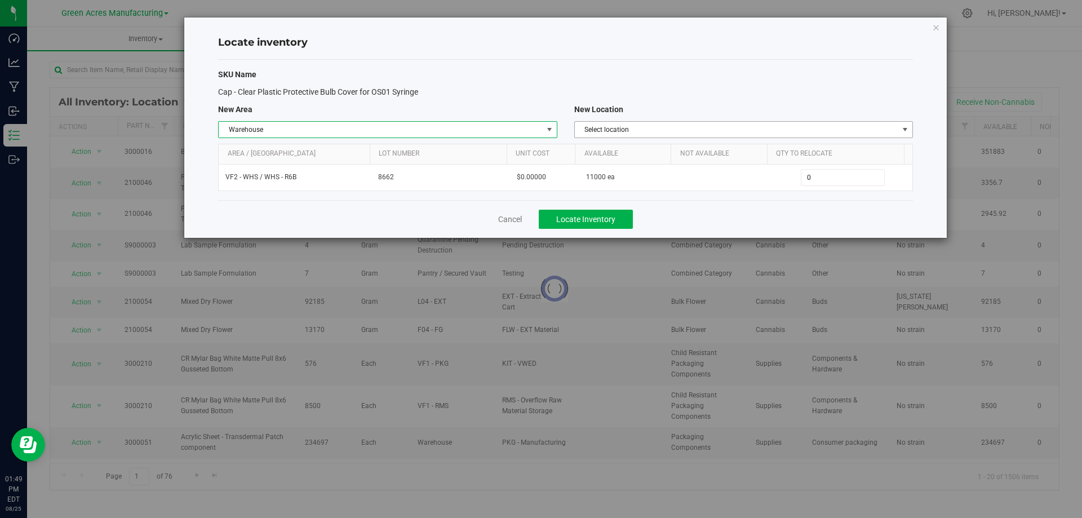
click at [812, 130] on span "Select location" at bounding box center [737, 130] width 324 height 16
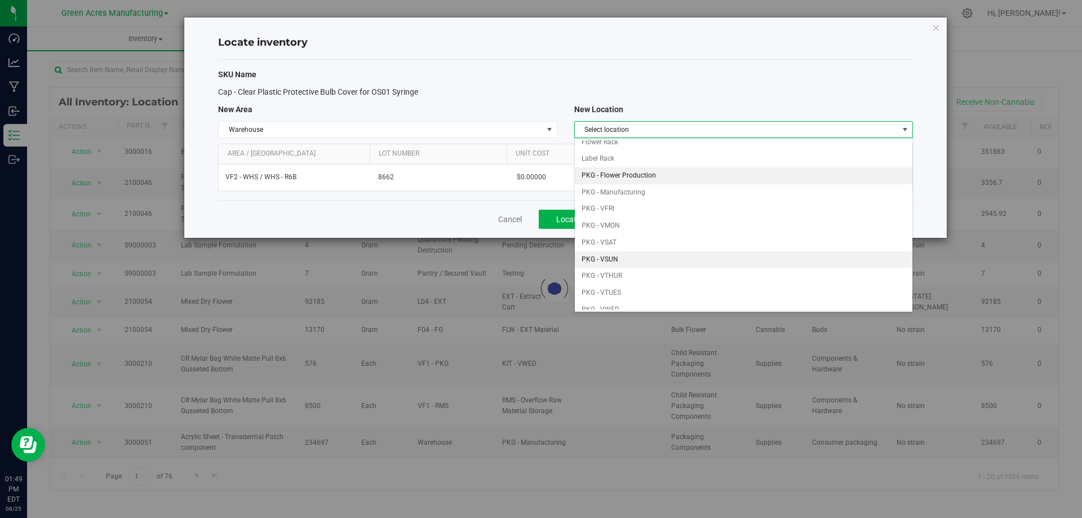
scroll to position [56, 0]
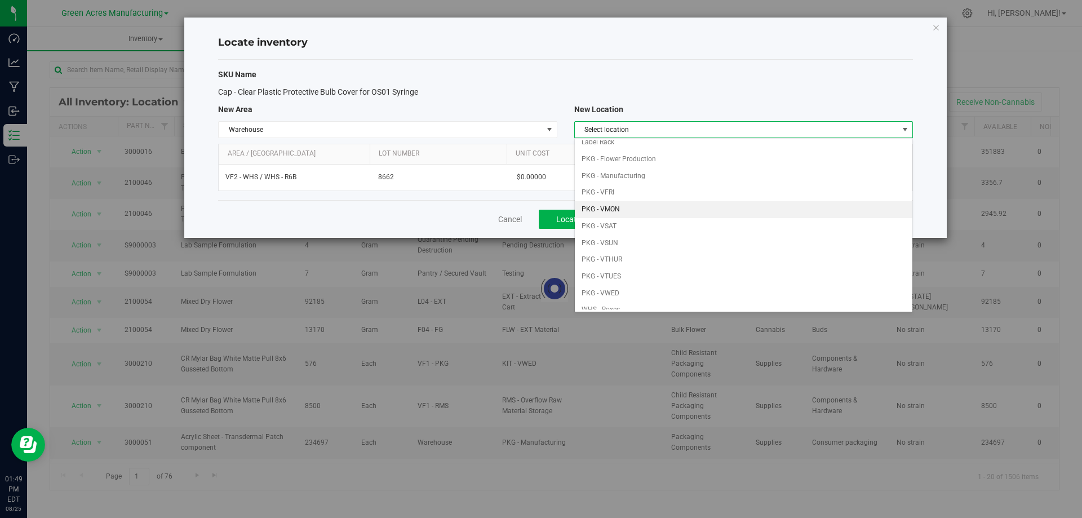
click at [703, 208] on li "PKG - VMON" at bounding box center [744, 209] width 338 height 17
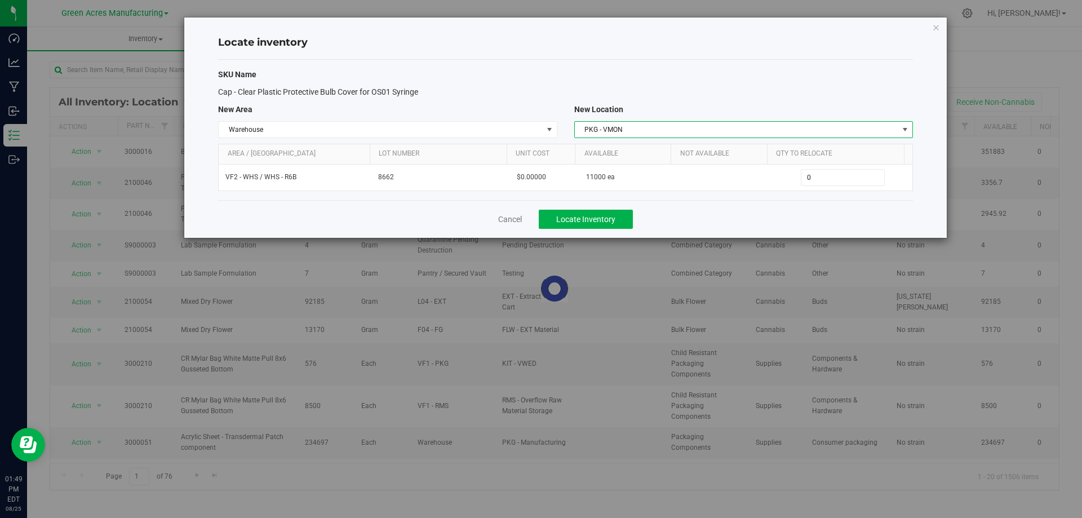
click at [847, 122] on span "PKG - VMON" at bounding box center [737, 130] width 324 height 16
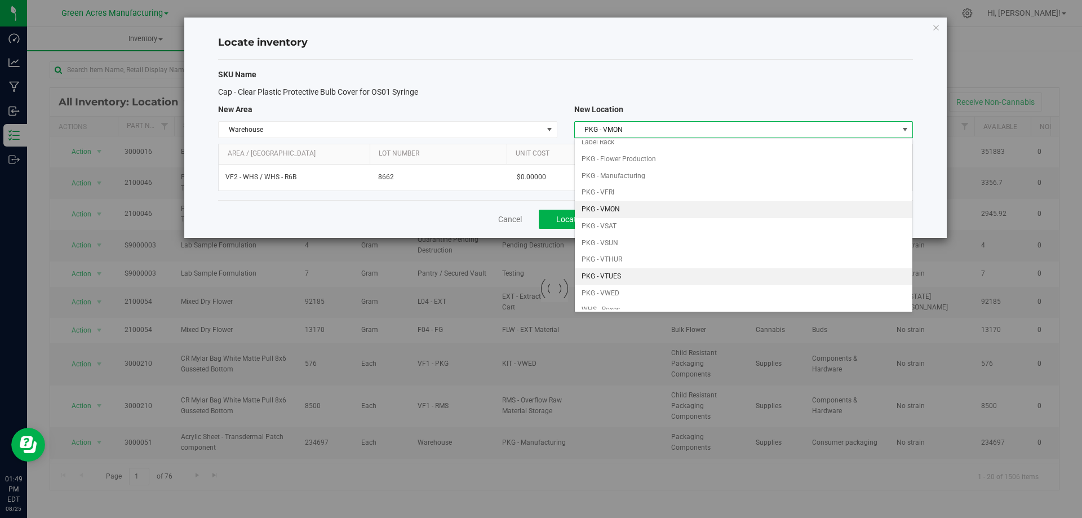
click at [649, 274] on li "PKG - VTUES" at bounding box center [744, 276] width 338 height 17
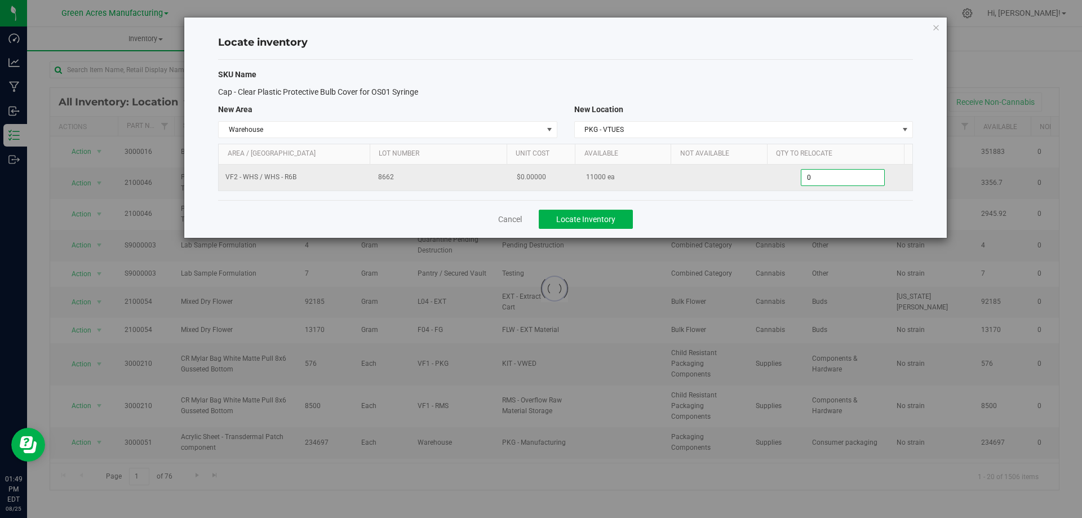
click at [834, 173] on span "0 0" at bounding box center [843, 177] width 84 height 17
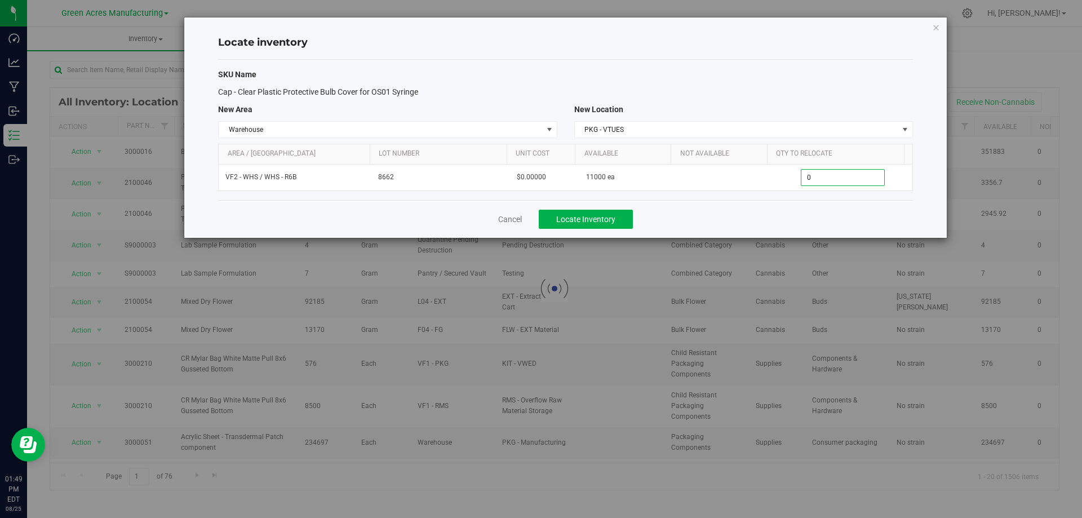
drag, startPoint x: 834, startPoint y: 173, endPoint x: 1045, endPoint y: 198, distance: 212.4
click at [837, 172] on input "0" at bounding box center [843, 178] width 83 height 16
type input "9000"
type input "9,000"
click at [781, 205] on div "Cancel Locate Inventory" at bounding box center [565, 219] width 695 height 38
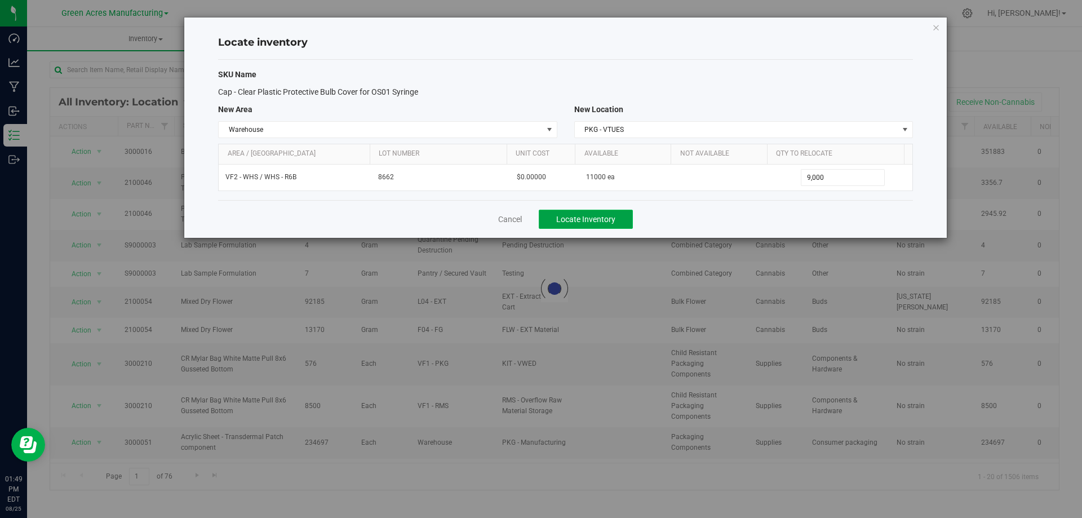
click at [602, 221] on span "Locate Inventory" at bounding box center [585, 219] width 59 height 9
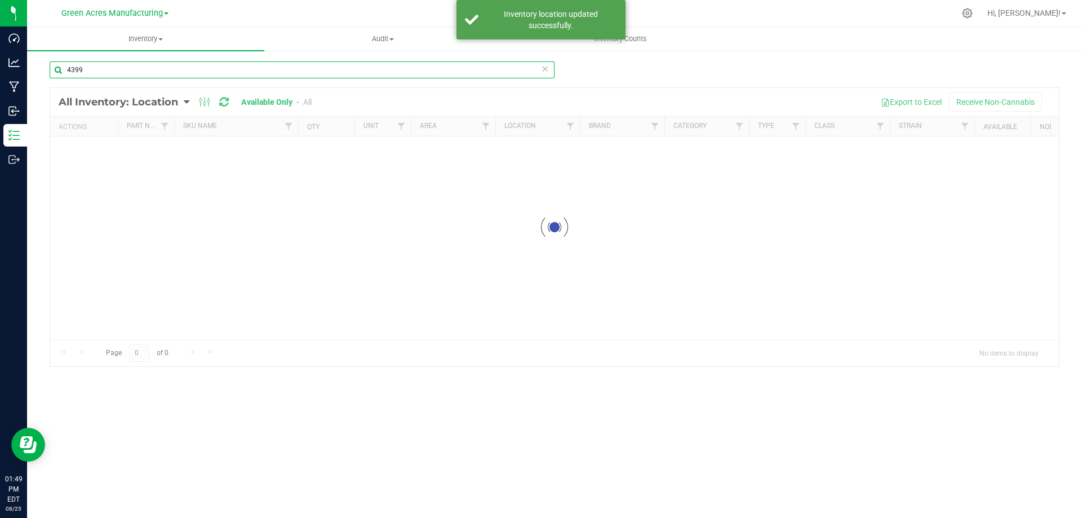
click at [284, 67] on input "4399" at bounding box center [302, 69] width 505 height 17
click at [286, 65] on input "4399" at bounding box center [302, 69] width 505 height 17
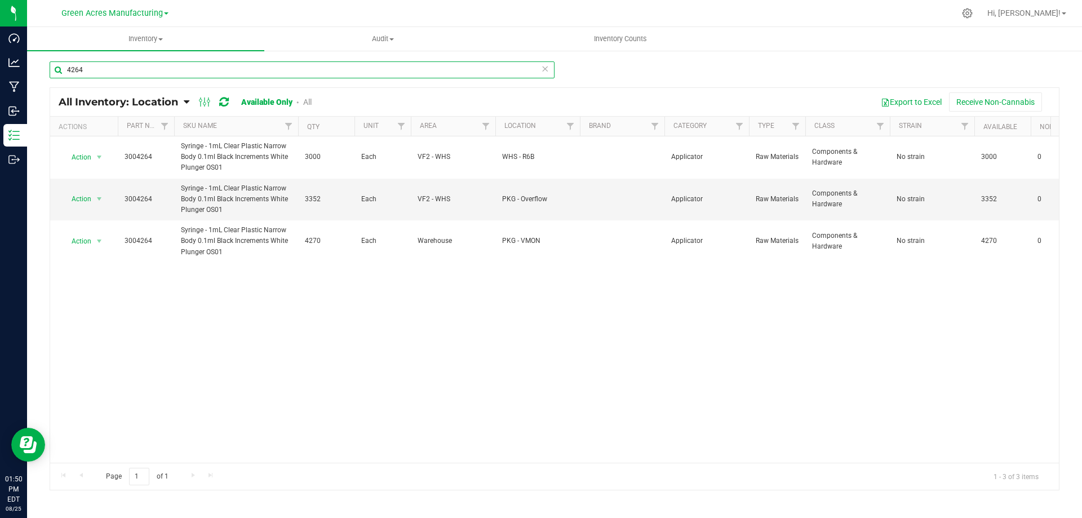
click at [165, 68] on input "4264" at bounding box center [302, 69] width 505 height 17
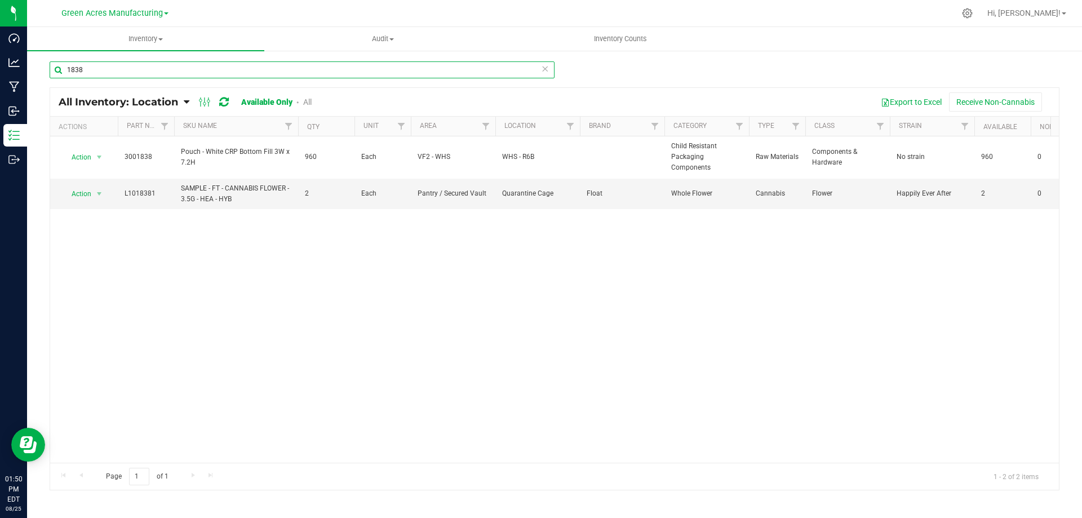
click at [160, 66] on input "1838" at bounding box center [302, 69] width 505 height 17
drag, startPoint x: 160, startPoint y: 66, endPoint x: 826, endPoint y: 69, distance: 666.4
click at [175, 65] on input "1838" at bounding box center [302, 69] width 505 height 17
type input "4193"
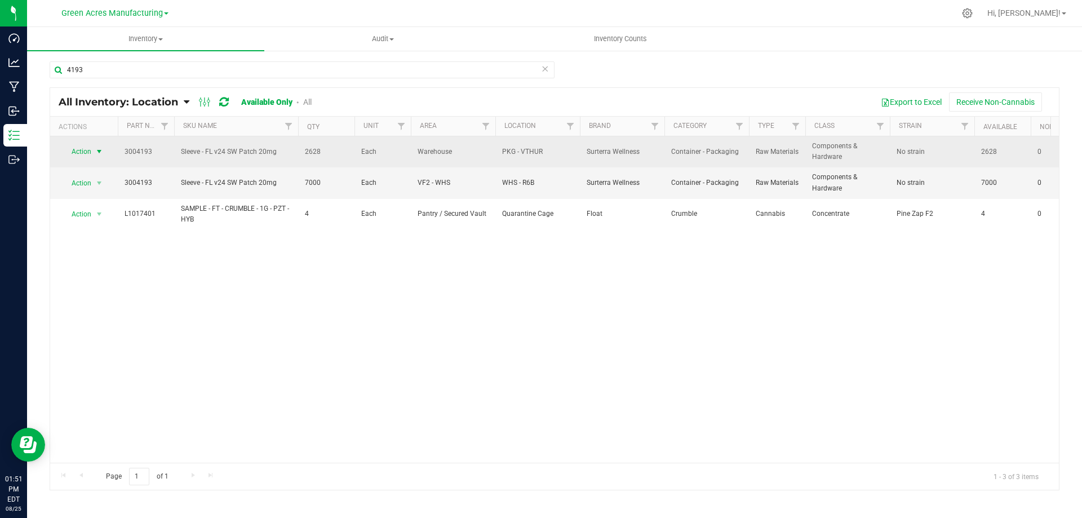
click at [96, 151] on span "select" at bounding box center [99, 151] width 9 height 9
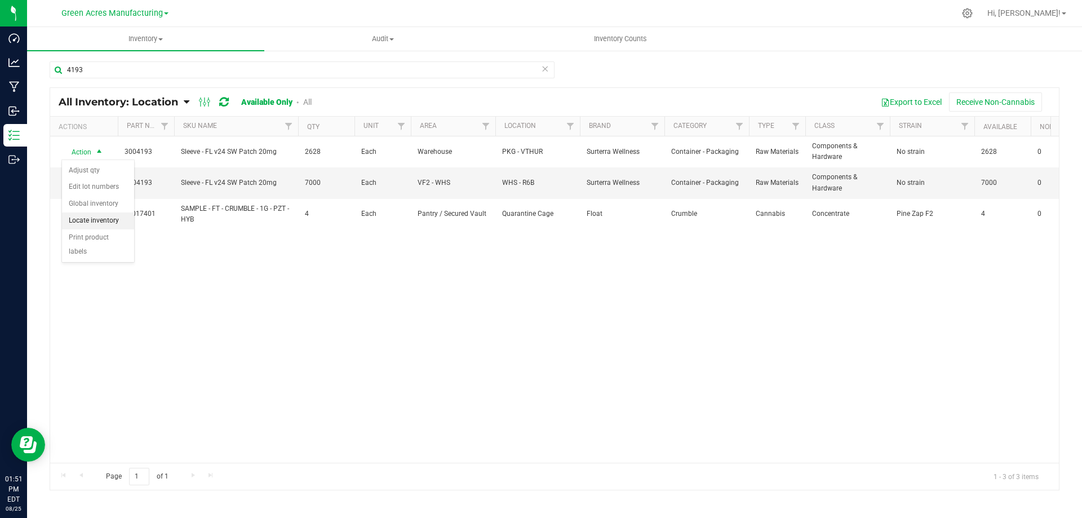
click at [104, 223] on li "Locate inventory" at bounding box center [98, 221] width 72 height 17
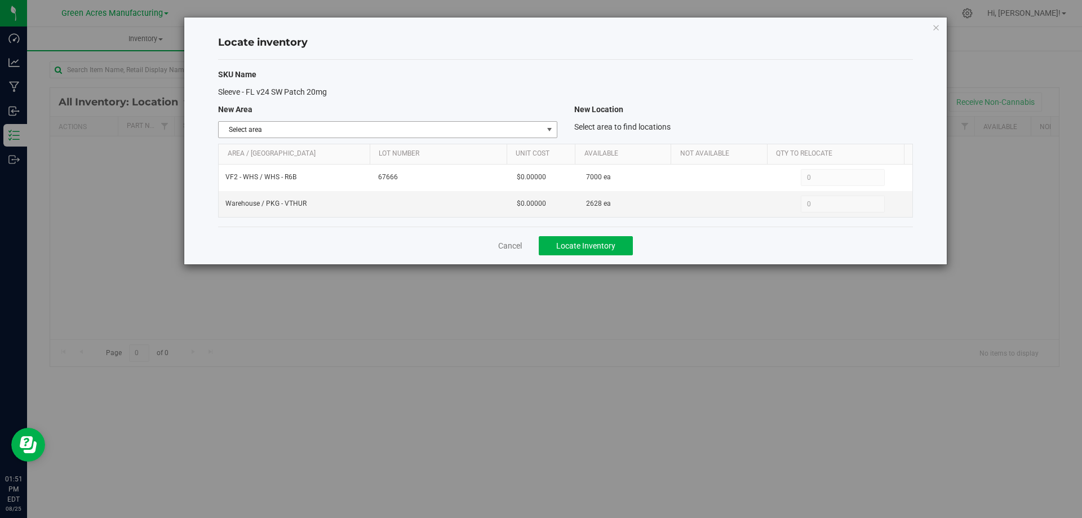
click at [552, 132] on span "select" at bounding box center [549, 129] width 9 height 9
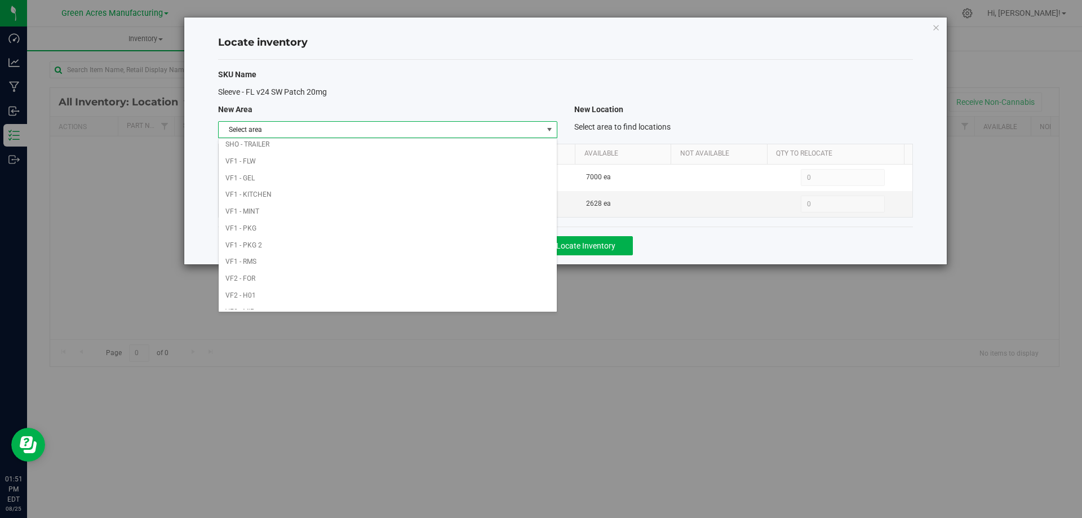
scroll to position [551, 0]
drag, startPoint x: 378, startPoint y: 286, endPoint x: 508, endPoint y: 229, distance: 141.9
click at [378, 285] on li "VF2 - WHS" at bounding box center [388, 284] width 338 height 17
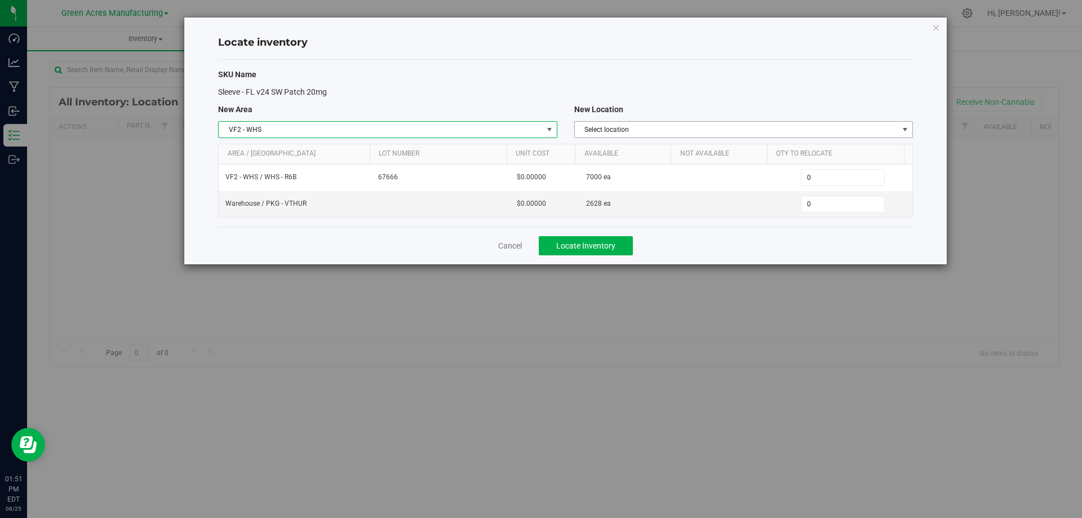
click at [790, 125] on span "Select location" at bounding box center [737, 130] width 324 height 16
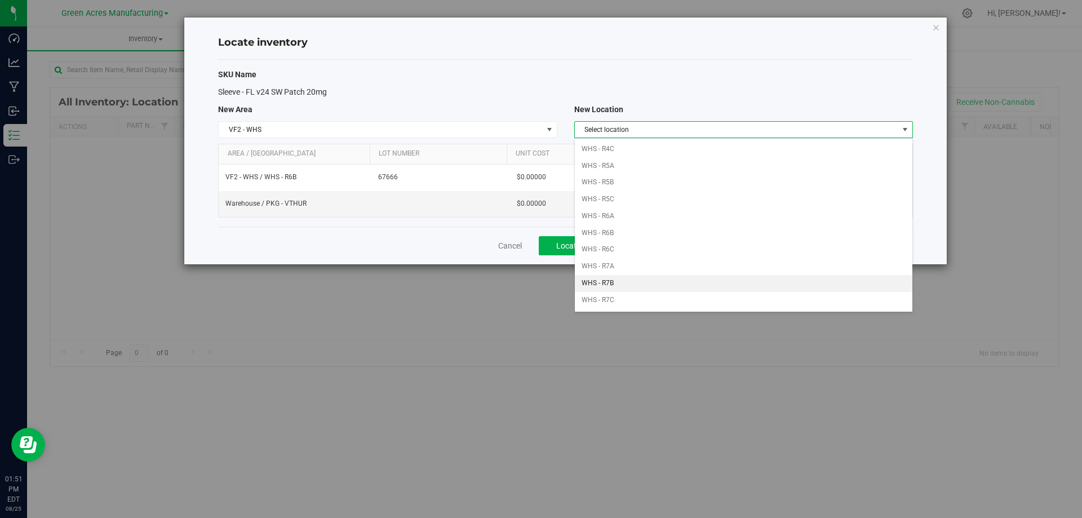
scroll to position [294, 0]
click at [636, 233] on li "WHS - R6B" at bounding box center [744, 240] width 338 height 17
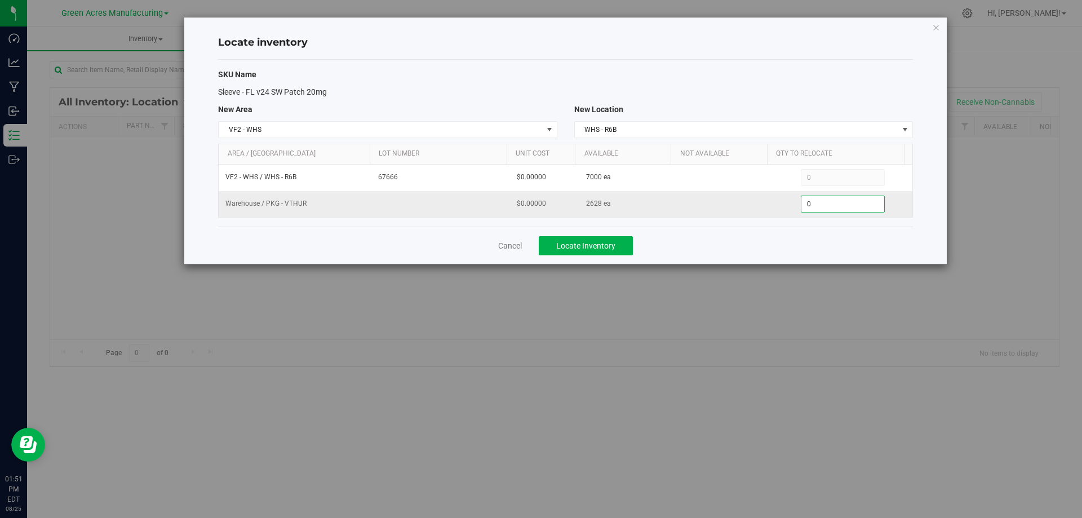
click at [834, 209] on span "0 0" at bounding box center [843, 204] width 84 height 17
drag, startPoint x: 834, startPoint y: 209, endPoint x: 852, endPoint y: 203, distance: 18.9
click at [834, 207] on input "0" at bounding box center [843, 204] width 83 height 16
type input "2500"
type input "2,500"
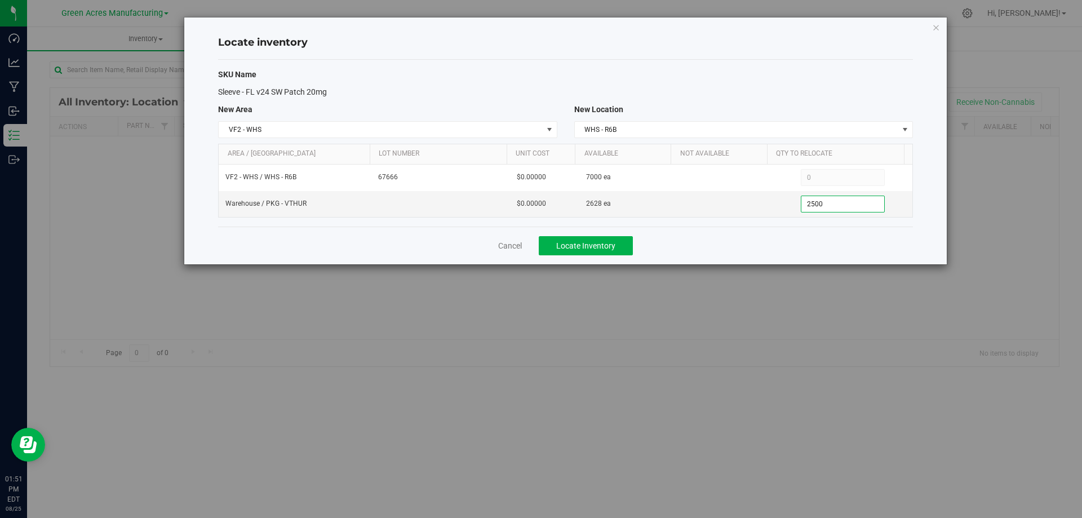
click at [782, 244] on div "Cancel Locate Inventory" at bounding box center [565, 246] width 695 height 38
click at [620, 240] on button "Locate Inventory" at bounding box center [586, 245] width 94 height 19
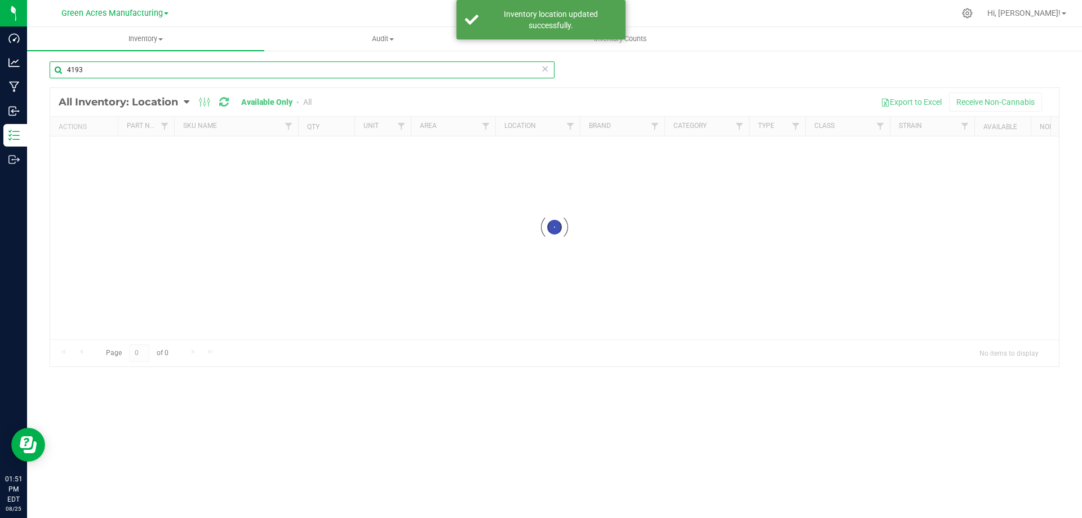
click at [144, 74] on input "4193" at bounding box center [302, 69] width 505 height 17
drag, startPoint x: 144, startPoint y: 74, endPoint x: 970, endPoint y: 64, distance: 826.5
click at [145, 74] on input "4193" at bounding box center [302, 69] width 505 height 17
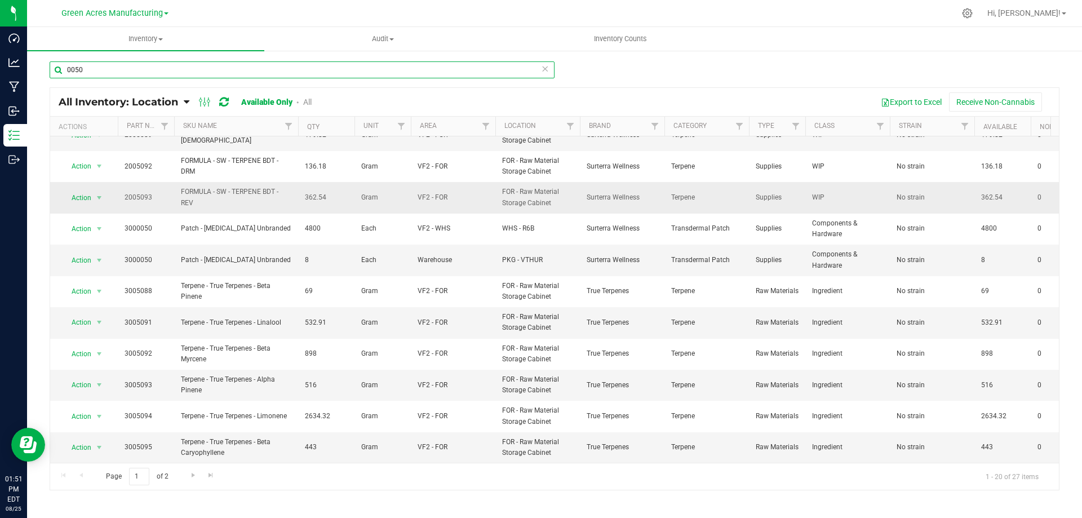
scroll to position [306, 0]
type input "0050"
click at [92, 253] on span "select" at bounding box center [99, 261] width 14 height 16
drag, startPoint x: 96, startPoint y: 319, endPoint x: 119, endPoint y: 309, distance: 25.0
click at [96, 318] on li "Locate inventory" at bounding box center [98, 320] width 72 height 17
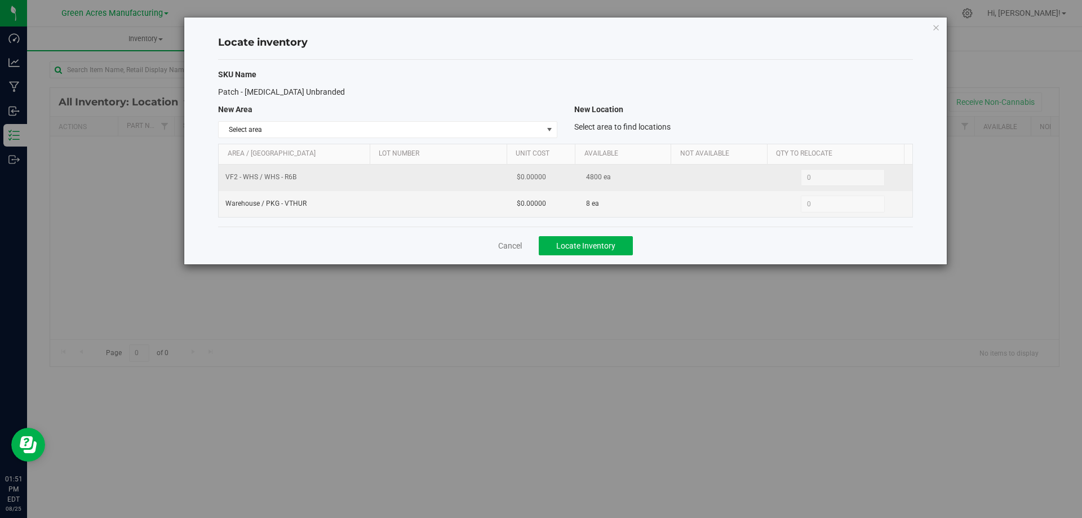
click at [589, 177] on span "4800 ea" at bounding box center [598, 177] width 25 height 11
copy span "4800"
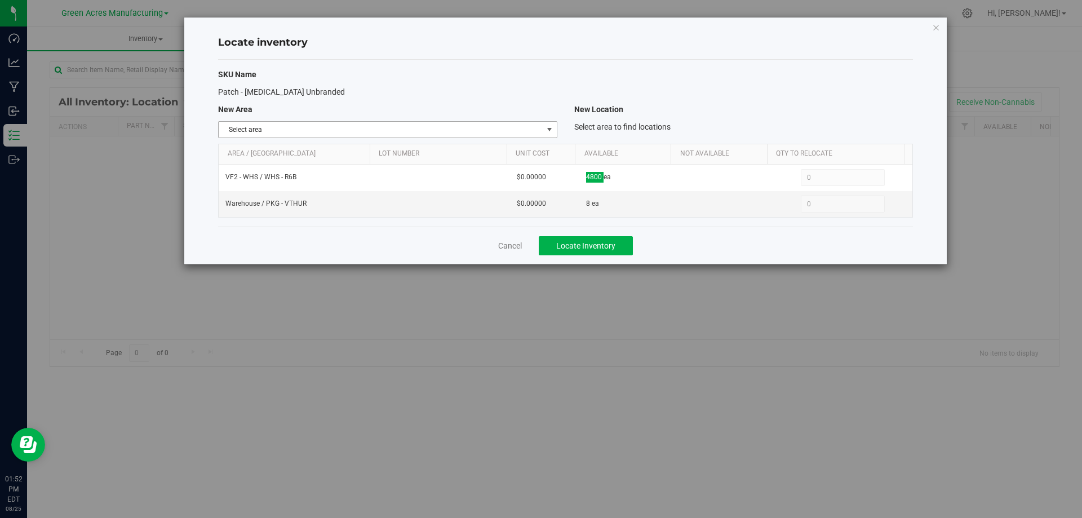
drag, startPoint x: 551, startPoint y: 122, endPoint x: 550, endPoint y: 130, distance: 8.1
click at [551, 122] on span "select" at bounding box center [549, 130] width 14 height 16
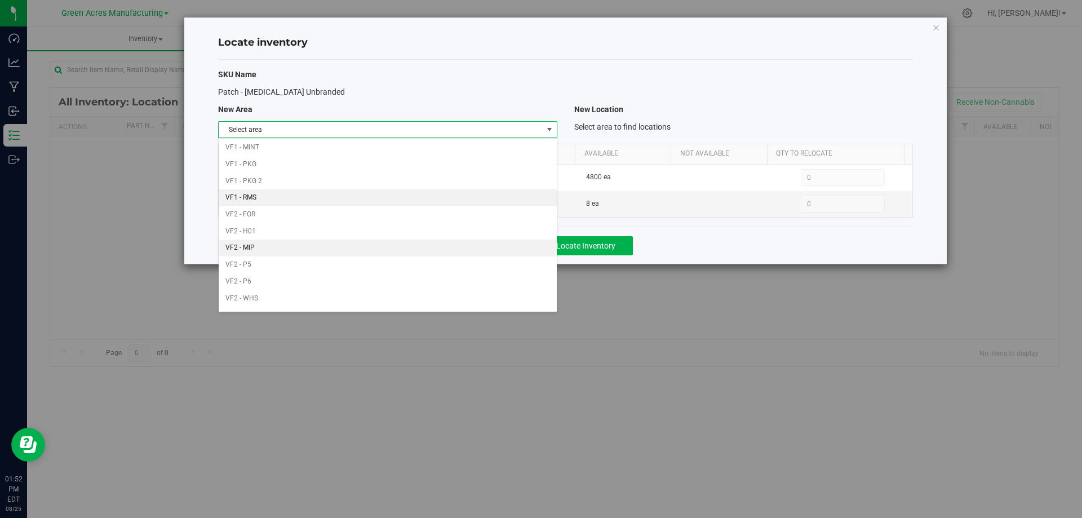
scroll to position [551, 0]
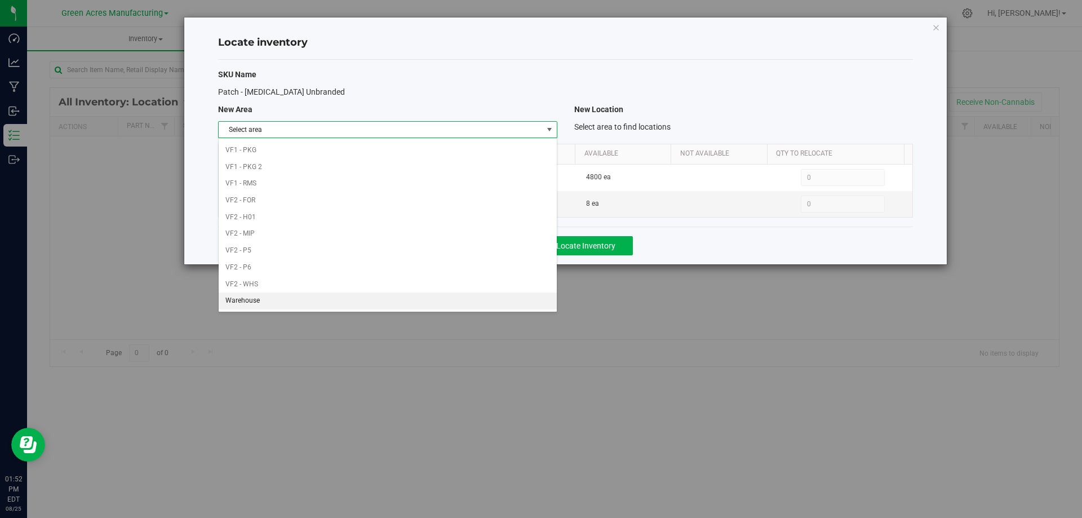
click at [462, 301] on li "Warehouse" at bounding box center [388, 301] width 338 height 17
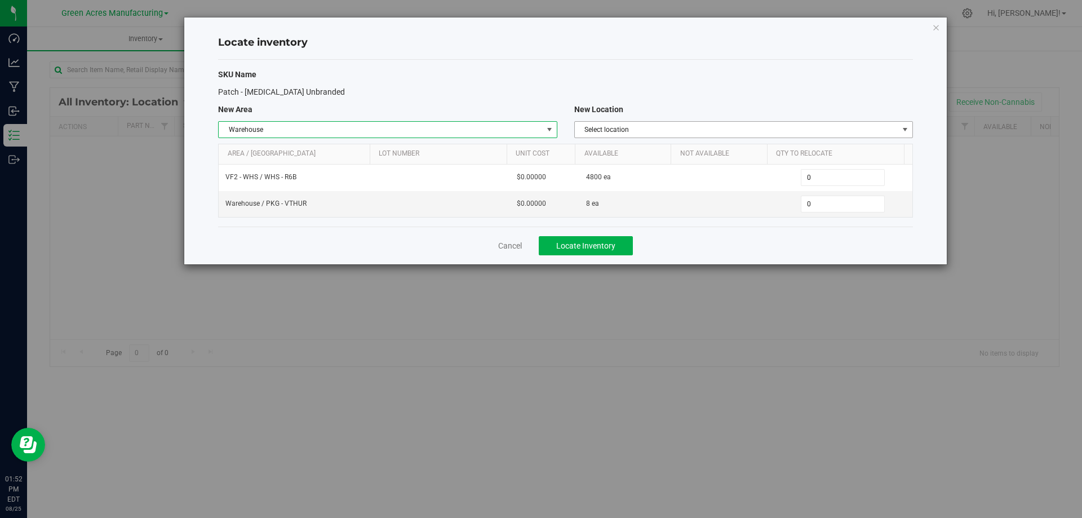
click at [859, 130] on span "Select location" at bounding box center [737, 130] width 324 height 16
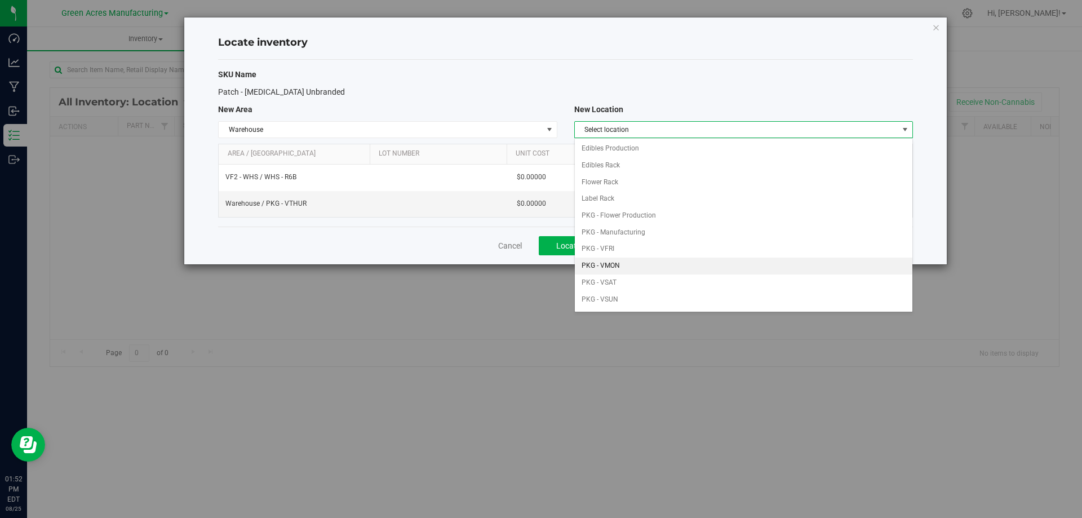
click at [651, 264] on li "PKG - VMON" at bounding box center [744, 266] width 338 height 17
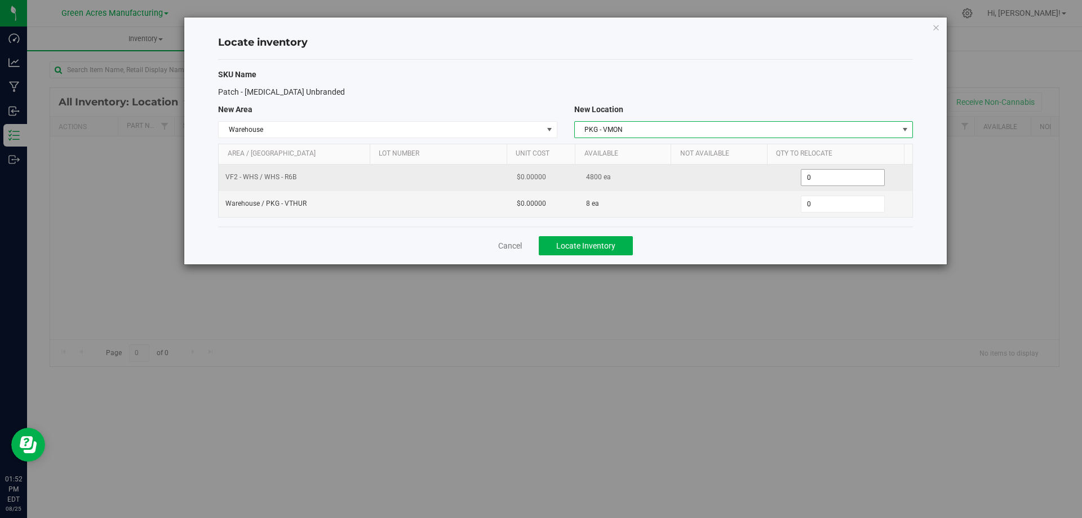
click at [823, 183] on span "0 0" at bounding box center [843, 177] width 84 height 17
click at [823, 183] on input "0" at bounding box center [843, 178] width 83 height 16
type input "80"
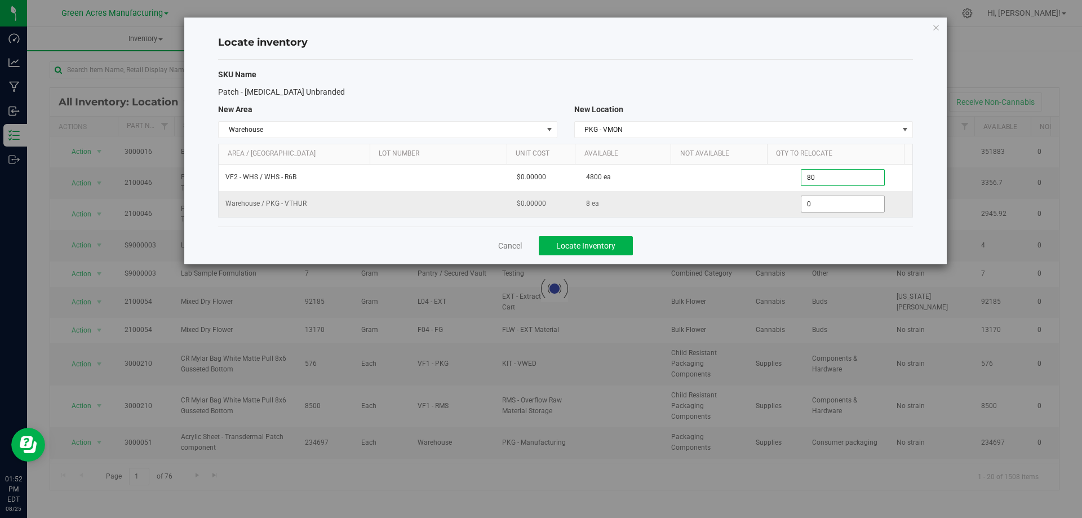
type input "80"
click at [822, 204] on span "0 0" at bounding box center [843, 204] width 84 height 17
click at [822, 204] on input "0" at bounding box center [843, 204] width 83 height 16
type input "8"
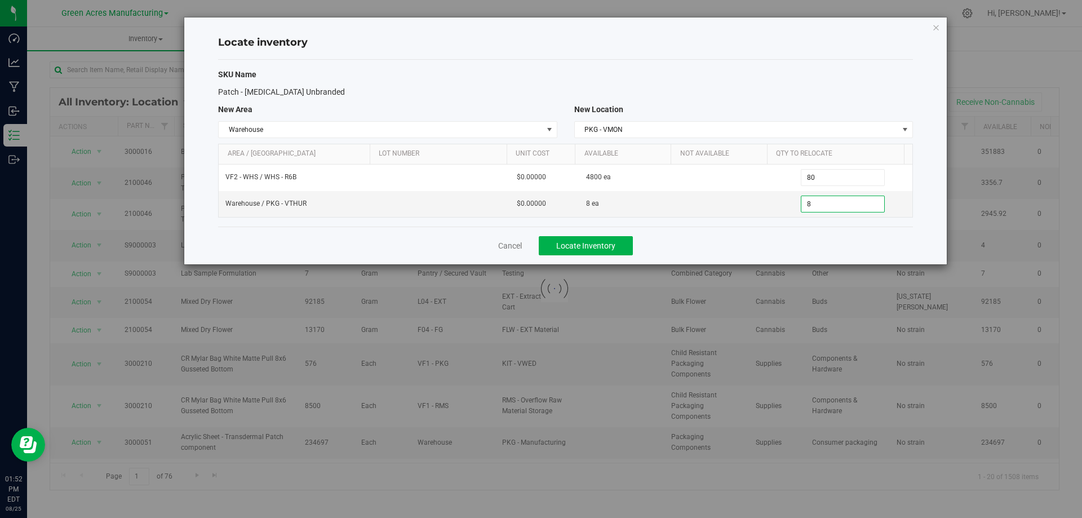
click at [786, 245] on div "Cancel Locate Inventory" at bounding box center [565, 246] width 695 height 38
click at [614, 243] on span "Locate Inventory" at bounding box center [585, 245] width 59 height 9
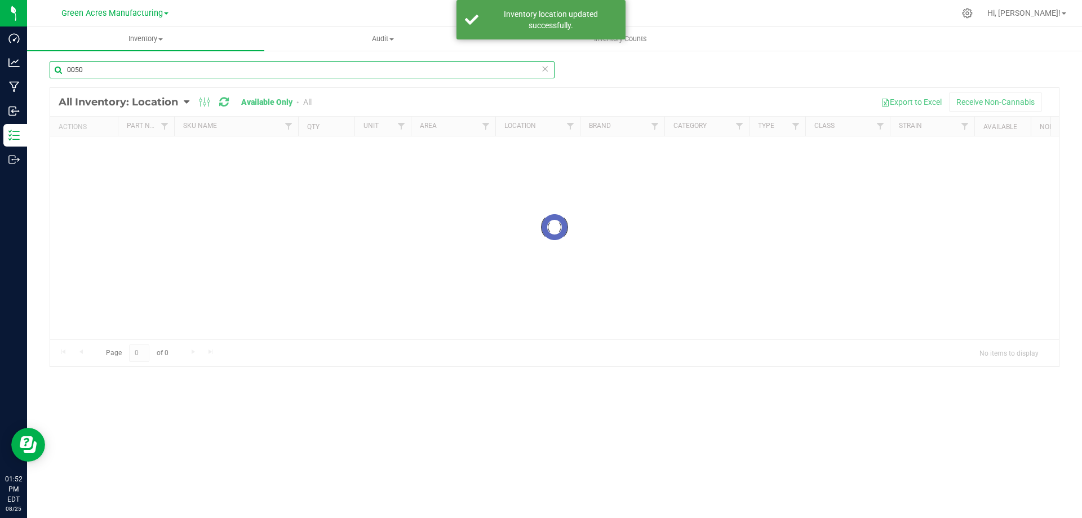
click at [192, 64] on input "0050" at bounding box center [302, 69] width 505 height 17
drag, startPoint x: 192, startPoint y: 64, endPoint x: 198, endPoint y: 62, distance: 6.6
click at [193, 64] on input "0050" at bounding box center [302, 69] width 505 height 17
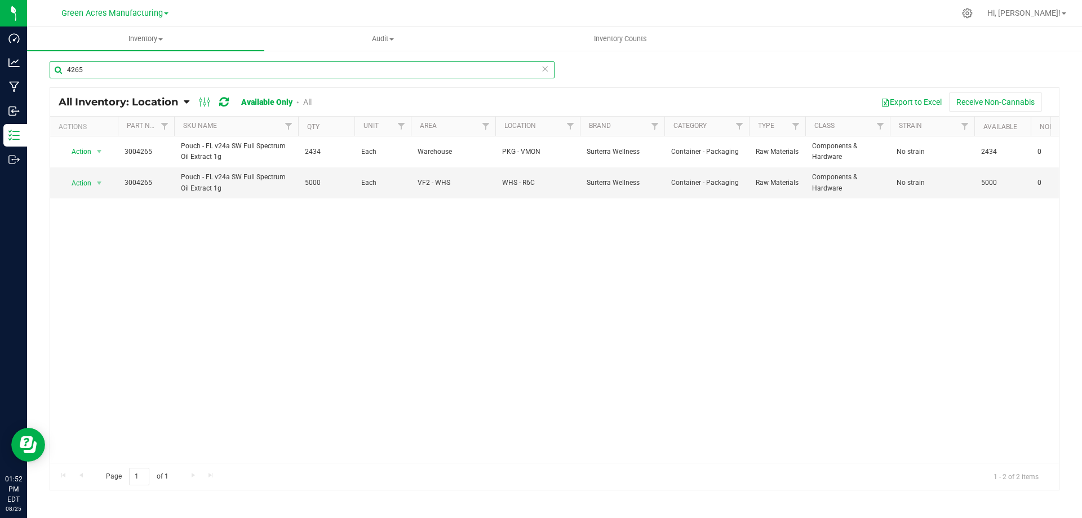
click at [313, 71] on input "4265" at bounding box center [302, 69] width 505 height 17
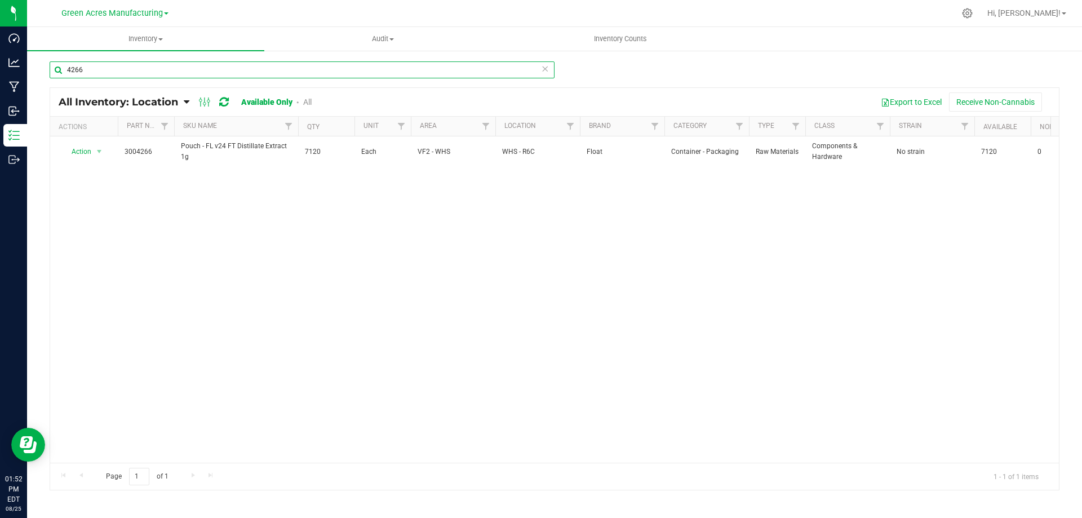
click at [121, 68] on input "4266" at bounding box center [302, 69] width 505 height 17
drag, startPoint x: 121, startPoint y: 68, endPoint x: 457, endPoint y: 15, distance: 339.6
click at [122, 67] on input "4266" at bounding box center [302, 69] width 505 height 17
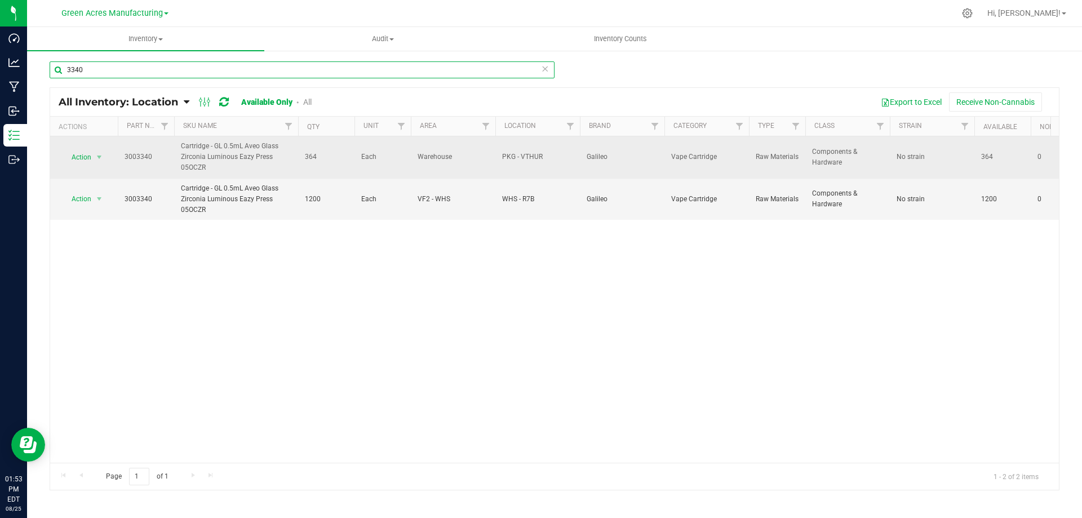
type input "3340"
click at [309, 155] on span "364" at bounding box center [326, 157] width 43 height 11
copy span "364"
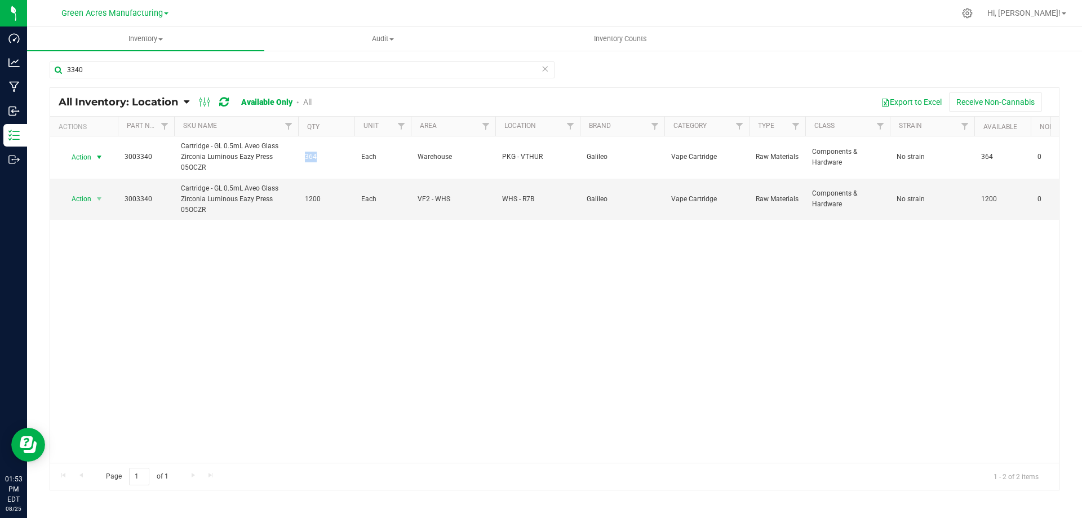
drag, startPoint x: 102, startPoint y: 156, endPoint x: 100, endPoint y: 173, distance: 17.0
click at [102, 156] on span "select" at bounding box center [99, 157] width 9 height 9
click at [114, 227] on li "Locate inventory" at bounding box center [98, 226] width 72 height 17
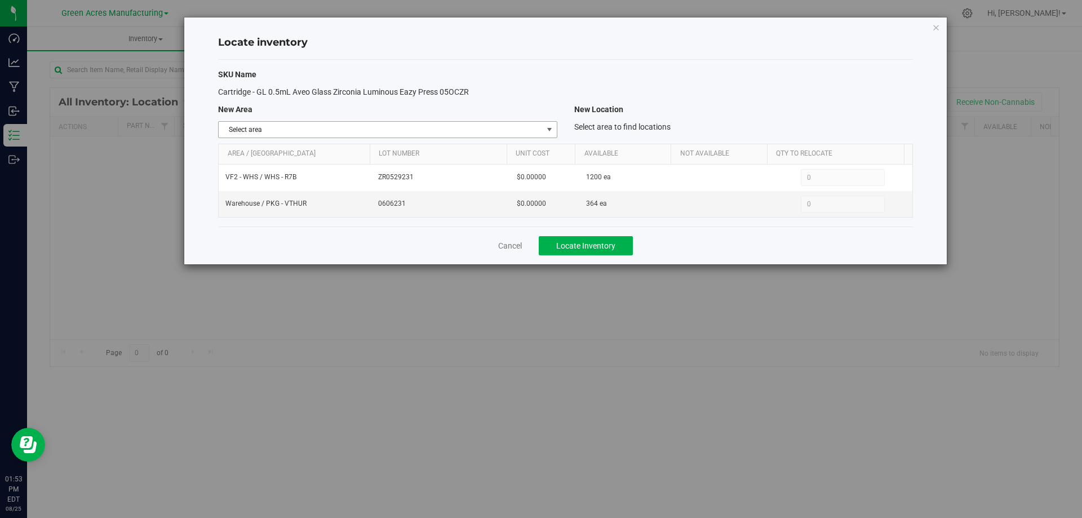
click at [514, 130] on span "Select area" at bounding box center [381, 130] width 324 height 16
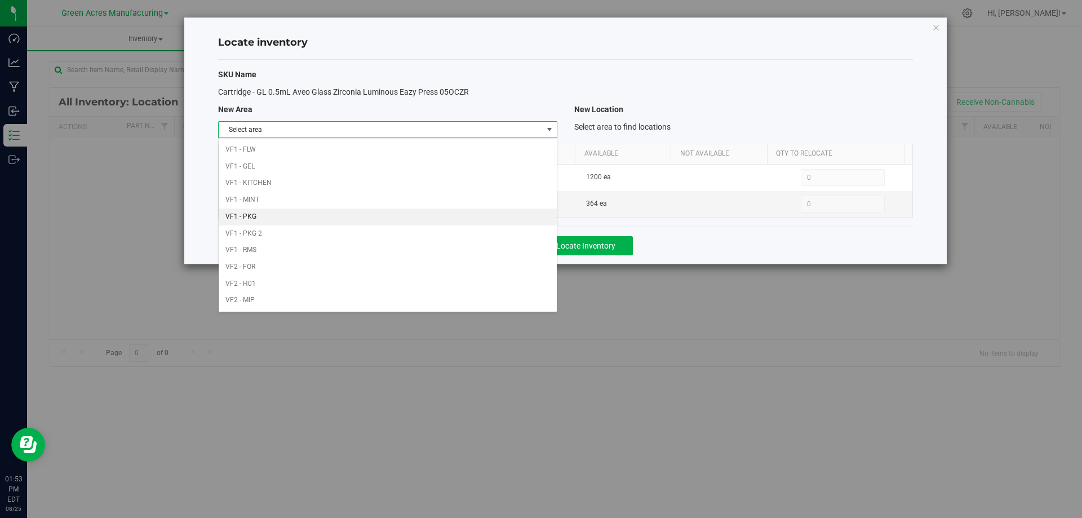
scroll to position [551, 0]
click at [421, 285] on li "VF2 - WHS" at bounding box center [388, 284] width 338 height 17
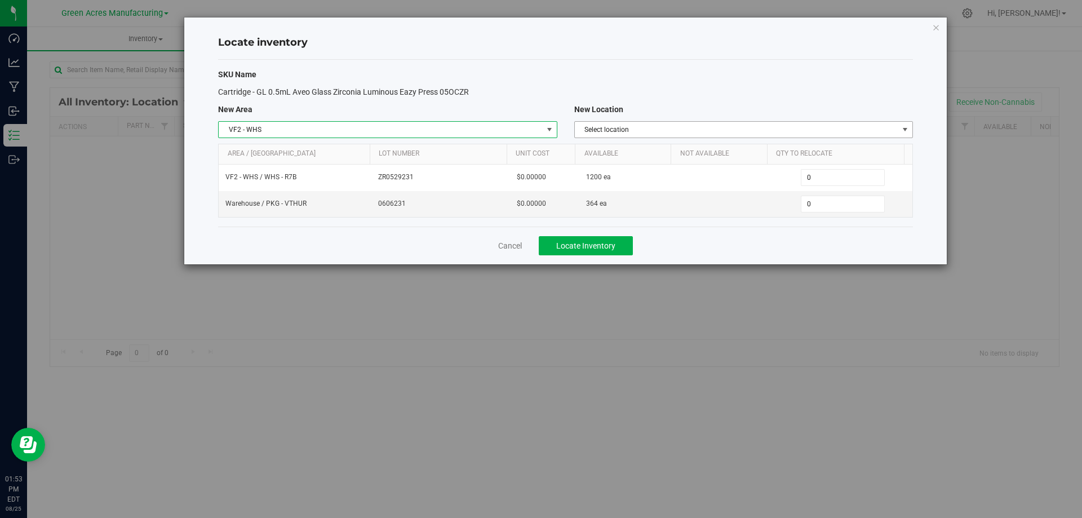
click at [727, 127] on span "Select location" at bounding box center [737, 130] width 324 height 16
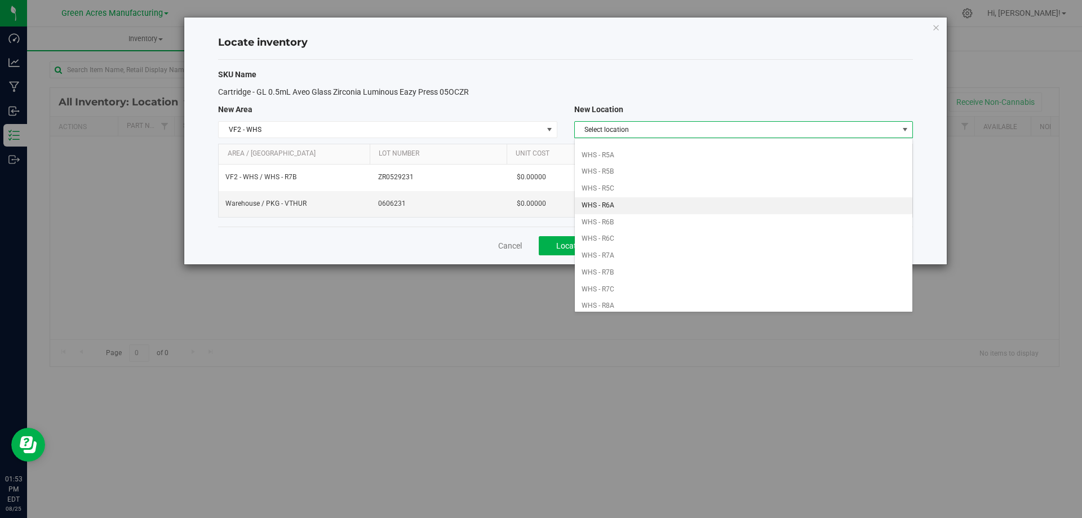
scroll to position [338, 0]
click at [654, 241] on li "WHS - R7B" at bounding box center [744, 246] width 338 height 17
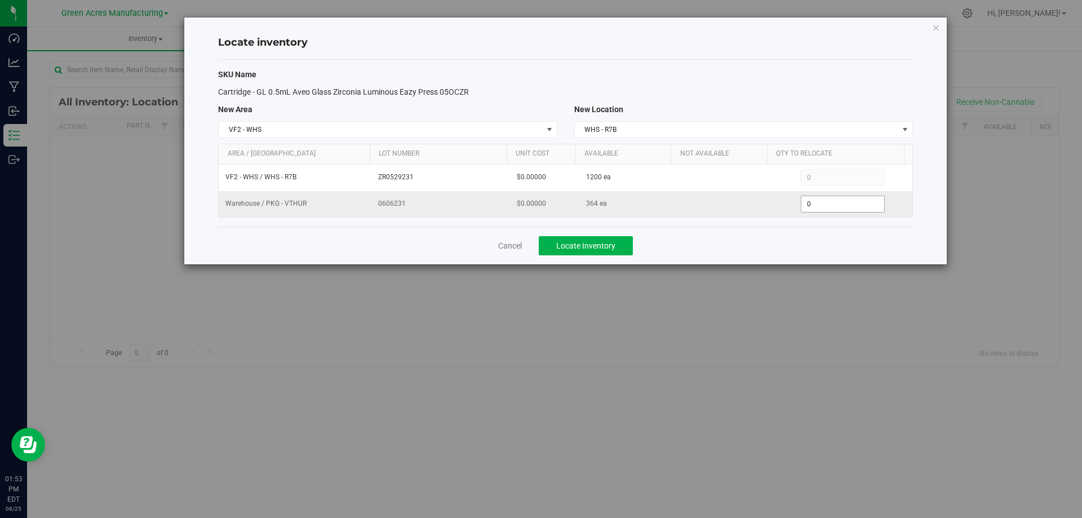
click at [826, 206] on span "0 0" at bounding box center [843, 204] width 84 height 17
click at [0, 0] on input "0" at bounding box center [0, 0] width 0 height 0
type input "206"
click at [773, 238] on div "Cancel Locate Inventory" at bounding box center [565, 246] width 695 height 38
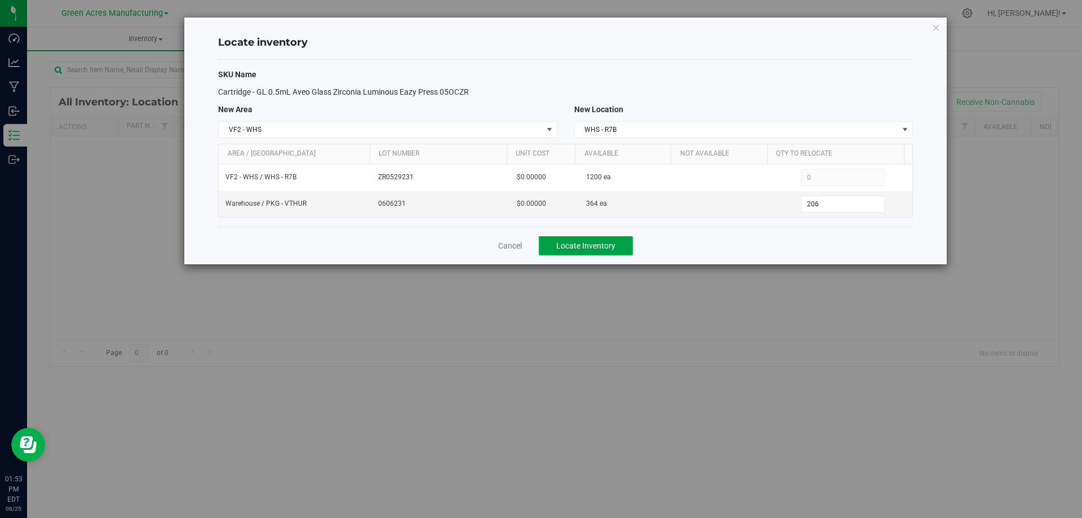
click at [575, 249] on span "Locate Inventory" at bounding box center [585, 245] width 59 height 9
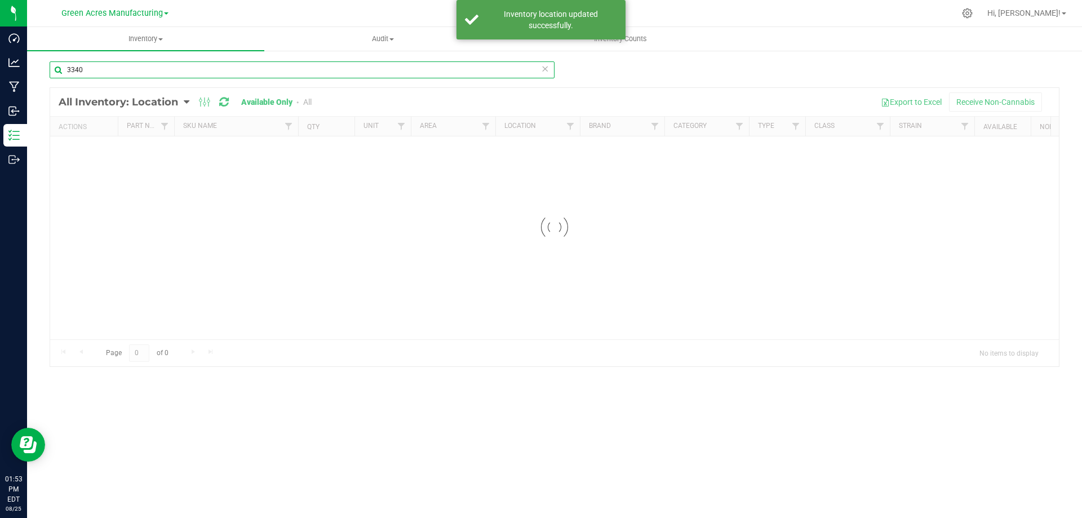
click at [130, 68] on input "3340" at bounding box center [302, 69] width 505 height 17
drag, startPoint x: 125, startPoint y: 71, endPoint x: 470, endPoint y: 64, distance: 345.1
click at [132, 67] on input "3340" at bounding box center [302, 69] width 505 height 17
type input "3342"
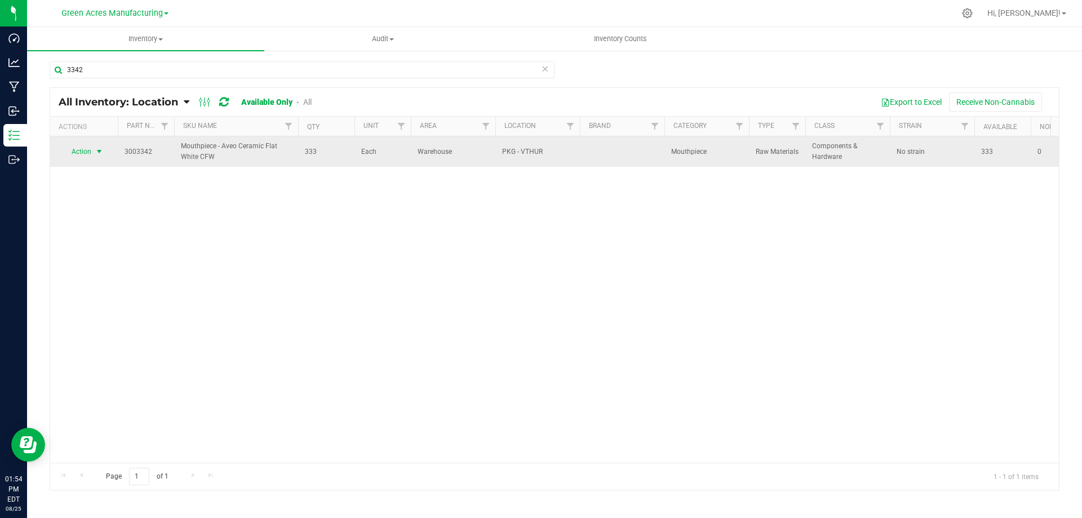
click at [82, 146] on span "Action" at bounding box center [76, 152] width 30 height 16
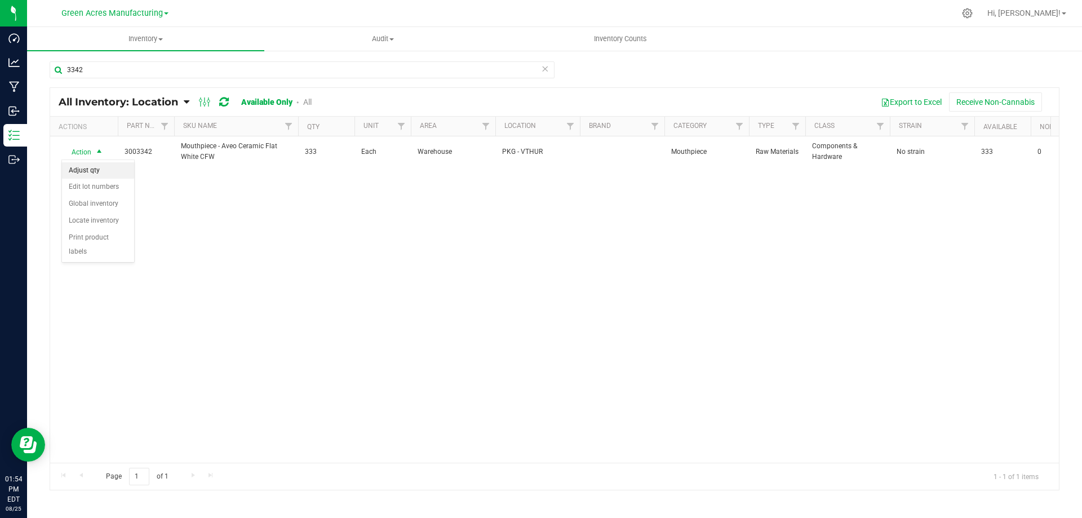
click at [99, 170] on li "Adjust qty" at bounding box center [98, 170] width 72 height 17
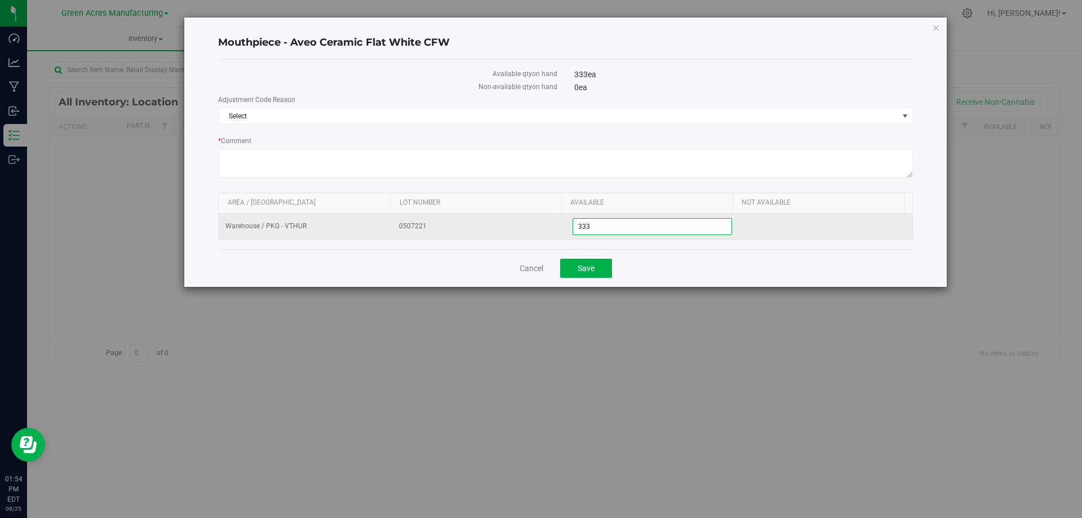
click at [624, 225] on span "333 333" at bounding box center [653, 226] width 160 height 17
click at [624, 225] on input "333" at bounding box center [652, 227] width 159 height 16
type input "340"
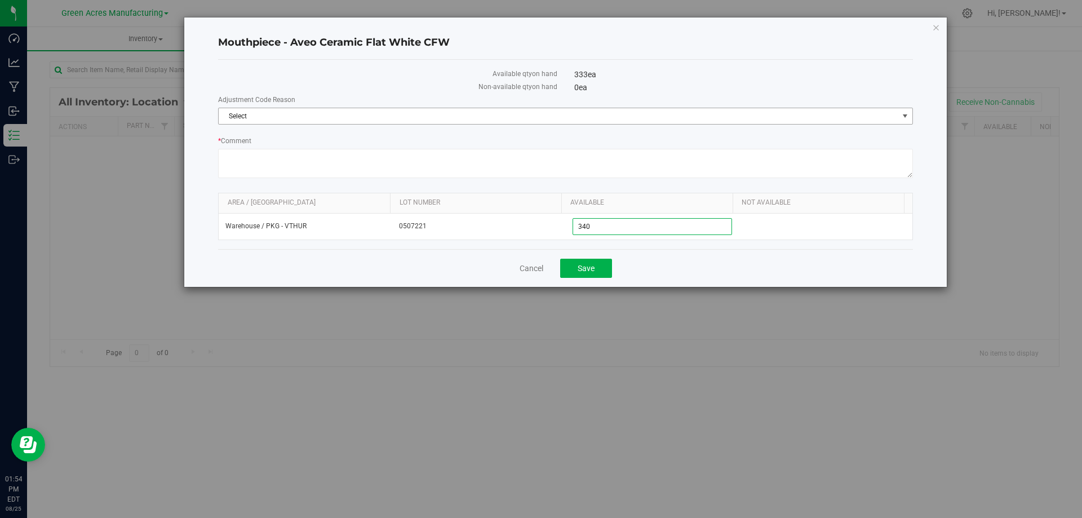
type input "340"
drag, startPoint x: 564, startPoint y: 114, endPoint x: 247, endPoint y: 193, distance: 326.9
click at [563, 115] on span "Select" at bounding box center [559, 116] width 680 height 16
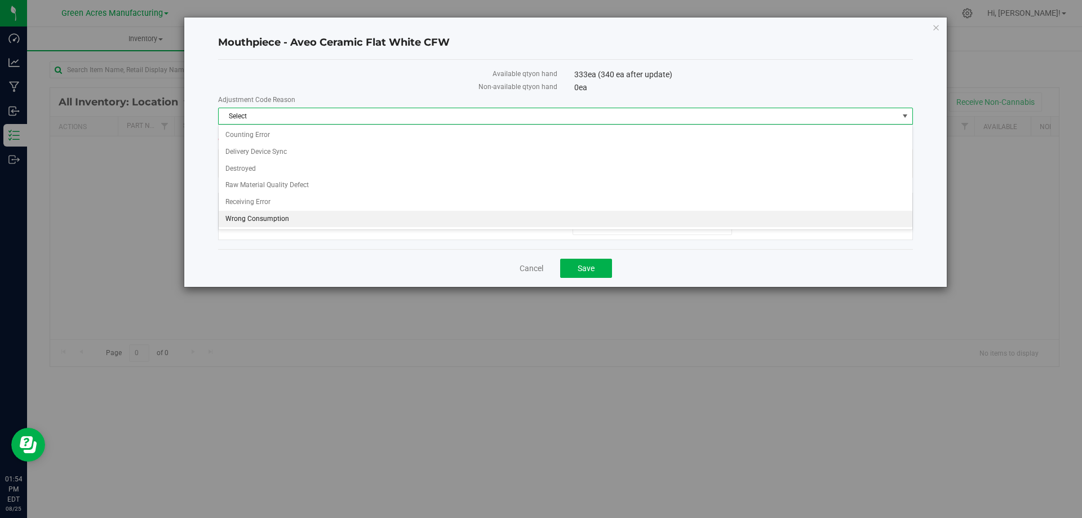
click at [259, 222] on li "Wrong Consumption" at bounding box center [566, 219] width 694 height 17
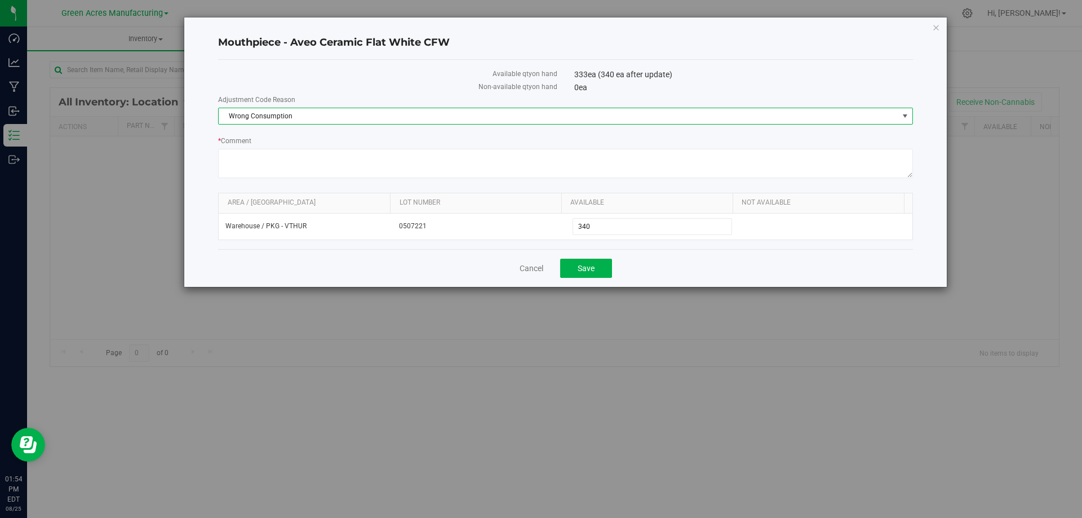
click at [731, 274] on div "Cancel Save" at bounding box center [565, 268] width 695 height 38
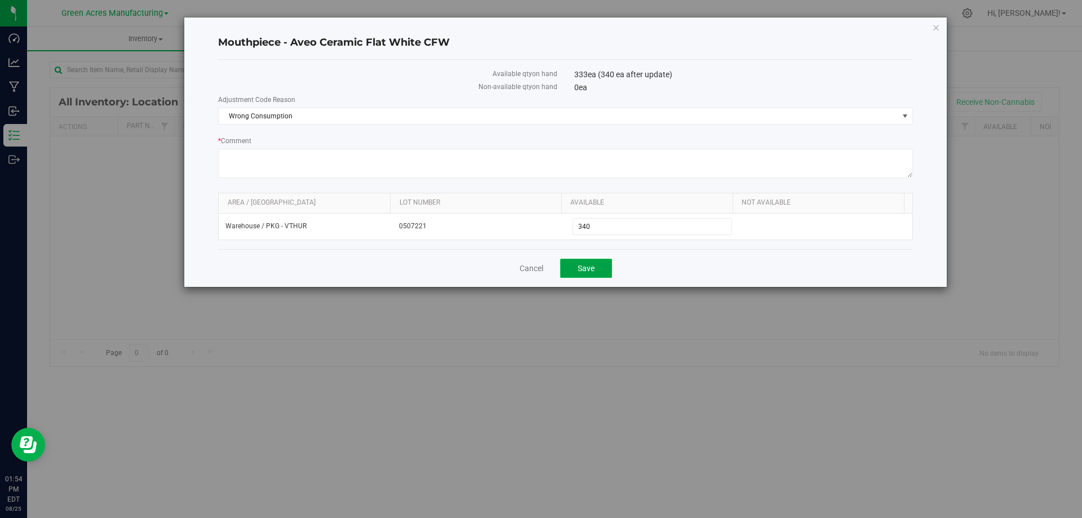
click at [593, 270] on span "Save" at bounding box center [586, 268] width 17 height 9
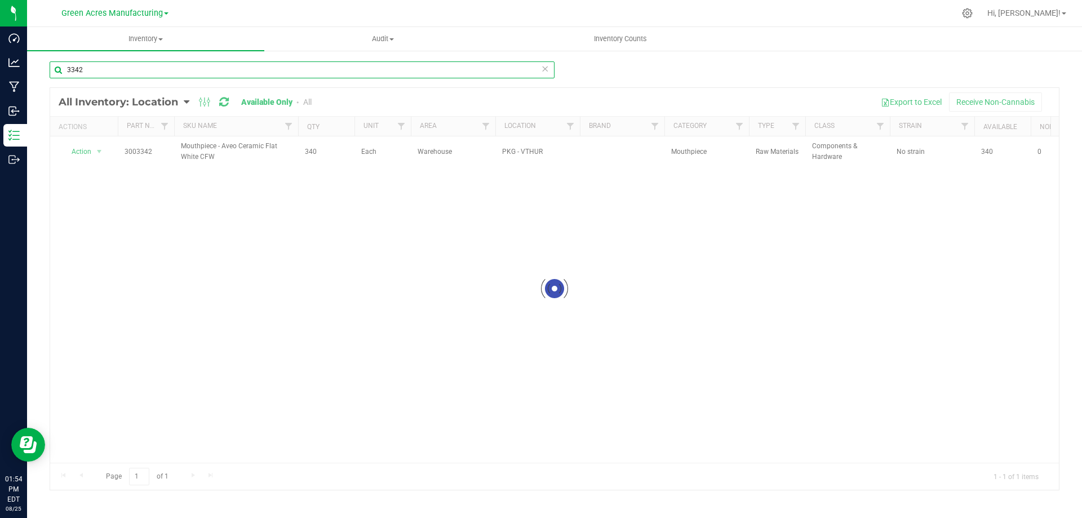
click at [251, 64] on input "3342" at bounding box center [302, 69] width 505 height 17
type input "3"
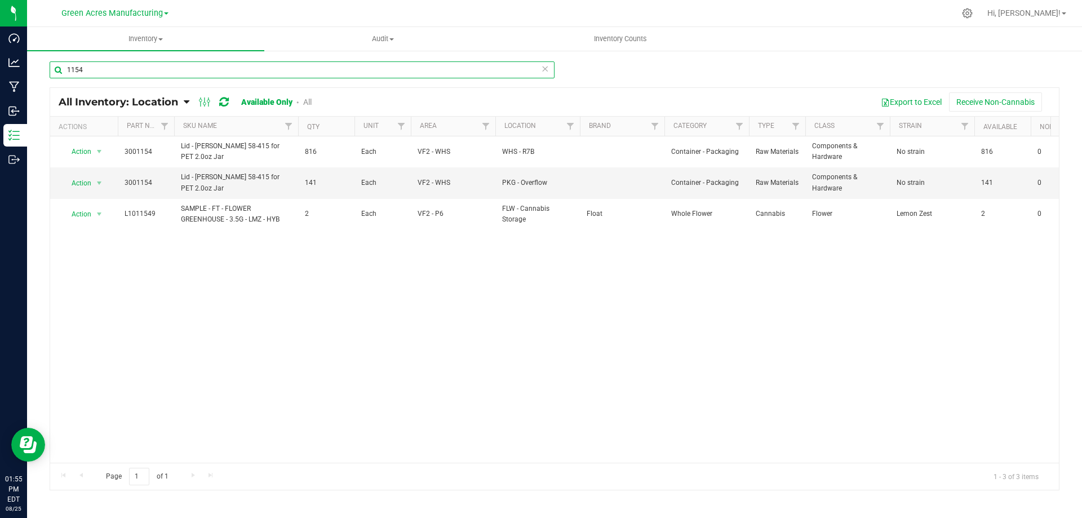
click at [373, 67] on input "1154" at bounding box center [302, 69] width 505 height 17
type input "1154"
click at [86, 184] on span "Action" at bounding box center [76, 183] width 30 height 16
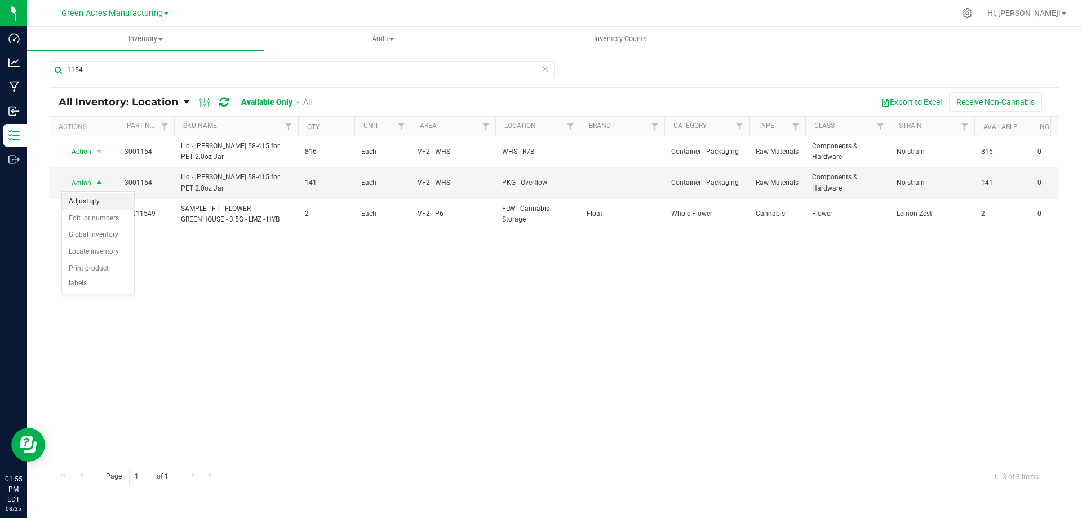
click at [91, 197] on li "Adjust qty" at bounding box center [98, 201] width 72 height 17
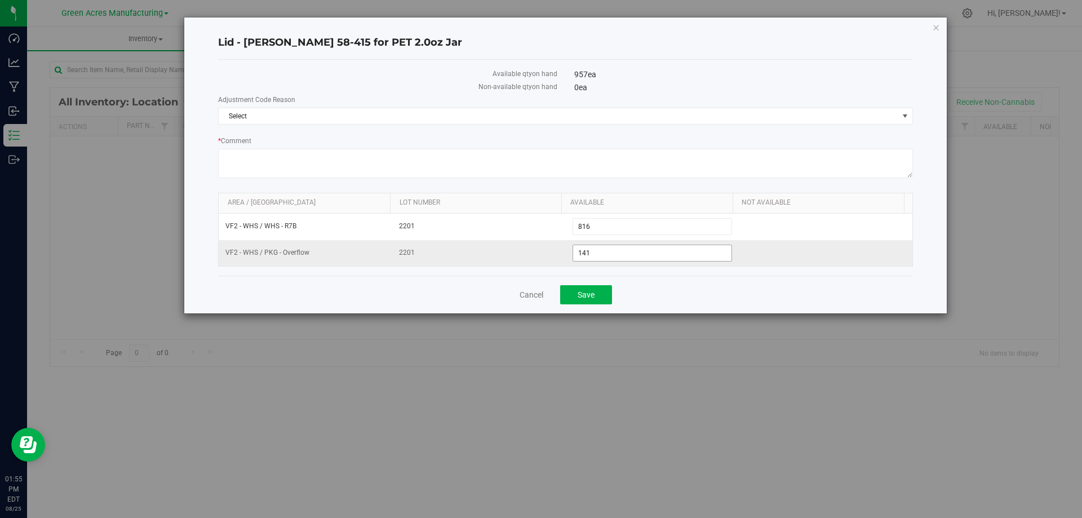
click at [611, 253] on span "141 141" at bounding box center [653, 253] width 160 height 17
click at [611, 253] on input "141" at bounding box center [652, 253] width 159 height 16
click at [523, 295] on link "Cancel" at bounding box center [532, 294] width 24 height 11
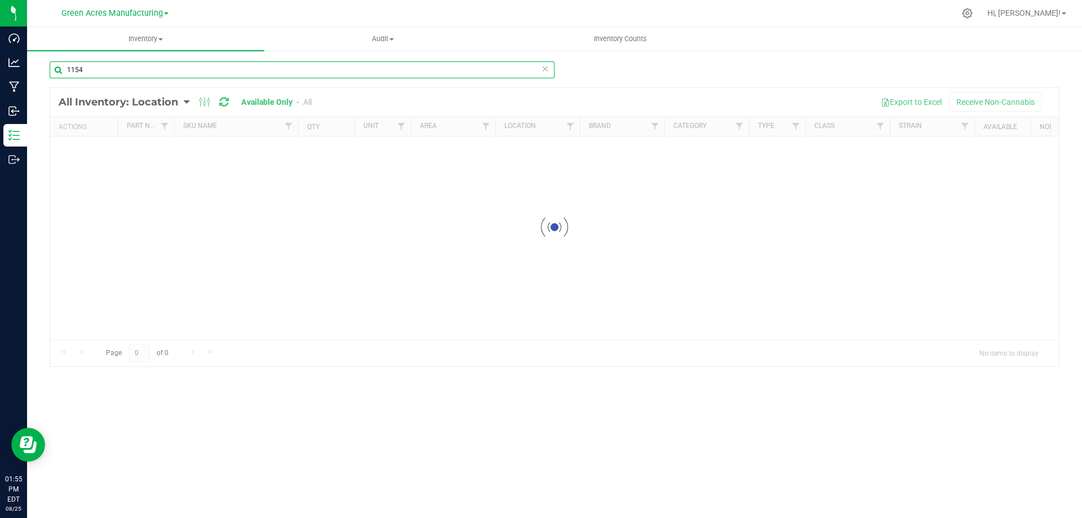
click at [109, 64] on input "1154" at bounding box center [302, 69] width 505 height 17
drag, startPoint x: 109, startPoint y: 64, endPoint x: 691, endPoint y: 51, distance: 581.9
click at [110, 64] on input "1154" at bounding box center [302, 69] width 505 height 17
type input "4202"
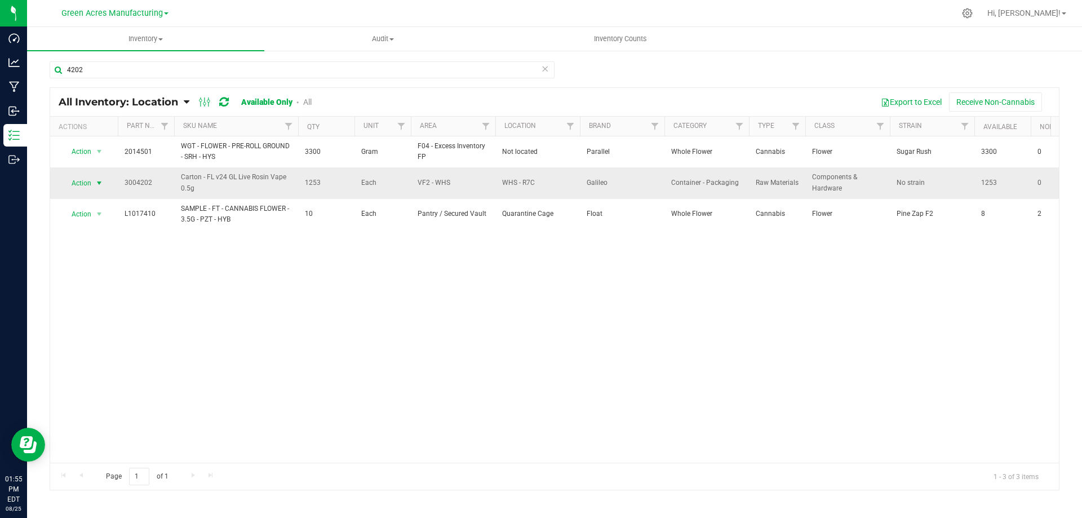
click at [98, 184] on span "select" at bounding box center [99, 183] width 9 height 9
click at [97, 206] on li "Adjust qty" at bounding box center [98, 201] width 72 height 17
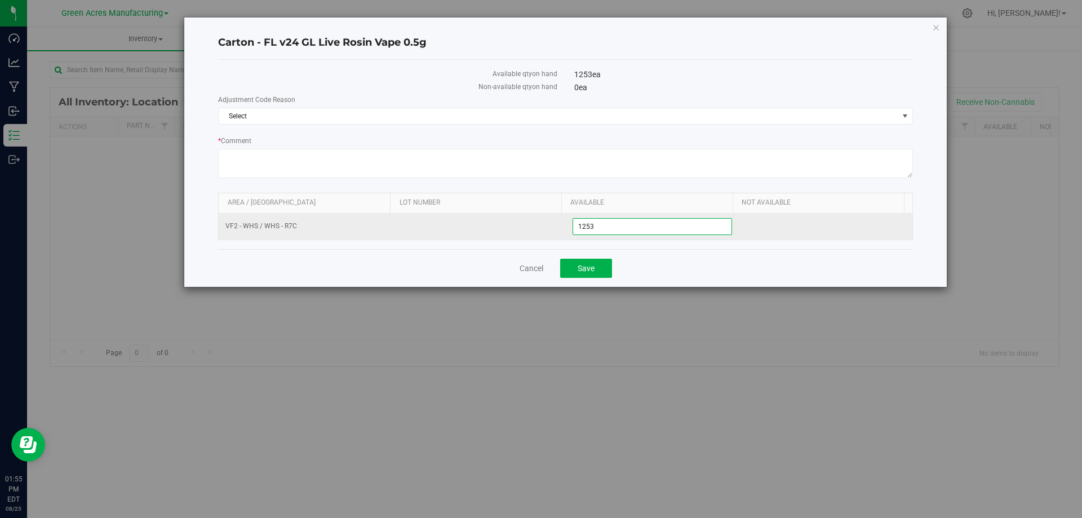
click at [620, 229] on span "1,253 1253" at bounding box center [653, 226] width 160 height 17
click at [620, 229] on input "1253" at bounding box center [652, 227] width 159 height 16
type input "1212"
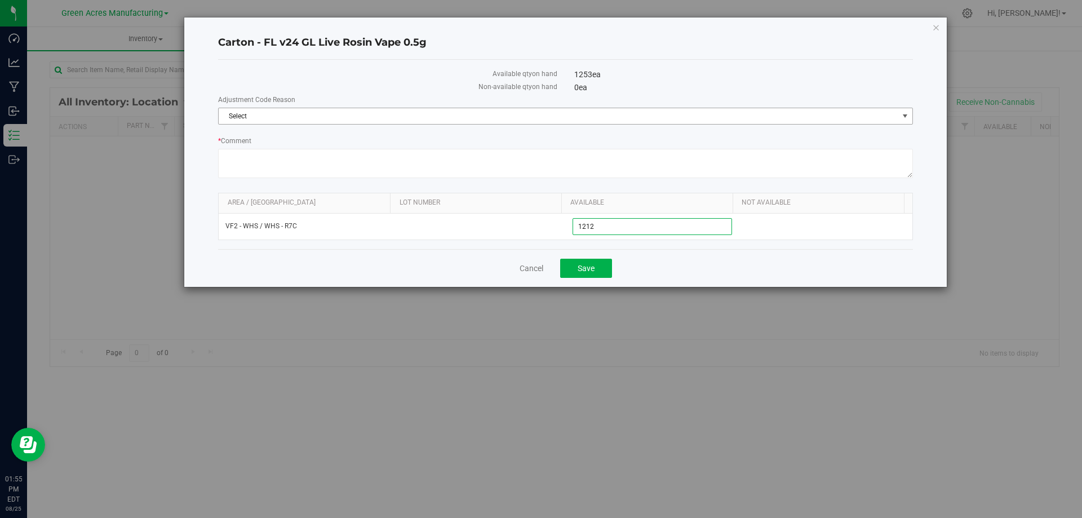
type input "1,212"
click at [575, 113] on span "Select" at bounding box center [559, 116] width 680 height 16
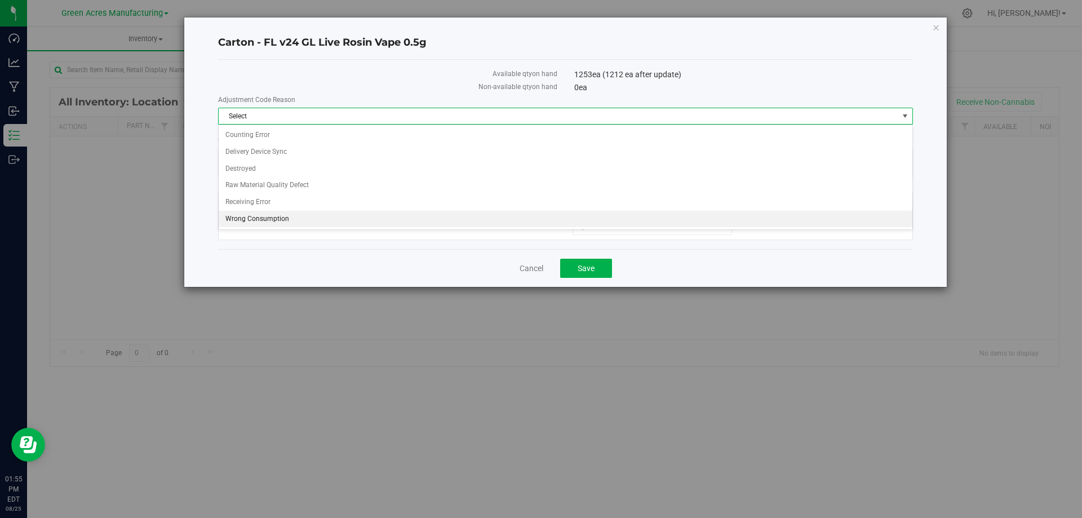
click at [312, 219] on li "Wrong Consumption" at bounding box center [566, 219] width 694 height 17
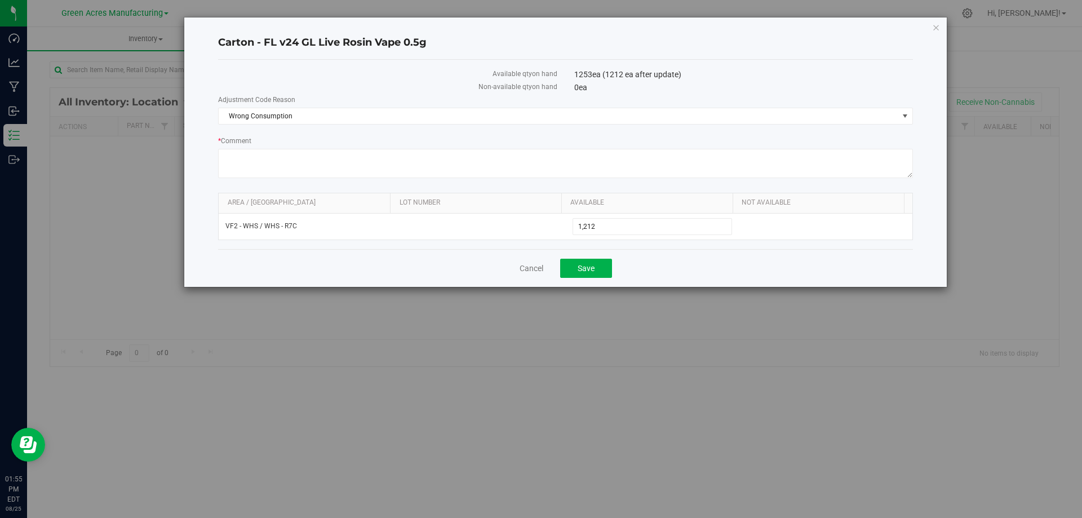
click at [678, 264] on div "Cancel Save" at bounding box center [565, 268] width 695 height 38
click at [581, 267] on span "Save" at bounding box center [586, 268] width 17 height 9
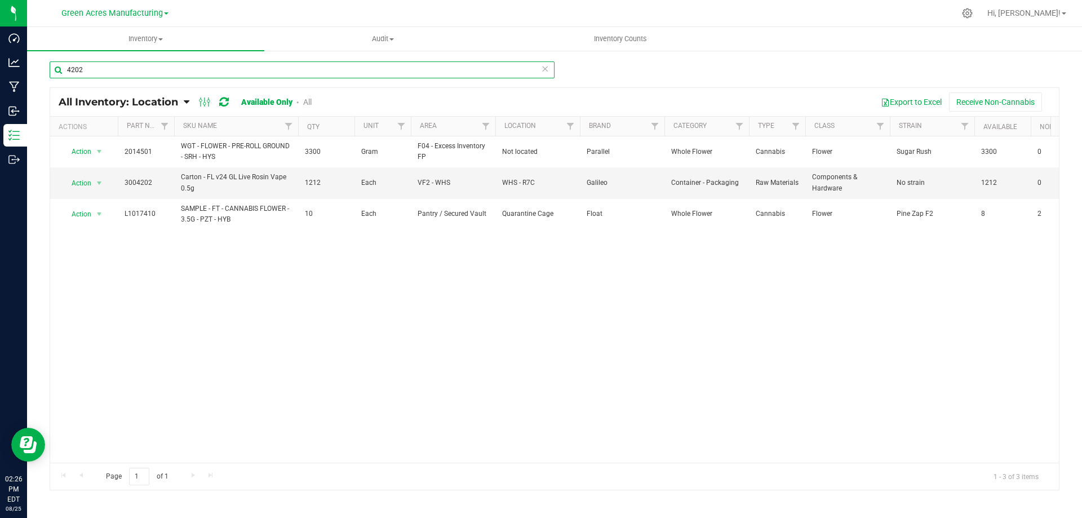
click at [219, 69] on input "4202" at bounding box center [302, 69] width 505 height 17
drag, startPoint x: 219, startPoint y: 69, endPoint x: 1019, endPoint y: 22, distance: 801.4
click at [222, 68] on input "4202" at bounding box center [302, 69] width 505 height 17
type input "0210"
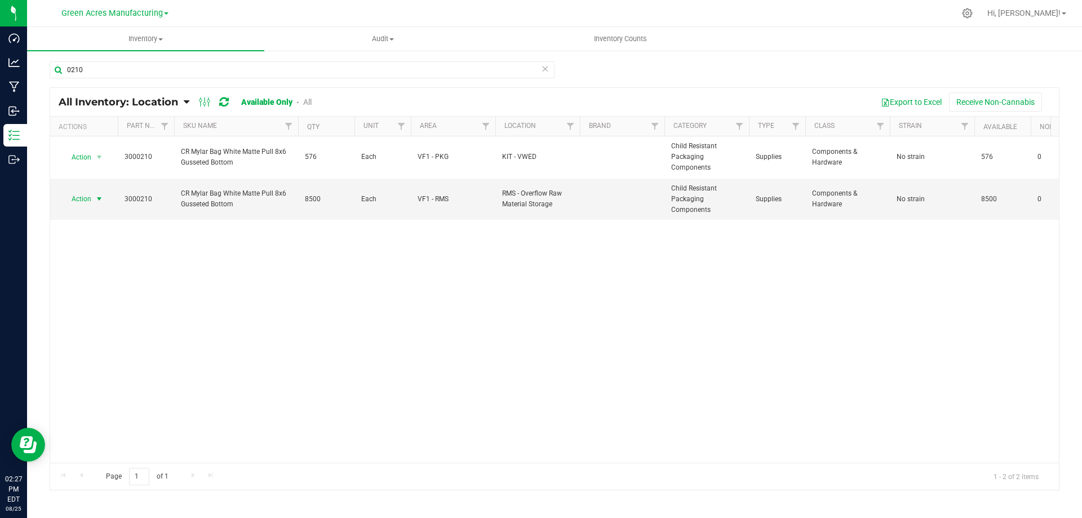
drag, startPoint x: 94, startPoint y: 197, endPoint x: 96, endPoint y: 224, distance: 27.7
click at [94, 197] on span "select" at bounding box center [99, 199] width 14 height 16
click at [111, 267] on li "Locate inventory" at bounding box center [98, 268] width 72 height 17
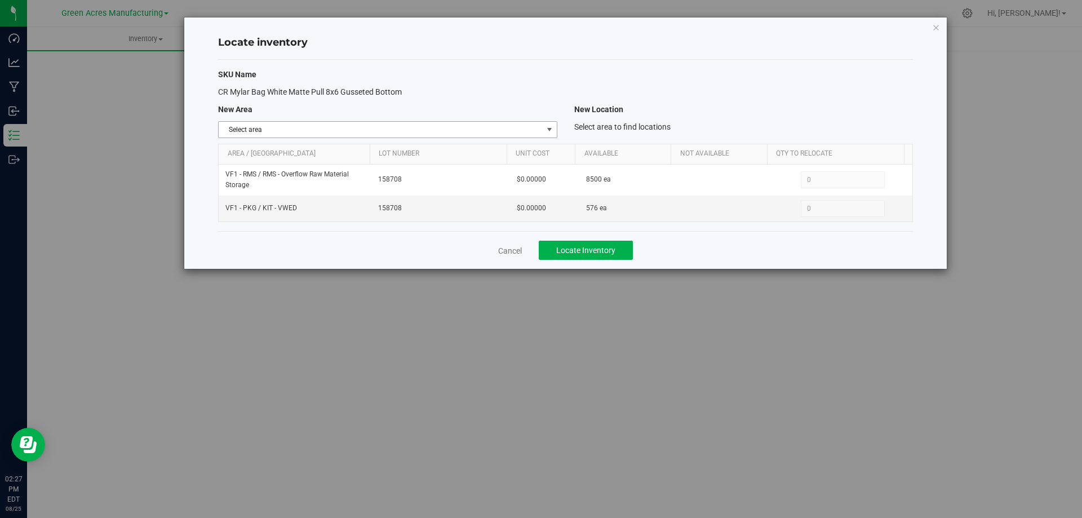
click at [546, 122] on span "select" at bounding box center [549, 130] width 14 height 16
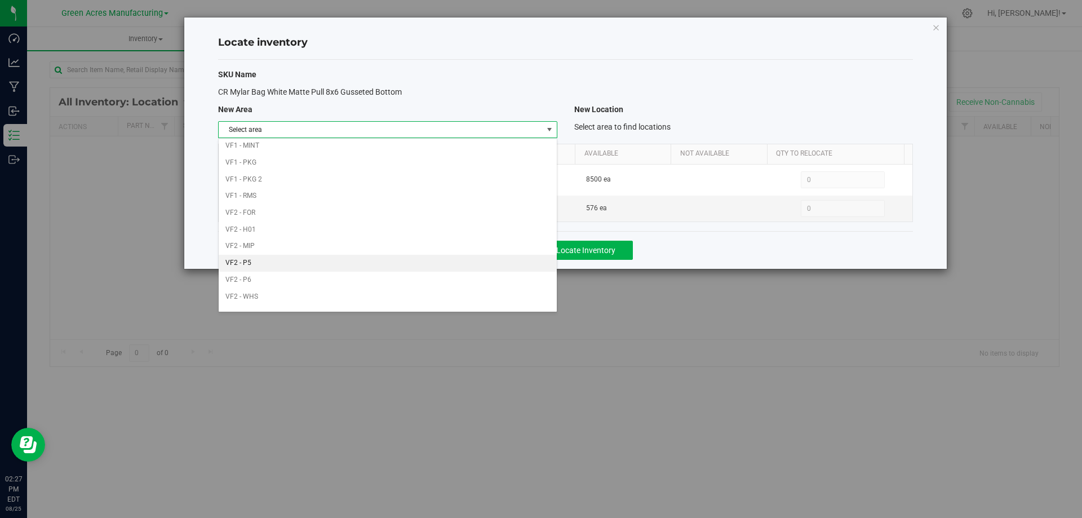
scroll to position [551, 0]
click at [401, 149] on li "VF1 - PKG" at bounding box center [388, 150] width 338 height 17
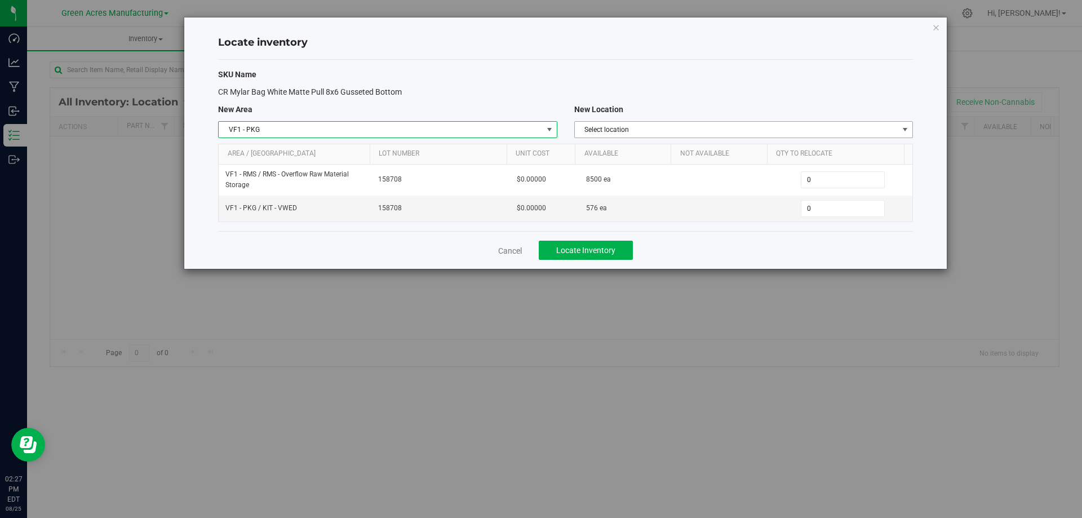
click at [739, 129] on span "Select location" at bounding box center [737, 130] width 324 height 16
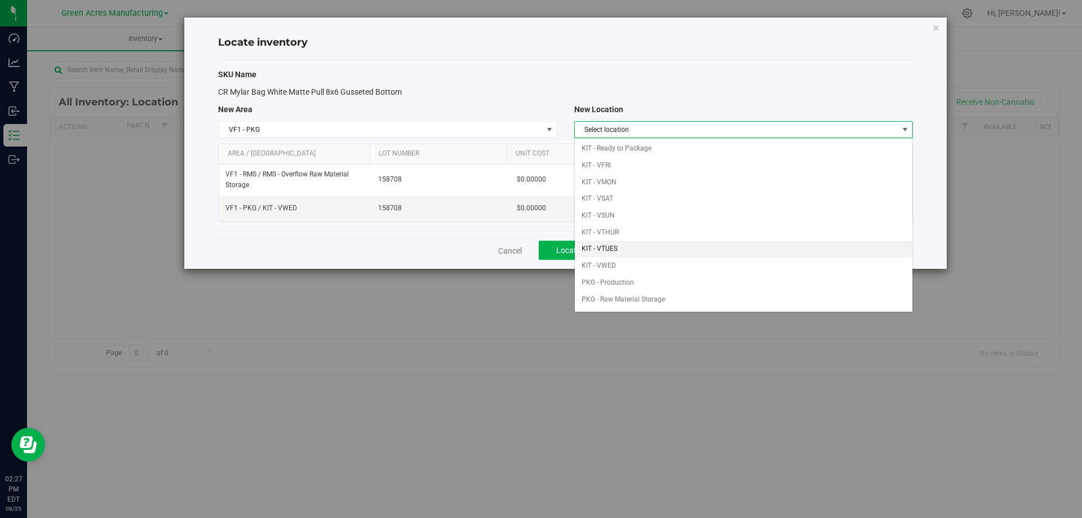
click at [624, 257] on li "KIT - VTUES" at bounding box center [744, 249] width 338 height 17
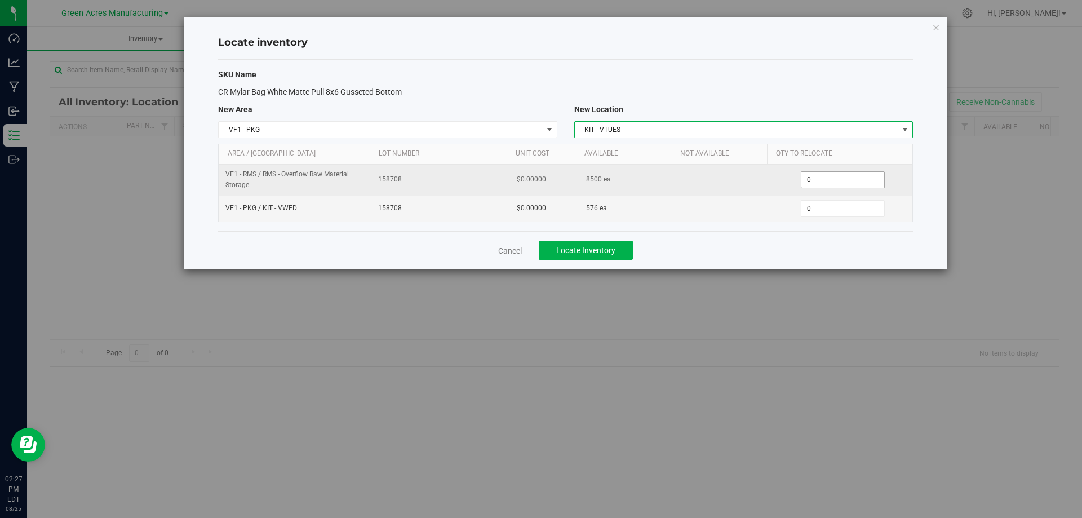
click at [852, 176] on span "0 0" at bounding box center [843, 179] width 84 height 17
click at [852, 176] on input "0" at bounding box center [843, 180] width 83 height 16
type input "1000"
type input "1,000"
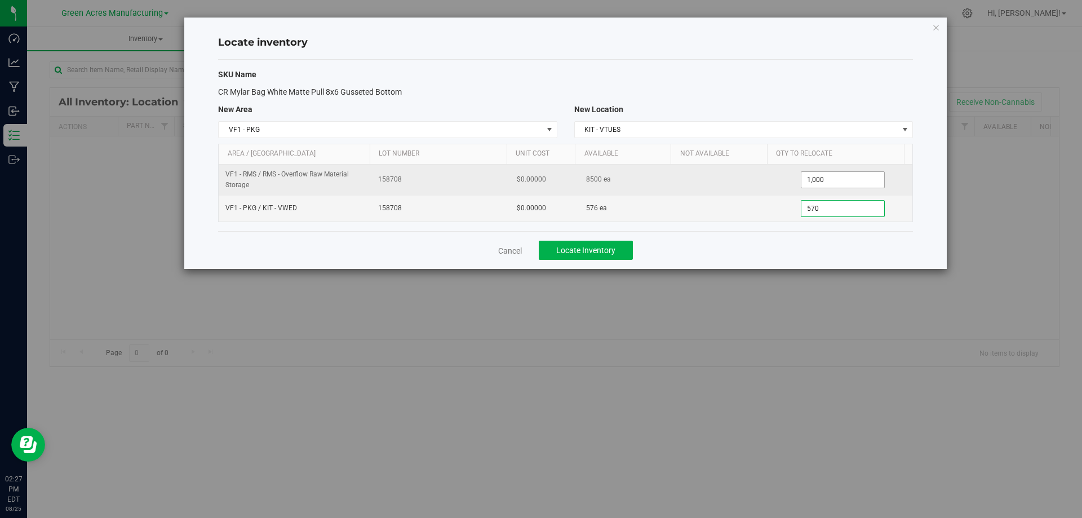
type input "5760"
type input "576"
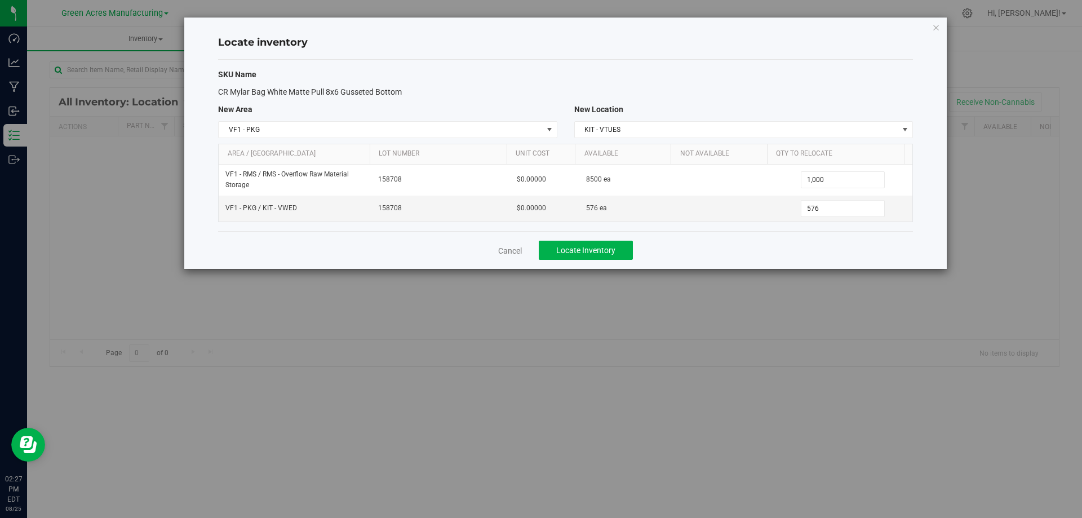
click at [698, 256] on div "Cancel Locate Inventory" at bounding box center [565, 250] width 695 height 38
click at [545, 245] on button "Locate Inventory" at bounding box center [586, 250] width 94 height 19
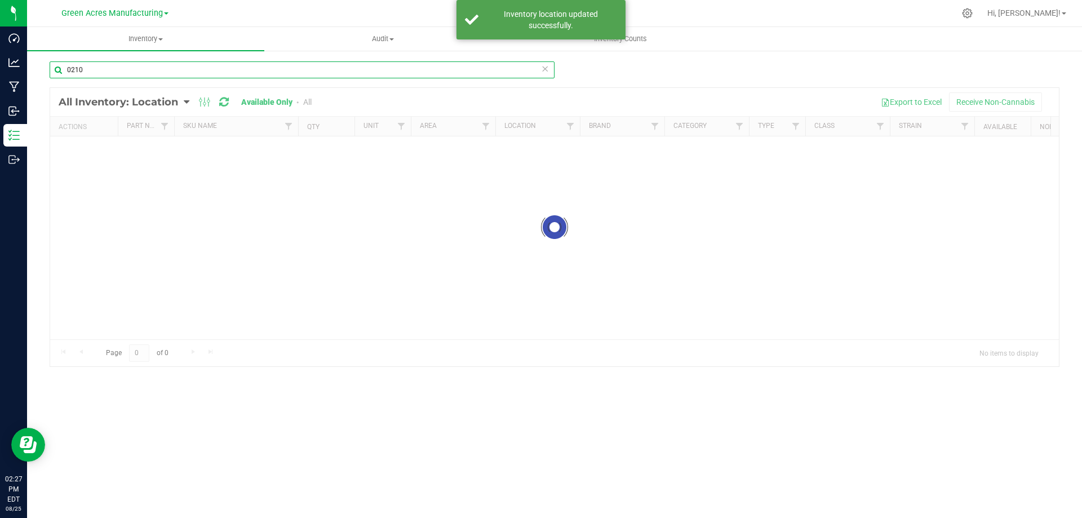
click at [162, 69] on input "0210" at bounding box center [302, 69] width 505 height 17
drag, startPoint x: 162, startPoint y: 69, endPoint x: 607, endPoint y: 35, distance: 446.7
click at [164, 68] on input "0210" at bounding box center [302, 69] width 505 height 17
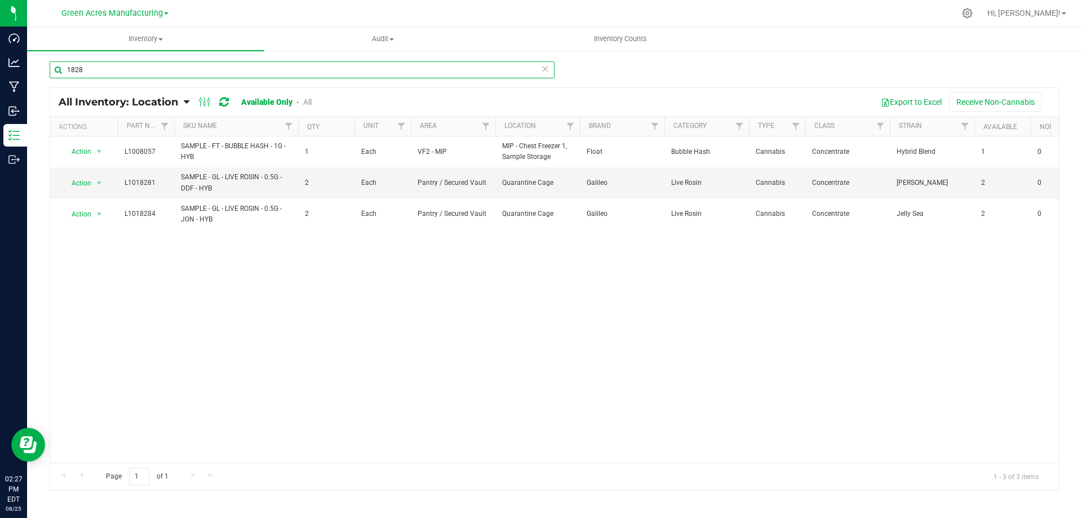
drag, startPoint x: 1082, startPoint y: 34, endPoint x: 364, endPoint y: 69, distance: 719.1
click at [364, 69] on input "1828" at bounding box center [302, 69] width 505 height 17
type input "0173"
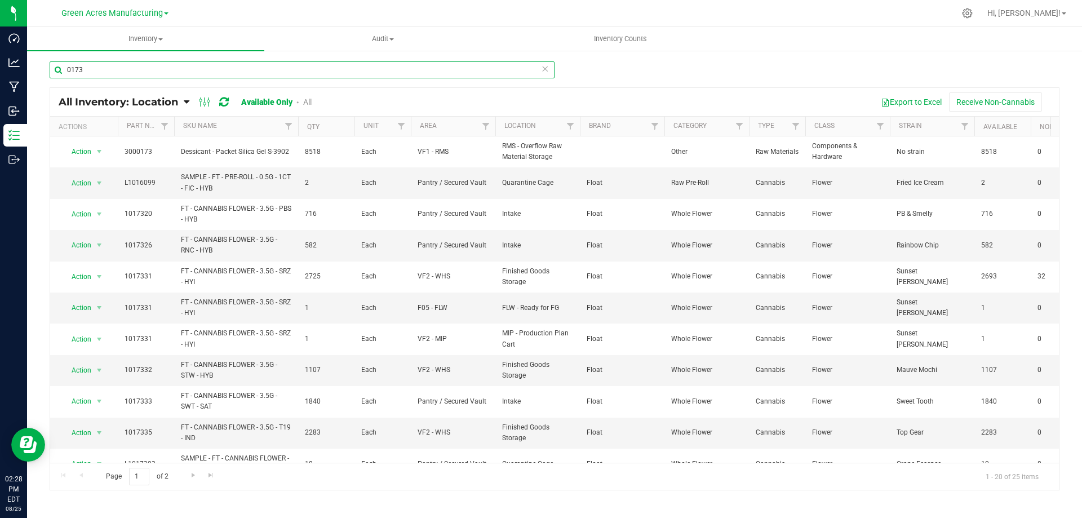
click at [152, 66] on input "0173" at bounding box center [302, 69] width 505 height 17
drag, startPoint x: 152, startPoint y: 66, endPoint x: 183, endPoint y: 78, distance: 33.4
click at [152, 68] on input "0173" at bounding box center [302, 69] width 505 height 17
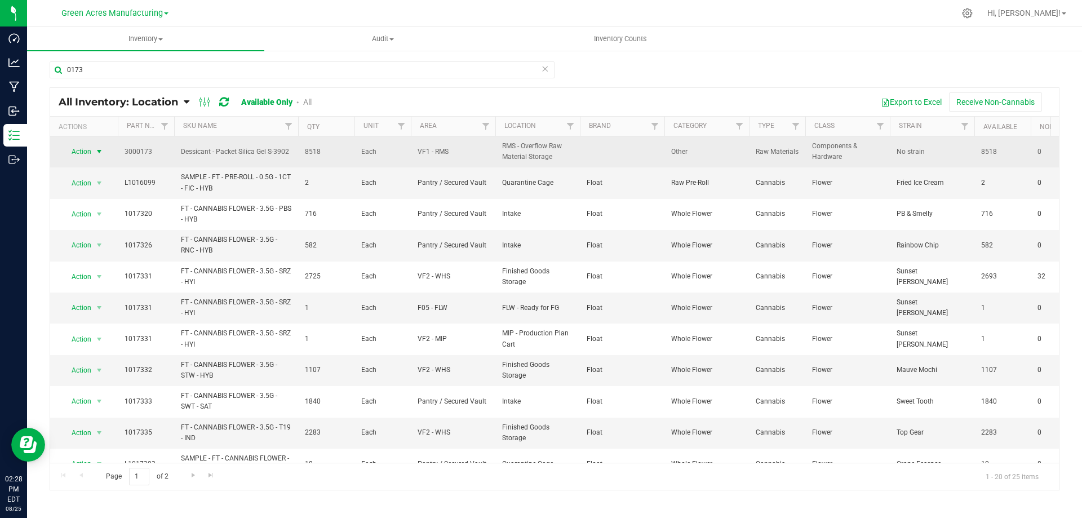
click at [99, 150] on span "select" at bounding box center [99, 151] width 9 height 9
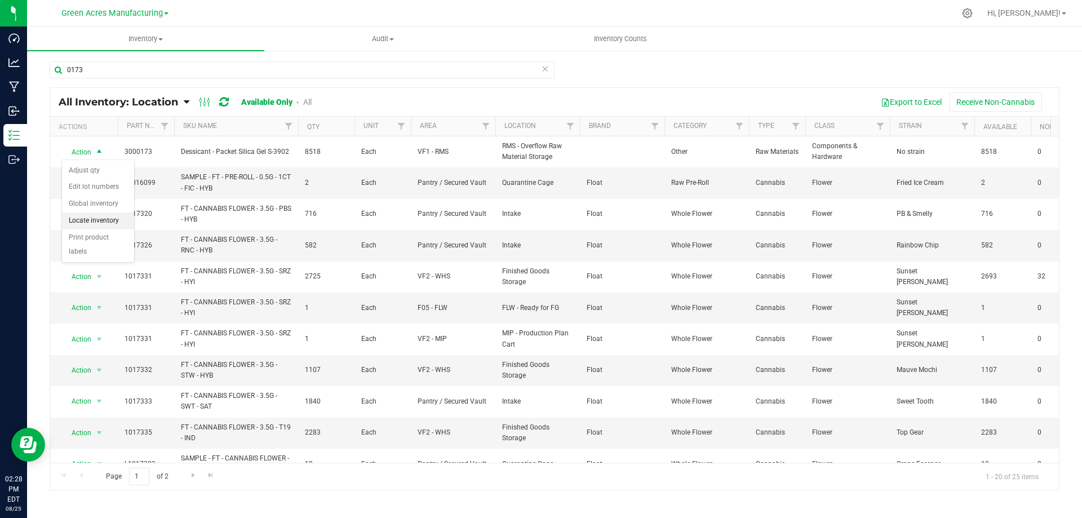
click at [110, 214] on li "Locate inventory" at bounding box center [98, 221] width 72 height 17
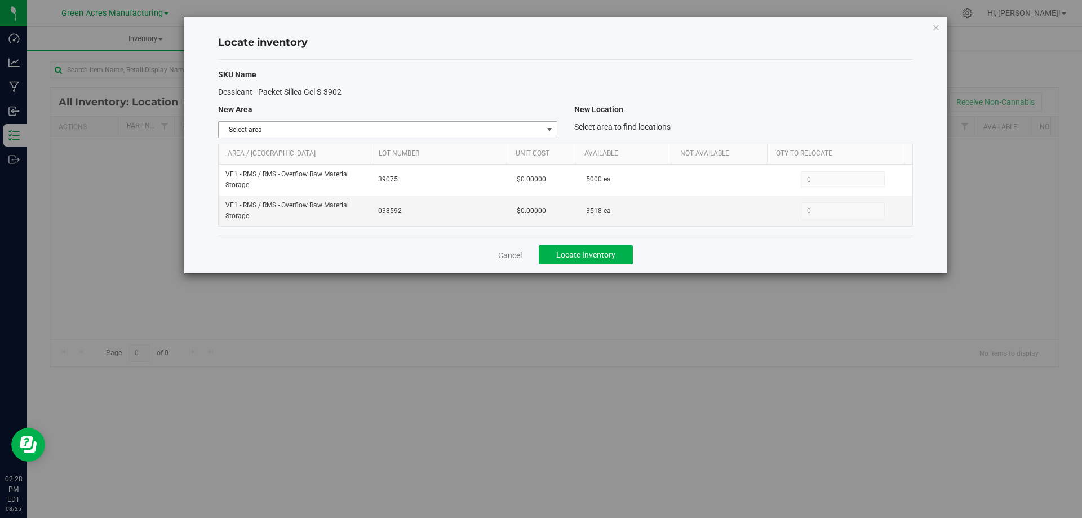
click at [545, 130] on span "select" at bounding box center [549, 129] width 9 height 9
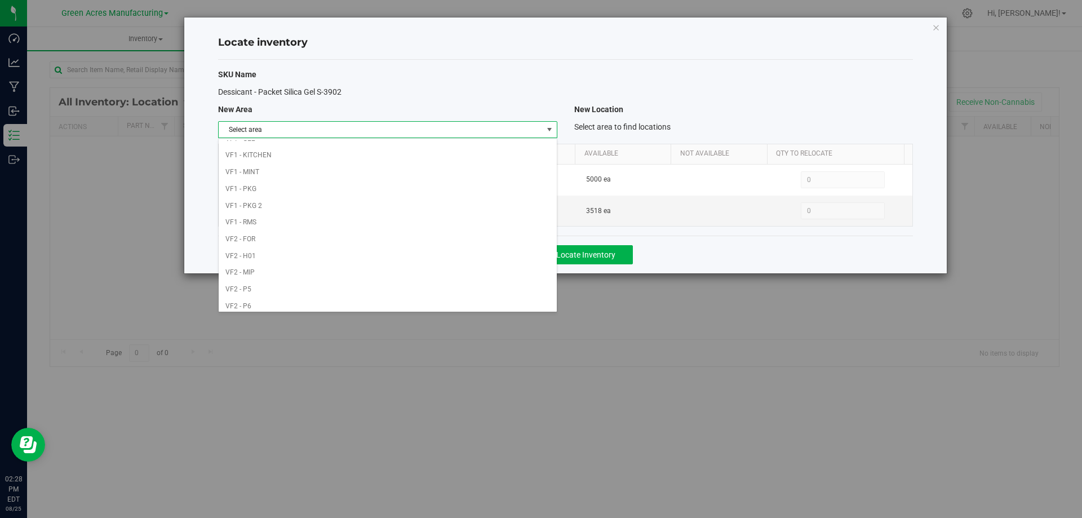
scroll to position [551, 0]
drag, startPoint x: 466, startPoint y: 143, endPoint x: 718, endPoint y: 136, distance: 252.1
click at [466, 142] on li "VF1 - PKG" at bounding box center [388, 150] width 338 height 17
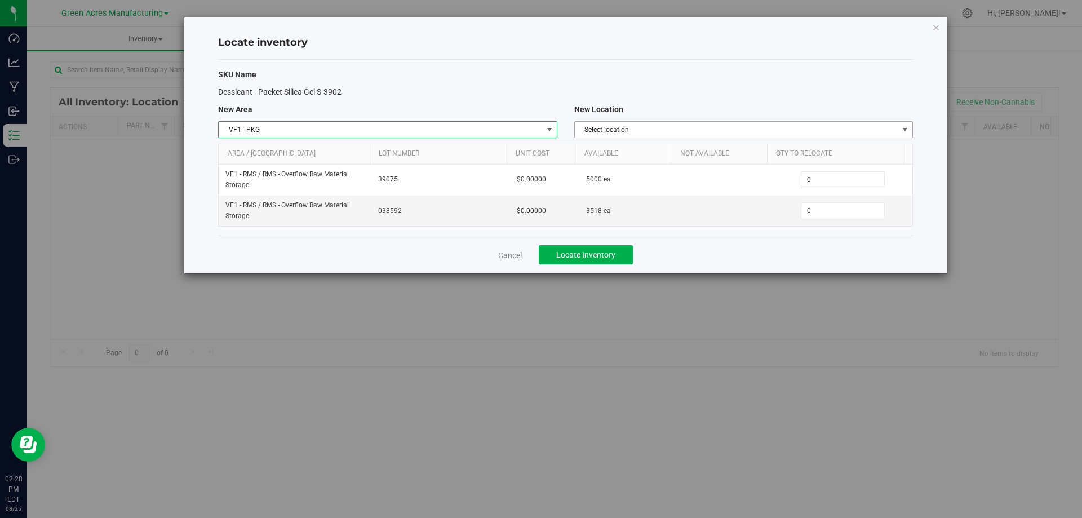
click at [759, 126] on span "Select location" at bounding box center [737, 130] width 324 height 16
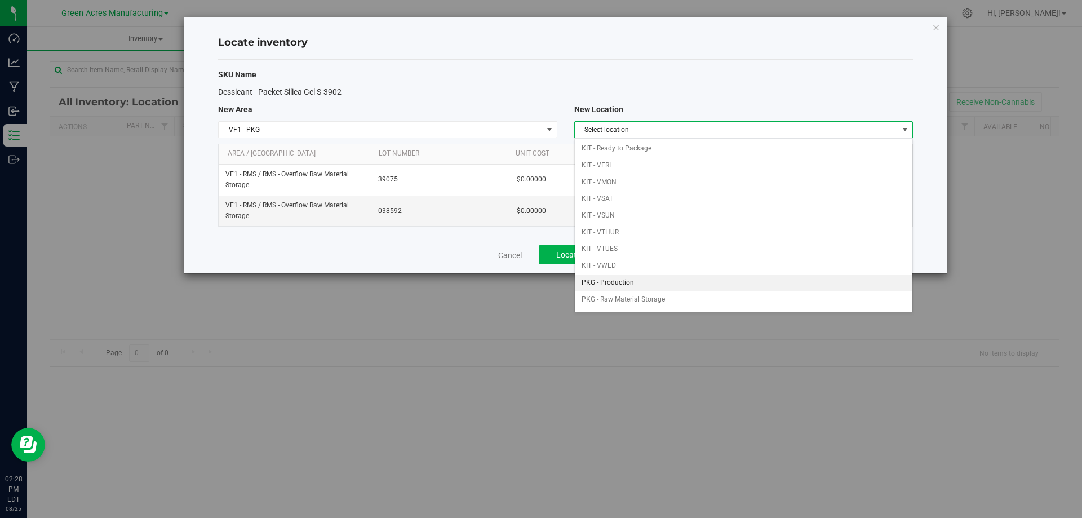
click at [628, 284] on li "PKG - Production" at bounding box center [744, 283] width 338 height 17
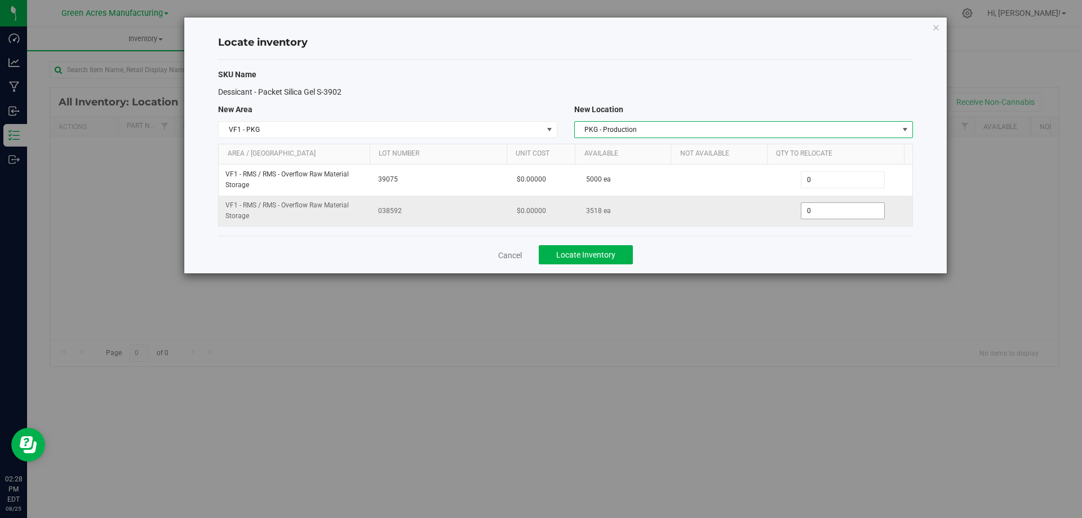
click at [837, 215] on span "0 0" at bounding box center [843, 210] width 84 height 17
click at [837, 215] on input "0" at bounding box center [843, 211] width 83 height 16
type input "3518"
type input "3,518"
click at [724, 253] on div "Cancel Locate Inventory" at bounding box center [565, 255] width 695 height 38
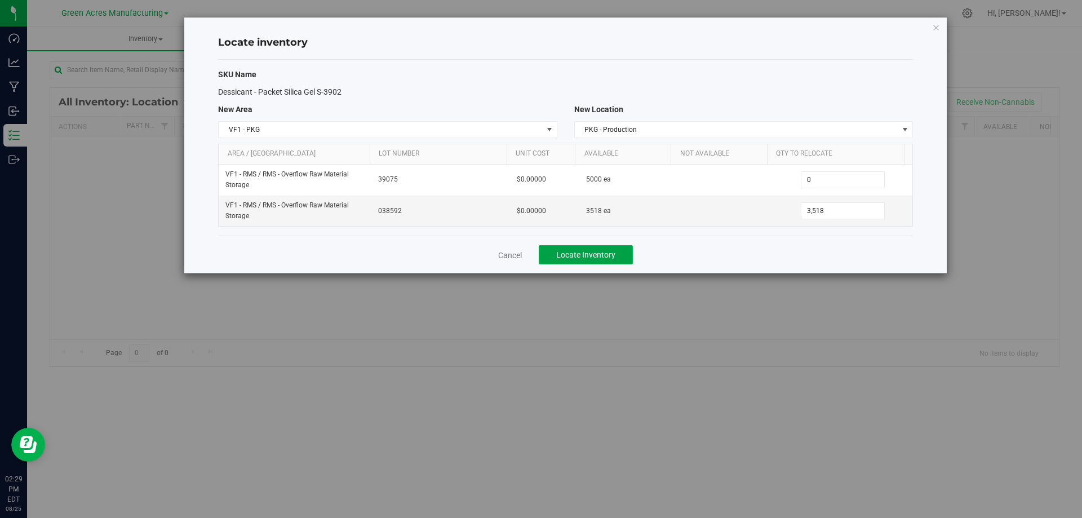
click at [557, 253] on span "Locate Inventory" at bounding box center [585, 254] width 59 height 9
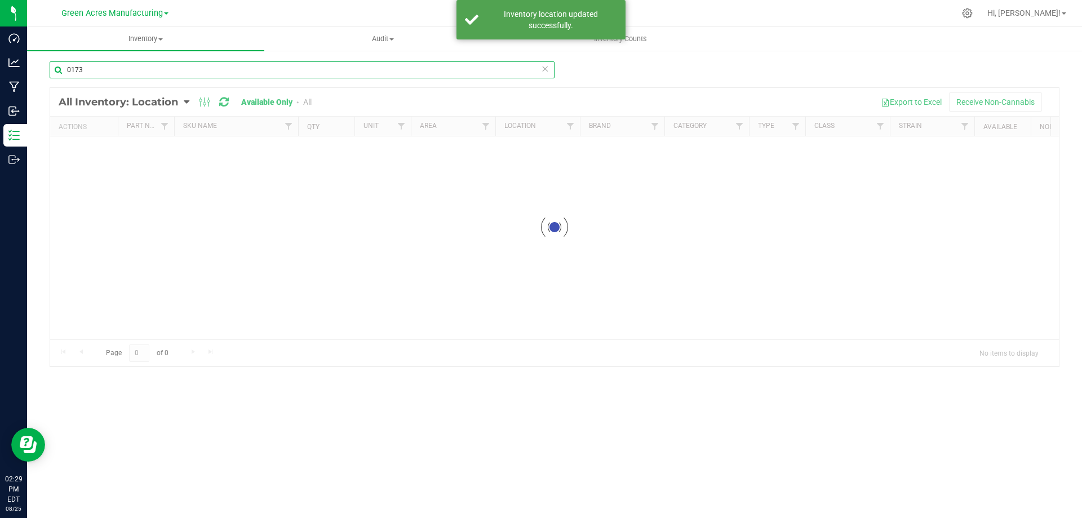
click at [156, 66] on input "0173" at bounding box center [302, 69] width 505 height 17
click at [155, 67] on input "0173" at bounding box center [302, 69] width 505 height 17
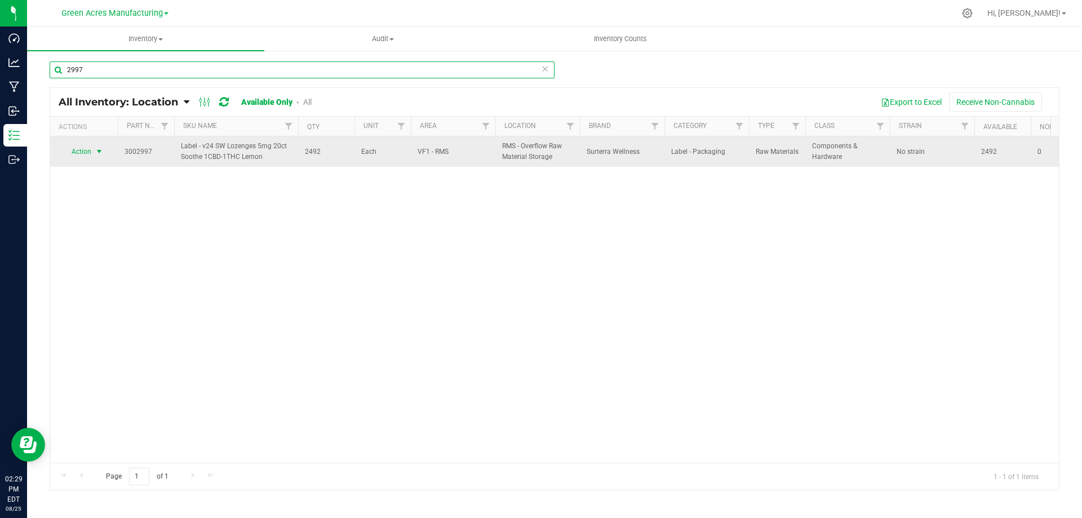
type input "2997"
click at [97, 154] on span "select" at bounding box center [99, 151] width 9 height 9
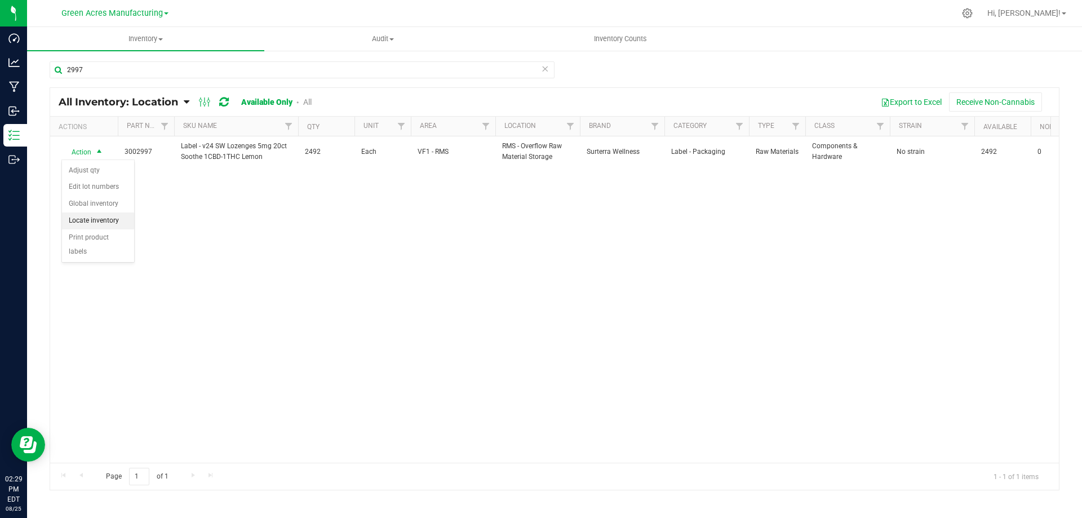
click at [105, 219] on li "Locate inventory" at bounding box center [98, 221] width 72 height 17
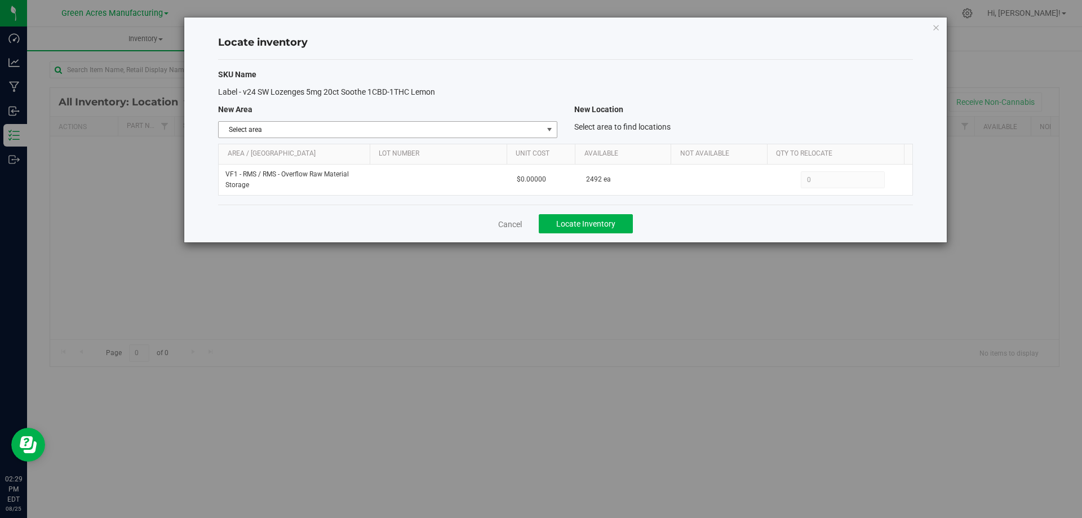
click at [533, 129] on span "Select area" at bounding box center [381, 130] width 324 height 16
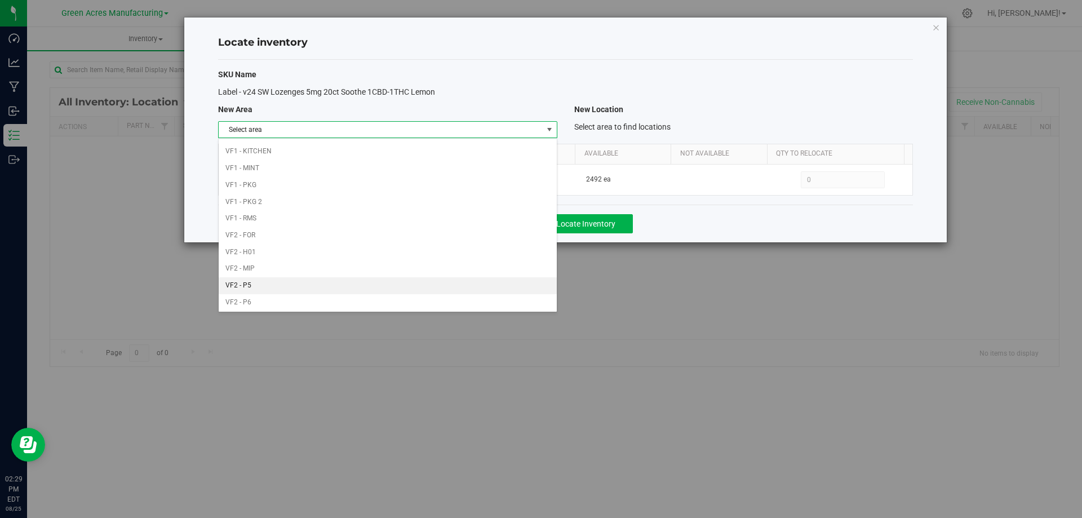
scroll to position [551, 0]
click at [369, 151] on li "VF1 - PKG" at bounding box center [388, 150] width 338 height 17
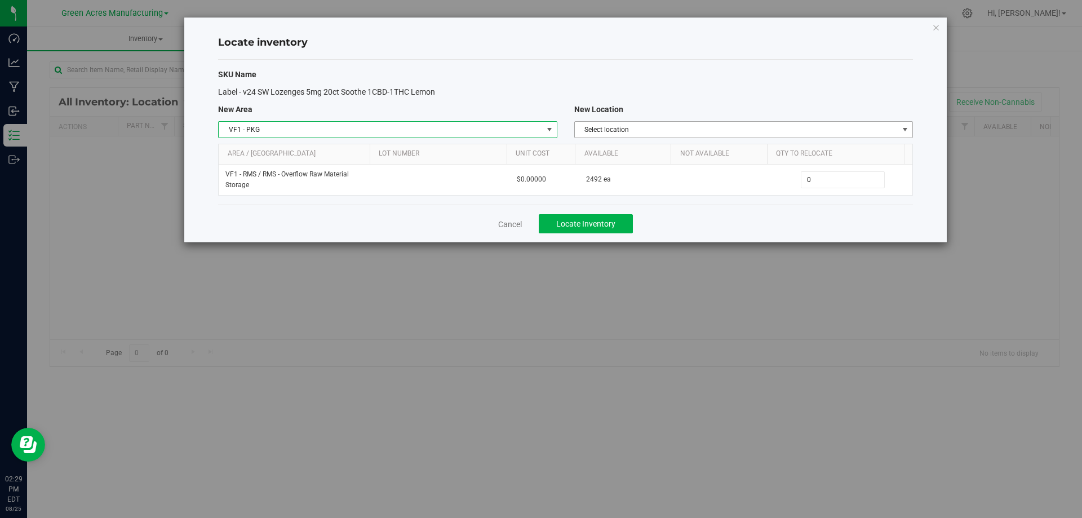
click at [727, 131] on span "Select location" at bounding box center [737, 130] width 324 height 16
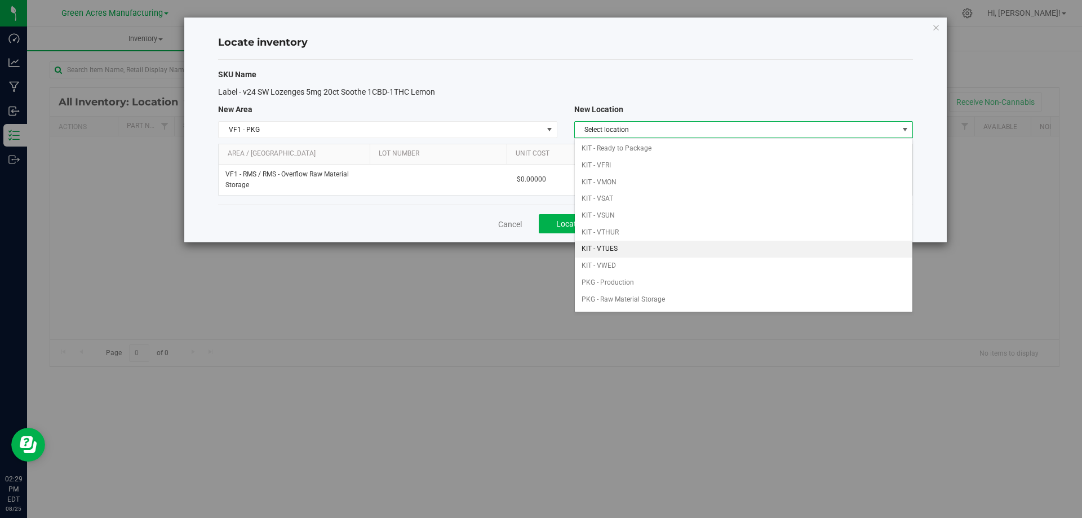
click at [670, 250] on li "KIT - VTUES" at bounding box center [744, 249] width 338 height 17
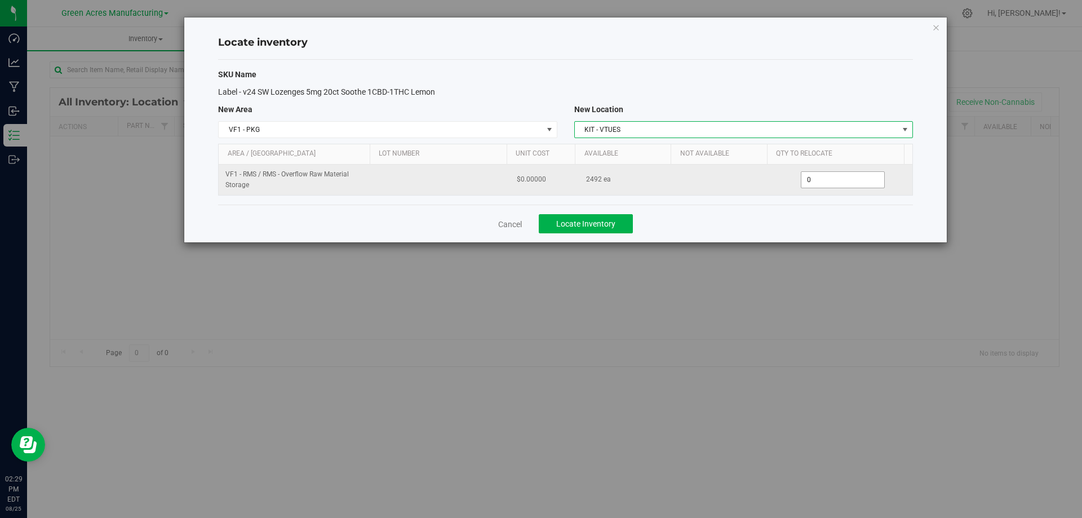
click at [809, 178] on span "0 0" at bounding box center [843, 179] width 84 height 17
type input "0"
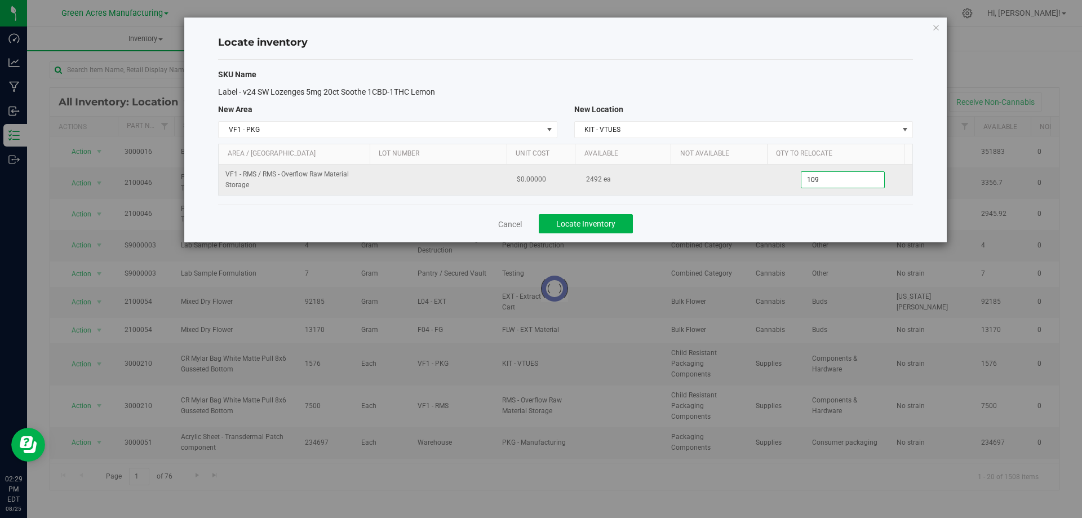
type input "1092"
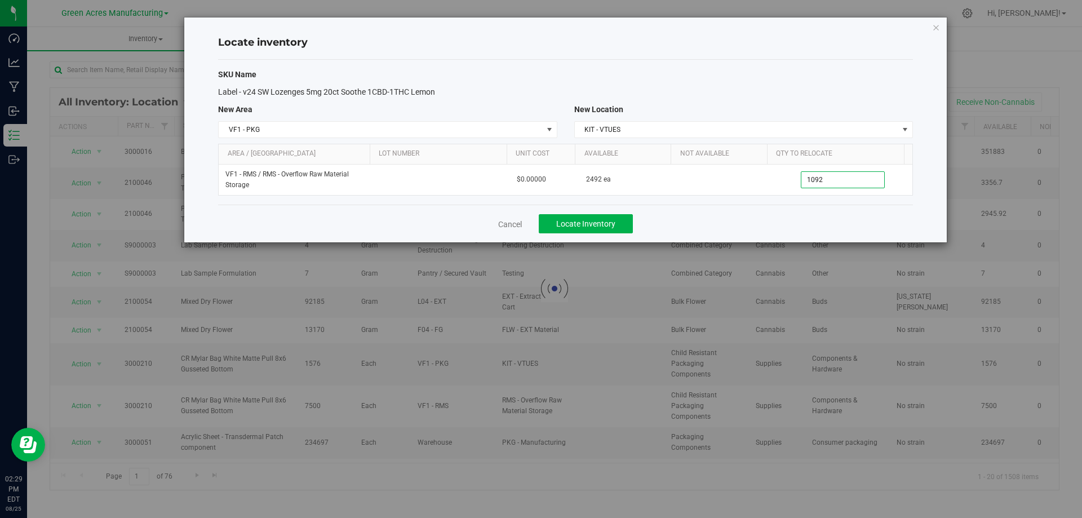
type input "1,092"
click at [783, 216] on div "Cancel Locate Inventory" at bounding box center [565, 224] width 695 height 38
click at [598, 222] on span "Locate Inventory" at bounding box center [585, 223] width 59 height 9
